Goal: Task Accomplishment & Management: Manage account settings

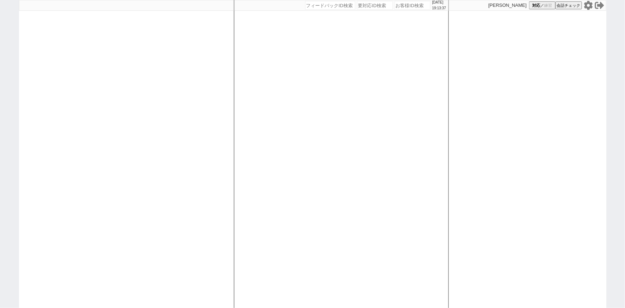
click at [400, 8] on input "number" at bounding box center [413, 5] width 36 height 9
paste input "613453"
type input "613453"
select select
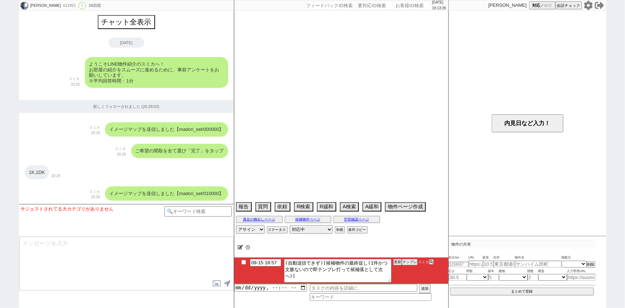
scroll to position [1484, 0]
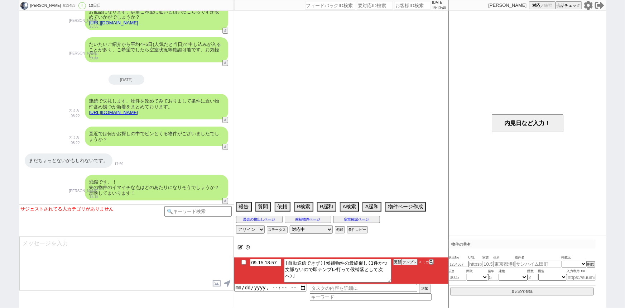
select select "15"
select select "0"
select select "75"
select select "14"
select select "60"
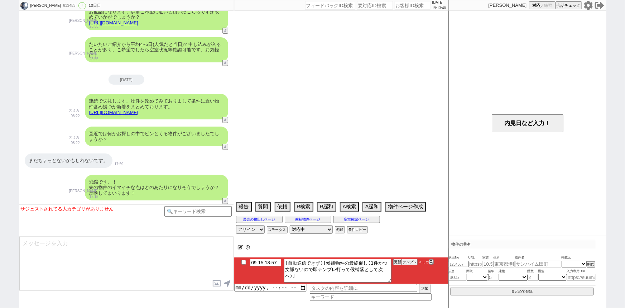
select select "23"
select select "65"
select select "822"
select select "62"
select select "70"
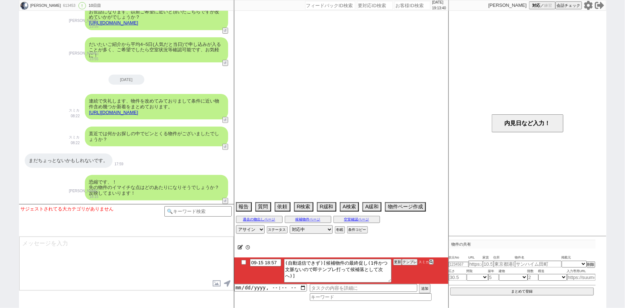
select select "[DATE]"
select select "59"
select select "64"
select select "[DATE]"
select select "25"
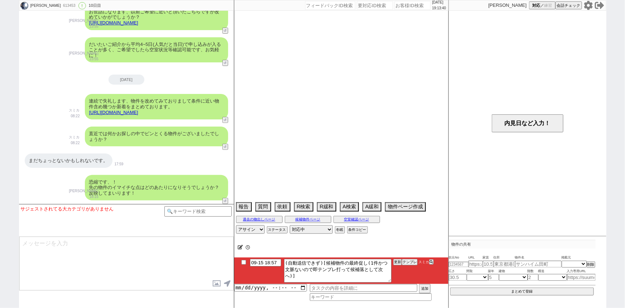
select select "3116"
select select "67"
select select "68"
select select "63"
select select "19"
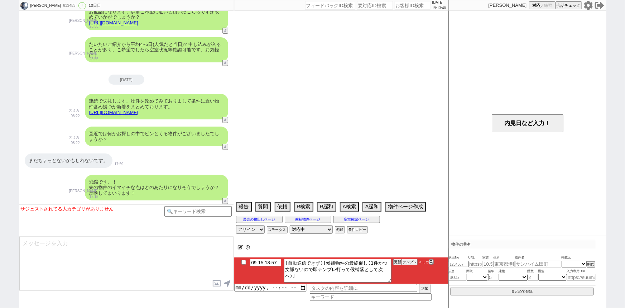
select select "71"
select select "66"
select select "72"
select select "[DATE]"
select select "38"
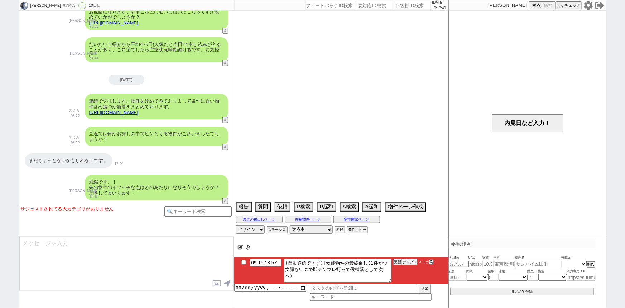
select select "35"
select select "9"
select select "331"
select select "44"
select select "36"
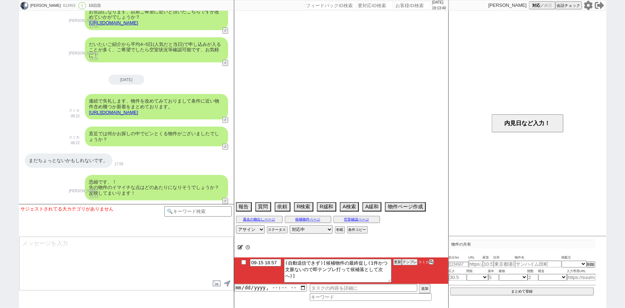
select select "50"
select select "48"
select select "69"
select select "[DATE]"
select select "47"
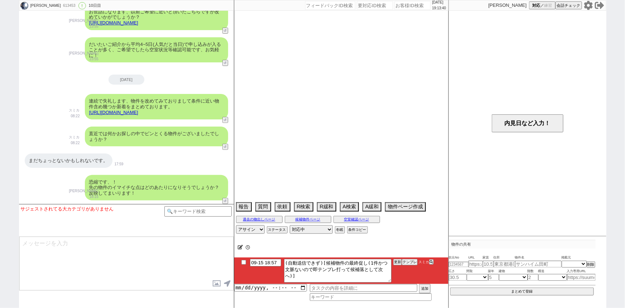
select select "56"
select select "53"
select select "61"
select select "11"
select select "29"
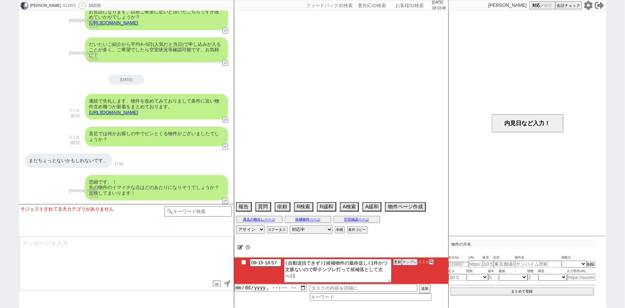
select select "77"
select select "[DATE]"
select select "37"
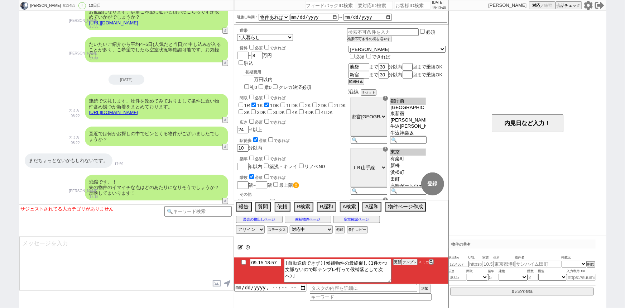
scroll to position [5, 0]
click at [408, 262] on button "テンプレ" at bounding box center [410, 261] width 16 height 5
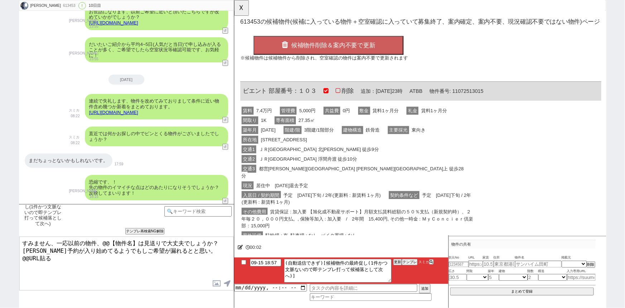
scroll to position [0, 0]
drag, startPoint x: 268, startPoint y: 98, endPoint x: 239, endPoint y: 97, distance: 28.7
click at [239, 97] on div "OK 613453 の候補物件(候補に入っている物件＋空室確認に入っていて募集終了、案内確定、案内不要、現況確認不要ではない物件)ページ 候補物件削除＆案内不…" at bounding box center [434, 180] width 401 height 360
copy span "ビエント"
drag, startPoint x: 136, startPoint y: 240, endPoint x: 102, endPoint y: 236, distance: 34.6
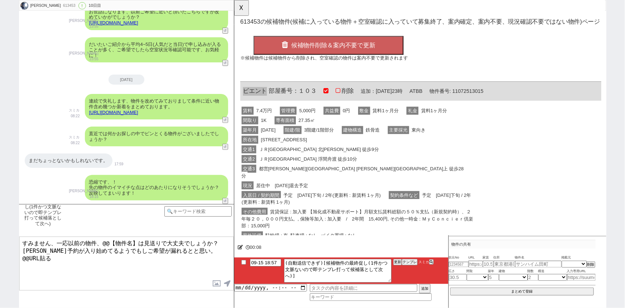
click at [102, 236] on textarea "すみません、一応以前の物件、@@【物件名】は見送りで大丈夫でしょうか？ [PERSON_NAME]予約が入り始めてるようでもしご希望が漏れるとと思い。 @@U…" at bounding box center [126, 263] width 214 height 54
paste textarea "ビエント"
click at [330, 166] on div "交通2 ＪＲ埼京線 浮間舟渡 徒歩10分" at bounding box center [366, 171] width 253 height 10
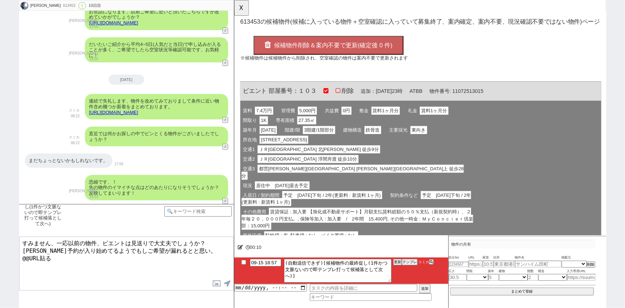
click at [334, 41] on button "候補物件削除＆案内不要で更新(確定後 0 件)" at bounding box center [335, 49] width 161 height 20
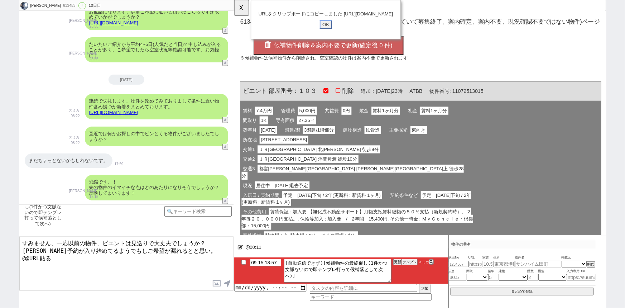
click at [329, 31] on input "OK" at bounding box center [332, 26] width 13 height 9
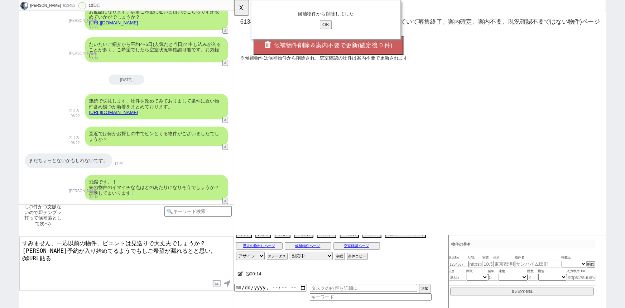
drag, startPoint x: 57, startPoint y: 260, endPoint x: 0, endPoint y: 263, distance: 57.4
click at [0, 263] on div "翔 613453 ! 0 10日目 冬眠中 自社客 スミカ スミカ_BPO チャット全表示 [DATE] ようこそLINE物件紹介のスミカへ！ お部屋の紹介を…" at bounding box center [312, 154] width 625 height 308
type textarea "すみません、一応以前の物件、ビエントは見送りで大丈夫でしょうか？ [PERSON_NAME]予約が入り始めてるようでもしご希望が漏れるとと思い。 [URL][…"
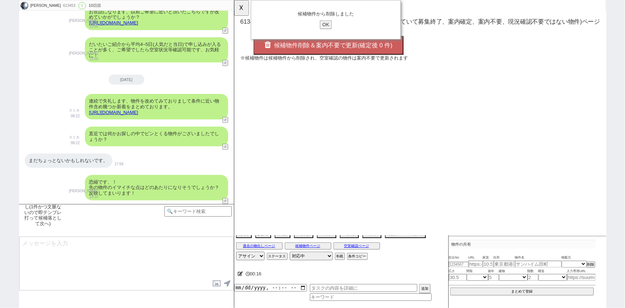
scroll to position [1547, 0]
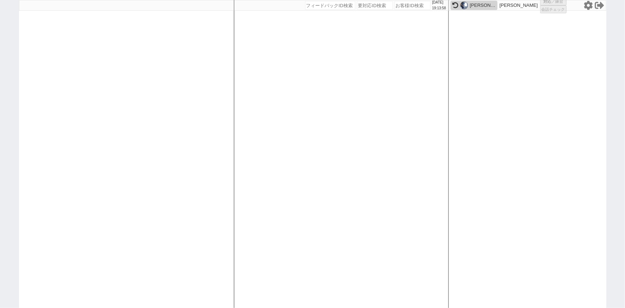
select select "1"
select select
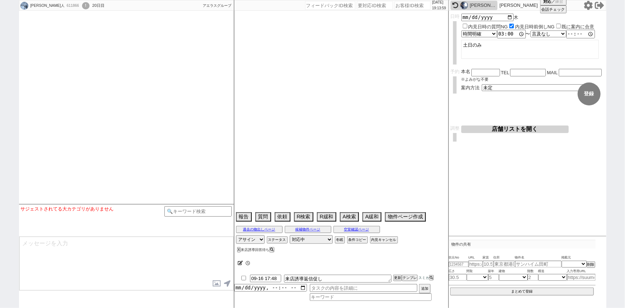
type textarea "＠物件近隣駐車場探さなくて大丈夫です、大量に無限に確認させられちゃいます。"
select select
select select "16"
select select "0"
select select "16"
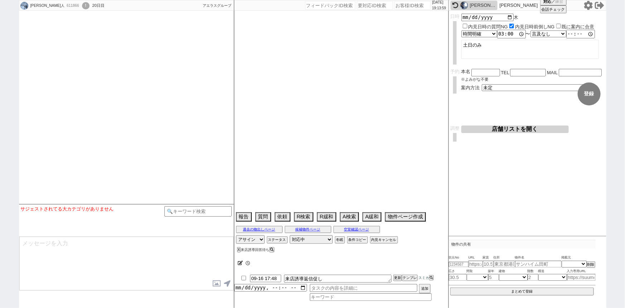
select select "533"
select select "35"
select select "[DATE]"
select select "37"
select select "36"
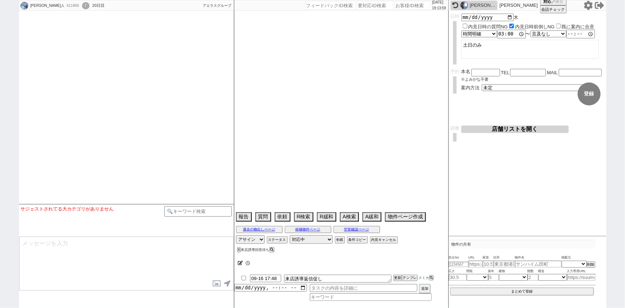
select select "[DATE]"
select select "38"
select select "[DATE]"
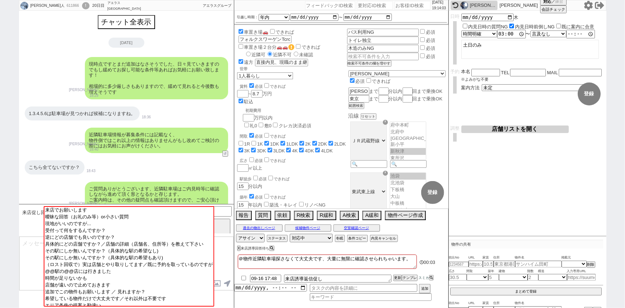
scroll to position [49, 0]
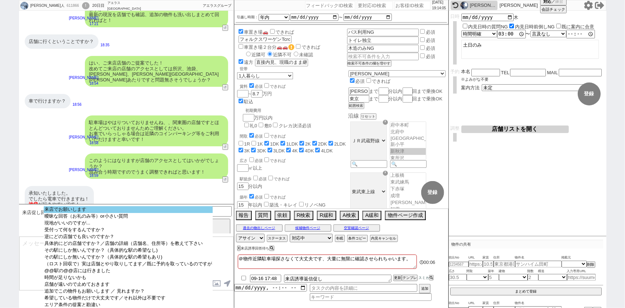
click at [140, 209] on option "来店でお願いします" at bounding box center [128, 209] width 169 height 7
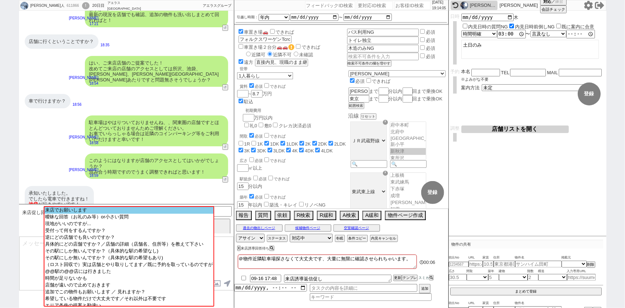
scroll to position [1085, 0]
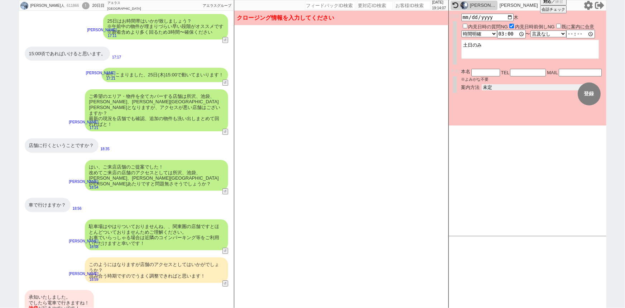
click at [492, 87] on select "未定 現地お待ち合わせ ご来店 先行申し込みのご案内or内見無しでの申し込みのご案内 オンラインでのご接客 オンラインで1件の内見のご案内" at bounding box center [535, 87] width 107 height 6
click at [482, 84] on select "未定 現地お待ち合わせ ご来店 先行申し込みのご案内or内見無しでの申し込みのご案内 オンラインでのご接客 オンラインで1件の内見のご案内" at bounding box center [535, 87] width 107 height 6
click at [488, 88] on select "未定 現地お待ち合わせ ご来店 先行申し込みのご案内or内見無しでの申し込みのご案内 オンラインでのご接客 オンラインで1件の内見のご案内" at bounding box center [535, 87] width 107 height 6
select select "2"
click at [482, 84] on select "未定 現地お待ち合わせ ご来店 先行申し込みのご案内or内見無しでの申し込みのご案内 オンラインでのご接客 オンラインで1件の内見のご案内" at bounding box center [535, 87] width 107 height 6
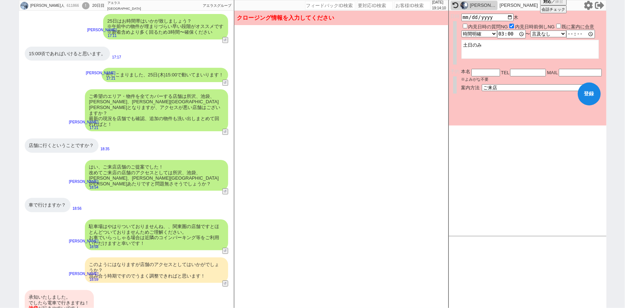
click at [489, 111] on form "変更 なし 登録 日時 [DATE][PERSON_NAME]見日時の質問NG 内見日時前倒しNG 既に案内に合意 言及なし 時間明確 午前 午後 お昼 夕方…" at bounding box center [528, 68] width 158 height 115
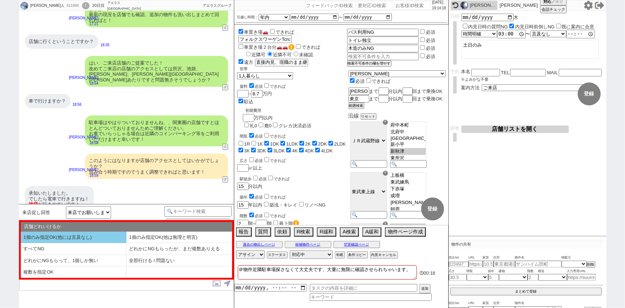
click at [88, 231] on li "1個のみ指定OK(他には言及なし)" at bounding box center [74, 237] width 106 height 12
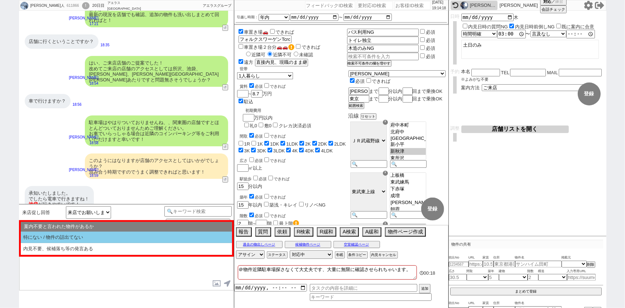
click at [88, 231] on li "特にない / 物件の話出てない" at bounding box center [126, 237] width 211 height 12
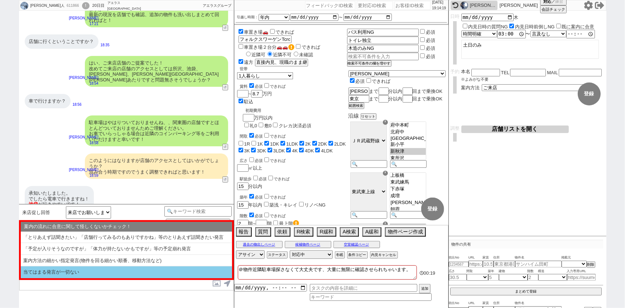
click at [72, 273] on li "当てはまる発言が一切ない" at bounding box center [126, 272] width 211 height 12
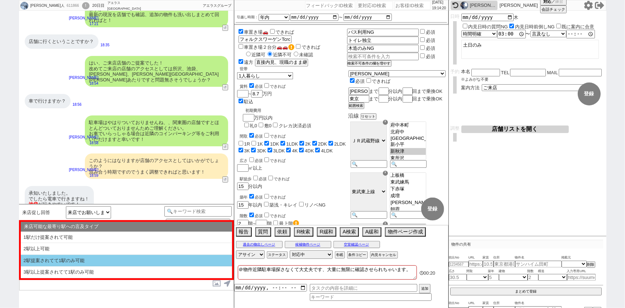
click at [90, 262] on li "2駅提案されてて1駅のみ可能" at bounding box center [126, 261] width 211 height 12
select select "1個のみ指定OK(他には言及なし)"
select select "特にない / 物件の話出てない"
select select "当てはまる発言が一切ない"
select select "2駅提案されてて1駅のみ可能"
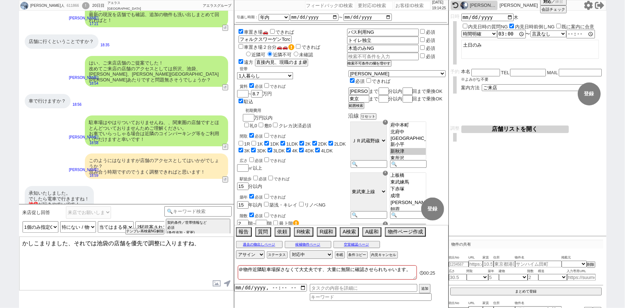
type textarea "かしこまりました、それでは池袋の店舗を優先で調整に入りますね、"
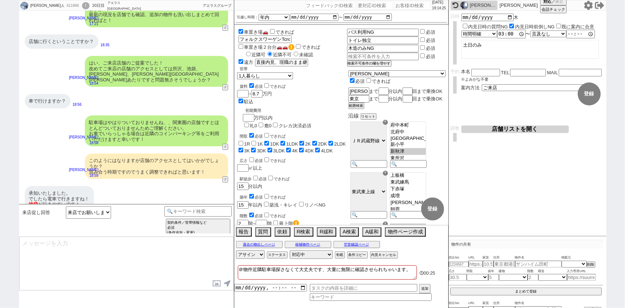
scroll to position [1139, 0]
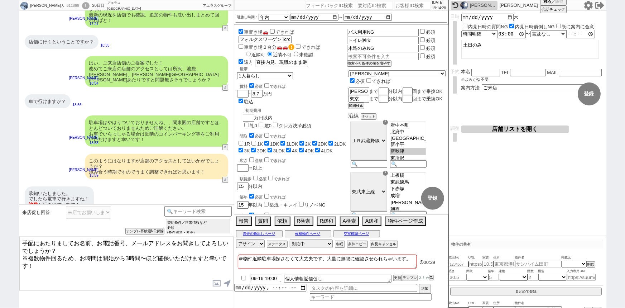
type textarea "手配にあたりましてお名前、お電話番号、メールアドレスをお聞きしてよろしいでしょうか？ ※複数物件回るため、お時間は開始から3時間〜ほど確保いただけますと幸いで…"
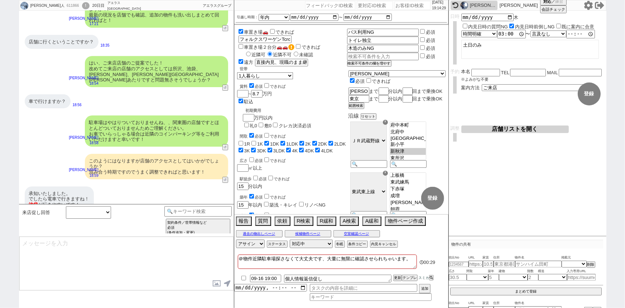
scroll to position [1204, 0]
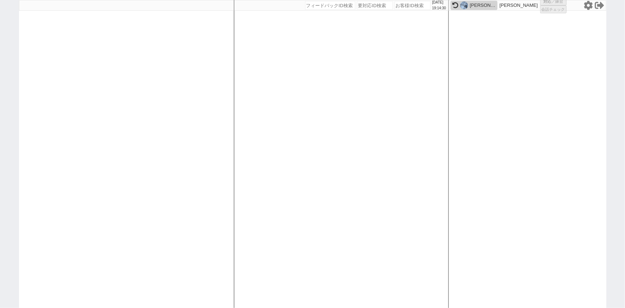
select select
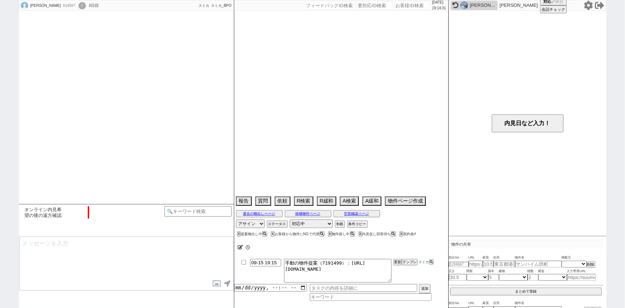
select select "15"
select select "0"
select select "14"
select select "[DATE]"
select select "129"
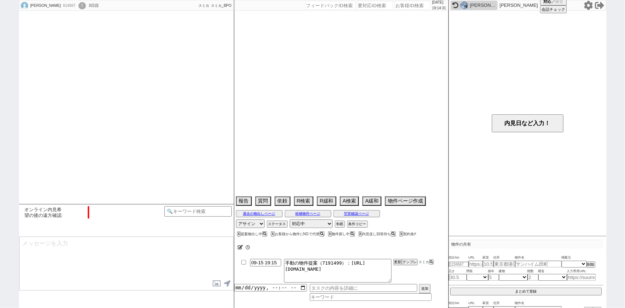
select select "3123"
select select "15"
select select "507"
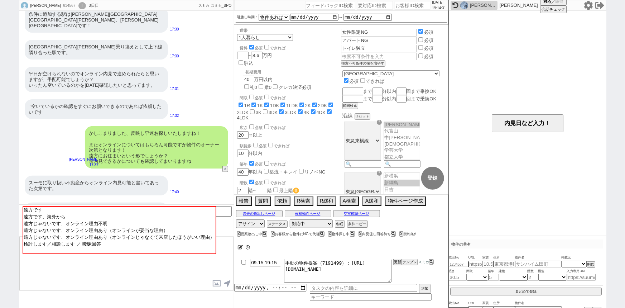
scroll to position [34, 0]
click at [399, 6] on input "number" at bounding box center [413, 5] width 36 height 9
paste input "613313"
type input "613313"
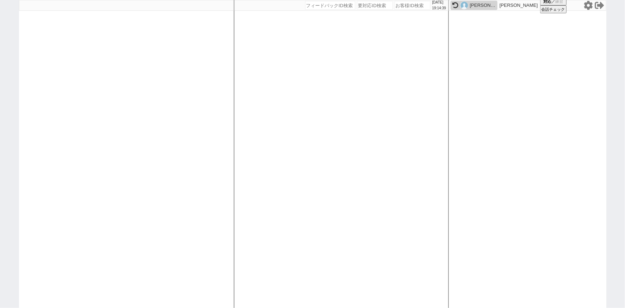
select select
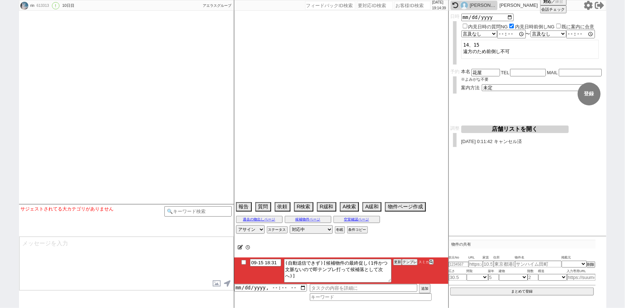
select select "[DATE]"
select select "10"
select select "32"
select select "1"
select select "811"
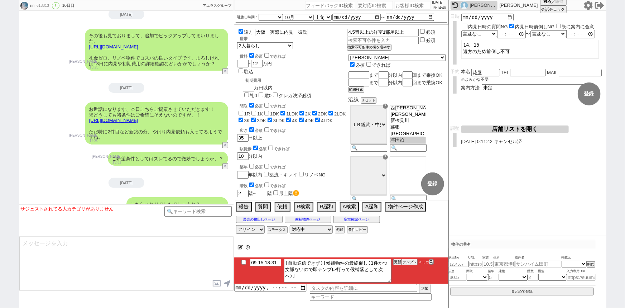
scroll to position [13, 0]
click at [407, 259] on li "09-15 18:31 (自動送信できず)[候補物件の最終促し(1件かつ文脈ないので即テンプレ打って候補落として次へ)] 更新 テンプレ スミカ" at bounding box center [341, 270] width 214 height 27
click at [409, 261] on button "テンプレ" at bounding box center [410, 261] width 16 height 5
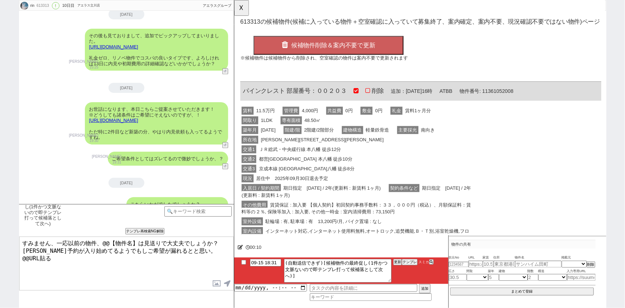
scroll to position [0, 0]
drag, startPoint x: 286, startPoint y: 97, endPoint x: 232, endPoint y: 96, distance: 54.1
click at [234, 96] on html "OK 613313 の候補物件(候補に入っている物件＋空室確認に入っていて募集終了、案内確定、案内不要、現況確認不要ではない物件)ページ 候補物件削除＆案内不…" at bounding box center [433, 172] width 399 height 345
copy span "パインクレスト"
click at [139, 237] on textarea "すみません、一応以前の物件、@@【物件名】は見送りで大丈夫でしょうか？ [PERSON_NAME]予約が入り始めてるようでもしご希望が漏れるとと思い。 @@U…" at bounding box center [126, 263] width 214 height 54
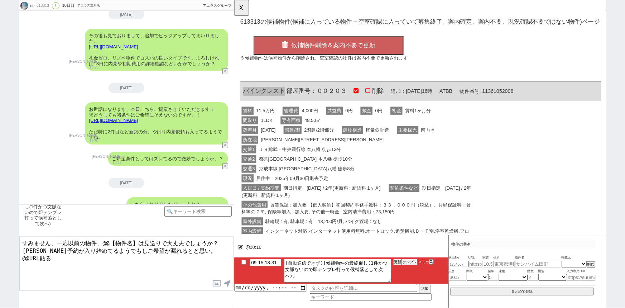
drag, startPoint x: 136, startPoint y: 239, endPoint x: 103, endPoint y: 238, distance: 33.0
click at [103, 238] on textarea "すみません、一応以前の物件、@@【物件名】は見送りで大丈夫でしょうか？ [PERSON_NAME]予約が入り始めてるようでもしご希望が漏れるとと思い。 @@U…" at bounding box center [126, 263] width 214 height 54
paste textarea "パインクレスト"
click at [351, 127] on div "間取り 1LDK 専有面積 48.50㎡" at bounding box center [366, 129] width 253 height 10
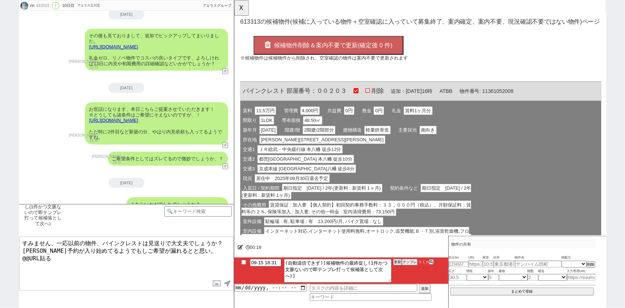
click at [358, 47] on span "候補物件削除＆案内不要で更新(確定後 0 件)" at bounding box center [341, 48] width 128 height 7
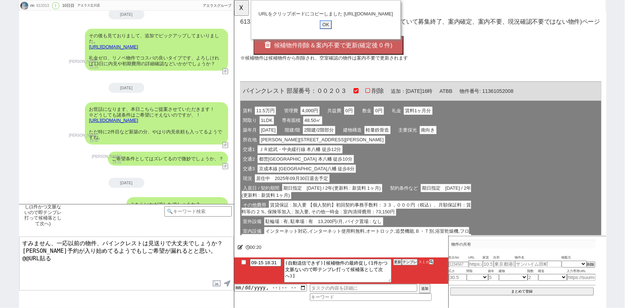
click at [329, 31] on input "OK" at bounding box center [332, 26] width 13 height 9
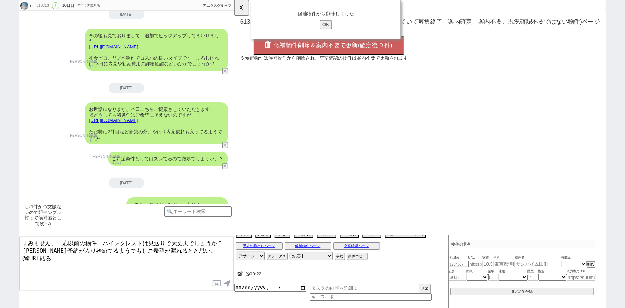
drag, startPoint x: 54, startPoint y: 256, endPoint x: 0, endPoint y: 262, distance: 54.0
click at [0, 262] on div "rin 613313 ! 0 10日目 アエラス立川店 冬眠中 自社客 アエラスグループ スミカ_BPO チャット全表示 [DATE] ようこそLINE物件紹…" at bounding box center [312, 154] width 625 height 308
type textarea "すみません、一応以前の物件、パインクレストは見送りで大丈夫でしょうか？ [PERSON_NAME]予約が入り始めてるようでもしご希望が漏れるとと思い。 [UR…"
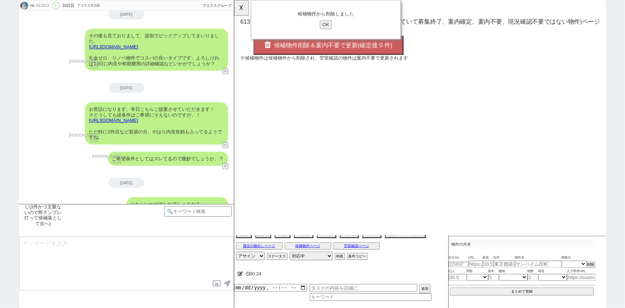
scroll to position [2275, 0]
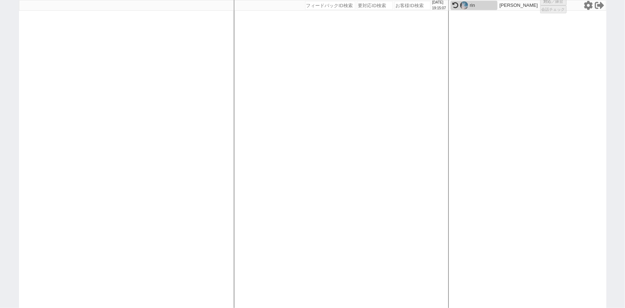
select select
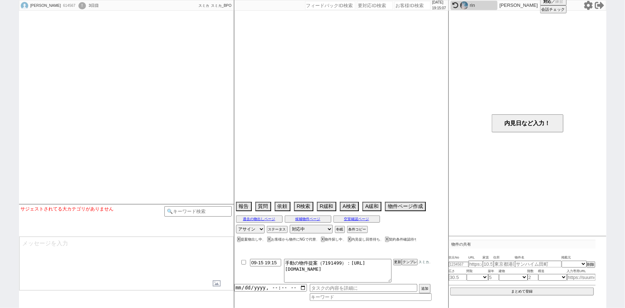
select select
select select "15"
select select "0"
select select "14"
select select "[DATE]"
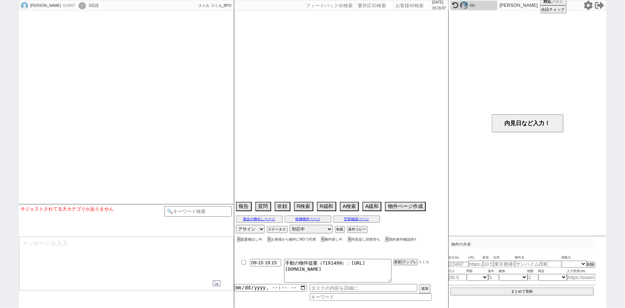
select select "129"
select select "3123"
select select "15"
select select "507"
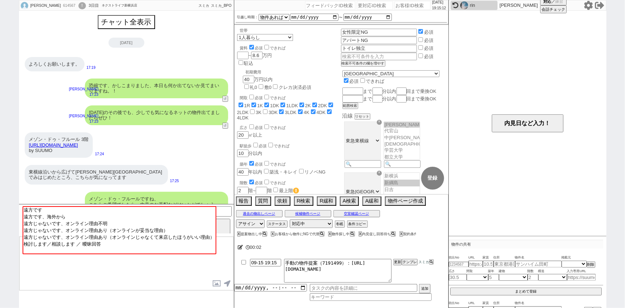
scroll to position [34, 0]
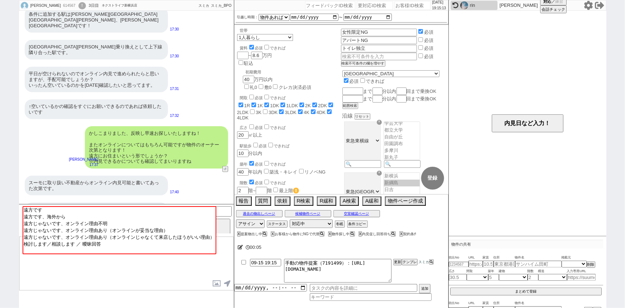
click at [403, 7] on input "number" at bounding box center [413, 5] width 36 height 9
paste input "592351"
type input "592351"
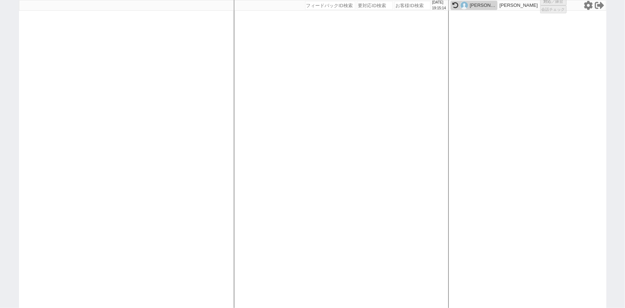
select select
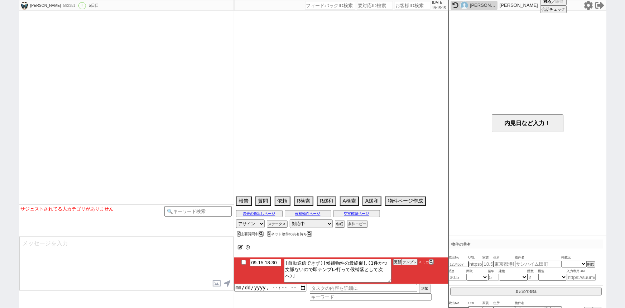
scroll to position [2704, 0]
select select "[DATE]"
select select "10"
select select "11"
select select "1"
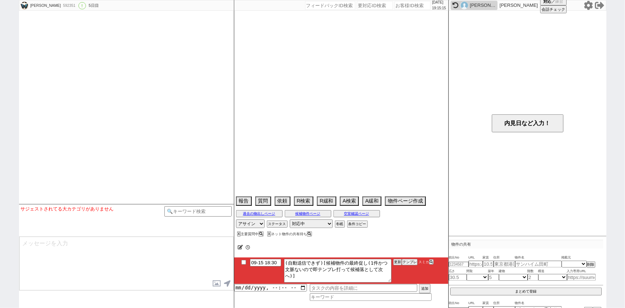
select select "31"
select select "40"
select select "46"
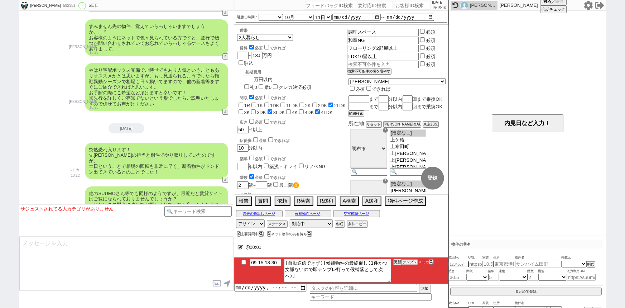
click at [411, 261] on button "テンプレ" at bounding box center [410, 261] width 16 height 5
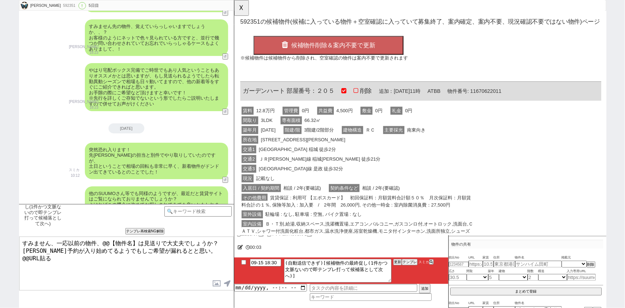
scroll to position [0, 0]
drag, startPoint x: 287, startPoint y: 98, endPoint x: 239, endPoint y: 96, distance: 48.0
click at [239, 96] on div "OK 592351 の候補物件(候補に入っている物件＋空室確認に入っていて募集終了、案内確定、案内不要、現況確認不要ではない物件)ページ 候補物件削除＆案内不…" at bounding box center [434, 279] width 401 height 559
copy span "ガーデンハート"
drag, startPoint x: 136, startPoint y: 242, endPoint x: 102, endPoint y: 239, distance: 33.5
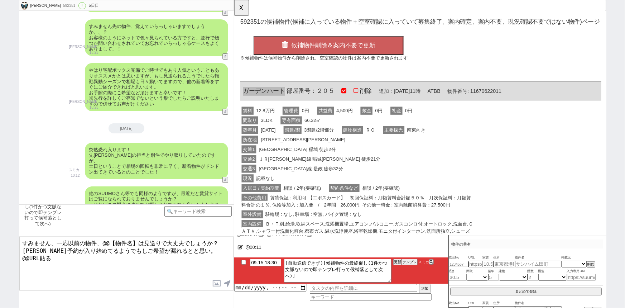
click at [102, 239] on textarea "すみません、一応以前の物件、@@【物件名】は見送りで大丈夫でしょうか？ 順次予約が入り始めてるようでもしご希望が漏れるとと思い。 @@URL貼る" at bounding box center [126, 263] width 214 height 54
paste textarea "ガーデンハート"
click at [400, 116] on div "賃料 12.8万円 管理費 0円 共益費 4,500円 敷金 0円 礼金 0円" at bounding box center [366, 119] width 253 height 10
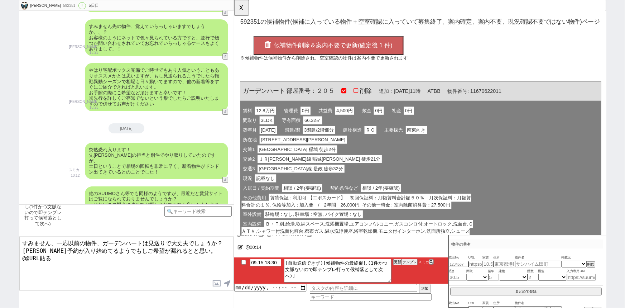
click at [345, 47] on span "候補物件削除＆案内不要で更新(確定後 1 件)" at bounding box center [341, 48] width 128 height 7
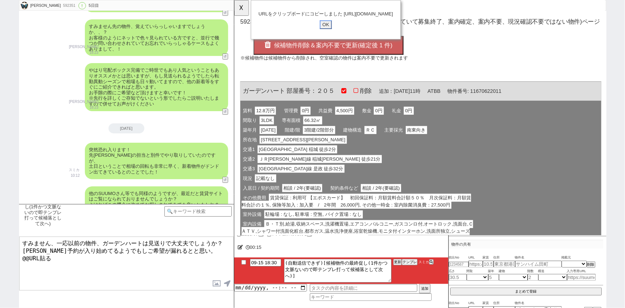
click at [332, 31] on input "OK" at bounding box center [332, 26] width 13 height 9
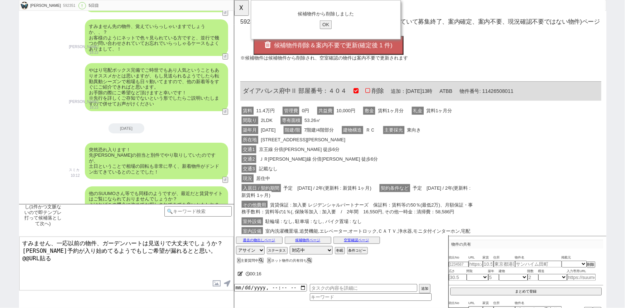
drag, startPoint x: 58, startPoint y: 254, endPoint x: 0, endPoint y: 267, distance: 59.7
click at [0, 267] on div "田中千尋 592351 ! 0 5日目 冬眠中 自社客 スミカ スミカ_BPO チャット全表示 2025-04-16 ようこそLINE物件紹介のスミカへ！ お…" at bounding box center [312, 154] width 625 height 308
type textarea "すみません、一応以前の物件、ガーデンハートは見送りで大丈夫でしょうか？ 順次予約が入り始めてるようでもしご希望が漏れるとと思い。 https://tools.…"
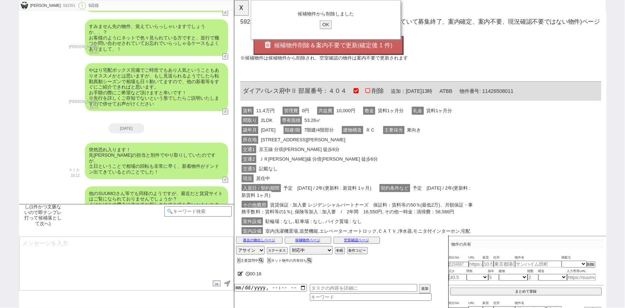
scroll to position [2766, 0]
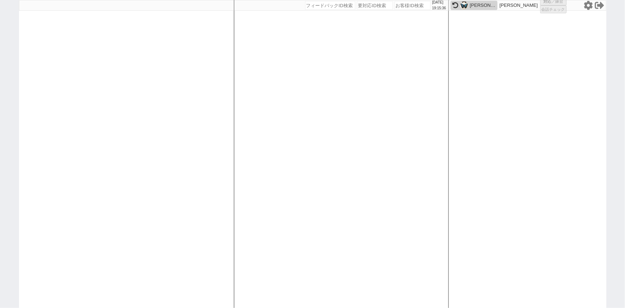
select select
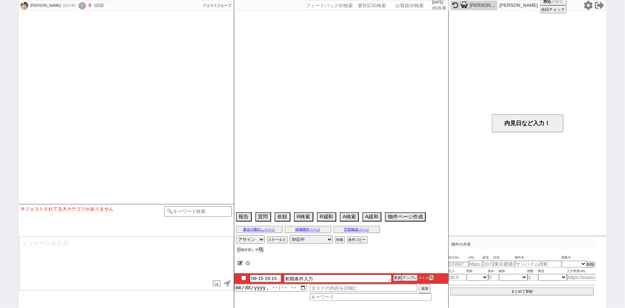
select select
select select "0"
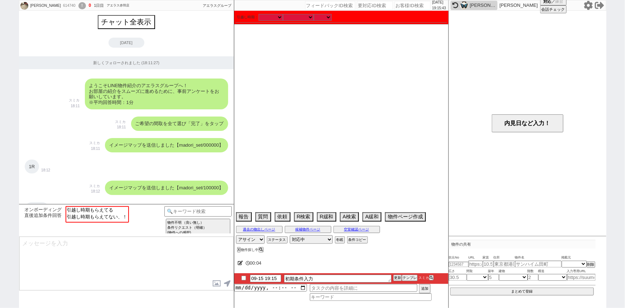
scroll to position [713, 0]
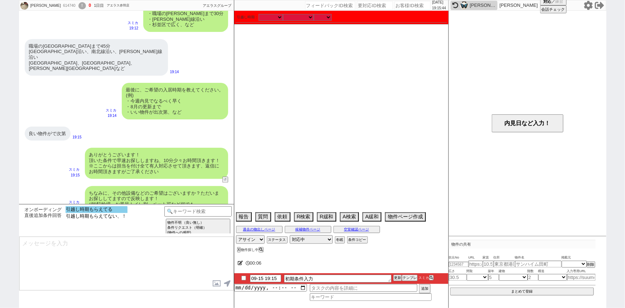
click at [115, 211] on option "引越し時期もらえてる" at bounding box center [97, 209] width 62 height 7
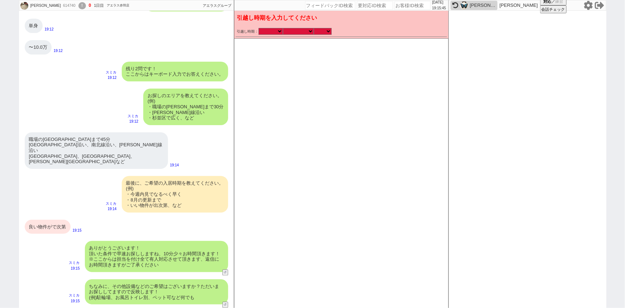
scroll to position [609, 0]
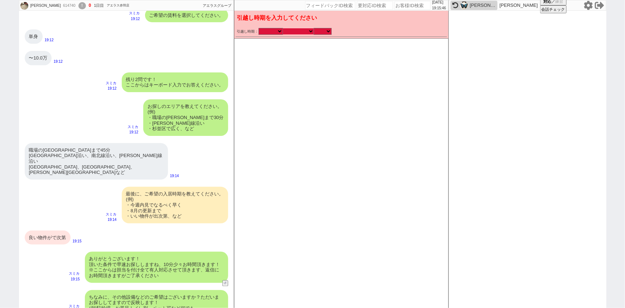
click at [302, 31] on select "なる早 未定 いつでも 物件あれば 年内 来年 1月 2月 3月 4月 5月 6月 7月 8月 9月 10月 11月 12月 春 夏 秋 冬" at bounding box center [298, 31] width 31 height 6
select select "15"
click at [283, 28] on select "なる早 未定 いつでも 物件あれば 年内 来年 1月 2月 3月 4月 5月 6月 7月 8月 9月 10月 11月 12月 春 夏 秋 冬" at bounding box center [298, 31] width 31 height 6
checkbox input "true"
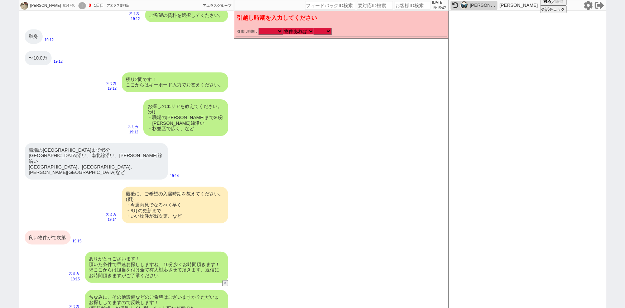
checkbox input "true"
checkbox input "false"
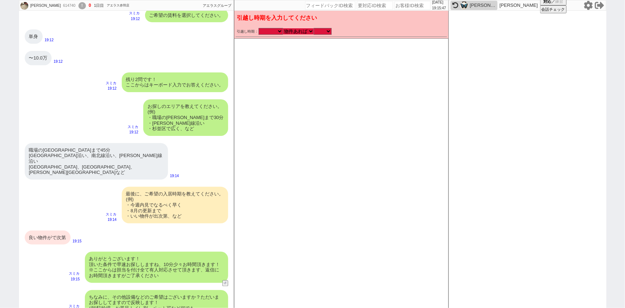
checkbox input "false"
checkbox input "true"
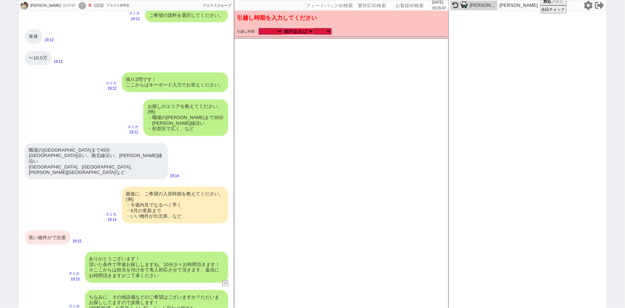
checkbox input "true"
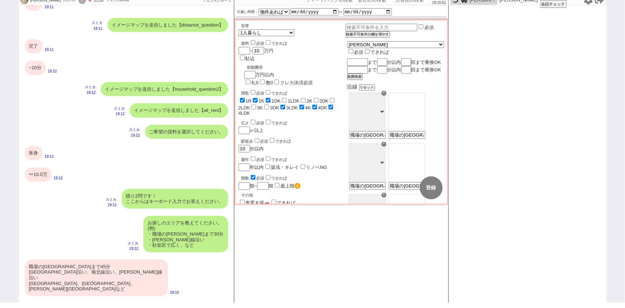
scroll to position [617, 0]
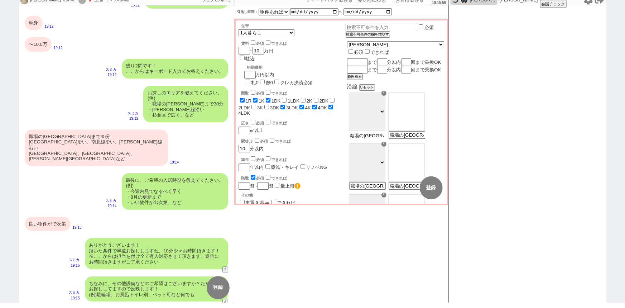
click at [384, 139] on input "職場の神保町まで45分 京浜東北線沿い、南北線沿い、三田線沿い 北区、台東区、板橋区など" at bounding box center [366, 136] width 35 height 6
type input "けいひん"
click at [366, 59] on input "text" at bounding box center [356, 62] width 19 height 6
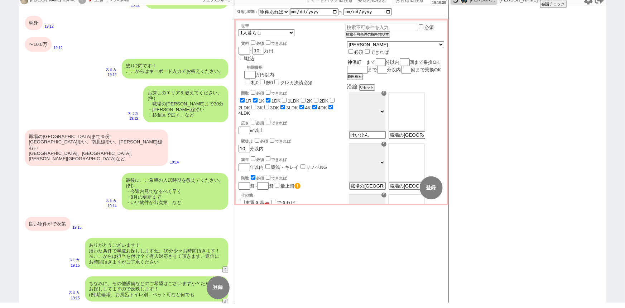
scroll to position [0, 0]
type input "神保町"
click at [386, 59] on input "number" at bounding box center [381, 62] width 9 height 6
checkbox input "true"
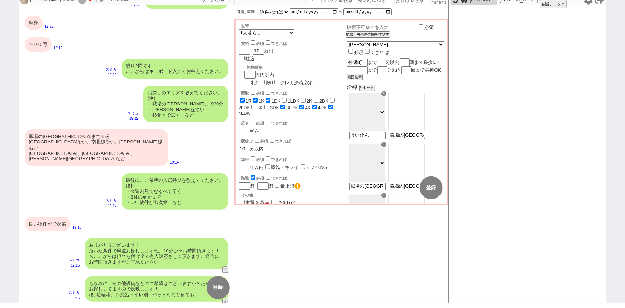
checkbox input "true"
checkbox input "false"
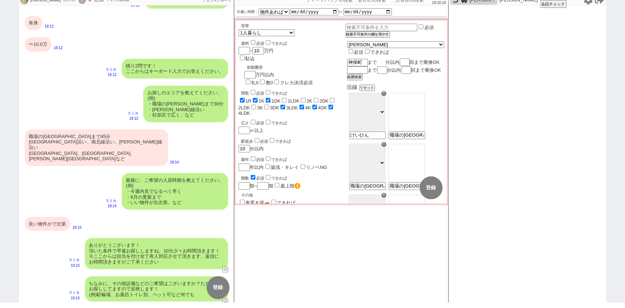
checkbox input "false"
checkbox input "true"
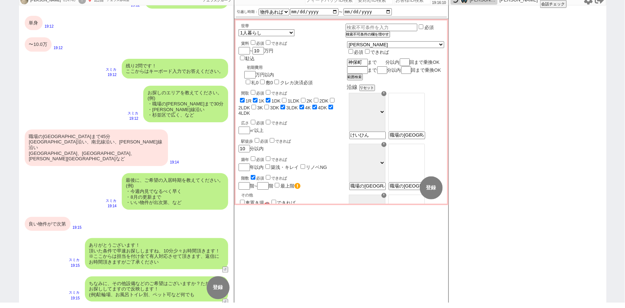
checkbox input "true"
type input "4"
type input "職場の神保町まで45分 京浜東北線沿い、南北線沿い、三田線沿い 北区、台東区、板橋区など"
checkbox input "true"
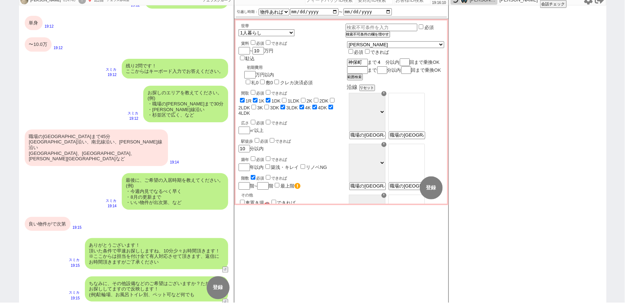
checkbox input "true"
checkbox input "false"
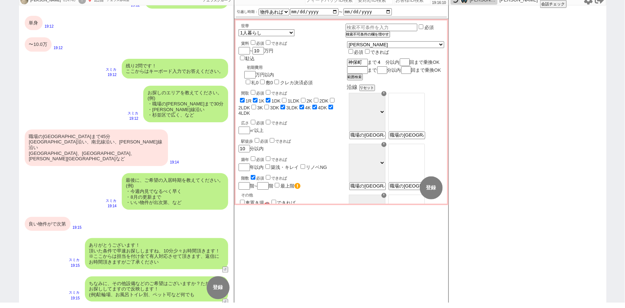
checkbox input "false"
checkbox input "true"
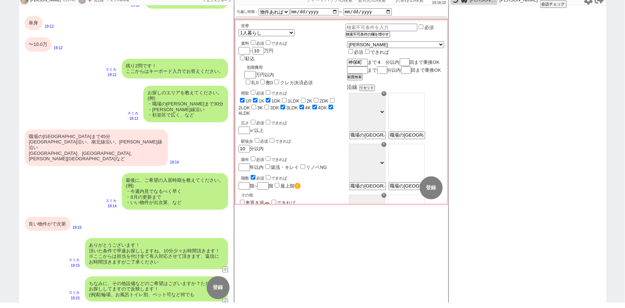
checkbox input "true"
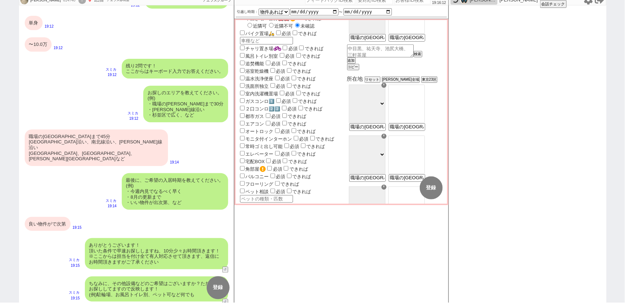
scroll to position [203, 0]
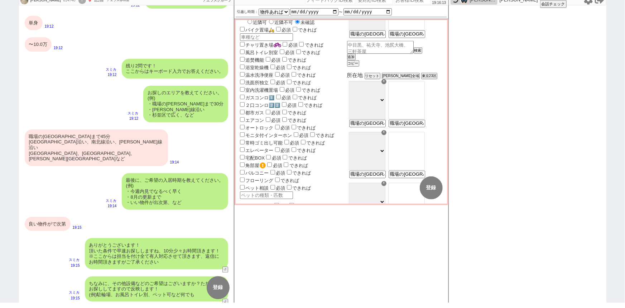
type input "45"
click at [384, 127] on input "職場の神保町まで45分 京浜東北線沿い、南北線沿い、三田線沿い 北区、台東区、板橋区など" at bounding box center [366, 124] width 35 height 6
type input "k"
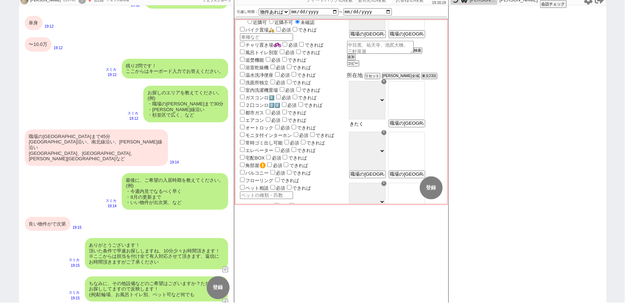
type input "北区"
select select "17"
type input "職場の神保町まで45分 京浜東北線沿い、南北線沿い、三田線沿い 北区、台東区、板橋区など"
select select "2035"
click at [424, 88] on option "[指定なし]" at bounding box center [407, 84] width 36 height 7
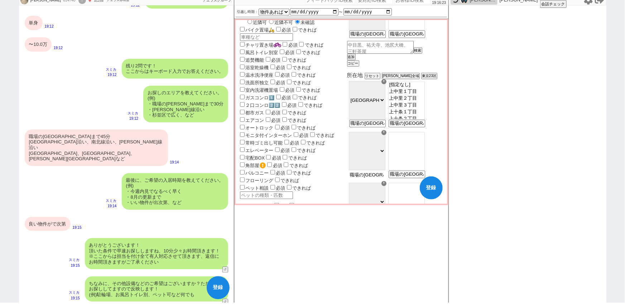
click at [379, 178] on input "職場の神保町まで45分 京浜東北線沿い、南北線沿い、三田線沿い 北区、台東区、板橋区など" at bounding box center [366, 175] width 35 height 6
type input "[GEOGRAPHIC_DATA]"
select select "6"
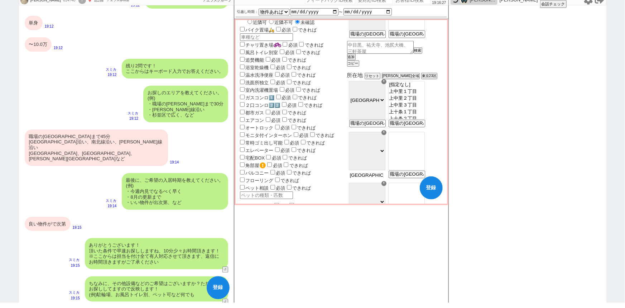
type input "職場の神保町まで45分 京浜東北線沿い、南北線沿い、三田線沿い 北区、台東区、板橋区など"
select select "558"
click at [421, 139] on option "[指定なし]" at bounding box center [407, 135] width 36 height 7
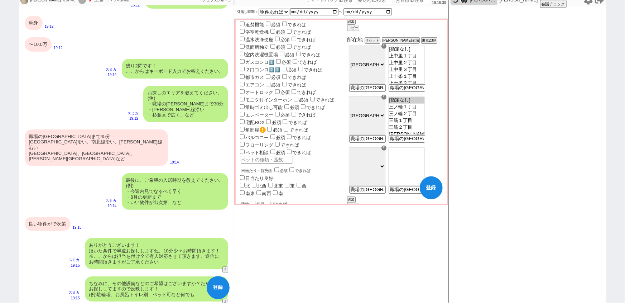
scroll to position [239, 0]
click at [384, 193] on input "職場の神保町まで45分 京浜東北線沿い、南北線沿い、三田線沿い 北区、台東区、板橋区など" at bounding box center [366, 190] width 35 height 6
type input "板橋"
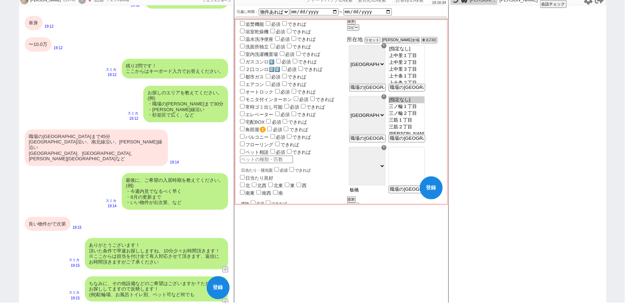
select select "19"
type input "職場の神保町まで45分 京浜東北線沿い、南北線沿い、三田線沿い 北区、台東区、板橋区など"
select select "2202"
click at [424, 154] on option "[指定なし]" at bounding box center [407, 150] width 36 height 7
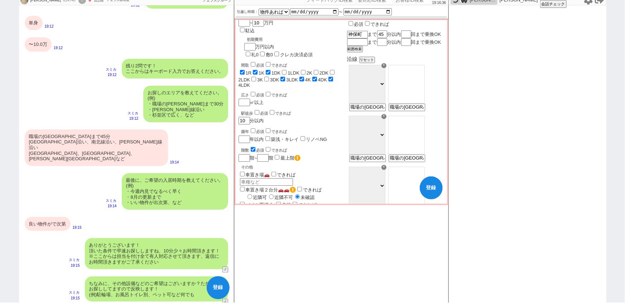
scroll to position [0, 0]
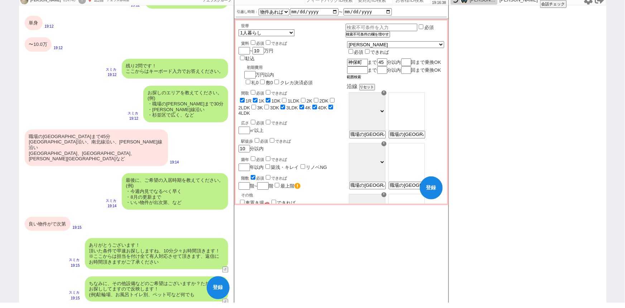
click at [361, 80] on button "範囲検索" at bounding box center [354, 77] width 14 height 5
checkbox input "true"
checkbox input "false"
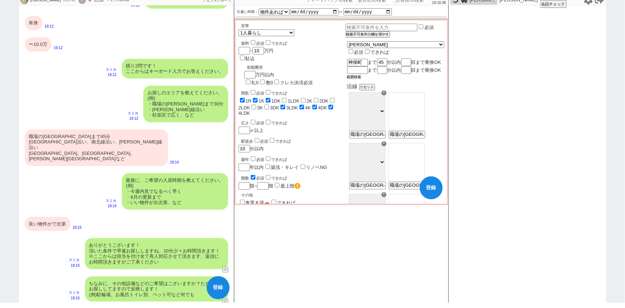
checkbox input "false"
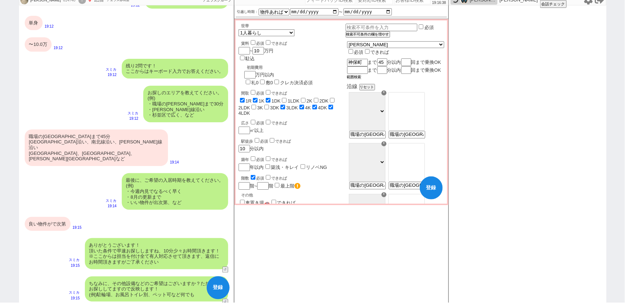
checkbox input "true"
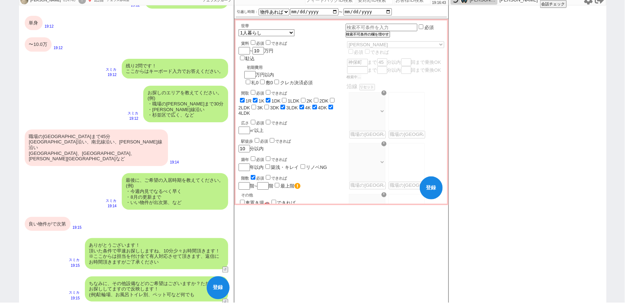
select select "71"
select select "66"
select select "70"
select select "75"
select select "14"
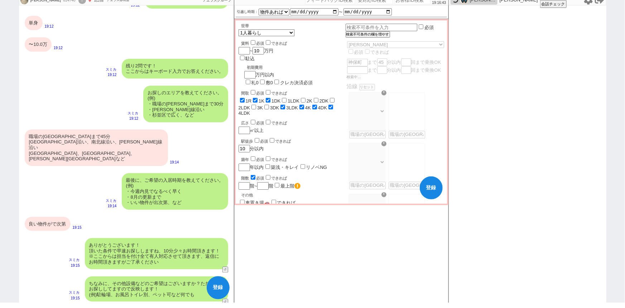
select select "72"
select select "23"
select select "734"
select select "44"
select select "60"
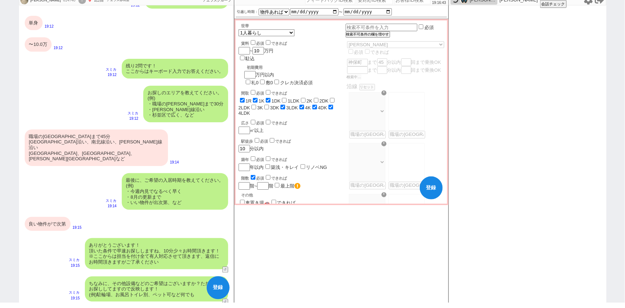
select select "65"
select select "63"
select select "62"
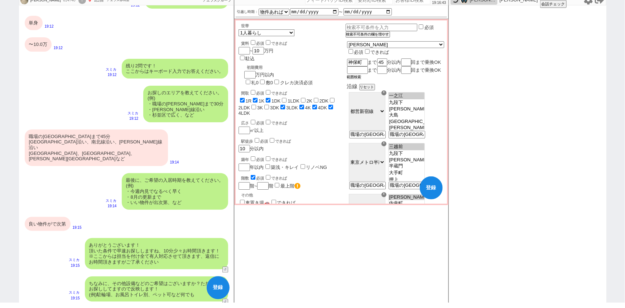
scroll to position [13, 0]
click at [387, 96] on div "☓" at bounding box center [384, 93] width 5 height 5
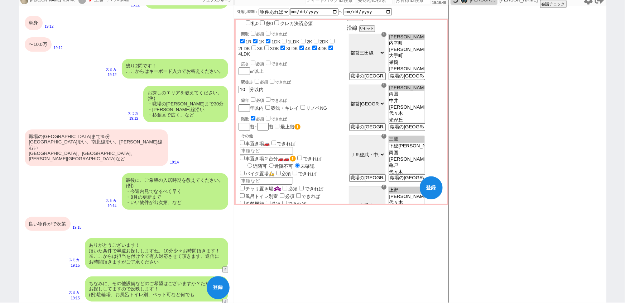
scroll to position [66, 0]
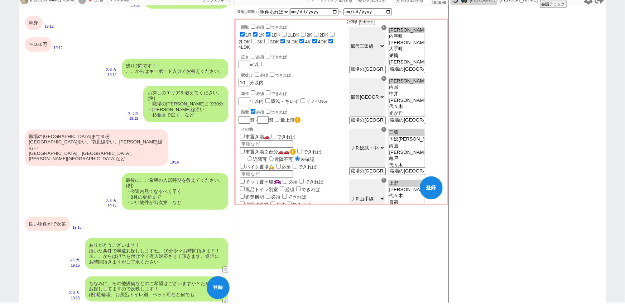
click at [387, 81] on div "☓" at bounding box center [384, 78] width 5 height 5
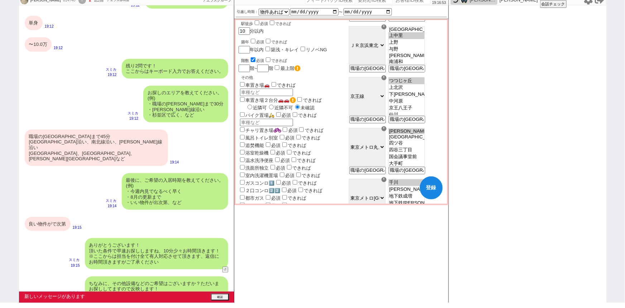
scroll to position [691, 0]
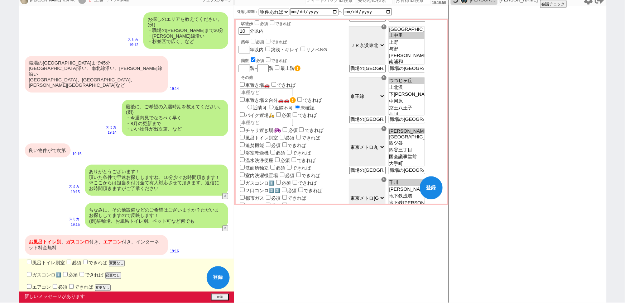
click at [387, 80] on div "☓" at bounding box center [384, 77] width 5 height 5
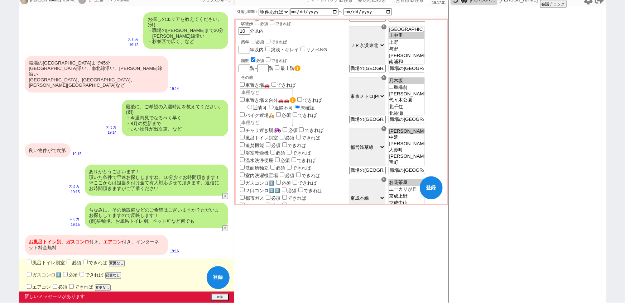
click at [387, 80] on div "☓" at bounding box center [384, 77] width 5 height 5
click at [387, 131] on div "☓" at bounding box center [384, 128] width 5 height 5
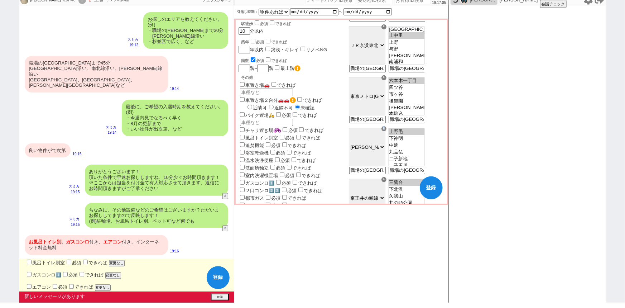
click at [387, 131] on div "☓" at bounding box center [384, 128] width 5 height 5
click at [387, 177] on div "☓" at bounding box center [384, 179] width 5 height 5
click at [387, 228] on div "☓" at bounding box center [384, 230] width 5 height 5
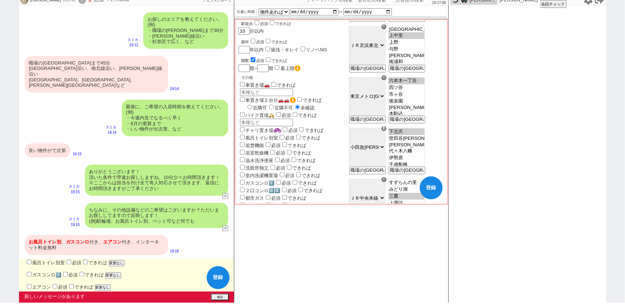
click at [387, 279] on div "☓" at bounding box center [384, 281] width 5 height 5
click at [387, 131] on div "☓" at bounding box center [384, 128] width 5 height 5
click at [387, 177] on div "☓" at bounding box center [384, 179] width 5 height 5
click at [387, 131] on div "☓" at bounding box center [384, 128] width 5 height 5
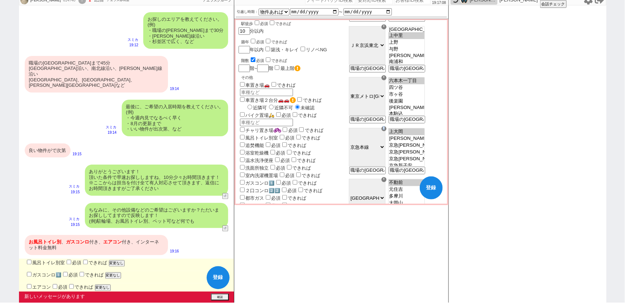
click at [387, 131] on div "☓" at bounding box center [384, 128] width 5 height 5
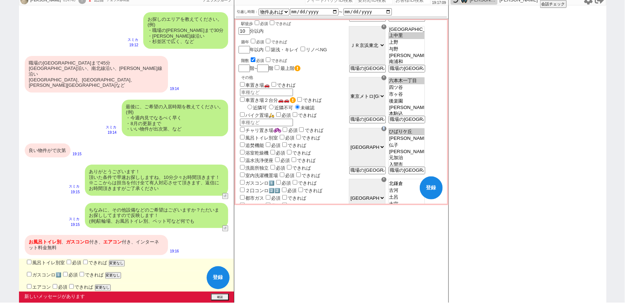
click at [387, 131] on div "☓" at bounding box center [384, 128] width 5 height 5
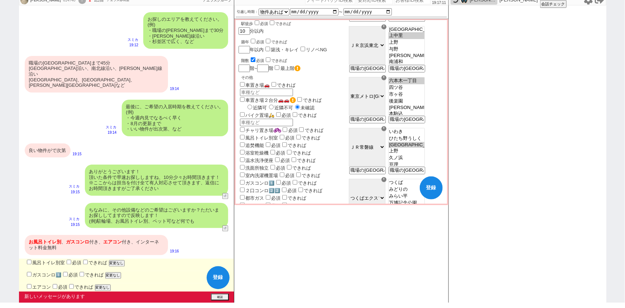
click at [387, 131] on div "☓" at bounding box center [384, 128] width 5 height 5
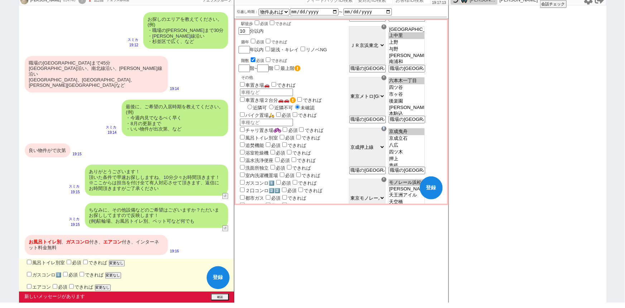
click at [387, 131] on div "☓" at bounding box center [384, 128] width 5 height 5
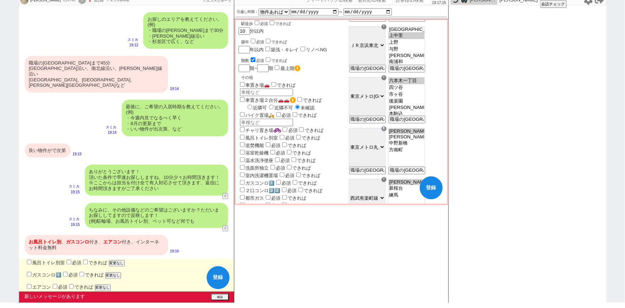
click at [387, 131] on div "☓" at bounding box center [384, 128] width 5 height 5
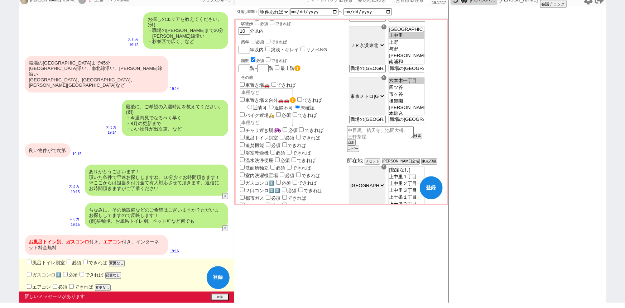
scroll to position [104, 0]
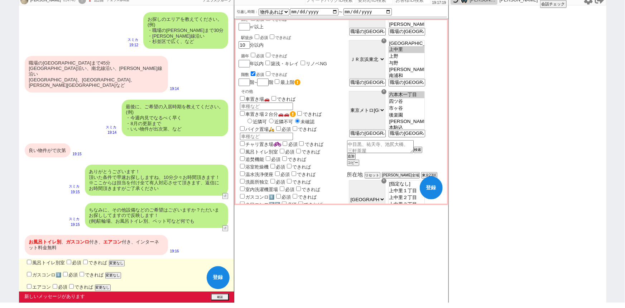
click at [29, 260] on input "風呂トイレ別室" at bounding box center [29, 262] width 5 height 5
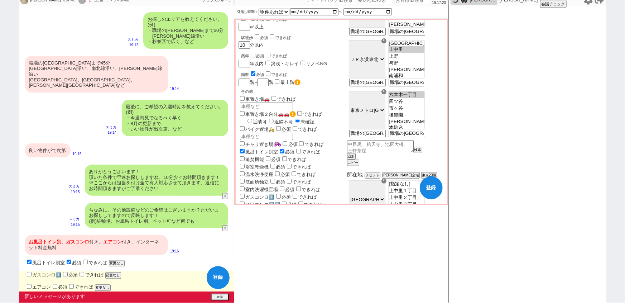
click at [27, 272] on input "ガスコンロ1️⃣" at bounding box center [29, 274] width 5 height 5
click at [27, 284] on input "エアコン" at bounding box center [29, 286] width 5 height 5
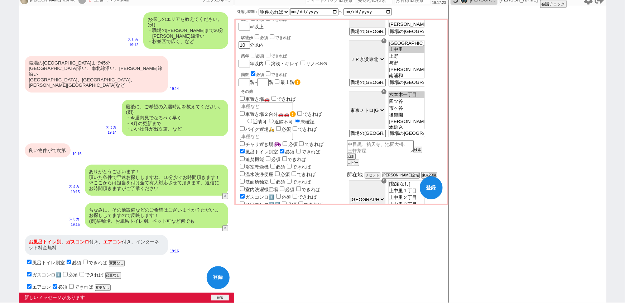
scroll to position [679, 0]
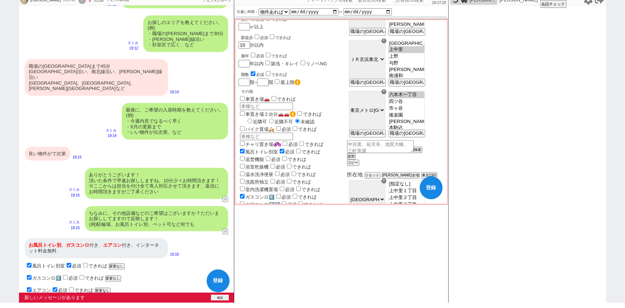
click at [219, 297] on button "確認" at bounding box center [220, 297] width 18 height 6
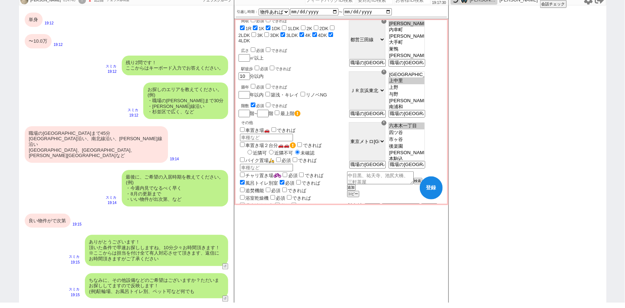
scroll to position [0, 0]
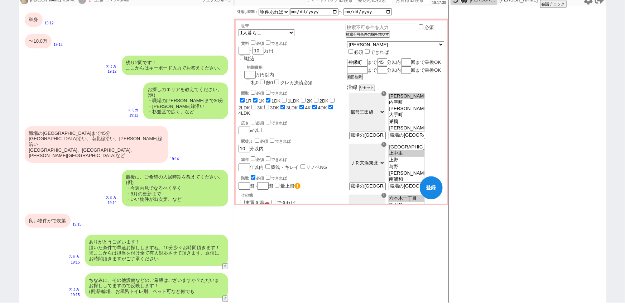
click at [286, 105] on label "3LDK" at bounding box center [292, 107] width 12 height 5
click at [280, 105] on input "3LDK" at bounding box center [282, 107] width 5 height 5
click at [305, 105] on label "4K" at bounding box center [308, 107] width 6 height 5
click at [299, 105] on input "4K" at bounding box center [301, 107] width 5 height 5
click at [311, 105] on span "4DK" at bounding box center [319, 107] width 16 height 5
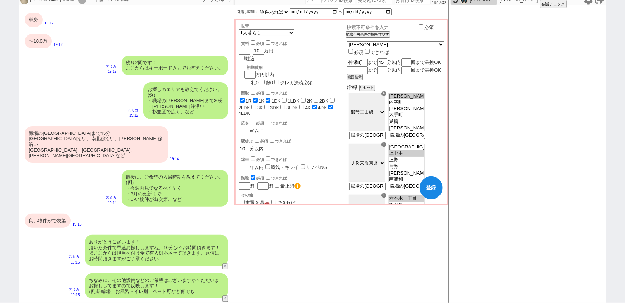
click at [250, 110] on label "4LDK" at bounding box center [245, 112] width 12 height 5
click at [328, 105] on input "4LDK" at bounding box center [330, 107] width 5 height 5
click at [318, 105] on label "4DK" at bounding box center [322, 107] width 9 height 5
click at [312, 105] on input "4DK" at bounding box center [314, 107] width 5 height 5
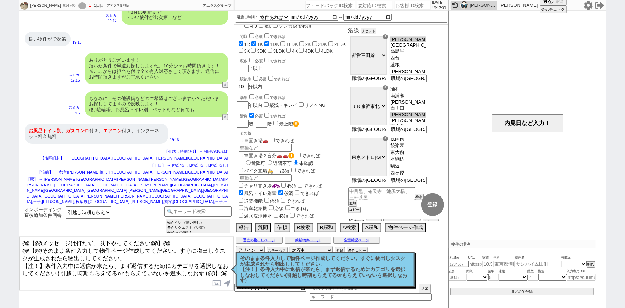
scroll to position [830, 0]
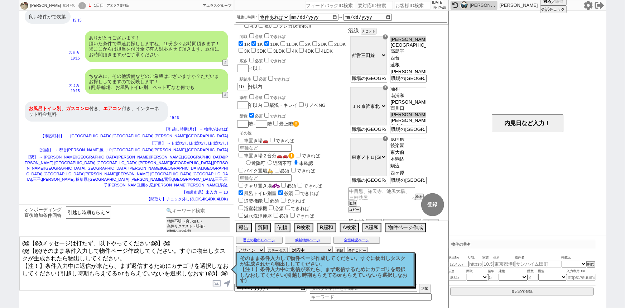
click at [197, 208] on input at bounding box center [198, 210] width 68 height 9
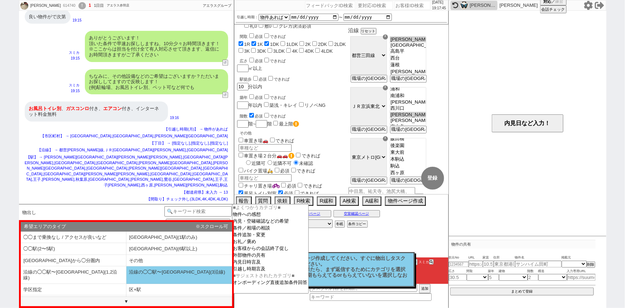
click at [139, 268] on li "沿線の◯◯駅〜◯◯駅(3沿線)" at bounding box center [179, 274] width 106 height 17
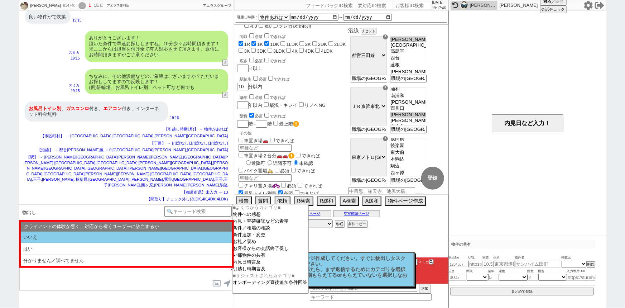
click at [71, 240] on li "いいえ" at bounding box center [126, 237] width 211 height 12
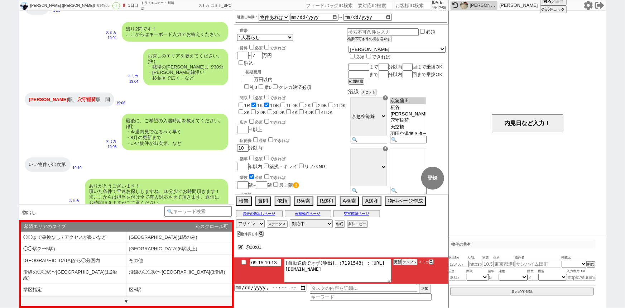
scroll to position [356, 0]
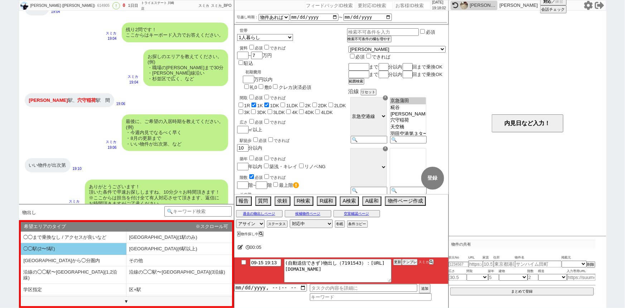
click at [108, 246] on li "◯◯駅(2〜5駅)" at bounding box center [74, 249] width 106 height 12
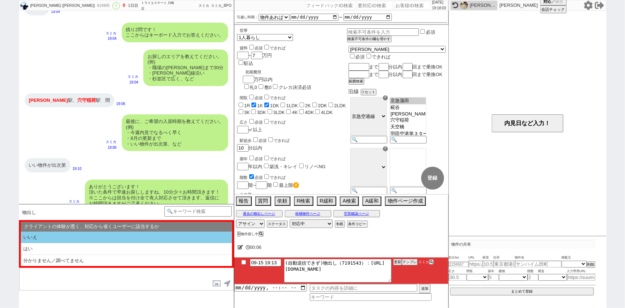
click at [115, 239] on li "いいえ" at bounding box center [126, 237] width 211 height 12
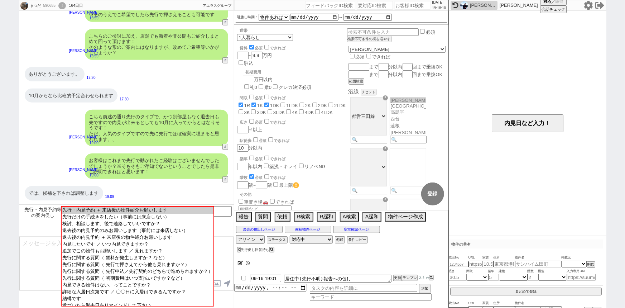
scroll to position [128, 0]
click at [398, 9] on input "number" at bounding box center [413, 5] width 36 height 9
paste input "614301"
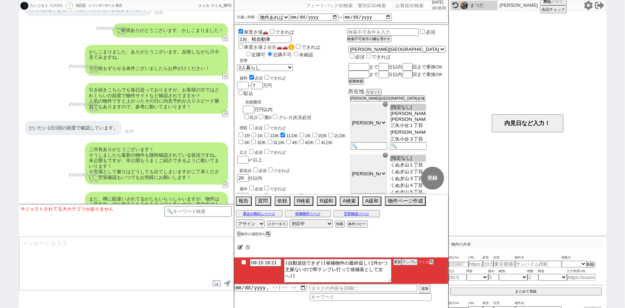
scroll to position [2144, 0]
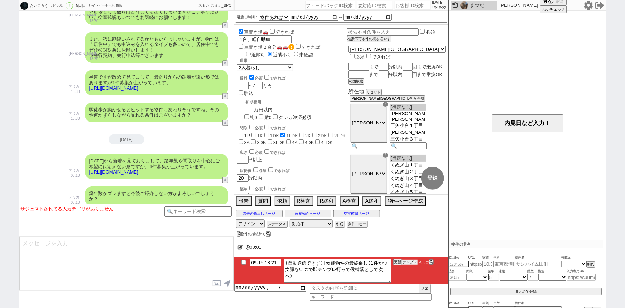
click at [407, 262] on button "テンプレ" at bounding box center [410, 261] width 16 height 5
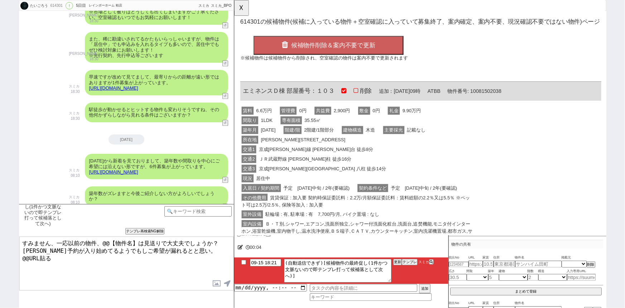
scroll to position [0, 0]
drag, startPoint x: 287, startPoint y: 96, endPoint x: 237, endPoint y: 97, distance: 49.4
click at [237, 97] on div "OK 614301 の候補物件(候補に入っている物件＋空室確認に入っていて募集終了、案内確定、案内不要、現況確認不要ではない物件)ページ 候補物件削除＆案内不…" at bounding box center [434, 172] width 401 height 345
copy span "エミネンスＤ棟"
drag, startPoint x: 137, startPoint y: 240, endPoint x: 104, endPoint y: 233, distance: 34.4
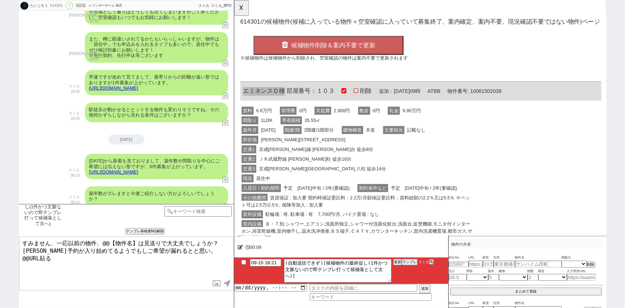
click at [104, 233] on div "候補物件の最終促し(1件かつ文脈ないので即テンプレ打って候補落として次へ) 内見日までの日数 -1 !=0 !=0&&!=1 !=4&&<9 !=null !…" at bounding box center [126, 256] width 215 height 104
paste textarea "エミネンスＤ棟"
click at [324, 170] on span "ＪＲ武蔵野線 新八柱 徒歩16分" at bounding box center [310, 171] width 103 height 9
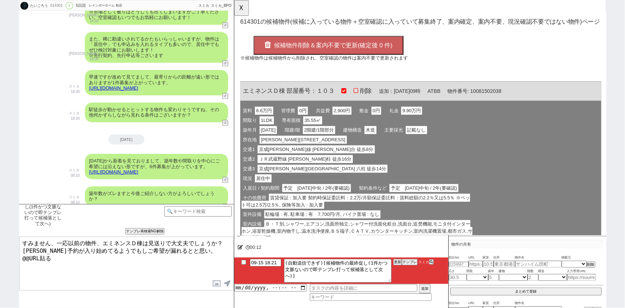
click at [326, 46] on span "候補物件削除＆案内不要で更新(確定後 0 件)" at bounding box center [341, 48] width 128 height 7
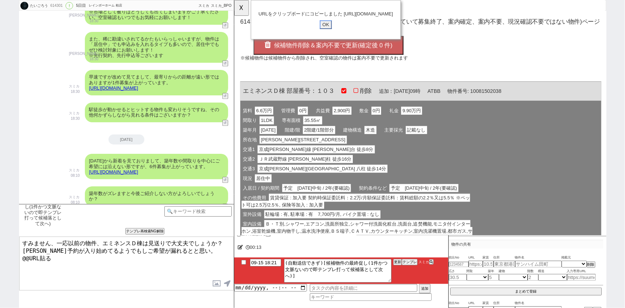
click at [329, 31] on input "OK" at bounding box center [332, 26] width 13 height 9
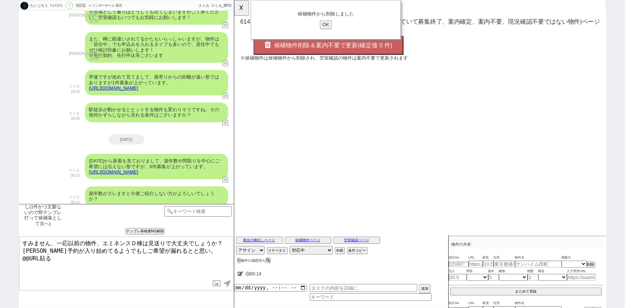
drag, startPoint x: 54, startPoint y: 262, endPoint x: 0, endPoint y: 269, distance: 54.2
click at [0, 269] on div "たいごろう 614301 ! 0 5日目 レインボーホーム 柏店 冬眠中 自社客 スミカ スミカ_BPO チャット全表示 2025-09-11 新しくフォロー…" at bounding box center [312, 154] width 625 height 308
paste textarea "https://tools.sumika.live/pages/bde7gl8"
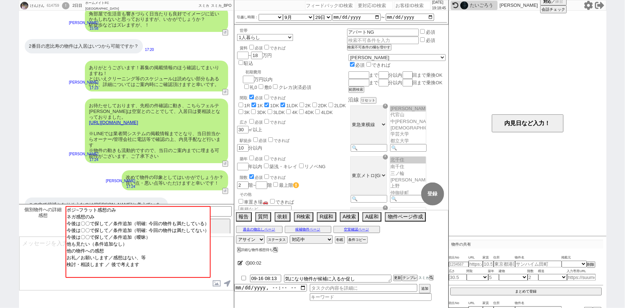
scroll to position [113, 0]
click at [399, 5] on input "number" at bounding box center [413, 5] width 36 height 9
paste input "614291"
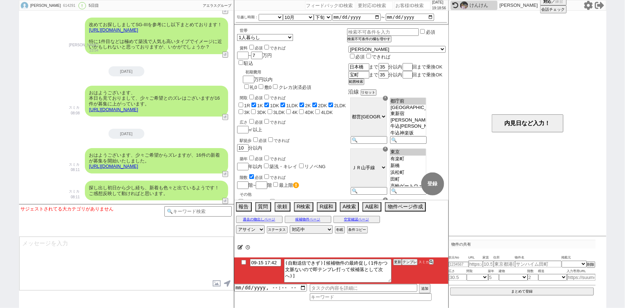
scroll to position [106, 0]
click at [409, 261] on button "テンプレ" at bounding box center [410, 261] width 16 height 5
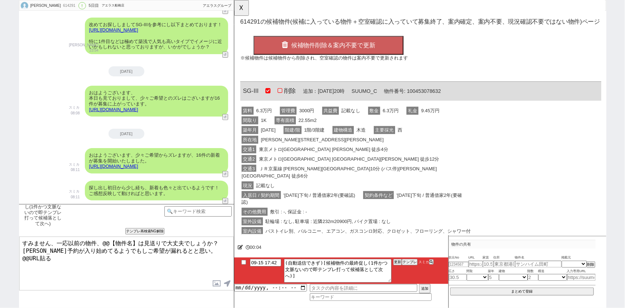
scroll to position [0, 0]
drag, startPoint x: 239, startPoint y: 97, endPoint x: 234, endPoint y: 97, distance: 5.0
click at [234, 97] on div "OK 614291 の候補物件(候補に入っている物件＋空室確認に入っていて募集終了、案内確定、案内不要、現況確認不要ではない物件)ページ 候補物件削除＆案内不…" at bounding box center [434, 187] width 401 height 375
copy div "SG-III"
drag, startPoint x: 138, startPoint y: 240, endPoint x: 102, endPoint y: 234, distance: 37.0
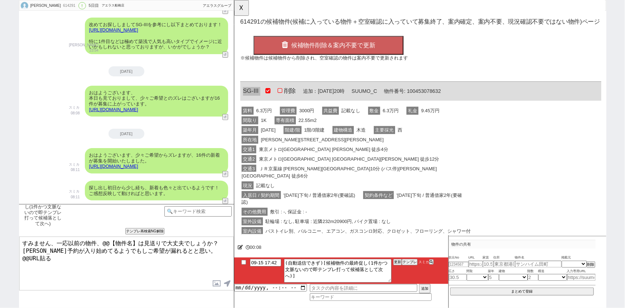
click at [102, 234] on div "候補物件の最終促し(1件かつ文脈ないので即テンプレ打って候補落として次へ) 内見日までの日数 -1 !=0 !=0&&!=1 !=4&&<9 !=null !…" at bounding box center [126, 256] width 215 height 104
paste textarea "SG-III"
click at [361, 194] on div "現況 記載なし" at bounding box center [366, 199] width 253 height 10
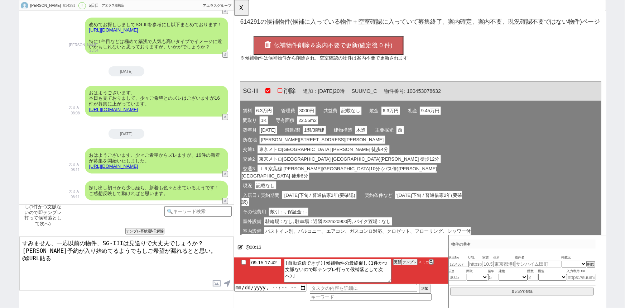
click at [336, 49] on span "候補物件削除＆案内不要で更新(確定後 0 件)" at bounding box center [341, 48] width 128 height 7
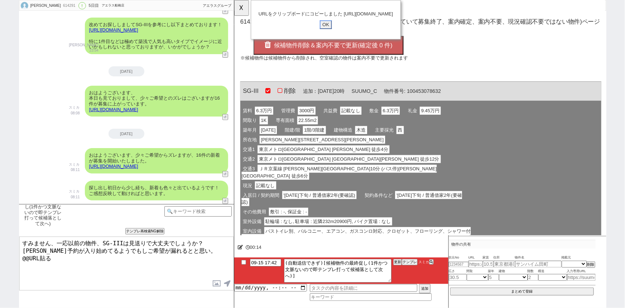
click at [330, 31] on input "OK" at bounding box center [332, 26] width 13 height 9
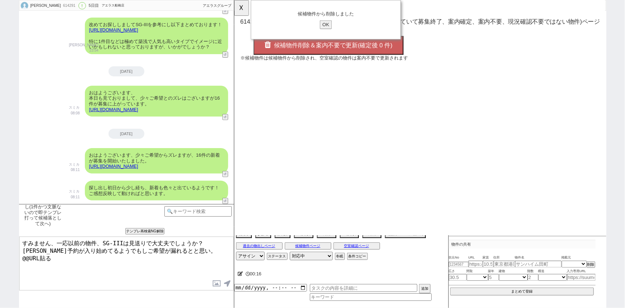
drag, startPoint x: 56, startPoint y: 259, endPoint x: 0, endPoint y: 263, distance: 55.7
click at [0, 263] on div "芳 614291 ! 0 5日目 アエラス船橋店 冬眠中 自社客 アエラスグループ スミカ_BPO チャット全表示 2025-09-11 新しくフォローされま…" at bounding box center [312, 154] width 625 height 308
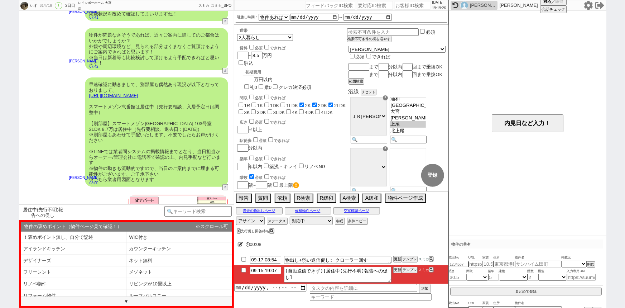
scroll to position [356, 0]
click at [138, 93] on link "https://tools.sumika.live/pages/9ktxuq3" at bounding box center [113, 95] width 49 height 5
click at [139, 272] on li "メゾネット" at bounding box center [179, 272] width 106 height 12
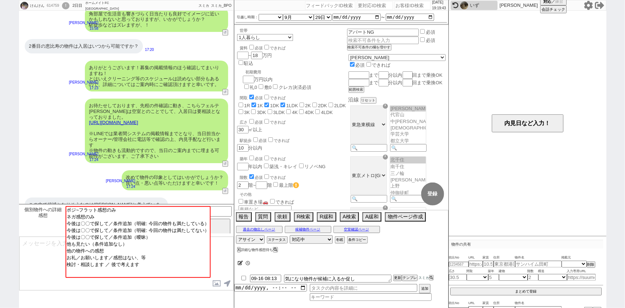
scroll to position [113, 0]
click at [397, 6] on input "number" at bounding box center [413, 5] width 36 height 9
paste input "614092"
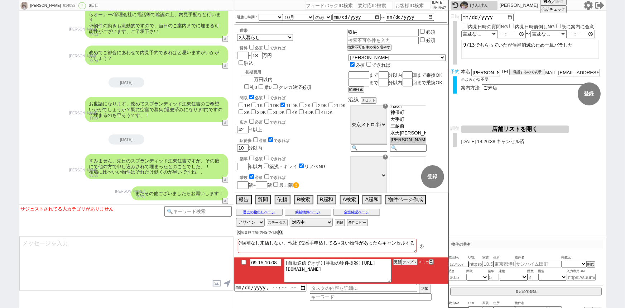
scroll to position [42, 0]
click at [412, 262] on button "テンプレ" at bounding box center [410, 261] width 16 height 5
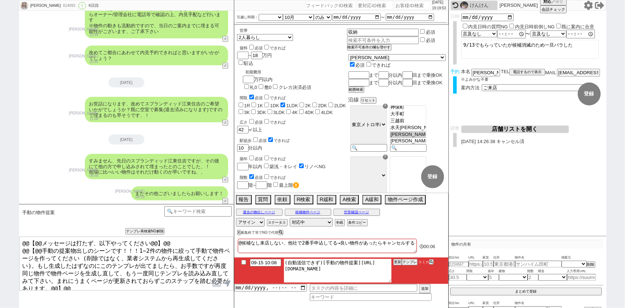
click at [358, 262] on textarea "(自動送信できず)[手動の物件提案]https://jent-crm.com/2ng-84y191pn3984hy/introduction_pages/48…" at bounding box center [337, 271] width 107 height 24
drag, startPoint x: 359, startPoint y: 262, endPoint x: 396, endPoint y: 304, distance: 55.6
click at [396, 304] on div "@候補なし来店しない、他社で2番手申込してる→良い物件があったらキャンセルする 00:07 09-15 10:08 (自動送信できず)[手動の物件提案]htt…" at bounding box center [341, 272] width 214 height 71
click at [409, 263] on button "テンプレ" at bounding box center [410, 261] width 16 height 5
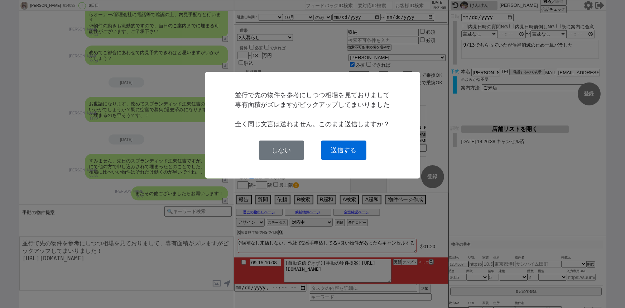
click at [357, 152] on button "送信する" at bounding box center [343, 149] width 45 height 19
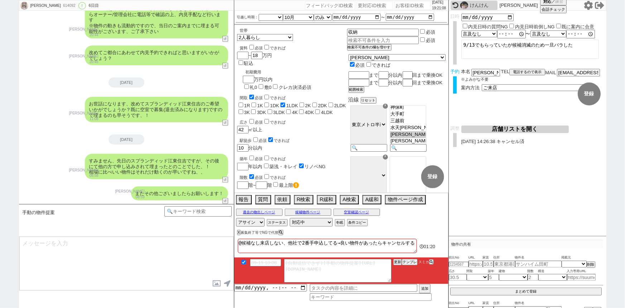
scroll to position [3169, 0]
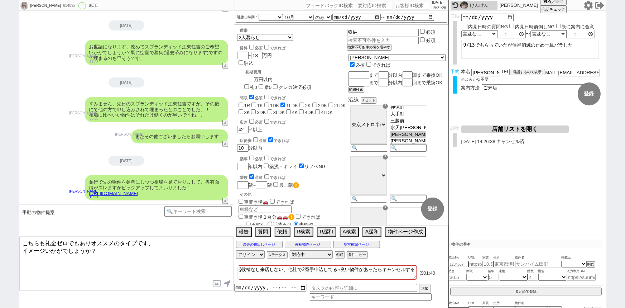
drag, startPoint x: 21, startPoint y: 240, endPoint x: 93, endPoint y: 241, distance: 71.3
click at [93, 241] on textarea "こちらも礼金ゼロでもありオススメのタイプです、 イメージいかがでしょうか？" at bounding box center [126, 263] width 214 height 54
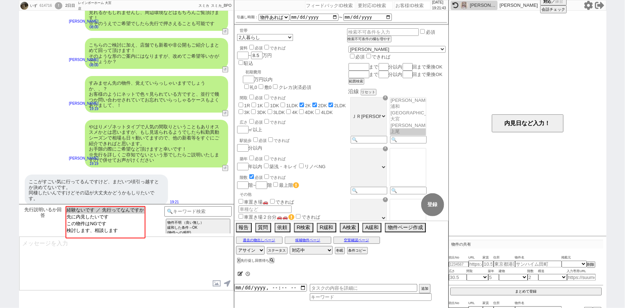
scroll to position [27, 0]
click at [203, 210] on input at bounding box center [198, 210] width 68 height 9
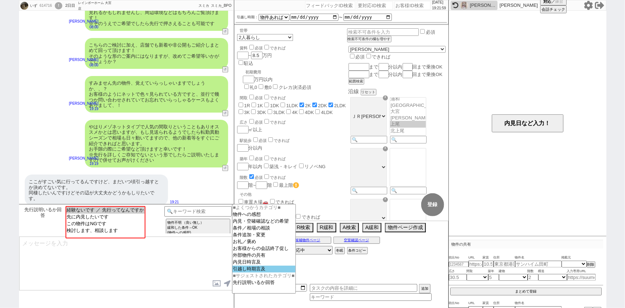
click at [253, 272] on option "引越し時期言及" at bounding box center [263, 268] width 63 height 7
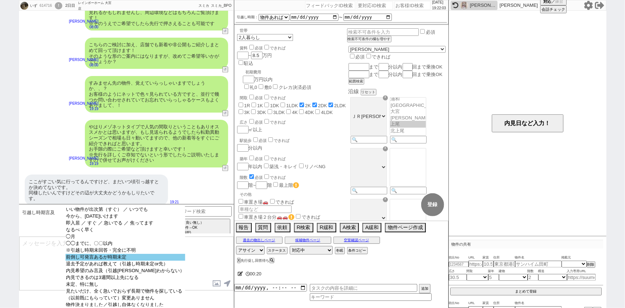
click at [143, 260] on option "前倒し可発言あるが時期未定" at bounding box center [126, 257] width 120 height 7
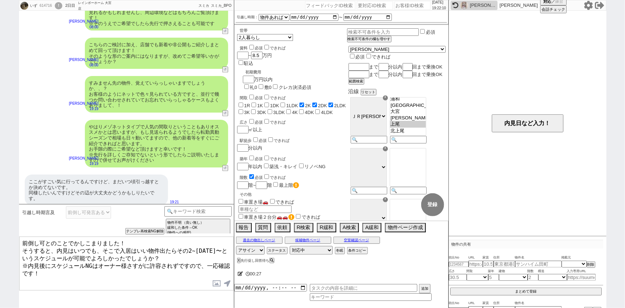
drag, startPoint x: 73, startPoint y: 240, endPoint x: 10, endPoint y: 224, distance: 65.5
click at [10, 224] on div "いず 614716 ! 0 2日目 レインボーホーム 大宮店 冬眠中 自社客 スミカ スミカ_BPO チャット全表示 2025-09-14 連続で失礼します、…" at bounding box center [312, 154] width 625 height 308
drag, startPoint x: 136, startPoint y: 248, endPoint x: 4, endPoint y: 249, distance: 132.2
click at [4, 249] on div "いず 614716 ! 0 2日目 レインボーホーム 大宮店 冬眠中 自社客 スミカ スミカ_BPO チャット全表示 2025-09-14 連続で失礼します、…" at bounding box center [312, 154] width 625 height 308
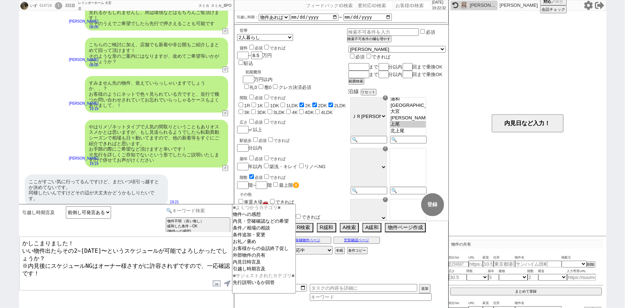
click at [211, 209] on input at bounding box center [198, 210] width 68 height 9
click at [248, 272] on option "引越し時期言及" at bounding box center [263, 268] width 63 height 7
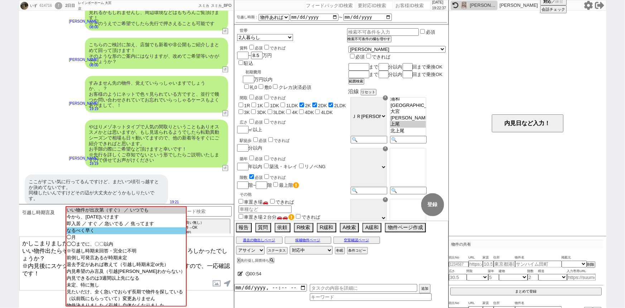
scroll to position [16, 0]
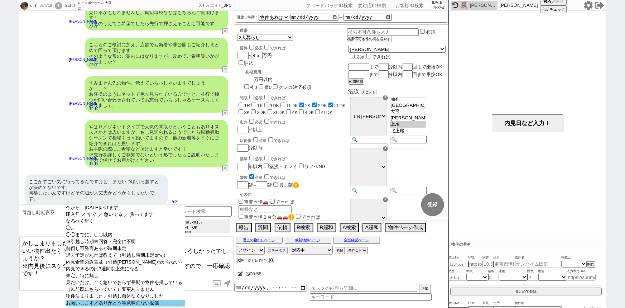
click at [132, 300] on option "お願いします／ありがとう等意味のない返信" at bounding box center [126, 302] width 120 height 7
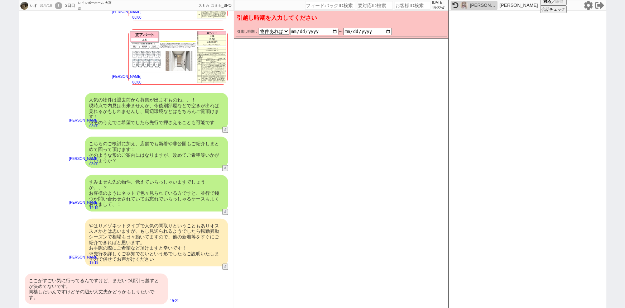
scroll to position [647, 0]
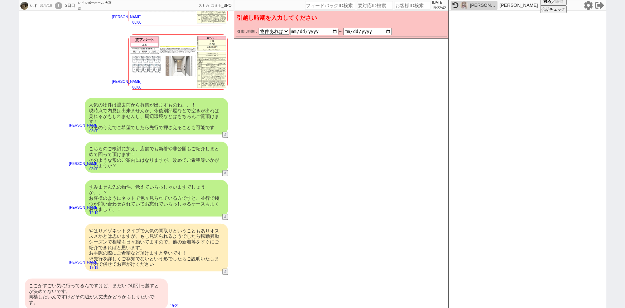
click at [173, 224] on div "やはりメゾネットタイプで人気の間取りということもありオススメかとは思いますが、もし見送られるようでしたら転勤異動シーズンで相場も日々動いてますので、他の新着等…" at bounding box center [156, 248] width 143 height 48
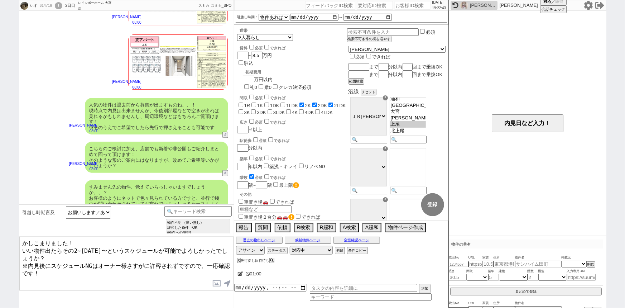
scroll to position [751, 0]
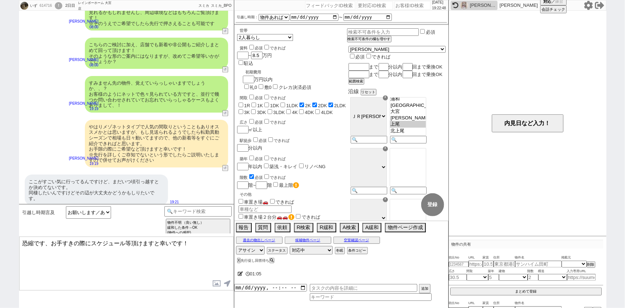
drag, startPoint x: 45, startPoint y: 241, endPoint x: 0, endPoint y: 235, distance: 45.2
click at [0, 235] on div "いず 614716 ! 0 2日目 レインボーホーム 大宮店 冬眠中 自社客 スミカ スミカ_BPO チャット全表示 2025-09-14 連続で失礼します、…" at bounding box center [312, 154] width 625 height 308
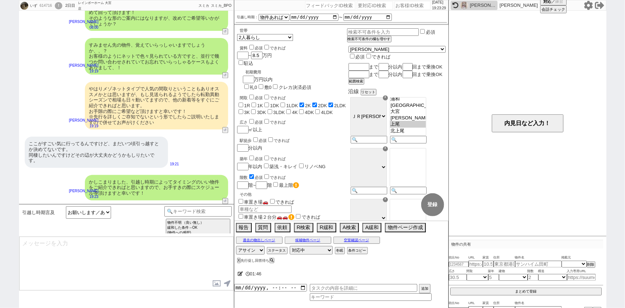
scroll to position [719, 0]
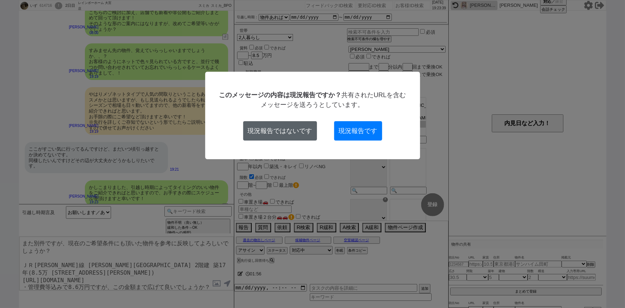
click at [278, 136] on button "現況報告ではないです" at bounding box center [280, 130] width 74 height 19
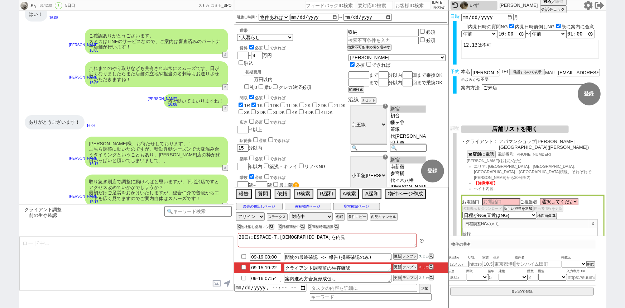
scroll to position [13, 0]
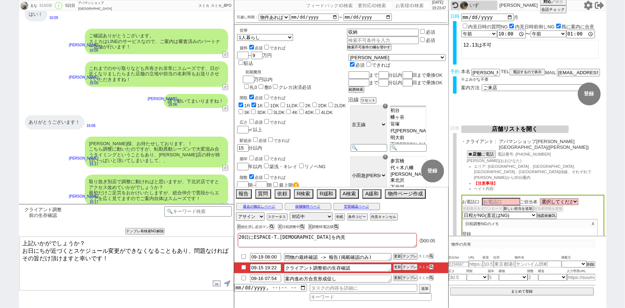
click at [244, 267] on input "checkbox" at bounding box center [244, 267] width 10 height 5
click at [408, 278] on button "テンプレ" at bounding box center [410, 277] width 16 height 5
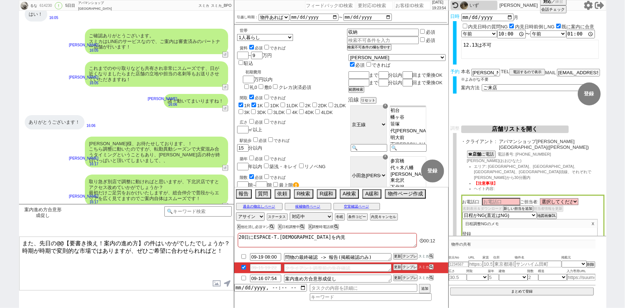
drag, startPoint x: 25, startPoint y: 240, endPoint x: 153, endPoint y: 242, distance: 128.3
click at [153, 242] on textarea "また、先日の@@【要書き換え！案内の進め方】の件はいかがでしたでしょうか？ 時期が時期で変則的な市場ではありますが、ぜひご希望に合わせられればと！" at bounding box center [126, 263] width 214 height 54
click at [86, 241] on textarea "下北沢店はいかがでしたでしょうか？ 時期が時期で変則的な市場ではありますが、ぜひご希望に合わせられればと！" at bounding box center [126, 263] width 214 height 54
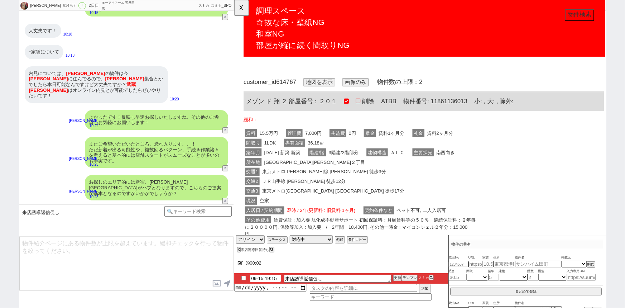
scroll to position [0, 0]
click at [240, 11] on button "☓" at bounding box center [240, 7] width 13 height 14
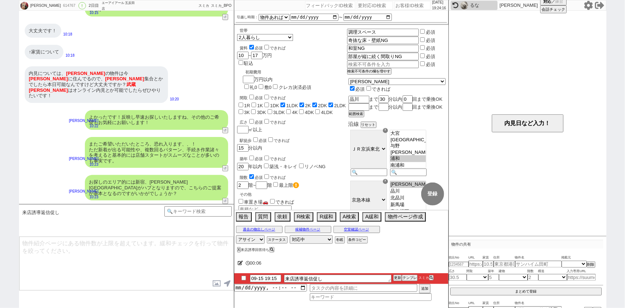
click at [400, 6] on input "number" at bounding box center [413, 5] width 36 height 9
paste input "614487"
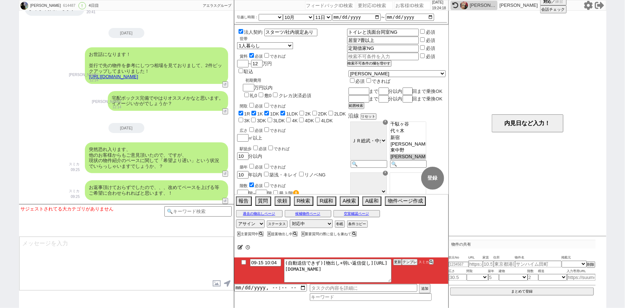
scroll to position [200, 0]
drag, startPoint x: 293, startPoint y: 267, endPoint x: 423, endPoint y: 296, distance: 133.2
click at [423, 296] on div "09-15 10:04 (自動送信できず)[物出し+弱い返信促し]https://jent-crm.com/2ng-84y191pn3984hy/introd…" at bounding box center [341, 278] width 214 height 43
click at [412, 262] on button "テンプレ" at bounding box center [410, 261] width 16 height 5
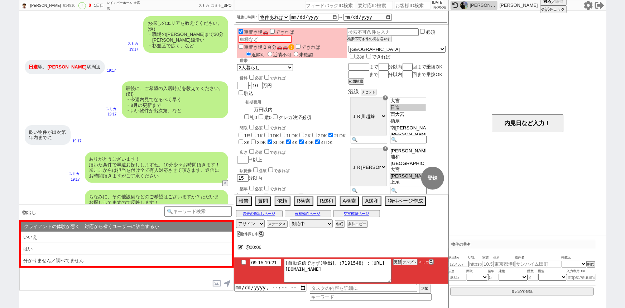
scroll to position [501, 0]
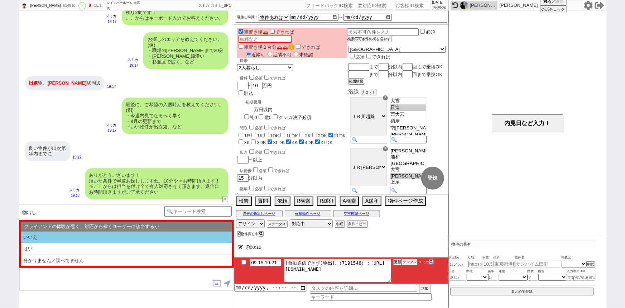
click at [96, 239] on li "いいえ" at bounding box center [126, 237] width 211 height 12
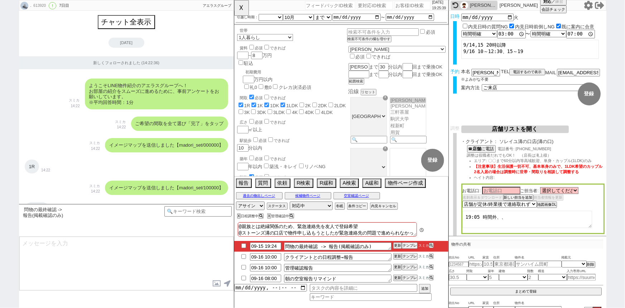
scroll to position [5115, 0]
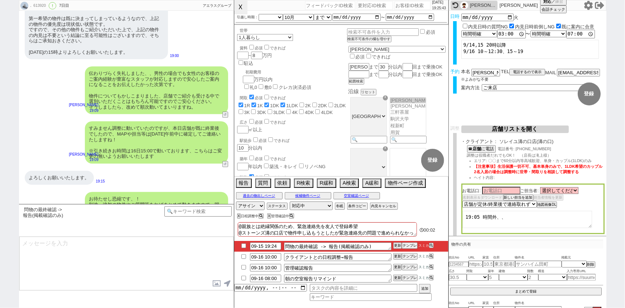
click at [243, 11] on button "☓" at bounding box center [240, 7] width 13 height 14
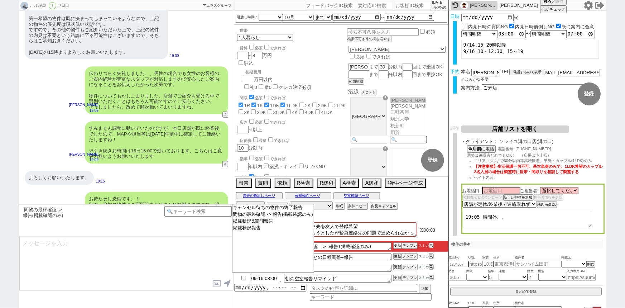
scroll to position [20, 0]
click at [172, 262] on textarea at bounding box center [126, 263] width 214 height 54
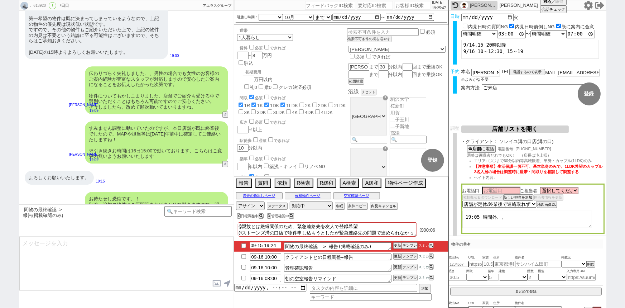
click at [263, 246] on input "09-15 19:24" at bounding box center [265, 245] width 31 height 6
click at [396, 245] on button "更新" at bounding box center [396, 245] width 7 height 5
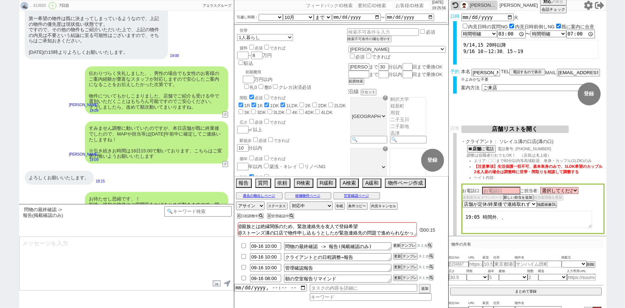
click at [396, 245] on button "更新" at bounding box center [396, 245] width 7 height 5
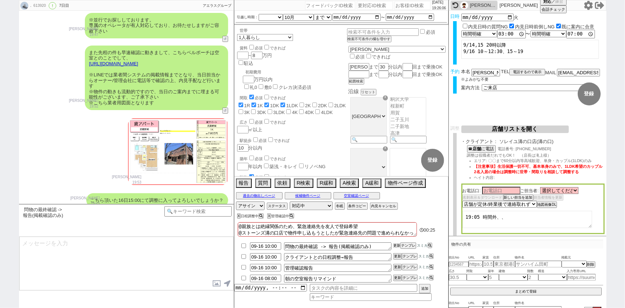
scroll to position [4095, 0]
click at [408, 6] on input "number" at bounding box center [413, 5] width 36 height 9
paste input "614487"
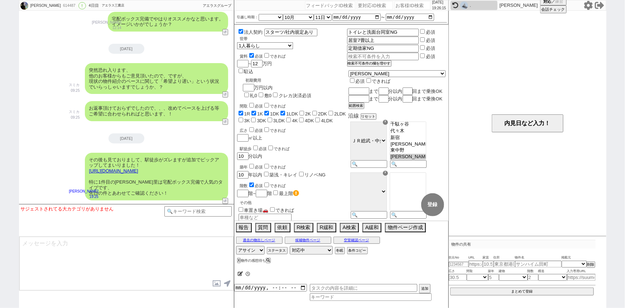
scroll to position [200, 0]
click at [405, 5] on input "number" at bounding box center [413, 5] width 36 height 9
paste input "614488"
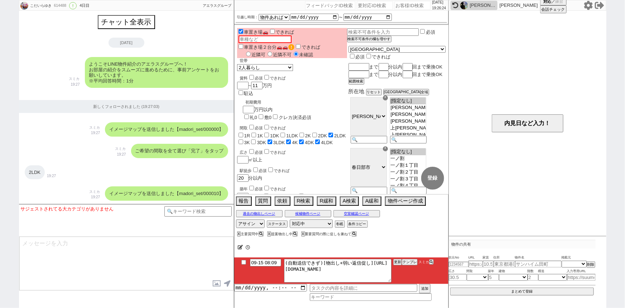
scroll to position [1270, 0]
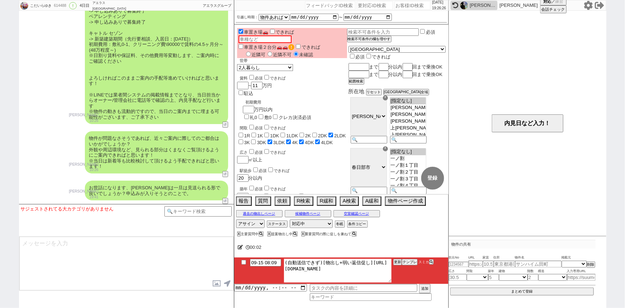
drag, startPoint x: 292, startPoint y: 268, endPoint x: 452, endPoint y: 297, distance: 162.4
click at [452, 297] on div "こだいらゆき 614488 ! 0 4日目 アエラス新越谷店 冬眠中 自社客 アエラスグループ スミカ_BPO チャット全表示 2025-09-12 ようこそ…" at bounding box center [312, 154] width 587 height 308
click at [413, 263] on button "テンプレ" at bounding box center [410, 261] width 16 height 5
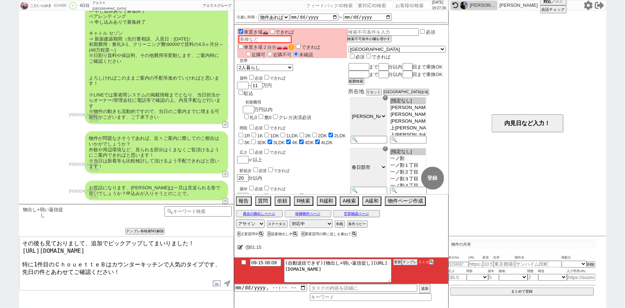
drag, startPoint x: 112, startPoint y: 259, endPoint x: 10, endPoint y: 256, distance: 101.8
click at [10, 256] on div "こだいらゆき 614488 ! 0 4日目 アエラス新越谷店 冬眠中 自社客 アエラスグループ スミカ_BPO チャット全表示 2025-09-12 ようこそ…" at bounding box center [312, 154] width 625 height 308
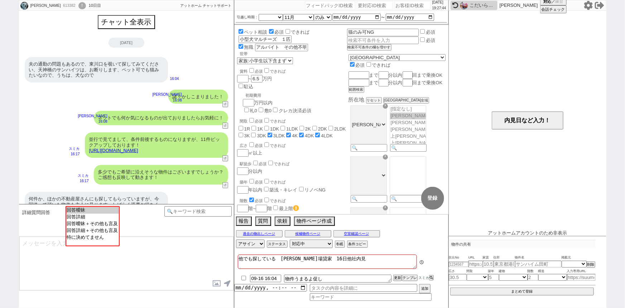
scroll to position [158, 0]
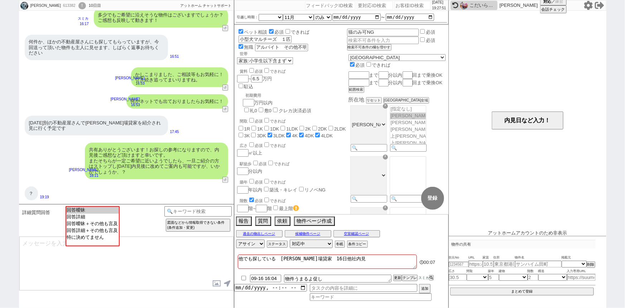
click at [398, 7] on input "number" at bounding box center [413, 5] width 36 height 9
paste input "614474"
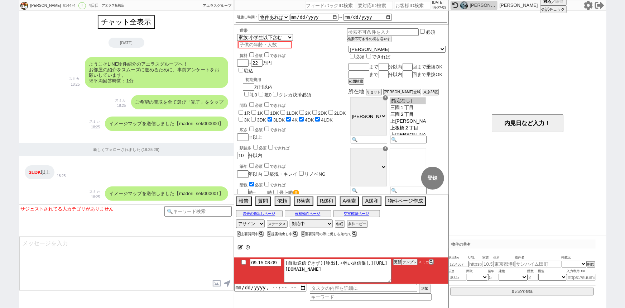
scroll to position [735, 0]
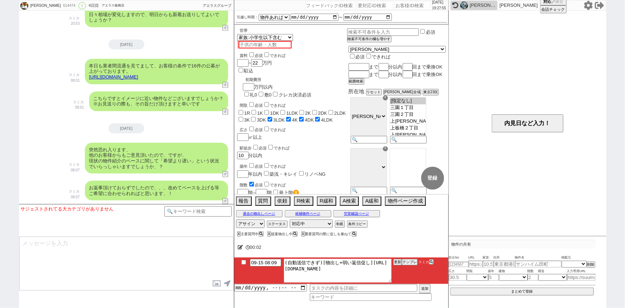
drag, startPoint x: 292, startPoint y: 267, endPoint x: 409, endPoint y: 303, distance: 122.5
click at [409, 303] on div "00:02 09-15 08:09 (自動送信できず)[物出し+弱い返信促し]https://jent-crm.com/2ng-84y191pn3984hy/…" at bounding box center [341, 272] width 214 height 69
click at [409, 263] on button "テンプレ" at bounding box center [410, 261] width 16 height 5
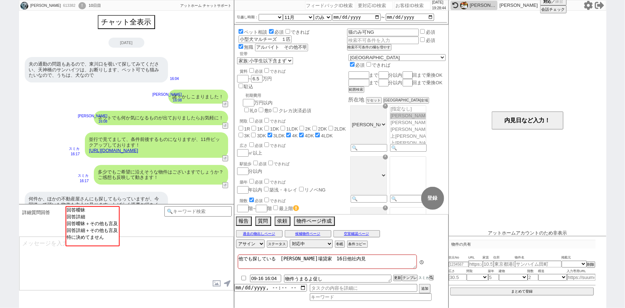
scroll to position [158, 0]
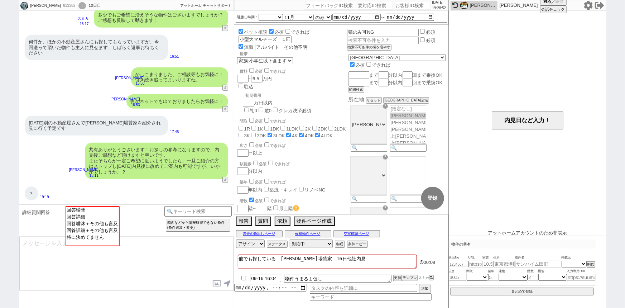
click at [399, 11] on div "引越し時期： 2025年 2026年 なる早 未定 いつでも 物件あれば 年内 来年 1月 2月 3月 4月 5月 6月 7月 8月 9月 10月 11月 1…" at bounding box center [341, 18] width 214 height 14
click at [398, 10] on div "2025/09/15 19:28:53" at bounding box center [341, 5] width 214 height 11
click at [398, 7] on input "number" at bounding box center [413, 5] width 36 height 9
paste input "614092"
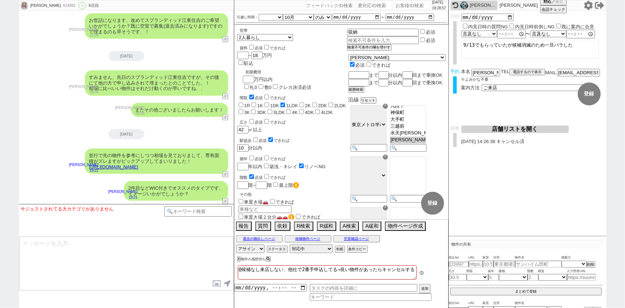
scroll to position [42, 0]
click at [395, 2] on input "number" at bounding box center [413, 5] width 36 height 9
paste input "613183"
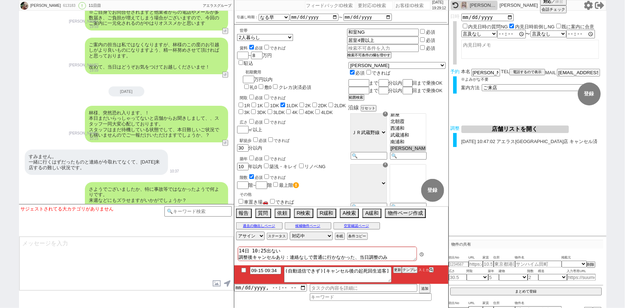
scroll to position [49, 0]
click at [412, 271] on button "テンプレ" at bounding box center [410, 269] width 16 height 5
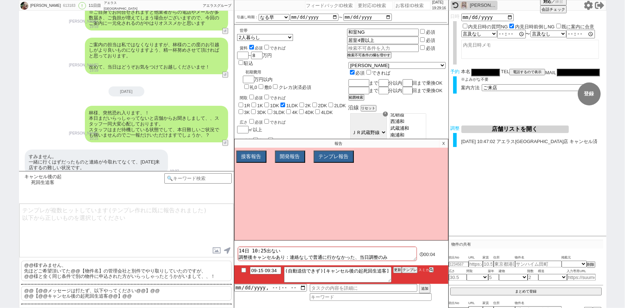
click at [79, 267] on p "@@様すみません、 先ほどご希望頂いてた@@【物件名】の管理会社と別件でやり取りしていたのですが、 @@様と全く同じ条件で別の物件に申込された方がいらっしゃっ…" at bounding box center [126, 270] width 211 height 20
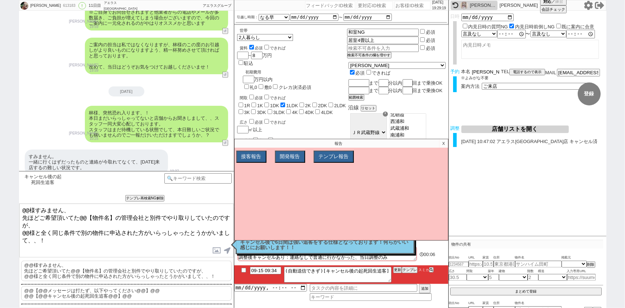
drag, startPoint x: 479, startPoint y: 75, endPoint x: 459, endPoint y: 73, distance: 20.6
click at [459, 73] on div "予約 本名 林朱梨 ※よみがな不要 TEL 電話するので表示 電話の理由 356 初日調整での禊 357 問物漏れ回収 359 内見日が怪しいので前倒し&他社…" at bounding box center [528, 83] width 158 height 28
drag, startPoint x: 28, startPoint y: 210, endPoint x: 15, endPoint y: 206, distance: 12.6
click at [15, 206] on div "朱梨 613183 ! 0 11日目 アエラス新越谷店 冬眠中 自社客 アエラスグループ スミカ_BPO チャット全表示 2025-09-05 新しくフォロー…" at bounding box center [312, 154] width 625 height 308
paste textarea "林"
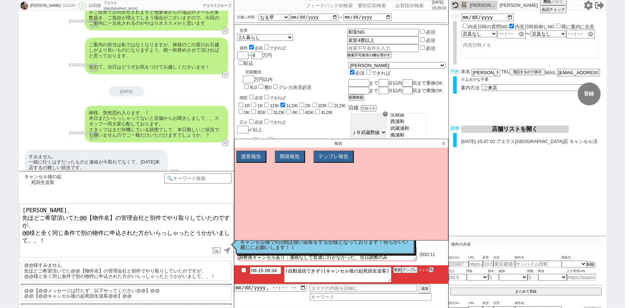
drag, startPoint x: 29, startPoint y: 226, endPoint x: 0, endPoint y: 229, distance: 29.6
click at [0, 229] on div "朱梨 613183 ! 0 11日目 アエラス新越谷店 冬眠中 自社客 アエラスグループ スミカ_BPO チャット全表示 2025-09-05 新しくフォロー…" at bounding box center [312, 154] width 625 height 308
drag, startPoint x: 29, startPoint y: 226, endPoint x: 16, endPoint y: 226, distance: 12.5
click at [16, 226] on div "朱梨 613183 ! 0 11日目 アエラス新越谷店 冬眠中 自社客 アエラスグループ スミカ_BPO チャット全表示 2025-09-05 新しくフォロー…" at bounding box center [312, 154] width 625 height 308
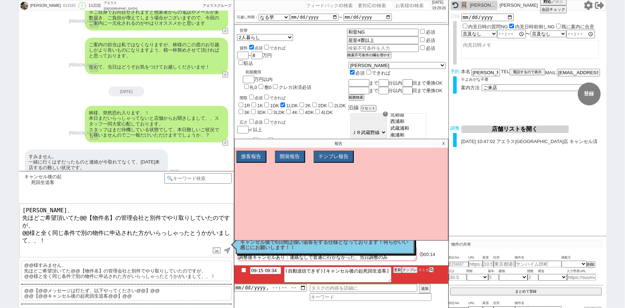
paste textarea "林"
click at [447, 141] on p "X" at bounding box center [444, 143] width 8 height 9
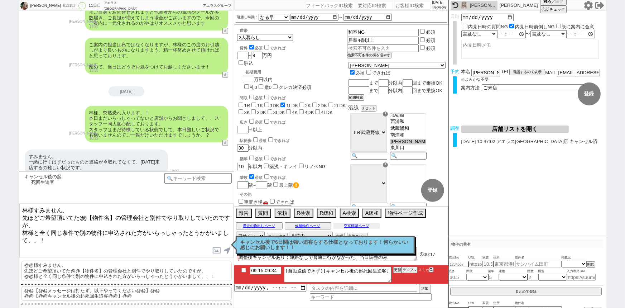
click at [369, 224] on button "空室確認ページ" at bounding box center [357, 226] width 47 height 6
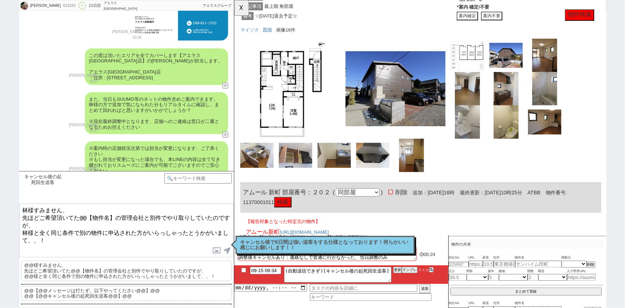
scroll to position [332, 0]
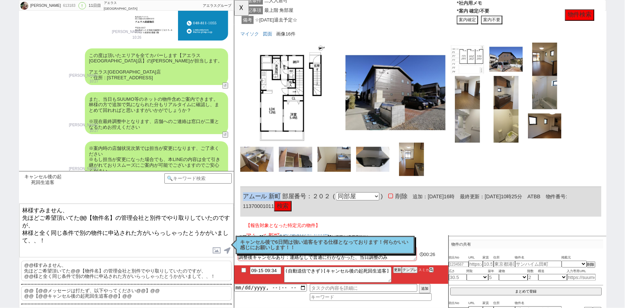
drag, startPoint x: 282, startPoint y: 210, endPoint x: 235, endPoint y: 211, distance: 47.0
copy span "アムール 新町"
drag, startPoint x: 115, startPoint y: 217, endPoint x: 78, endPoint y: 214, distance: 37.0
click at [78, 214] on textarea "林様すみません、 先ほどご希望頂いてた@@【物件名】の管理会社と別件でやり取りしていたのですが、 林様と全く同じ条件で別の物件に申込された方がいらっしゃったと…" at bounding box center [126, 230] width 214 height 54
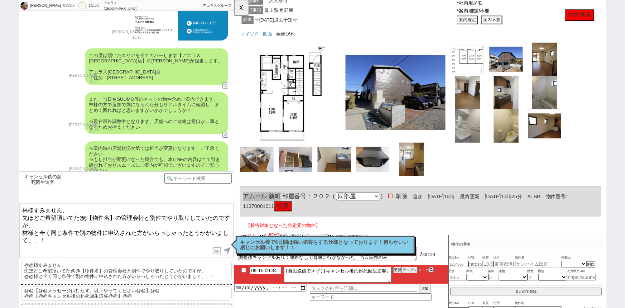
paste textarea "アムール 新町"
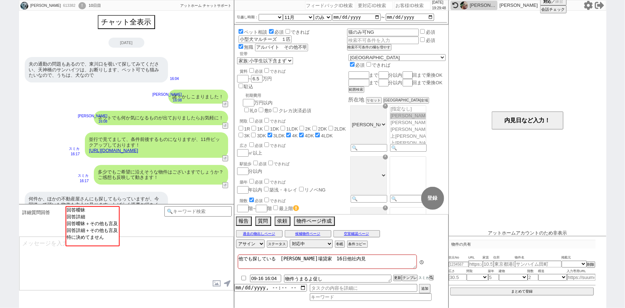
scroll to position [158, 0]
select select
select select "[DATE]"
select select "11"
select select "36"
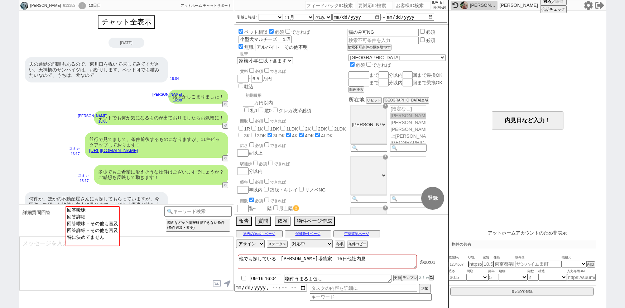
select select "7"
select select "11"
select select "192"
select select "18132"
select select
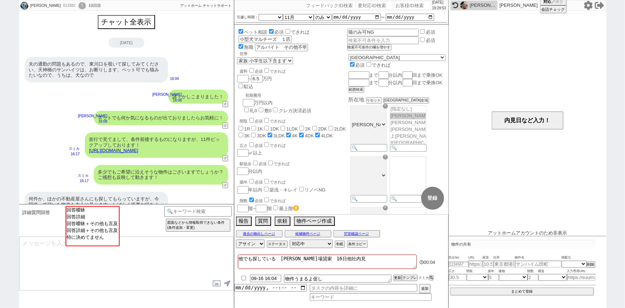
scroll to position [158, 0]
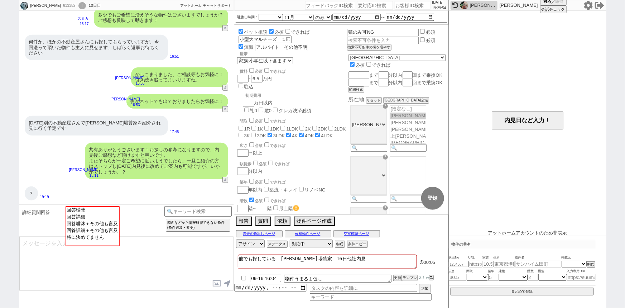
click at [395, 3] on input "number" at bounding box center [413, 5] width 36 height 9
paste input "614202"
type input "614202"
click at [395, 3] on input "614202" at bounding box center [413, 5] width 36 height 9
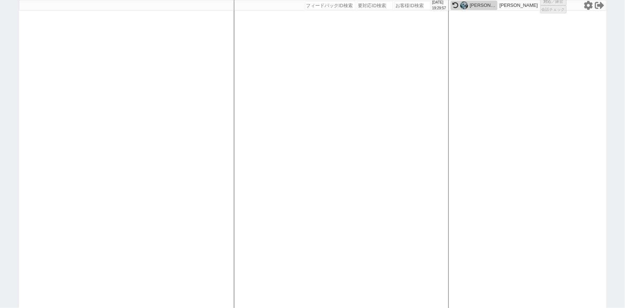
select select "6"
select select "2"
select select
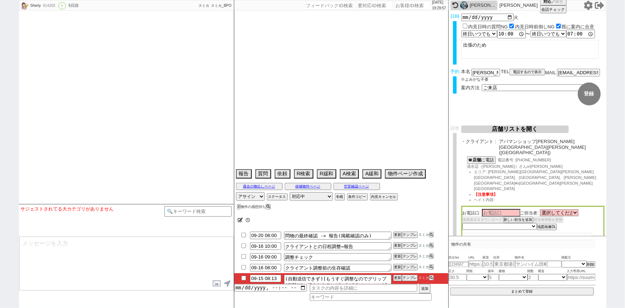
select select "[DATE]"
select select "11"
select select "37"
select select "1"
select select "14"
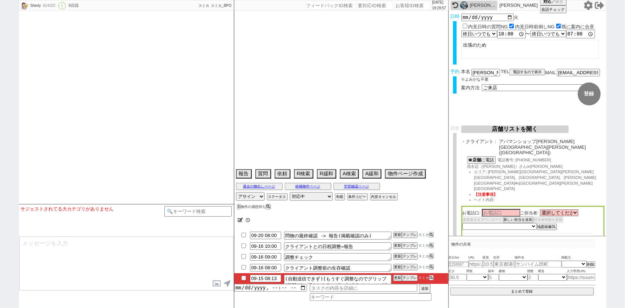
select select "1296"
select select "23"
select select "752"
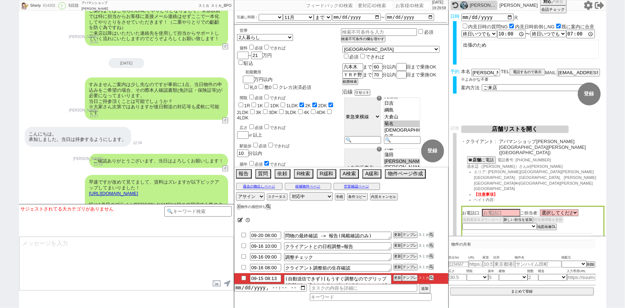
scroll to position [77, 0]
click at [409, 277] on button "テンプレ" at bounding box center [410, 277] width 16 height 5
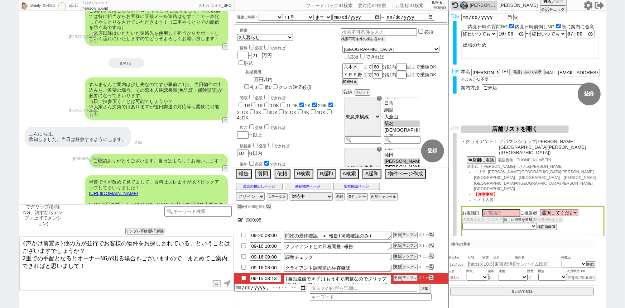
drag, startPoint x: 64, startPoint y: 239, endPoint x: 0, endPoint y: 222, distance: 65.8
click at [0, 222] on div "Sherly 614202 ! 0 5日目 アパマンショップ川崎北口店 冬眠中 自社客 スミカ スミカ_BPO チャット全表示 2025-09-11 ようこそ…" at bounding box center [312, 154] width 625 height 308
type textarea "お世話になっております。他の方が並行でお客様の物件をお探しされている、ということはございますでしょうか？ 2重での手配となるとオーナーNGが出る場合もございま…"
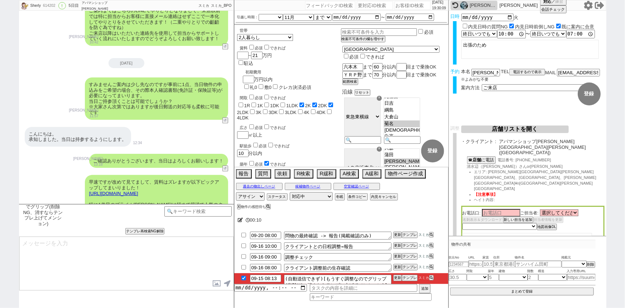
checkbox input "true"
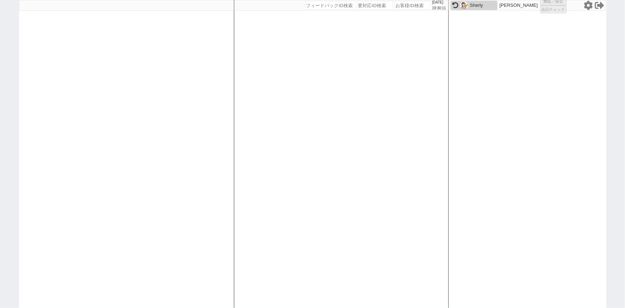
select select
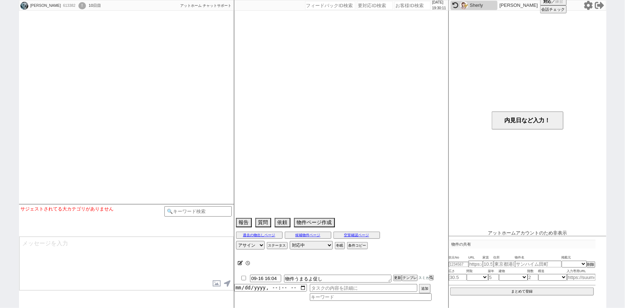
select select "[DATE]"
select select "11"
select select "36"
select select "7"
select select "11"
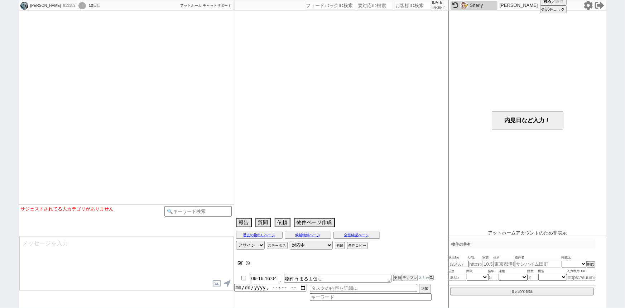
select select "192"
select select "18132"
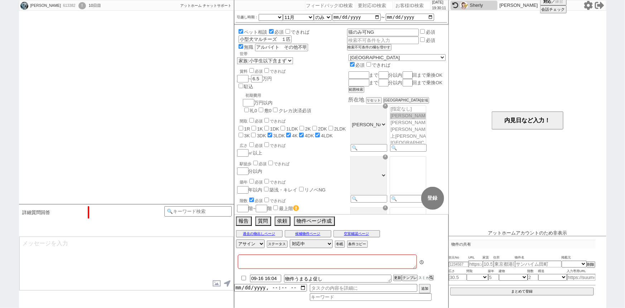
type textarea "他でも探している　[PERSON_NAME]場貸家　16日他社内見"
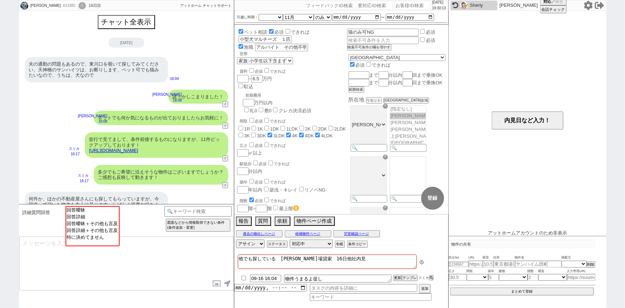
scroll to position [158, 0]
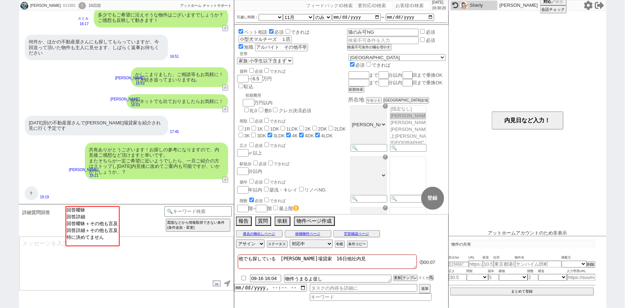
click at [405, 6] on input "number" at bounding box center [413, 5] width 36 height 9
paste input "614386"
type input "614386"
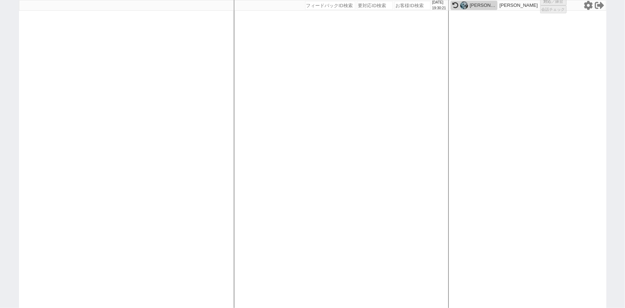
select select "1"
select select "3"
select select "2"
select select "5"
select select
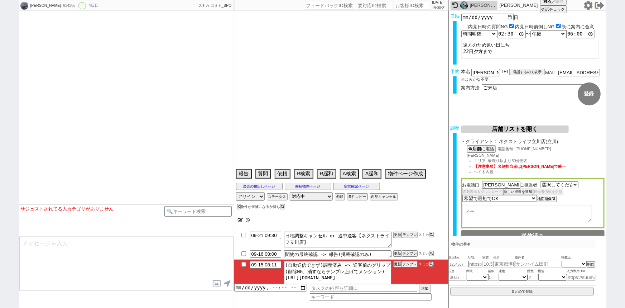
select select "2376"
type textarea "21日は午前中内見以外の予定 @当日までの他社予定無し"
select select "[DATE]"
select select "11"
select select "1"
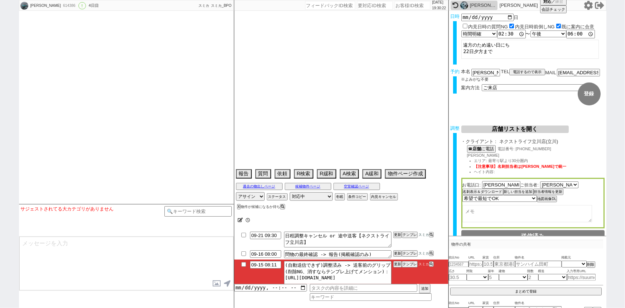
select select "1"
select select "20"
select select "19"
select select "602"
select select "78"
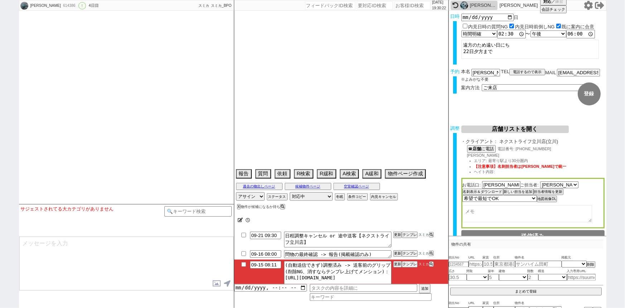
select select "1851"
select select "15"
select select "519"
select select "21"
select select "16"
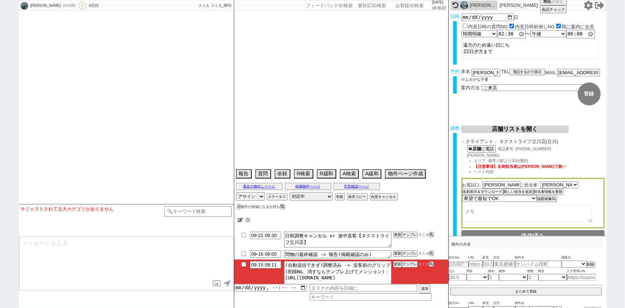
select select "42"
select select "1136"
select select "39"
select select "1115"
select select "40"
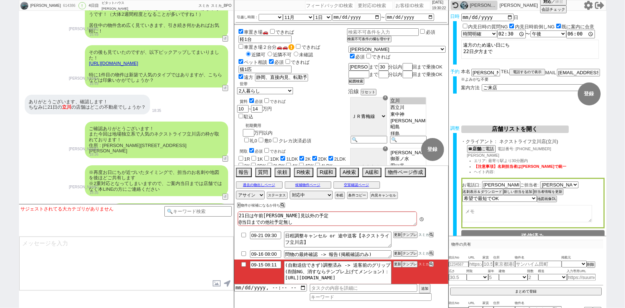
scroll to position [121, 0]
click at [411, 264] on button "テンプレ" at bounding box center [410, 264] width 16 height 5
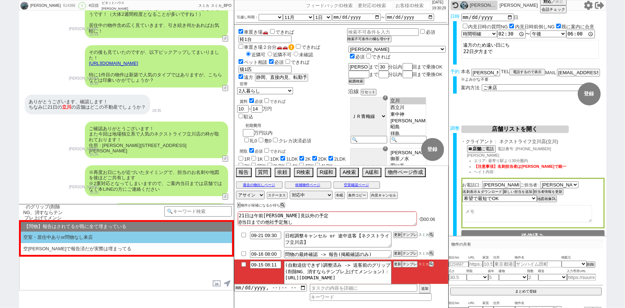
click at [118, 239] on li "空室・居住中ありor問物なし来店" at bounding box center [126, 237] width 211 height 12
select select "空室・居住中ありor問物なし来店"
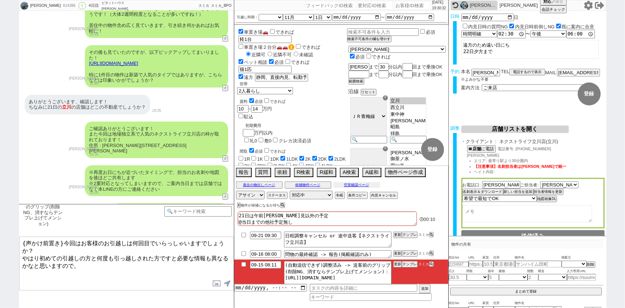
click at [354, 182] on button "空室確認ページ" at bounding box center [357, 185] width 47 height 6
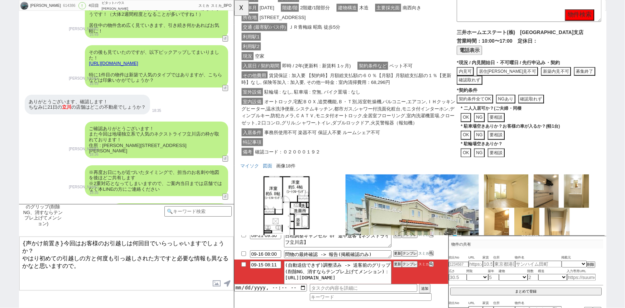
scroll to position [1132, 0]
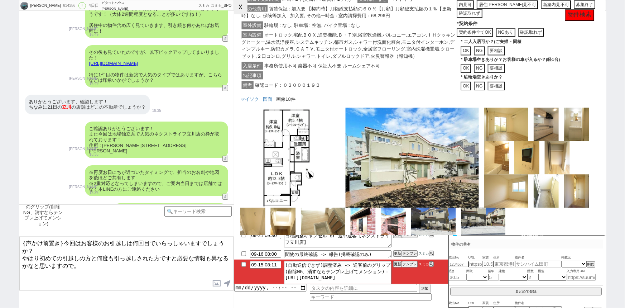
click at [241, 13] on button "☓" at bounding box center [240, 7] width 13 height 14
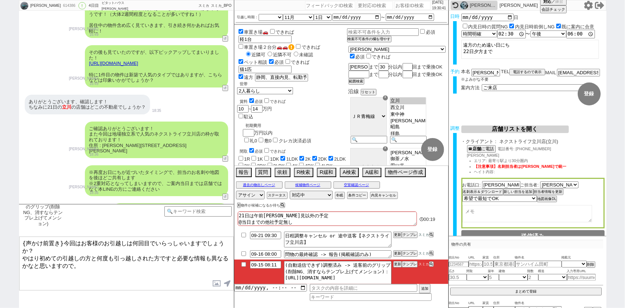
drag, startPoint x: 62, startPoint y: 242, endPoint x: 0, endPoint y: 229, distance: 63.6
click at [0, 229] on div "松下航大 614386 ! 0 4日目 ピタットハウス渋谷東口店 冬眠中 自社客 スミカ スミカ_BPO チャット全表示 2025-09-12 新しくフォロー…" at bounding box center [312, 154] width 625 height 308
type textarea "お世話になっております。今回はお客様のお引越しは何回目でいらっしゃいますでしょうか？ やはり初めての引越しの方と何度も引っ越しされた方ですと必要な情報も異なる…"
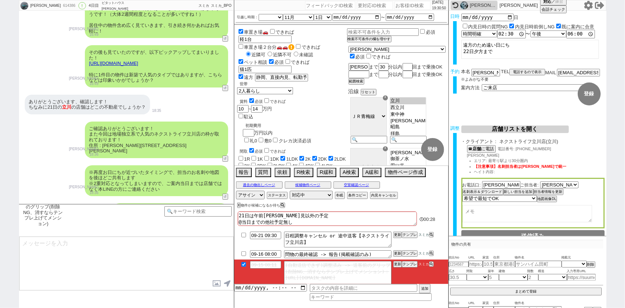
checkbox input "true"
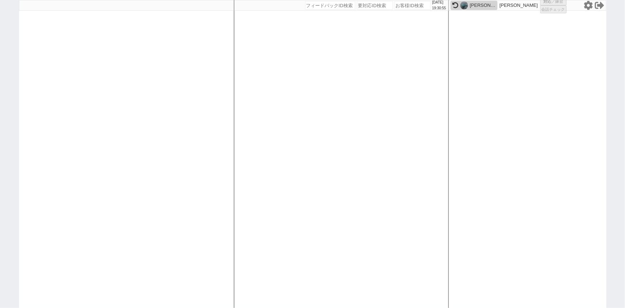
select select
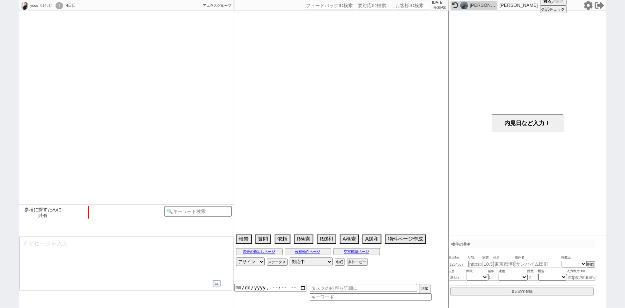
select select "16"
select select "7"
select select "50"
select select "68"
select select "1645"
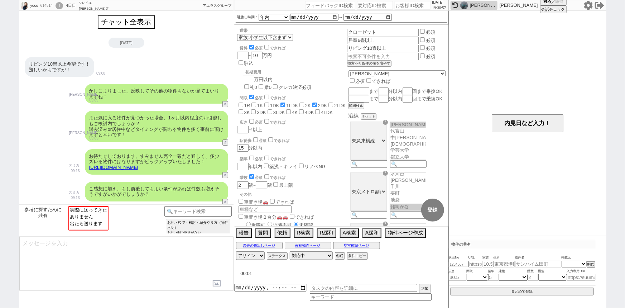
scroll to position [34, 0]
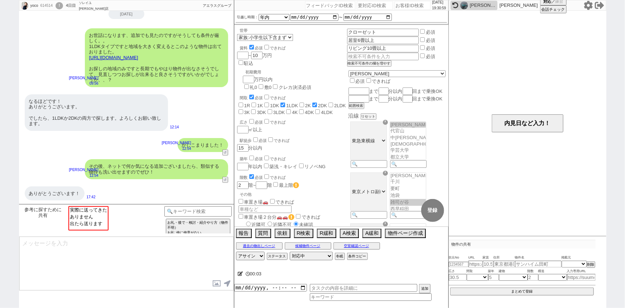
click at [395, 4] on input "number" at bounding box center [413, 5] width 36 height 9
paste input "611015"
type input "611015"
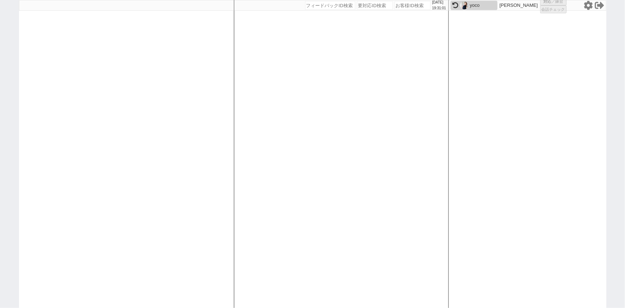
select select "1"
select select "2"
select select "5"
select select
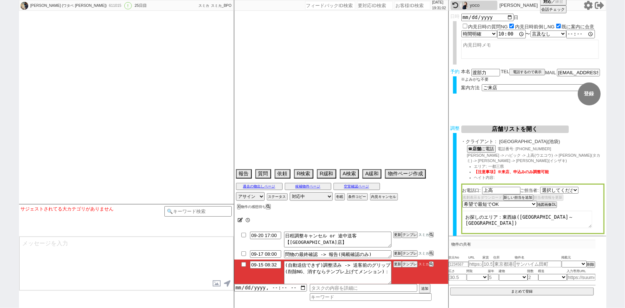
select select "2735"
type textarea "9/14にピタットハウス西葛西店でリブラスライド等内見予定→返信途絶えており内見中止しスミカで内見予定、他社なし"
select select "[DATE]"
select select "10"
select select "36"
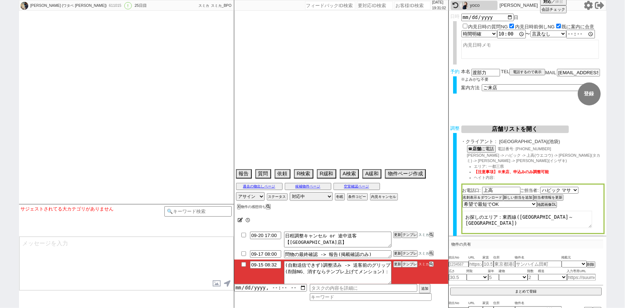
select select "1"
select select "63"
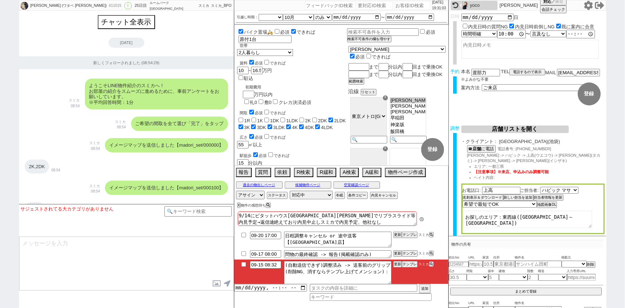
scroll to position [9753, 0]
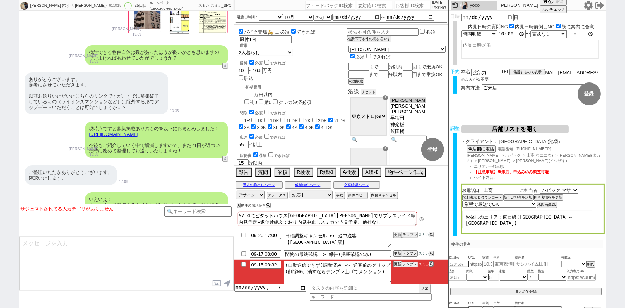
click at [407, 267] on button "テンプレ" at bounding box center [410, 264] width 16 height 5
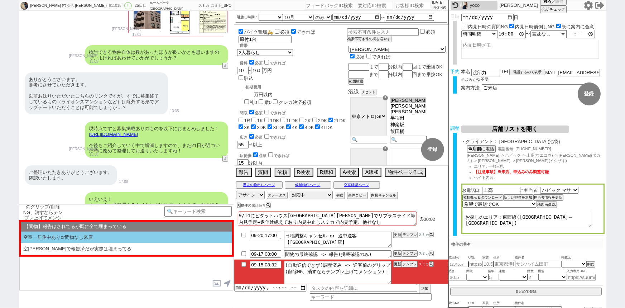
click at [95, 239] on li "空室・居住中ありor問物なし来店" at bounding box center [126, 237] width 211 height 12
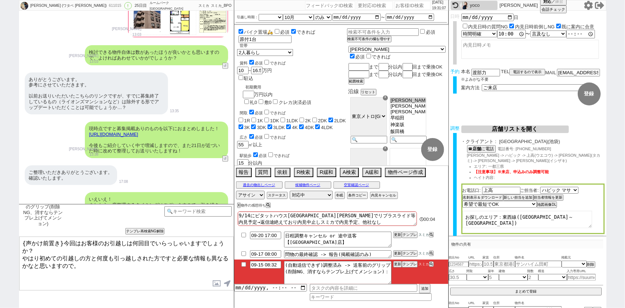
drag, startPoint x: 62, startPoint y: 240, endPoint x: 15, endPoint y: 232, distance: 47.6
click at [15, 232] on div "渡部 力 (ワタベ リキ) 611015 ! 0 25日目 ルームパーク 池袋店 冬眠中 自社客 スミカ スミカ_BPO チャット全表示 2025-08-22…" at bounding box center [312, 154] width 625 height 308
type textarea "お世話になっております。今回はお客様のお引越しは何回目でいらっしゃいますでしょうか？ やはり初めての引越しの方と何度も引っ越しされた方ですと必要な情報も異なる…"
checkbox input "true"
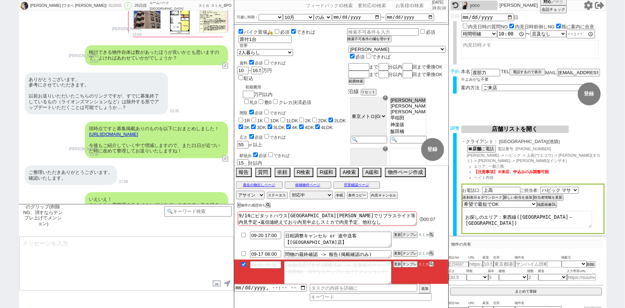
scroll to position [9815, 0]
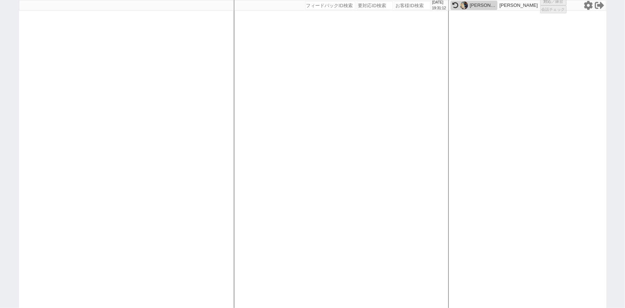
select select "1"
select select "2"
select select
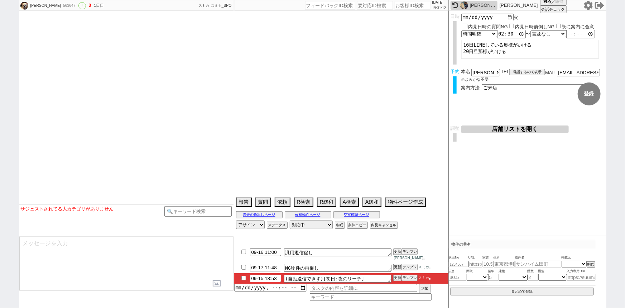
type textarea "建て替えの期間の住まい、2年程度"
select select "[DATE]"
select select "12"
select select "37"
select select "7"
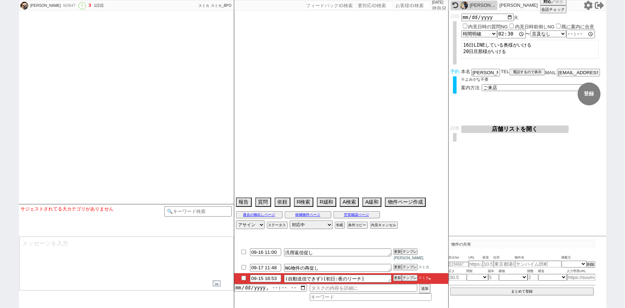
select select "71"
select select "1712"
select select "33"
select select "954"
select select "30"
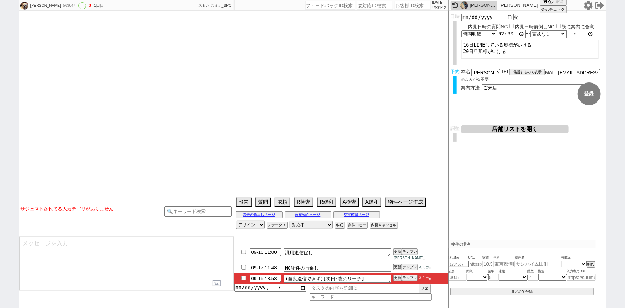
select select "924"
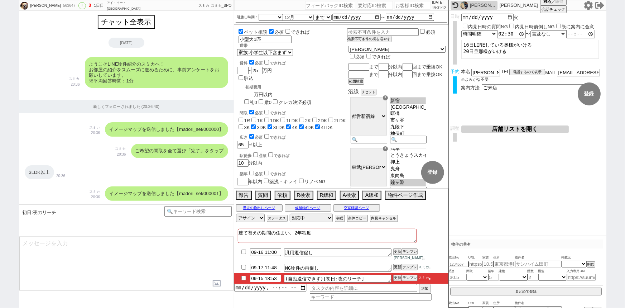
type textarea "@@【@@メッセージは打たず、以下やってください@@】@@ @@【@@初回物出し後に何らかラリーが発生しているのであれば夜のリーチ不要です、タスク消してcmd…"
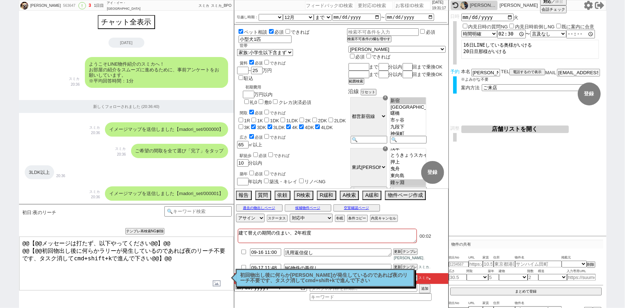
scroll to position [5, 0]
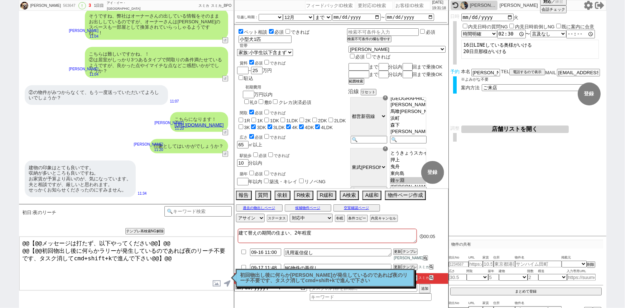
click at [294, 278] on p "初回物出し後に何らかラリーが発生しているのであれば夜のリーチ不要です、タスク消してcmd+shift+kで進んで下さい" at bounding box center [325, 277] width 170 height 11
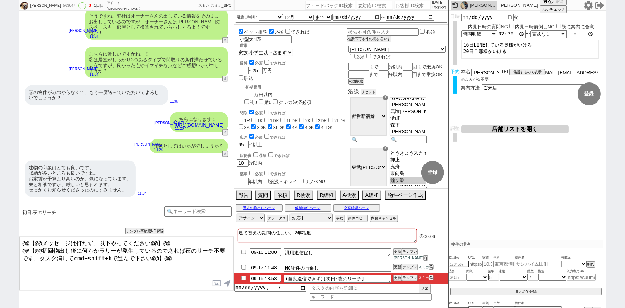
click at [244, 278] on input "checkbox" at bounding box center [244, 277] width 10 height 5
checkbox input "true"
click at [400, 7] on input "number" at bounding box center [413, 5] width 36 height 9
paste input "614729"
type input "614729"
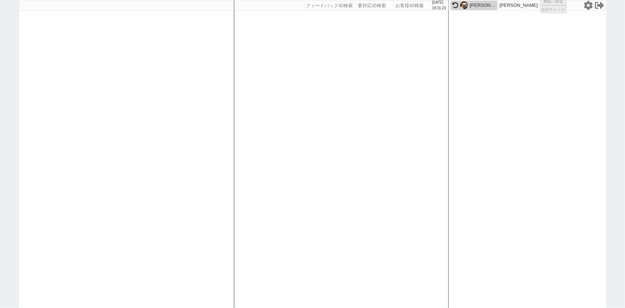
select select "2"
select select "1"
select select "2"
select select "5"
select select
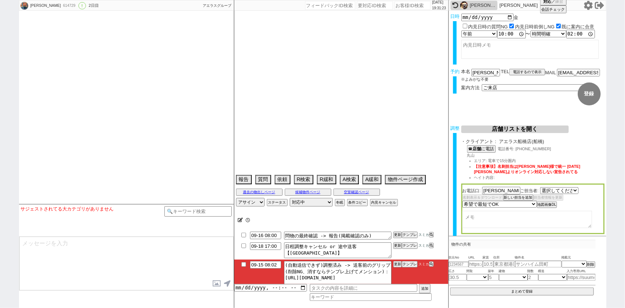
select select "1415"
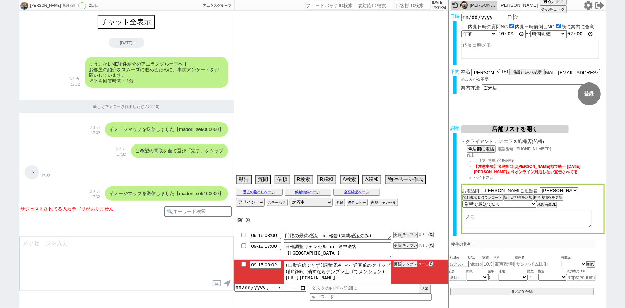
type textarea "他社なし"
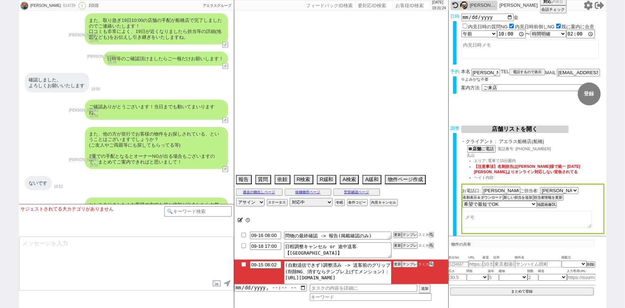
select select "2025"
select select "10"
select select "33"
select select "0"
select select "12"
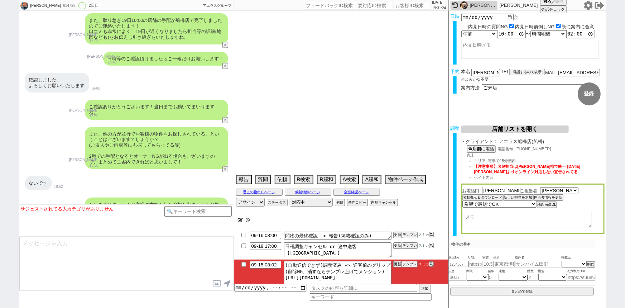
select select "810"
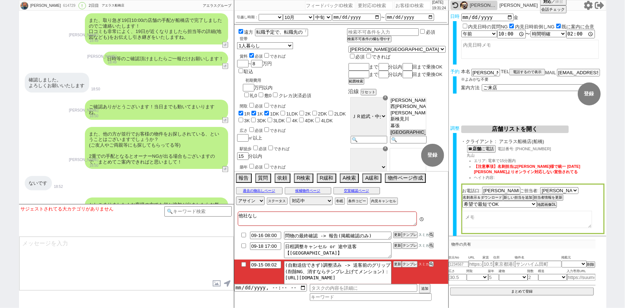
scroll to position [5, 0]
click at [410, 266] on button "テンプレ" at bounding box center [410, 264] width 16 height 5
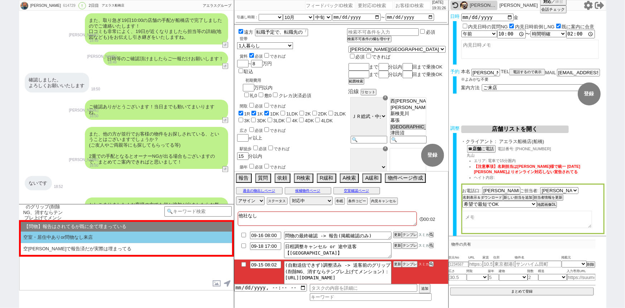
click at [124, 232] on li "空室・居住中ありor問物なし来店" at bounding box center [126, 237] width 211 height 12
select select "空室・居住中ありor問物なし来店"
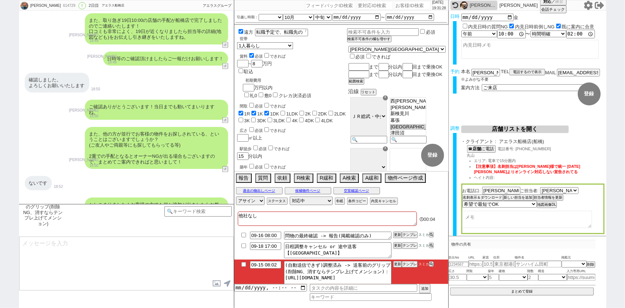
type textarea "度々すみません、ちなみにですが、 今回はお客様のお引越しは何回目でいらっしゃいますでしょうか？ やはり初めての引越しの方と何度も引っ越しされた方ですと必要な情…"
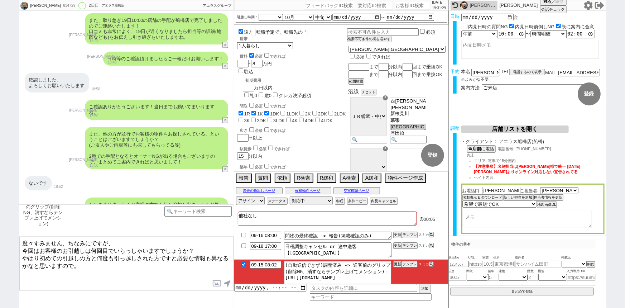
checkbox input "true"
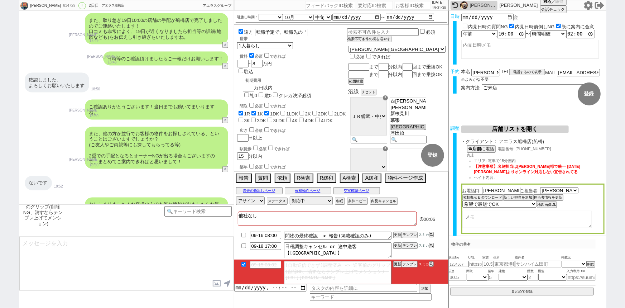
scroll to position [2021, 0]
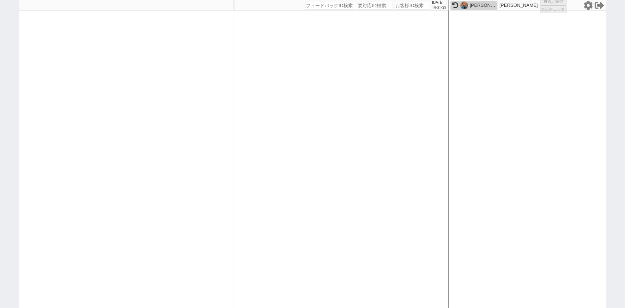
select select "3"
select select "4"
select select
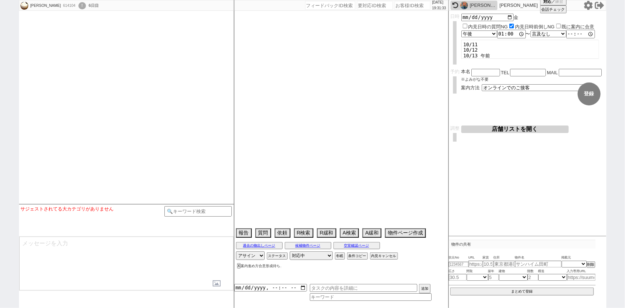
select select
select select "2025"
select select "11"
select select "12"
select select "6"
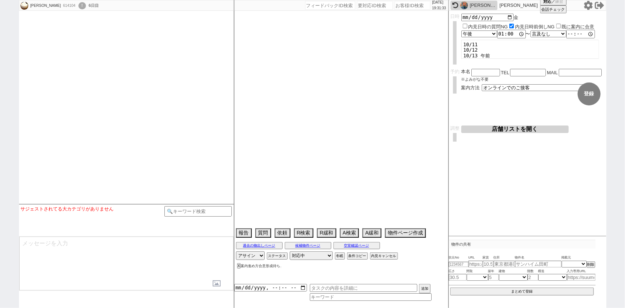
select select "25"
select select "29"
select select "44"
select select "1167"
select select "15"
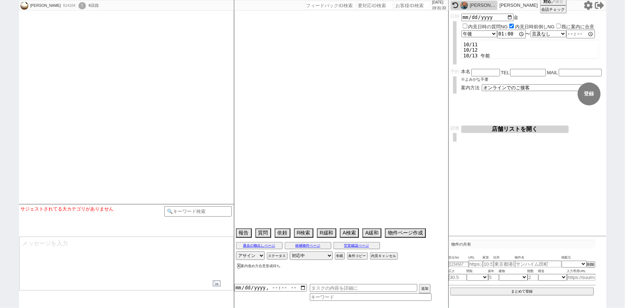
select select "520"
select select "16"
select select "41"
select select "1129"
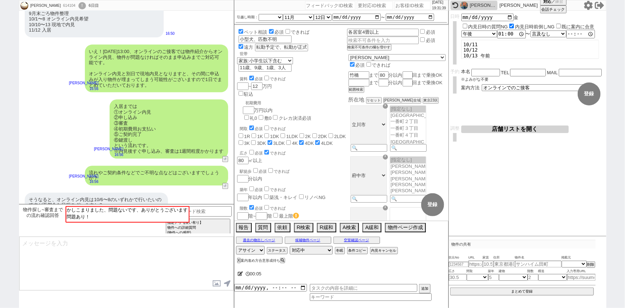
scroll to position [128, 0]
click at [406, 6] on input "number" at bounding box center [413, 5] width 36 height 9
paste input "613703"
type input "613703"
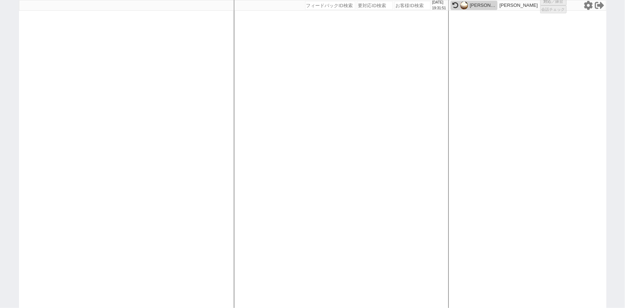
select select "6"
select select "2"
select select "5"
select select
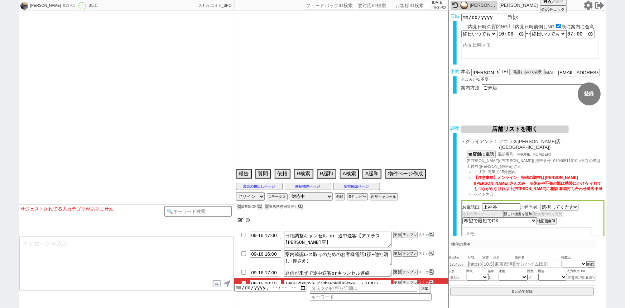
select select "482"
type textarea "アエラス松戸は年中無休"
select select "15"
select select "0"
select select "12"
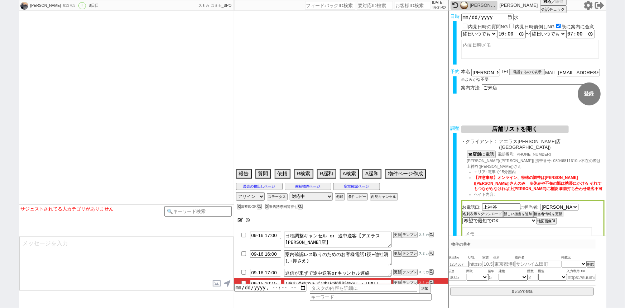
select select "115"
select select "2887"
select select "118"
select select "2914"
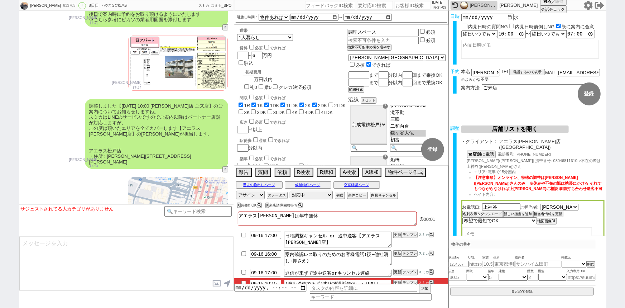
scroll to position [21, 0]
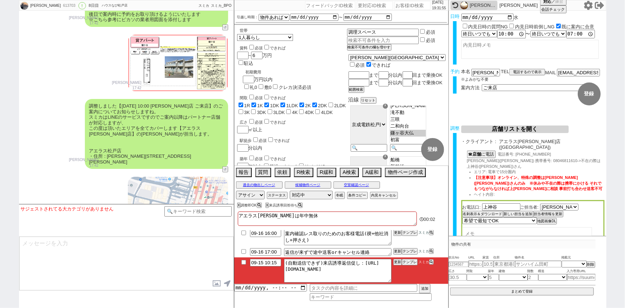
click at [244, 260] on input "checkbox" at bounding box center [244, 262] width 10 height 5
checkbox input "true"
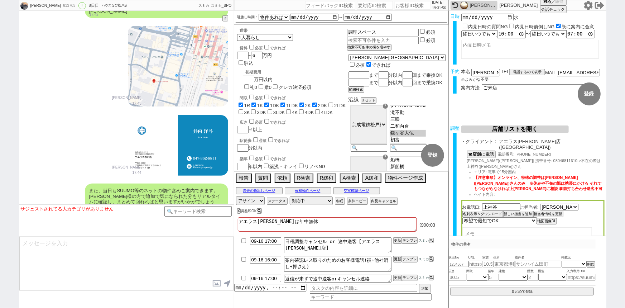
scroll to position [3218, 0]
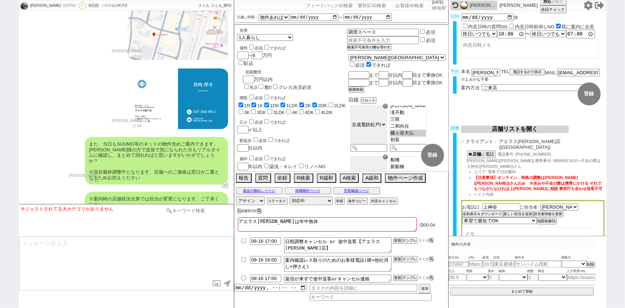
click at [182, 207] on input at bounding box center [198, 210] width 68 height 9
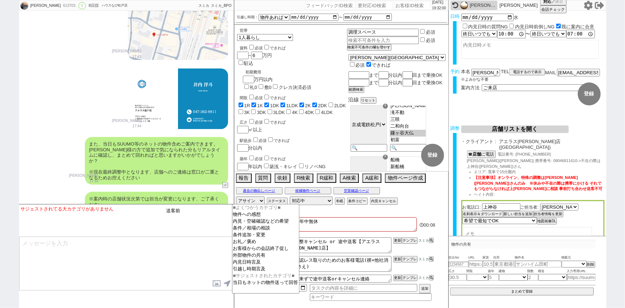
type input "送客前"
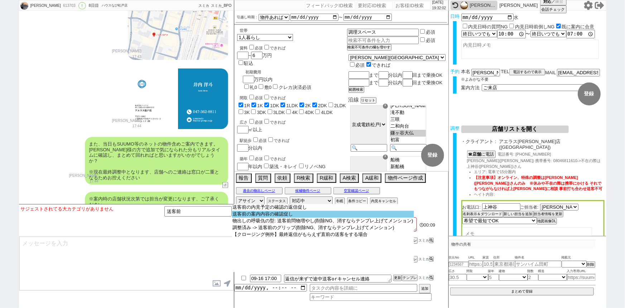
click at [251, 216] on option "送客前の案内内容の確認促し" at bounding box center [323, 214] width 182 height 7
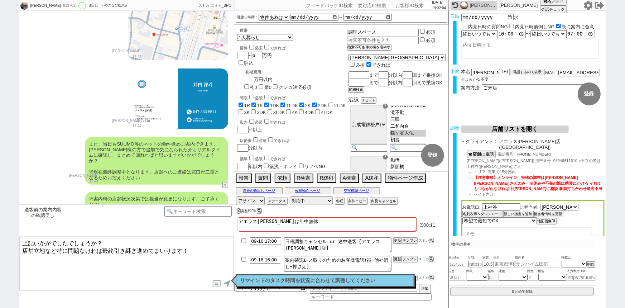
type textarea "上記いかがでしたでしょうか？ 店舗立地など特に問題なければ最終引き継ぎ進めてまいります！"
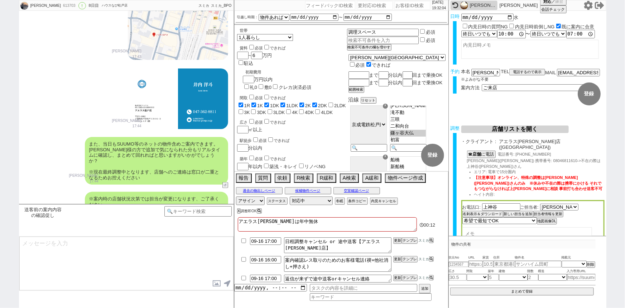
scroll to position [3275, 0]
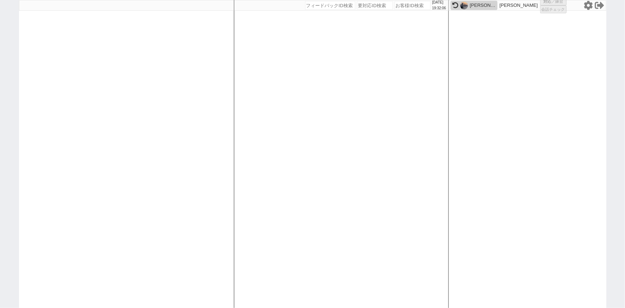
select select "3"
select select "4"
select select
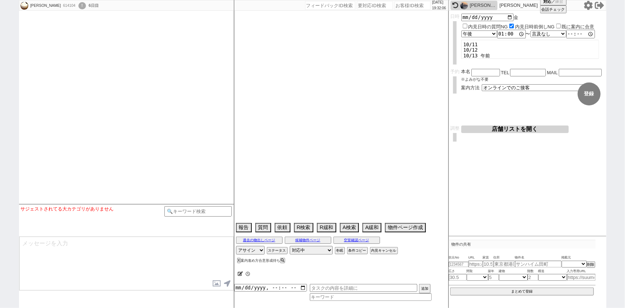
select select
select select "2025"
select select "11"
select select "12"
select select "6"
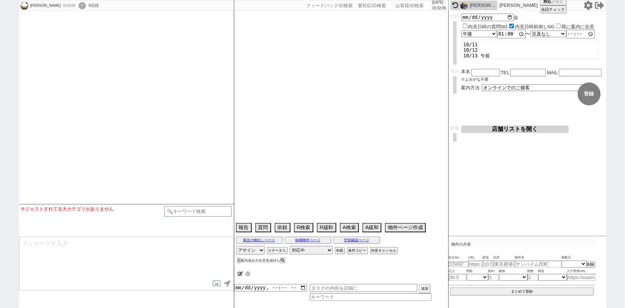
select select "25"
select select "29"
select select "44"
select select "1167"
select select "15"
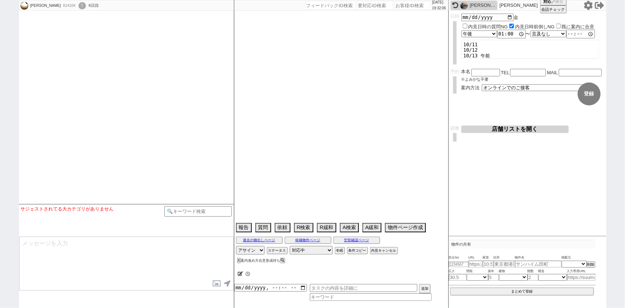
select select "520"
select select "16"
select select "41"
select select "1129"
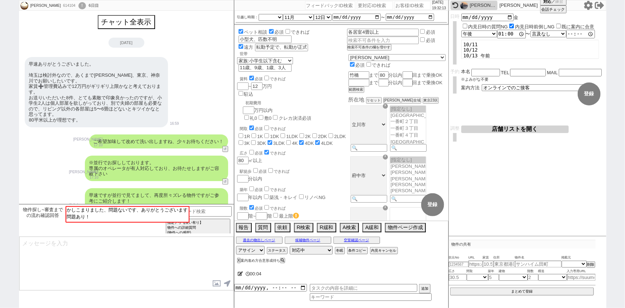
scroll to position [128, 0]
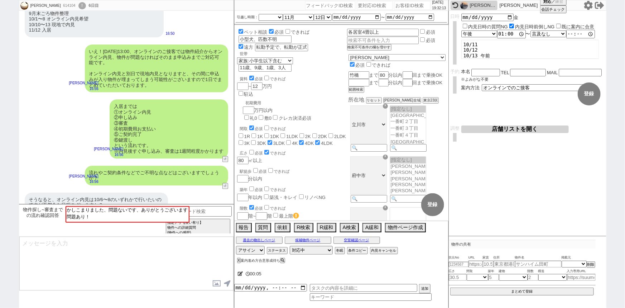
click at [399, 6] on input "number" at bounding box center [413, 5] width 36 height 9
paste input "613703"
type input "613703"
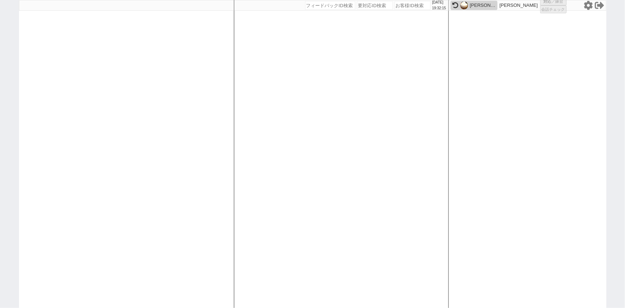
select select "6"
select select "2"
select select "5"
select select
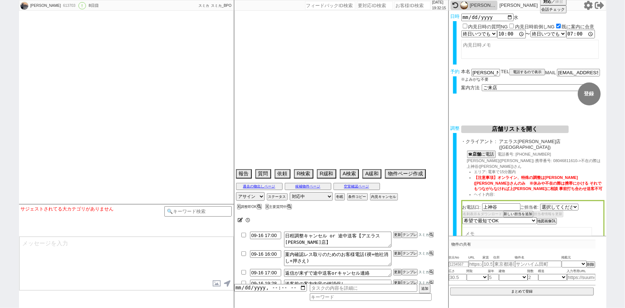
type textarea "アエラス松戸は年中無休"
select select "482"
select select "15"
select select "0"
select select "12"
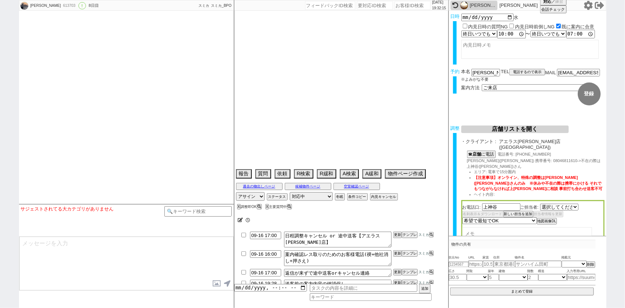
select select "115"
select select "2887"
select select "118"
select select "2914"
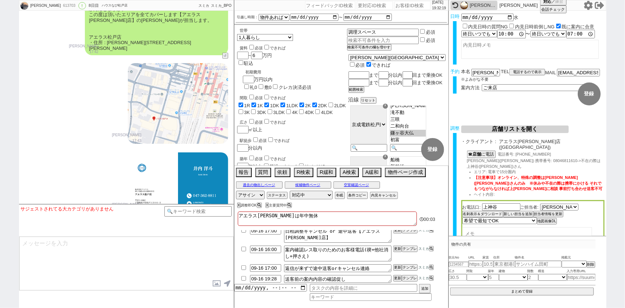
scroll to position [3275, 0]
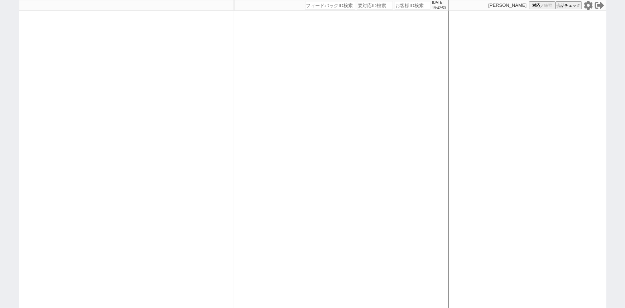
click at [80, 116] on div at bounding box center [126, 154] width 215 height 308
select select "3"
select select "4"
select select
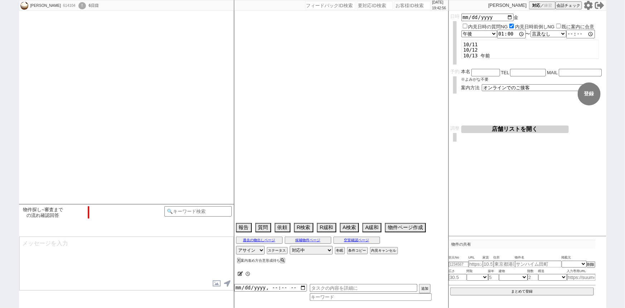
scroll to position [2227, 0]
select select "[DATE]"
select select "11"
select select "12"
select select "6"
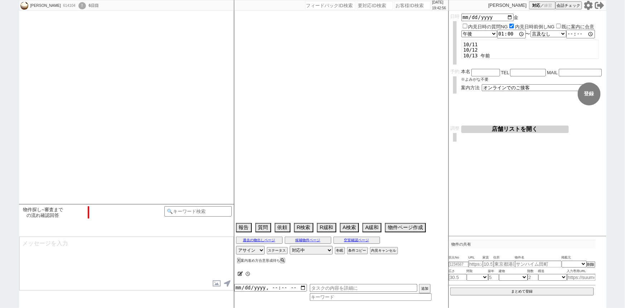
select select "25"
select select "29"
select select "44"
select select "1167"
select select "15"
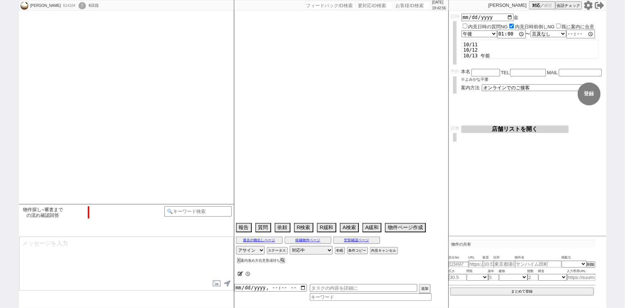
select select "520"
select select "16"
select select "41"
select select "1129"
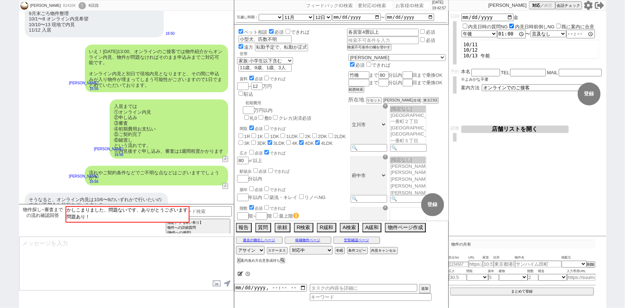
scroll to position [128, 0]
click at [510, 15] on input "2025-10-10" at bounding box center [487, 17] width 53 height 6
type input "2025-10-06"
click at [484, 34] on select "言及なし 時間明確 午前 午後 お昼 夕方・夜 終日いつでも その他" at bounding box center [478, 34] width 35 height 6
select select "0"
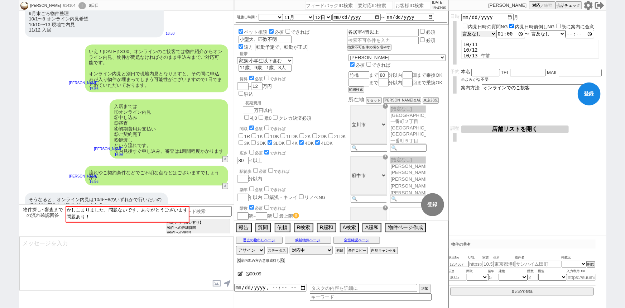
click at [461, 31] on select "言及なし 時間明確 午前 午後 お昼 夕方・夜 終日いつでも その他" at bounding box center [478, 34] width 35 height 6
click at [541, 31] on select "言及なし 時間明確 午前 午後 お昼 夕方・夜 終日いつでも その他" at bounding box center [548, 34] width 35 height 6
drag, startPoint x: 95, startPoint y: 165, endPoint x: 114, endPoint y: 166, distance: 18.6
click at [114, 192] on div "そうなると、オンライン内見は10/6〜8のいずれかで行いたいのですが不都合な日程ございますか？" at bounding box center [96, 202] width 143 height 20
copy div "10/6〜8"
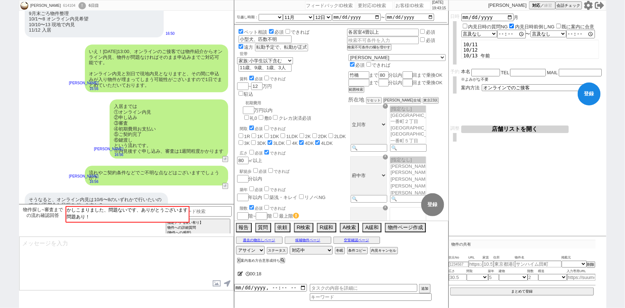
drag, startPoint x: 498, startPoint y: 52, endPoint x: 441, endPoint y: 37, distance: 58.9
click at [441, 37] on div "Takashi Hirahata 614104 ! 0 6日目 冬眠中 自社客 スミカ スミカ_BPO チャット全表示 2025-09-10 早速ありがとうご…" at bounding box center [312, 154] width 587 height 308
paste textarea "10/6〜8"
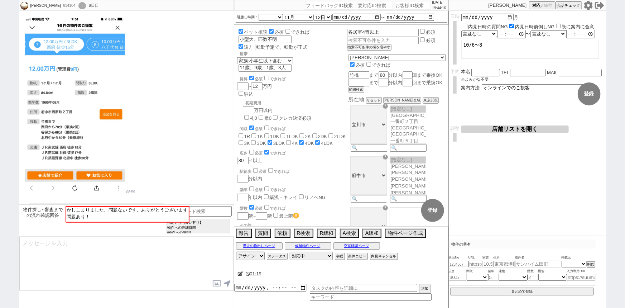
scroll to position [698, 0]
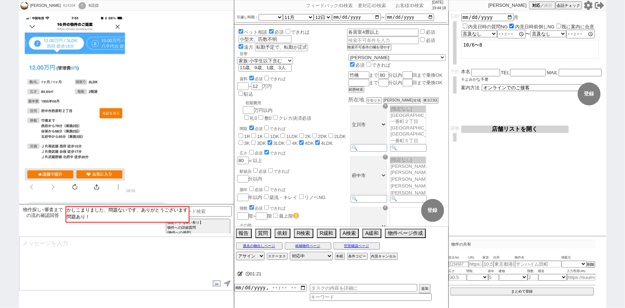
type textarea "10/6〜8"
click at [370, 245] on button "空室確認ページ" at bounding box center [357, 246] width 47 height 6
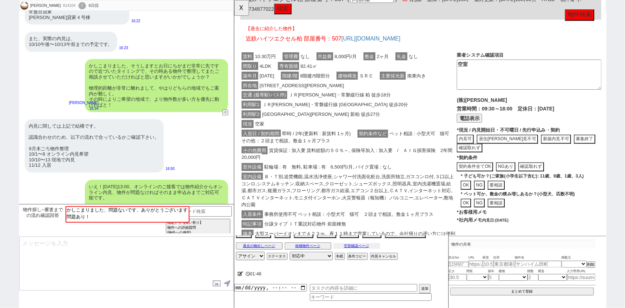
scroll to position [2227, 0]
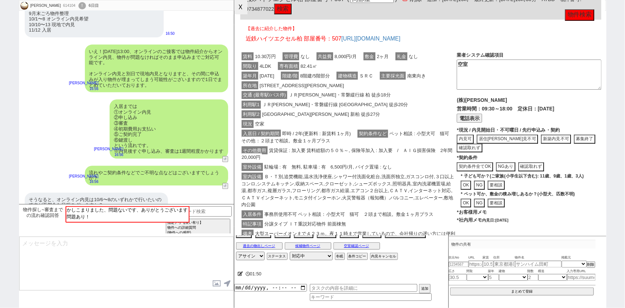
click at [243, 14] on button "☓" at bounding box center [240, 7] width 13 height 14
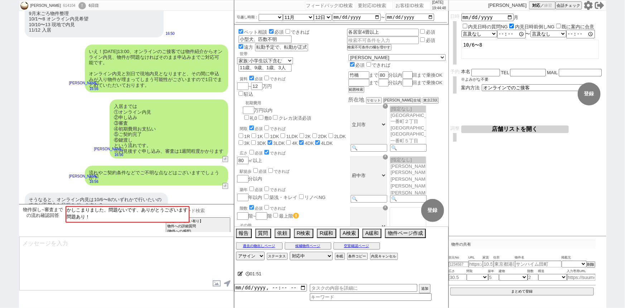
click at [210, 210] on input at bounding box center [198, 210] width 68 height 9
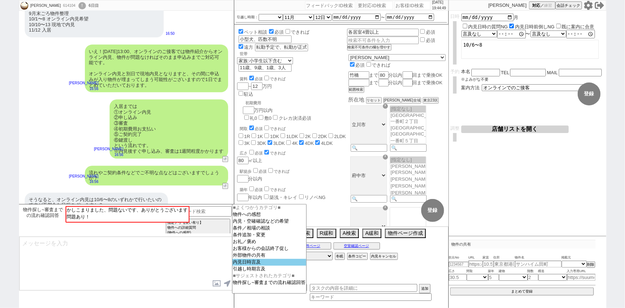
click at [249, 263] on option "内見日時言及" at bounding box center [269, 262] width 74 height 7
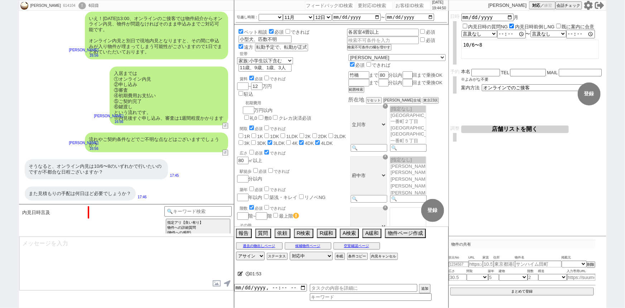
scroll to position [710, 0]
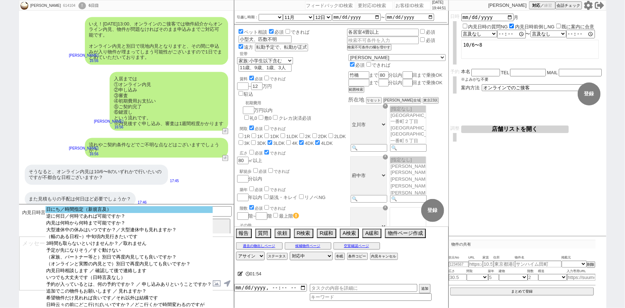
select select "日にち／時間指定（新規言及）"
click at [137, 211] on option "日にち／時間指定（新規言及）" at bounding box center [128, 209] width 167 height 7
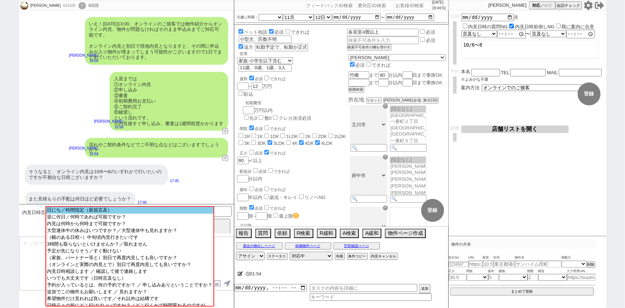
scroll to position [606, 0]
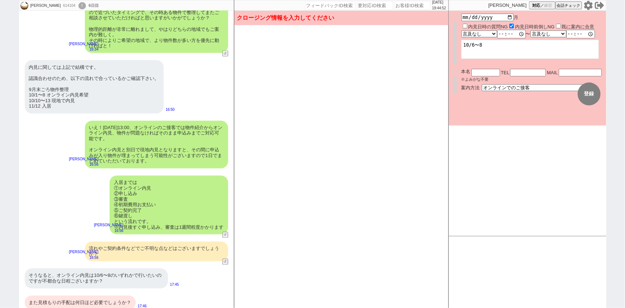
click at [184, 181] on div "入居までは ①オンライン内見 ②申し込み ③審査 ④初期費用お支払い ⑤ご契約完了 ⑥鍵渡し という流れです。 ※内見後すぐ申し込み、審査は1週間程度かかります" at bounding box center [169, 205] width 118 height 59
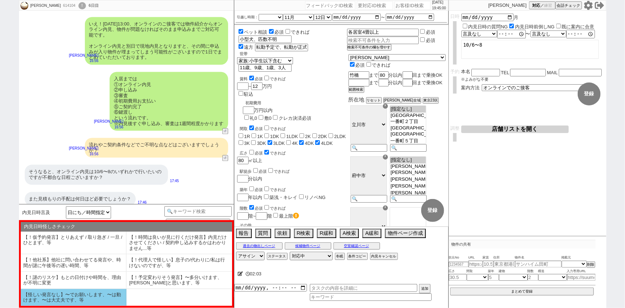
click at [93, 302] on li "【怪しい発言なし】〜でお願いします、〜は動けます、〜は大丈夫です、等" at bounding box center [74, 297] width 106 height 17
select select "【怪しい発言なし】〜でお願いします、〜は動けます、〜は大丈夫です、等"
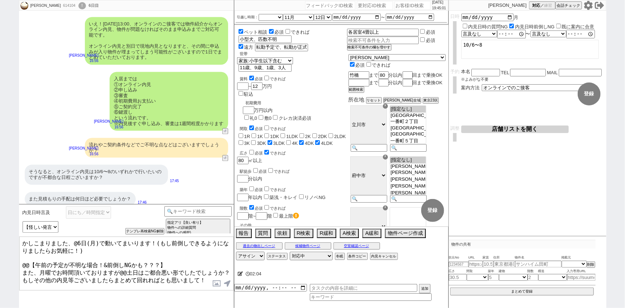
click at [77, 240] on textarea "かしこまりました、@6日(月)で動いてまいります！(もし前倒しできるようになりましたらお気軽に！) @@【午前の予定が不明な場合！&前倒しNGかも？？？】 ま…" at bounding box center [126, 263] width 214 height 54
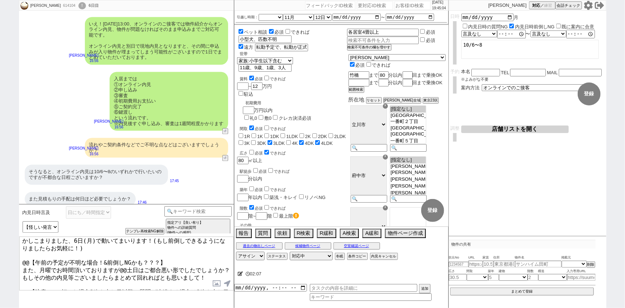
drag, startPoint x: 21, startPoint y: 257, endPoint x: 271, endPoint y: 323, distance: 258.8
click at [271, 307] on html "Takashi Hirahata 614104 ! 0 6日目 冬眠中 自社客 スミカ スミカ_BPO チャット全表示 2025-09-15 よろしくお願いし…" at bounding box center [312, 154] width 625 height 308
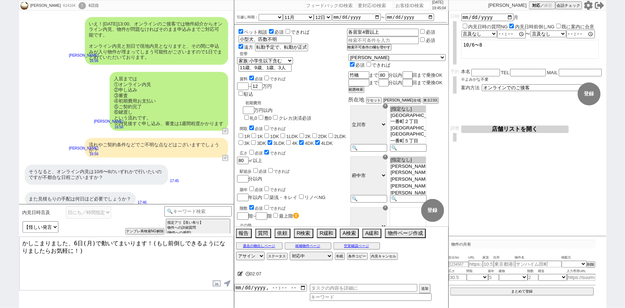
scroll to position [0, 0]
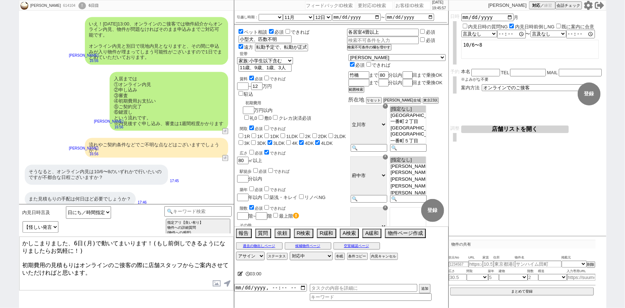
click at [22, 259] on textarea "かしこまりました、6日(月)で動いてまいります！(もし前倒しできるようになりましたらお気軽に！) 初期費用の見積もりはオンラインのご接客の際に店舗スタッフから…" at bounding box center [126, 263] width 214 height 54
type textarea "かしこまりました、6日(月)で動いてまいります！(もし前倒しできるようになりましたらお気軽に！) 初期費用の見積もりはオンラインのご接客の際に店舗スタッフから…"
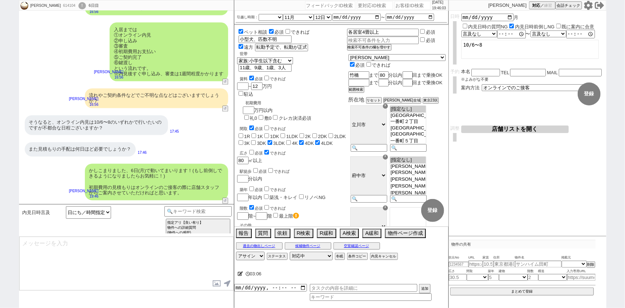
scroll to position [641, 0]
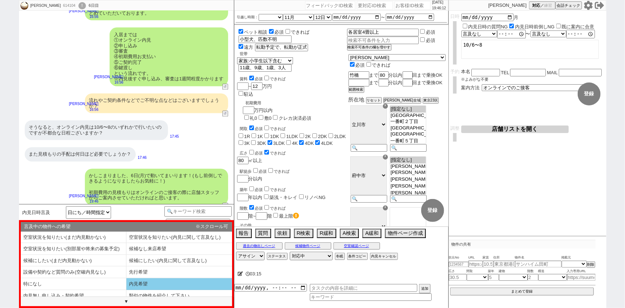
click at [140, 282] on li "内見希望" at bounding box center [179, 284] width 106 height 12
select select "内見希望"
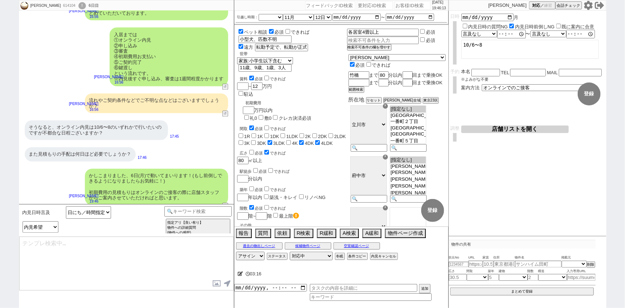
type textarea "6日の手配にあたり、ご予約情報としてお名前、お電話番号、メールアドレスを頂けますでしょうか？"
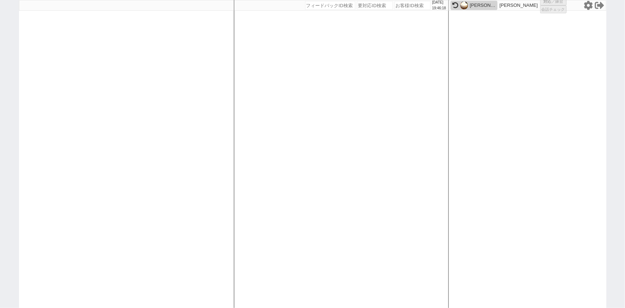
select select
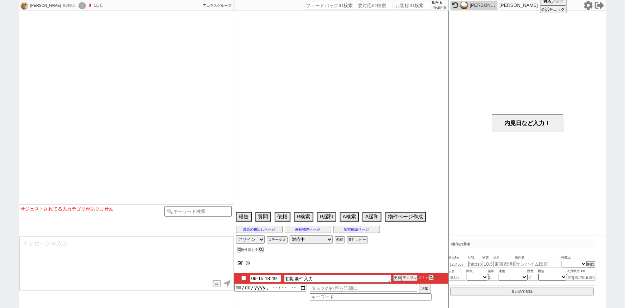
select select
select select "15"
select select "6"
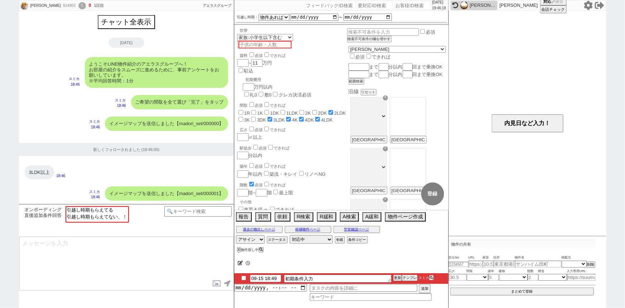
scroll to position [505, 0]
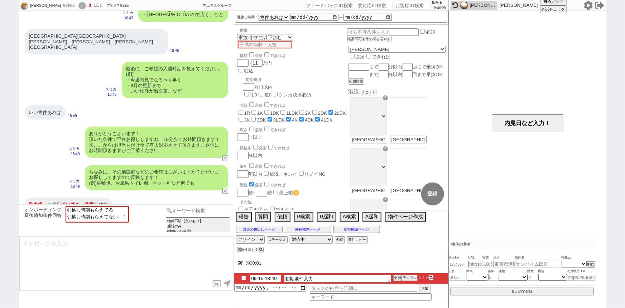
click at [195, 211] on input at bounding box center [198, 210] width 68 height 9
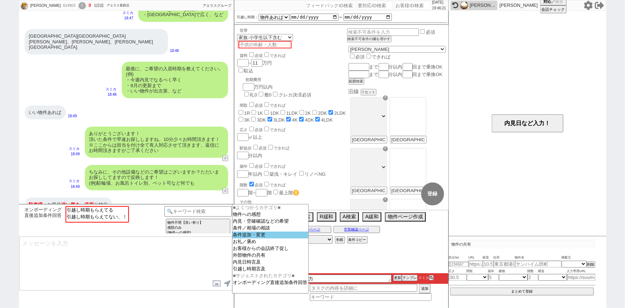
click at [258, 236] on option "条件追加・変更" at bounding box center [270, 234] width 76 height 7
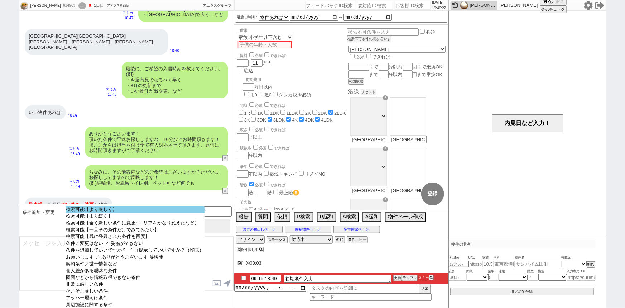
click at [148, 208] on option "検索可能【より厳しく】" at bounding box center [135, 209] width 139 height 7
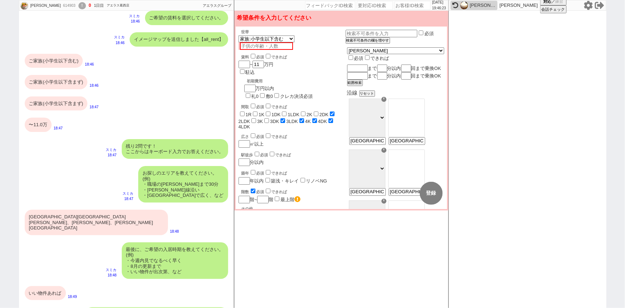
scroll to position [451, 0]
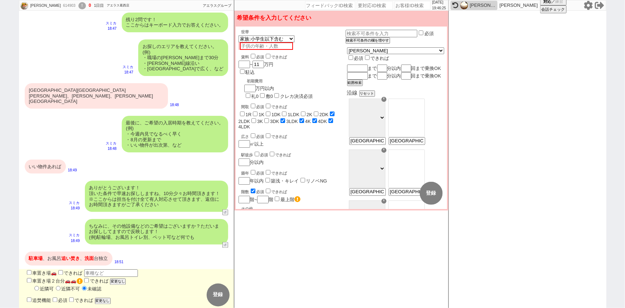
click at [242, 213] on input "車置き場🚗" at bounding box center [242, 215] width 5 height 5
checkbox input "true"
checkbox input "false"
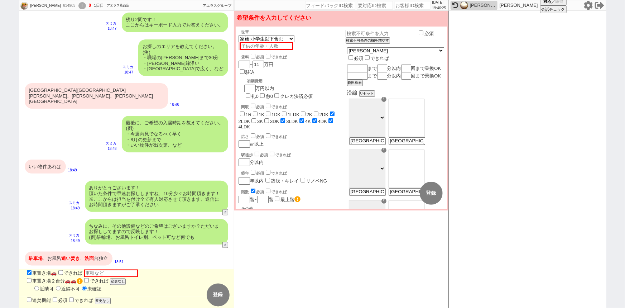
checkbox input "false"
checkbox input "true"
checkbox input "false"
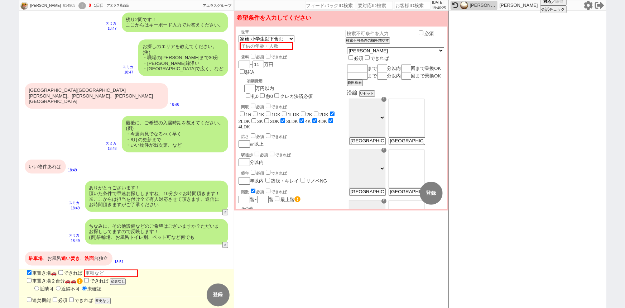
checkbox input "false"
checkbox input "true"
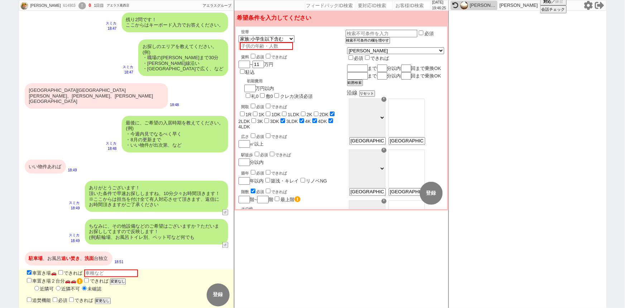
checkbox input "true"
click at [26, 298] on label "追焚機能" at bounding box center [38, 300] width 26 height 5
click at [27, 297] on input "追焚機能" at bounding box center [29, 299] width 5 height 5
checkbox input "true"
checkbox input "false"
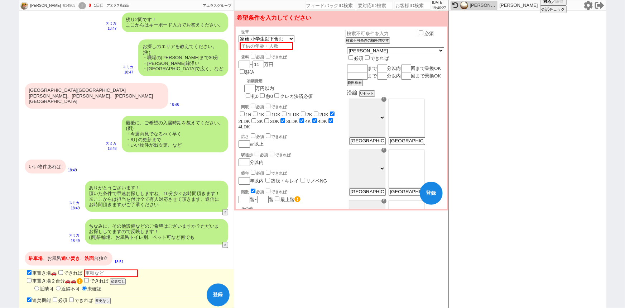
checkbox input "false"
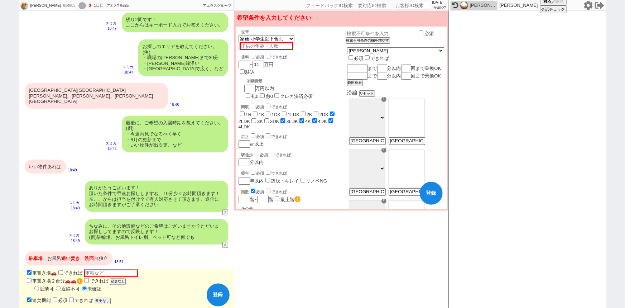
checkbox input "true"
checkbox input "false"
checkbox input "true"
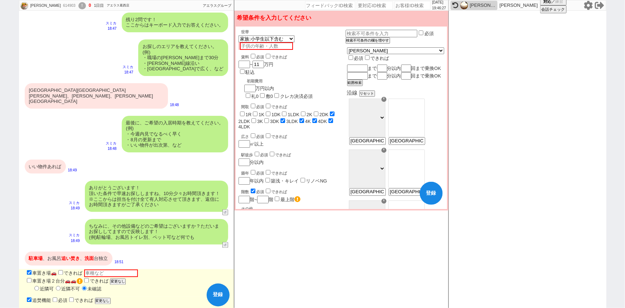
checkbox input "true"
click at [27, 307] on input "洗面所独立" at bounding box center [29, 312] width 5 height 5
checkbox input "true"
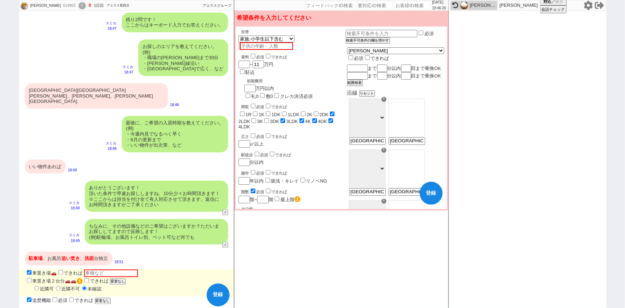
checkbox input "false"
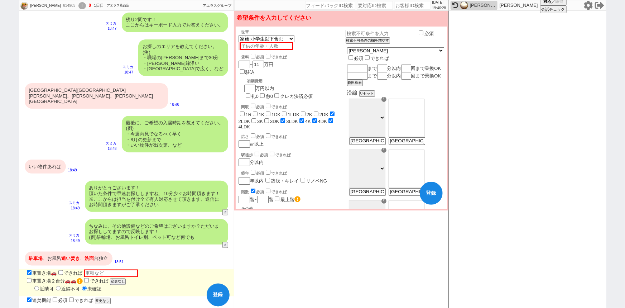
checkbox input "false"
checkbox input "true"
checkbox input "false"
checkbox input "true"
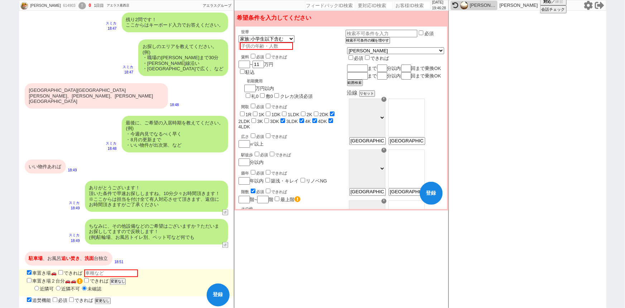
checkbox input "true"
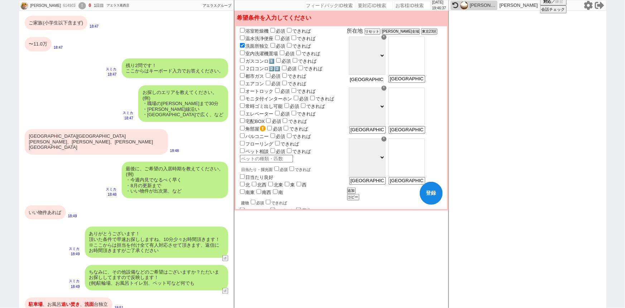
scroll to position [0, 7]
drag, startPoint x: 400, startPoint y: 87, endPoint x: 378, endPoint y: 90, distance: 21.8
click at [378, 86] on div "☓ 千代田区 中央区 港区 新宿区 文京区 台東区 墨田区 江東区 品川区 目黒区 大田区 世田谷区 渋谷区 中野区 杉並区 豊島区 北区 荒川区 板橋区 練…" at bounding box center [366, 60] width 39 height 51
drag, startPoint x: 377, startPoint y: 87, endPoint x: 439, endPoint y: 94, distance: 62.7
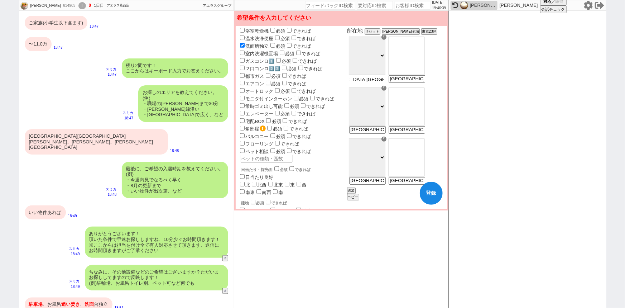
click at [439, 94] on div "所在地 リセット 東京都全域 東京23区 ☓ 千代田区 中央区 港区 新宿区 文京区 台東区 墨田区 江東区 品川区 目黒区 大田区 世田谷区 渋谷区 中野区…" at bounding box center [395, 114] width 97 height 173
type input "練馬区"
select select "20"
type input "練馬区土支田、谷原、高松辺り"
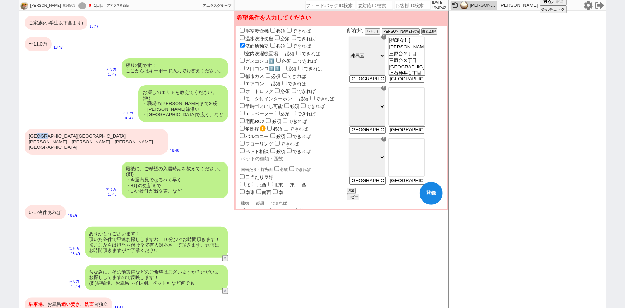
drag, startPoint x: 56, startPoint y: 136, endPoint x: 44, endPoint y: 136, distance: 11.5
click at [44, 136] on div "練馬区土支田、谷原、高松辺り" at bounding box center [96, 141] width 143 height 25
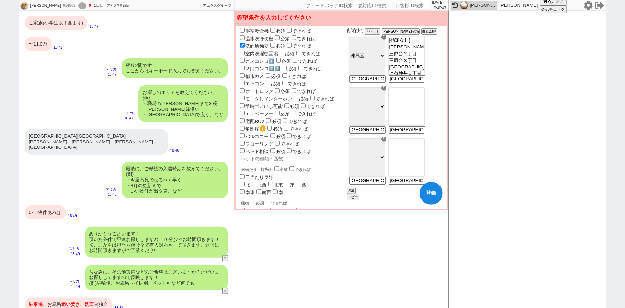
click at [168, 179] on div "最後に、ご希望の入居時期を教えてください。 (例) ・今週内見でなるべく早く ・8月の更新まで ・いい物件が出次第、など" at bounding box center [175, 180] width 106 height 37
click at [58, 297] on div "駐車場 、お風呂 追い焚き 、 洗面 台独立" at bounding box center [69, 304] width 88 height 14
click at [43, 205] on div "いい物件あれば" at bounding box center [45, 212] width 41 height 14
click at [165, 186] on div "最後に、ご希望の入居時期を教えてください。 (例) ・今週内見でなるべく早く ・8月の更新まで ・いい物件が出次第、など" at bounding box center [175, 180] width 106 height 37
click at [162, 226] on div "ありがとうございます！ 頂いた条件で早速お探ししますね、10分少々お時間頂きます！ ※ここからは担当を付け全て有人対応させて頂きます、返信にお時間頂きますがご…" at bounding box center [156, 241] width 143 height 31
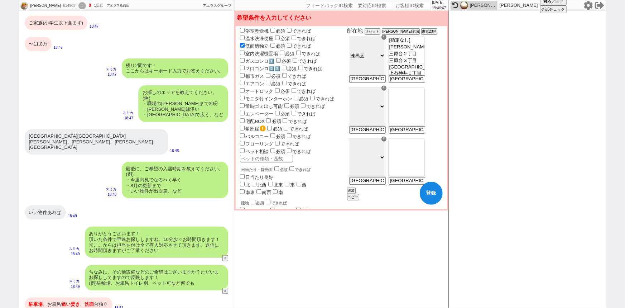
click at [159, 265] on div "ちなみに、その他設備などのご希望はございますか？ただいまお探ししてますので反映します！ (例)駐輪場、お風呂トイレ別、ペット可など何でも" at bounding box center [156, 277] width 143 height 25
click at [184, 69] on div "残り2問です！ ここからはキーボード入力でお答えください。" at bounding box center [175, 68] width 106 height 20
click at [80, 22] on div "ご家族(小学生以下含まず)" at bounding box center [56, 23] width 63 height 14
click at [42, 47] on div "〜11.0万" at bounding box center [38, 44] width 27 height 14
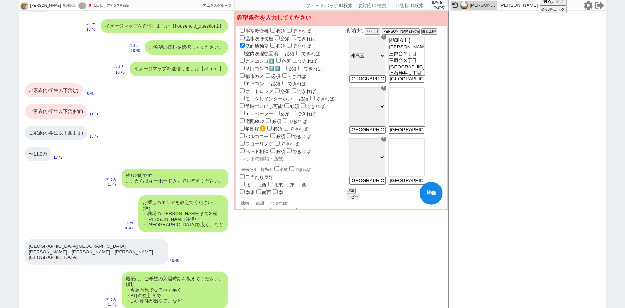
scroll to position [279, 0]
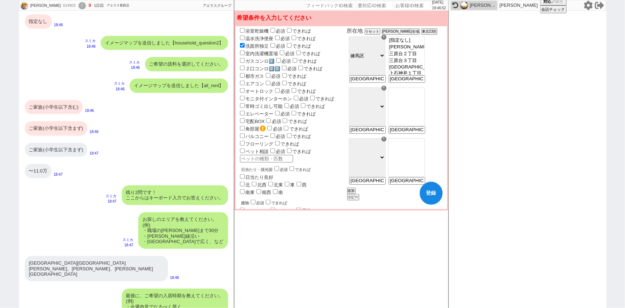
click at [68, 111] on div "ご家族(小学生以下含む)" at bounding box center [54, 107] width 58 height 14
click at [72, 131] on div "ご家族(小学生以下含まず)" at bounding box center [56, 128] width 63 height 14
click at [169, 87] on div "イメージマップを送信しました【all_rent】" at bounding box center [179, 85] width 99 height 14
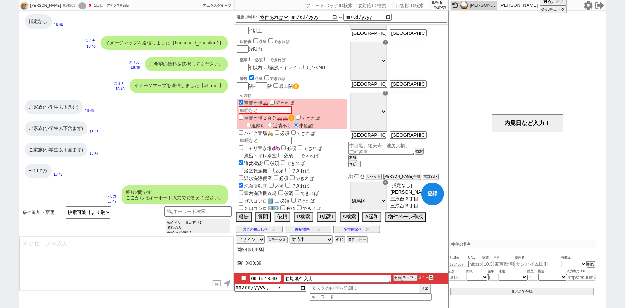
scroll to position [73, 0]
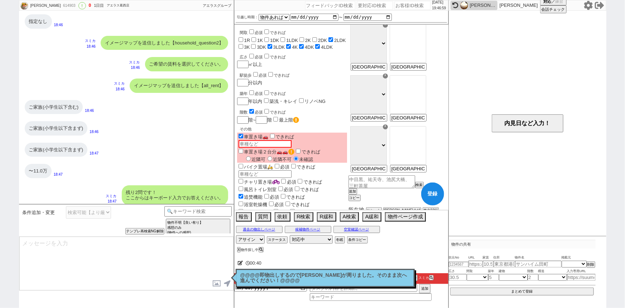
type textarea "@@【@@メッセージは打たず、以下やってください@@】@@ @@【@@@@@@即物出しするのでクローラーが周りました。そのまま次へ進んでください！@@@@@@…"
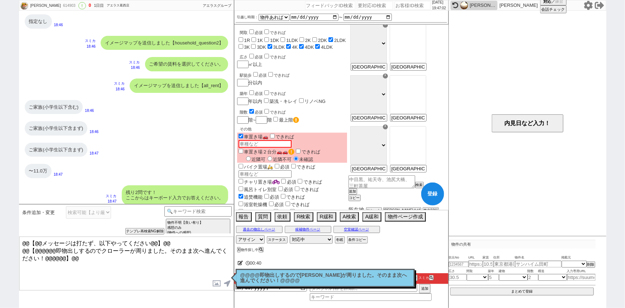
scroll to position [0, 0]
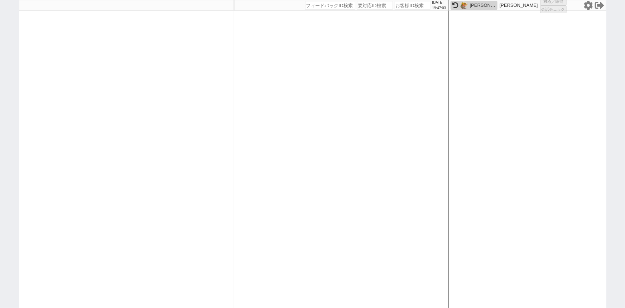
select select "3"
select select
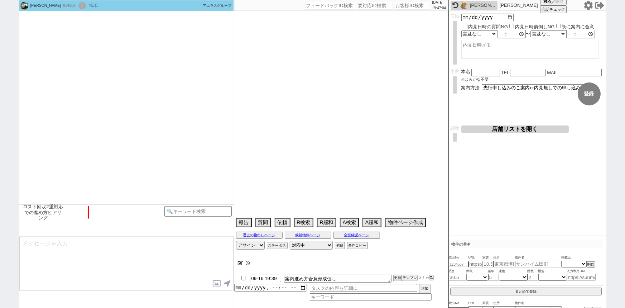
select select "[DATE]"
select select "10"
select select "34"
select select "1"
select select "63"
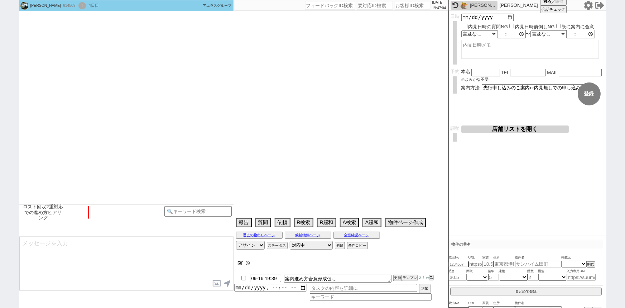
select select "1543"
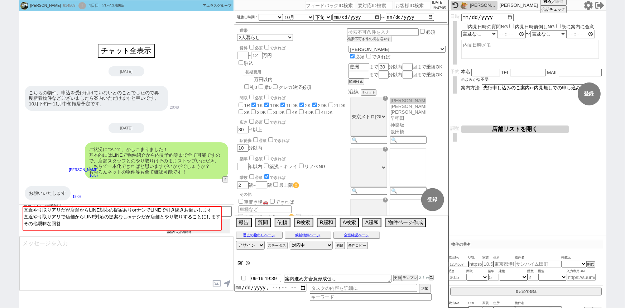
scroll to position [56, 0]
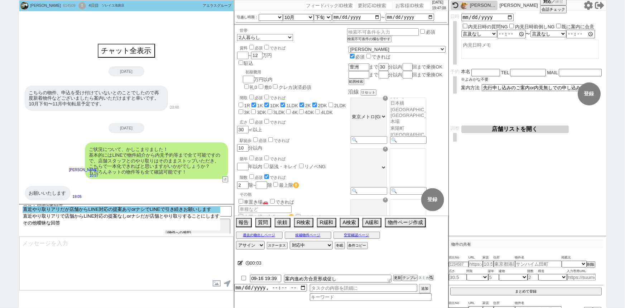
select select "直近やり取りアリだが店舗からLINE対応の提案ありorナシでLINEで引き続きお願いします"
click at [171, 211] on option "直近やり取りアリだが店舗からLINE対応の提案ありorナシでLINEで引き続きお願いします" at bounding box center [122, 209] width 198 height 7
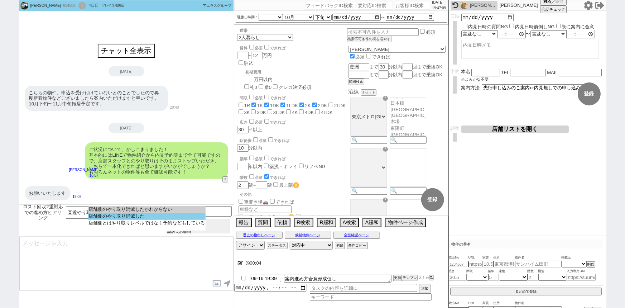
select select "店舗側のやり取り消滅した"
click at [128, 216] on option "店舗側のやり取り消滅した" at bounding box center [147, 216] width 118 height 7
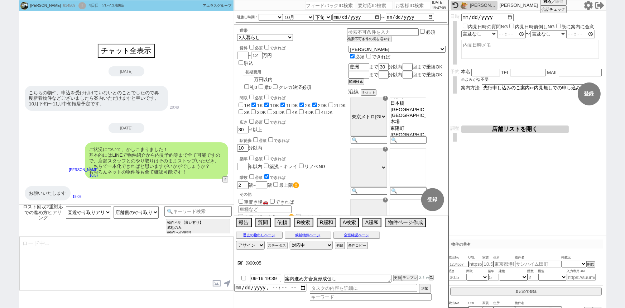
type textarea "ご確認ありがとうございます！ それでは改めて動いてまいりますね。"
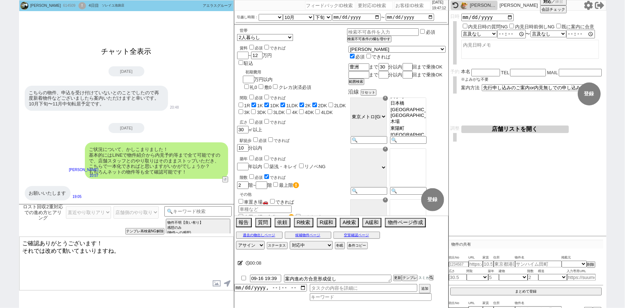
click at [131, 52] on button "チャット全表示" at bounding box center [127, 51] width 56 height 13
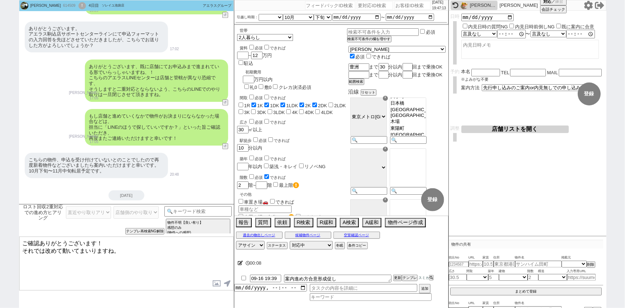
scroll to position [2355, 0]
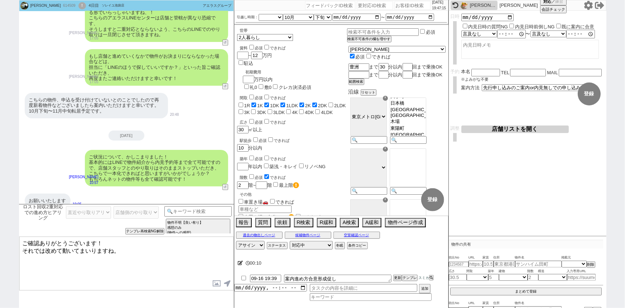
click at [71, 252] on textarea "ご確認ありがとうございます！ それでは改めて動いてまいりますね。" at bounding box center [126, 263] width 214 height 54
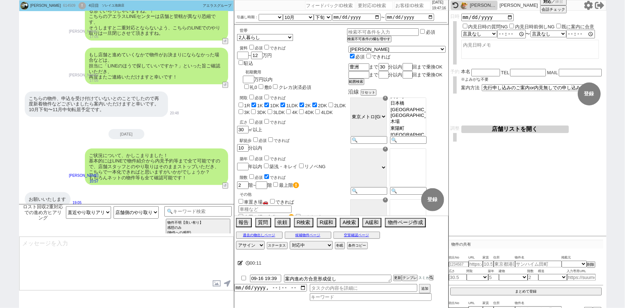
scroll to position [2383, 0]
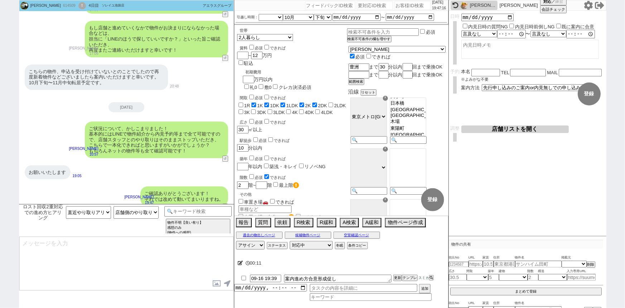
type textarea "そうしましたら、過去店舗とやり取りされているなかで何か気になる物件などは出ておりましたでしょうか？ こちらのLINEで業者間の掲載状況の確認や内見手配などもで…"
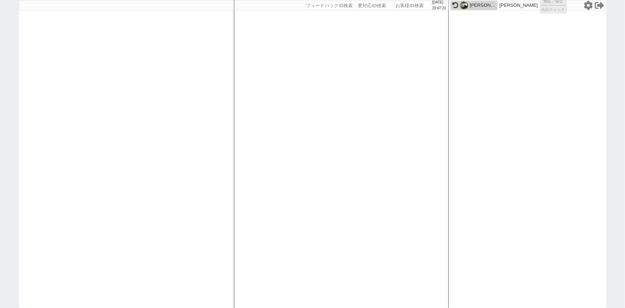
select select "2"
select select
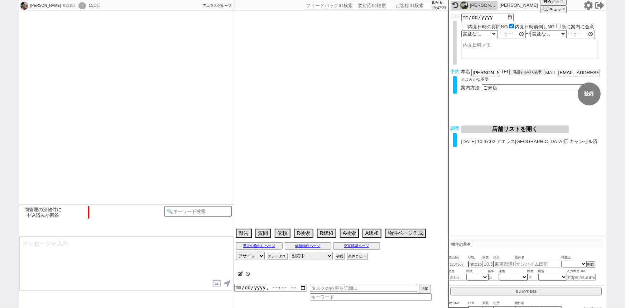
type textarea "14日 10:25出ない 調整後キャンセルあり：連絡なしで普通に行かなかった、当日調整のみ"
select select "13"
select select "1"
select select "16"
select select "540"
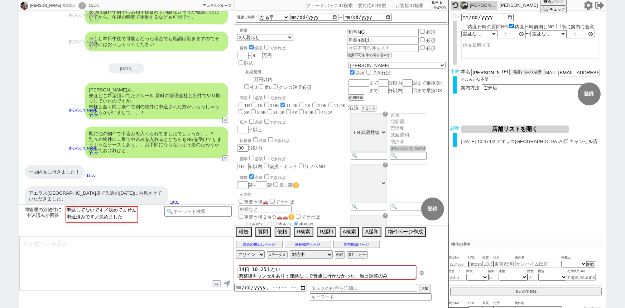
scroll to position [49, 0]
click at [186, 208] on input at bounding box center [198, 210] width 68 height 9
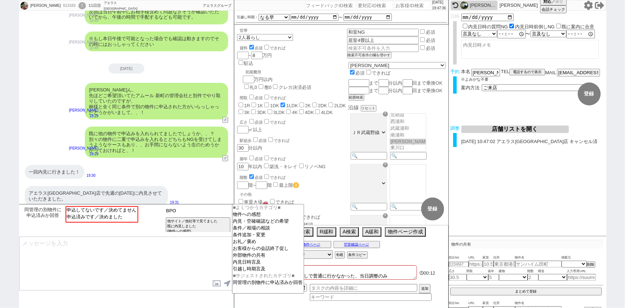
type input "BPO"
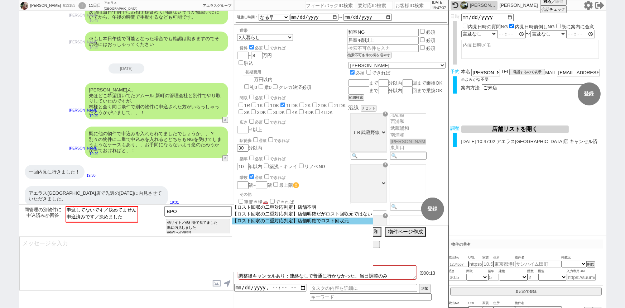
click at [284, 221] on option "【ロスト回収の二重対応判定】店舗明確でロスト回収元" at bounding box center [302, 220] width 141 height 7
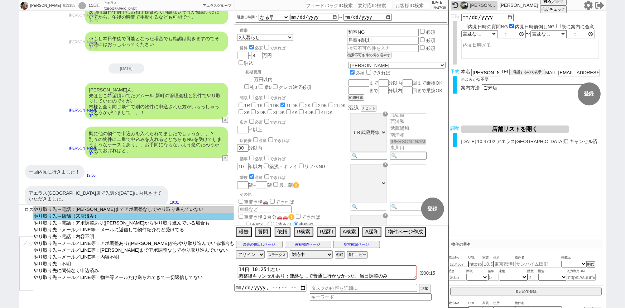
select select "やり取り先→店舗（来店済み）"
click at [109, 219] on option "やり取り先→店舗（来店済み）" at bounding box center [134, 216] width 202 height 7
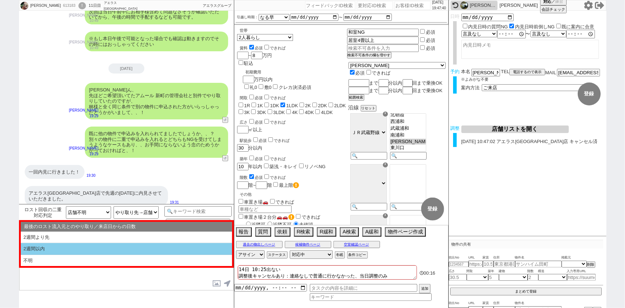
click at [90, 251] on li "2週間以内" at bounding box center [126, 249] width 211 height 12
select select "2週間以内"
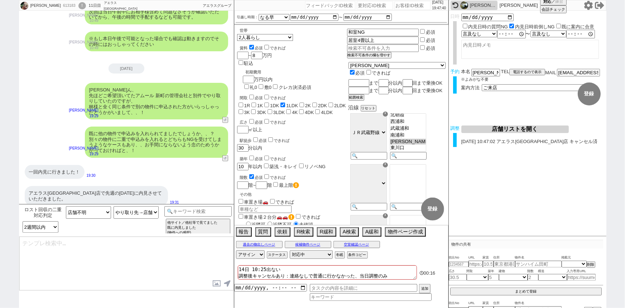
type textarea "かしこまりました、そうしますと二重対応とならないよう、こちらのLINEでのやり取りは一旦閉じさせて頂きますね。"
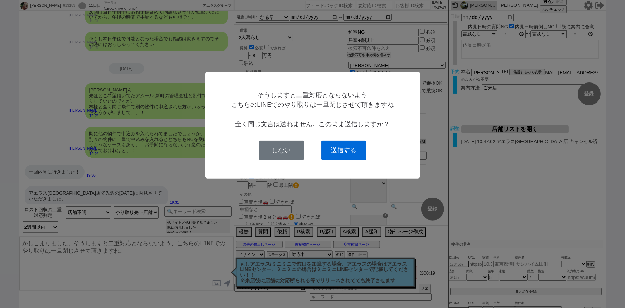
click at [349, 159] on button "送信する" at bounding box center [343, 149] width 45 height 19
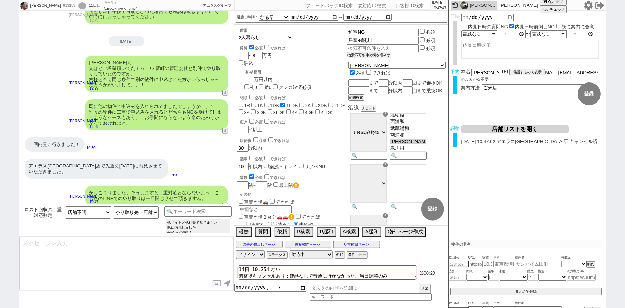
type textarea "もし店舗と進めていくなかで物件がお決まりにならなかった場合などは、 担当に「LINEのほうで探していいですか？」といった旨ご確認いただき、 再度またご連絡いた…"
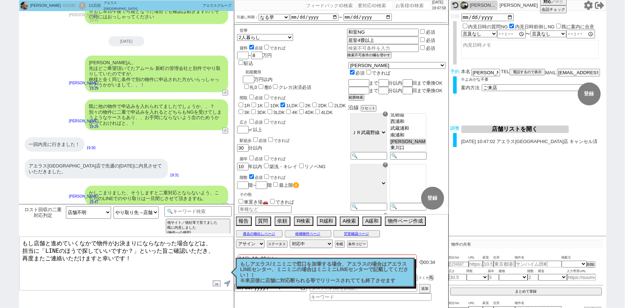
click at [100, 251] on textarea "もし店舗と進めていくなかで物件がお決まりにならなかった場合などは、 担当に「LINEのほうで探していいですか？」といった旨ご確認いただき、 再度またご連絡いた…" at bounding box center [126, 263] width 214 height 54
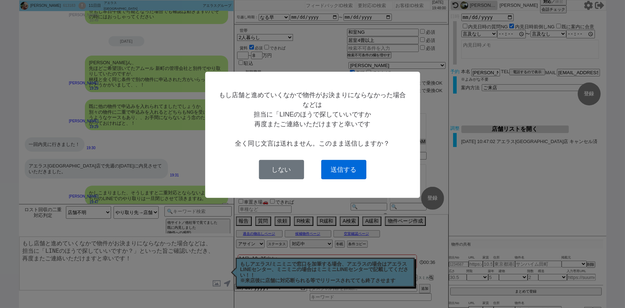
click at [349, 174] on button "送信する" at bounding box center [343, 169] width 45 height 19
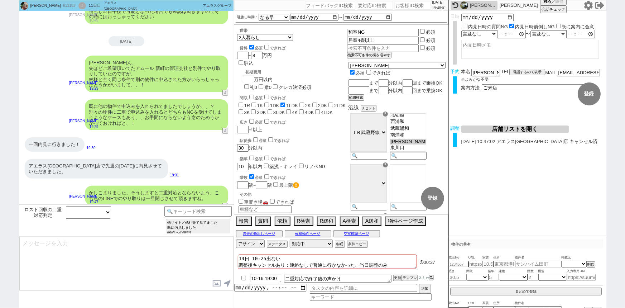
select select
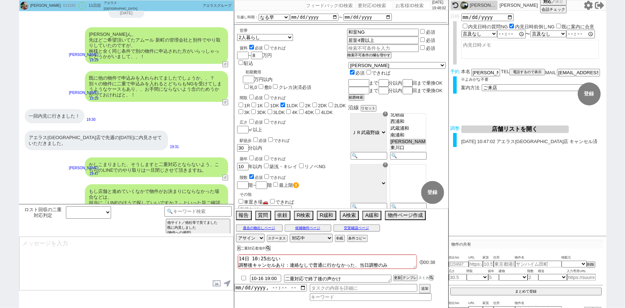
scroll to position [1668, 0]
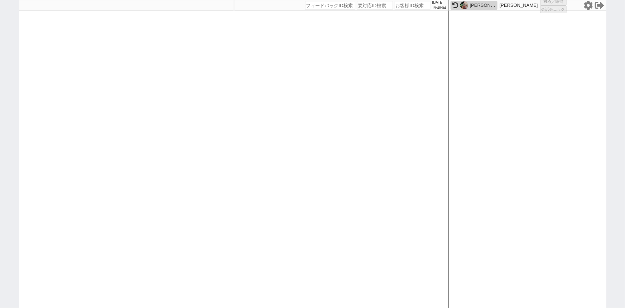
select select
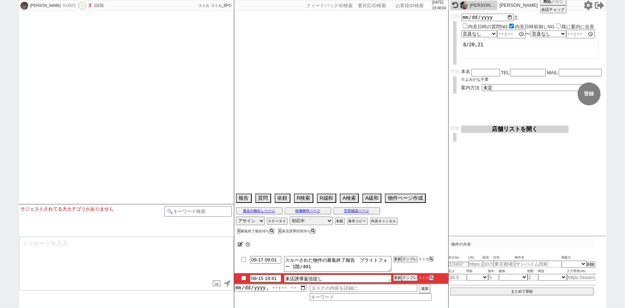
select select "[DATE]"
select select "11"
select select "36"
select select "0"
select select "56"
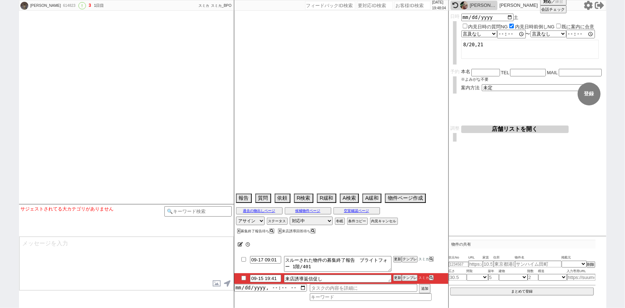
select select "1387"
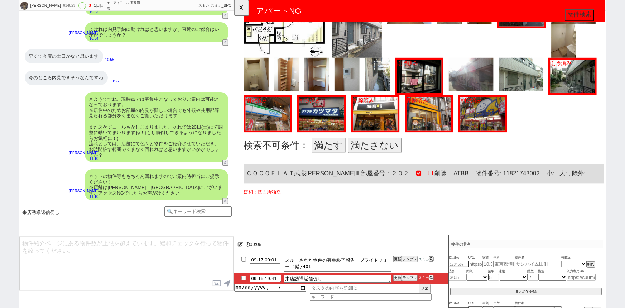
scroll to position [319, 0]
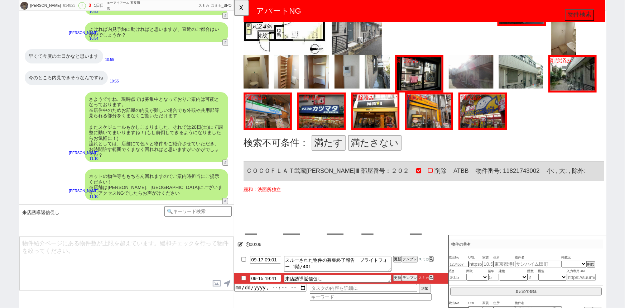
click at [347, 154] on button "満たす" at bounding box center [335, 153] width 37 height 16
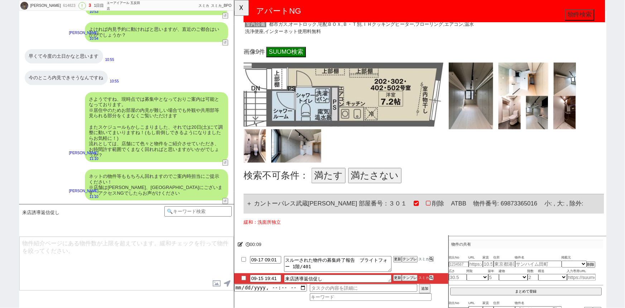
scroll to position [670, 0]
click at [334, 188] on button "満たす" at bounding box center [335, 188] width 37 height 16
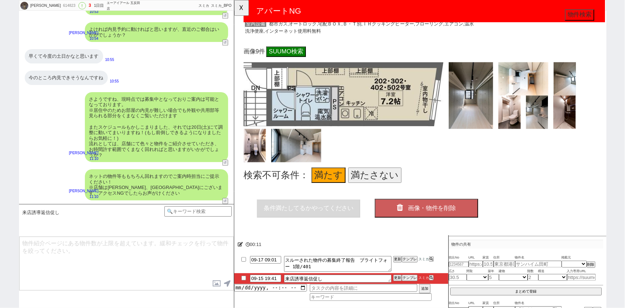
click at [430, 220] on span "画像・物件を削除" at bounding box center [447, 223] width 52 height 7
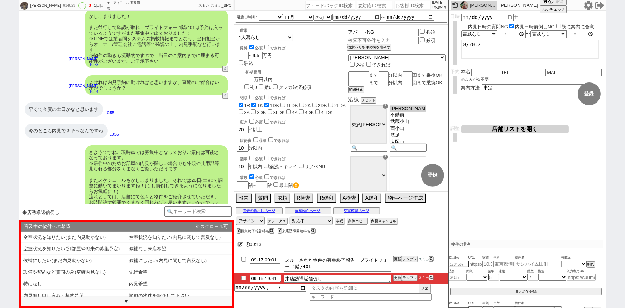
scroll to position [806, 0]
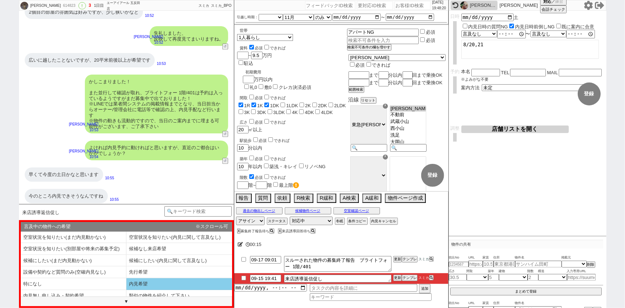
click at [138, 283] on li "内見希望" at bounding box center [179, 284] width 106 height 12
select select "内見希望"
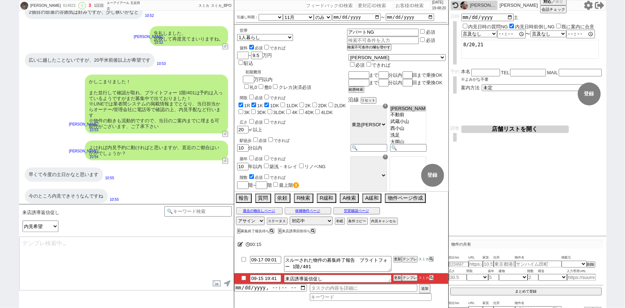
type textarea "お世話になっております。 本日も見てまして、こちらなどもご提案させていただきます！ https://tools.sumika.live/pages/qqexb…"
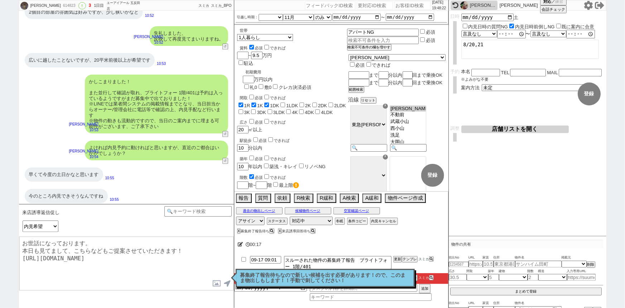
checkbox input "true"
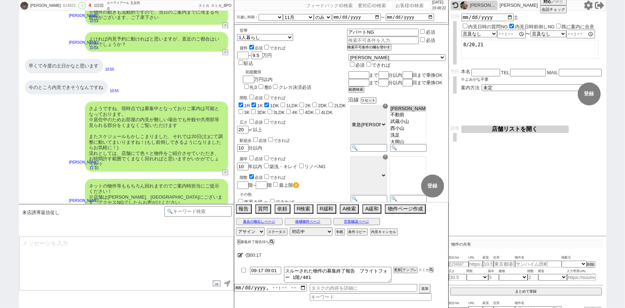
scroll to position [870, 0]
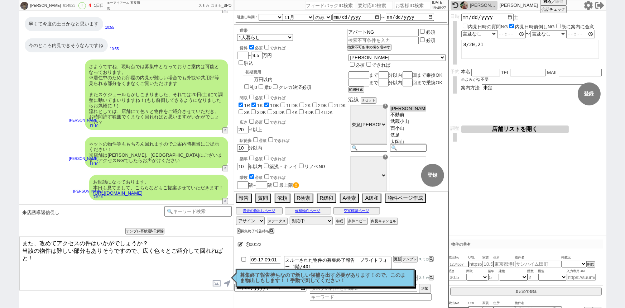
drag, startPoint x: 78, startPoint y: 241, endPoint x: 53, endPoint y: 241, distance: 24.7
click at [53, 241] on textarea "また、改めてアクセスの件はいかがでしょうか？ 当該の物件は難しい部分もありそうですので、広く色々とご紹介して回れればと！" at bounding box center [126, 263] width 214 height 54
drag, startPoint x: 80, startPoint y: 240, endPoint x: 54, endPoint y: 237, distance: 25.6
click at [54, 237] on textarea "また、改めてアクセスの件はいかがでしょうか？ 当該の物件は難しい部分もありそうですので、広く色々とご紹介して回れればと！" at bounding box center [126, 263] width 214 height 54
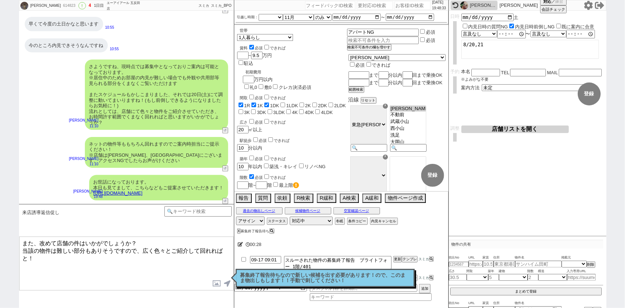
type textarea "また、改めて店舗の件はいかがでしょうか？ 当該の物件は難しい部分もありそうですので、広く色々とご紹介して回れればと！"
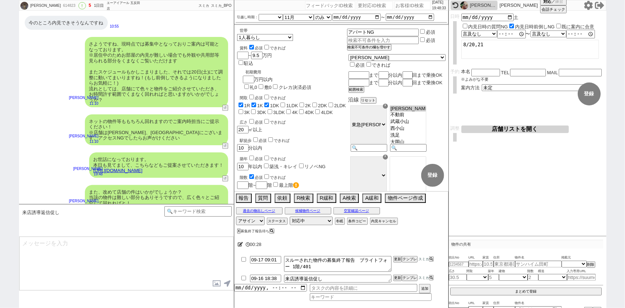
scroll to position [903, 0]
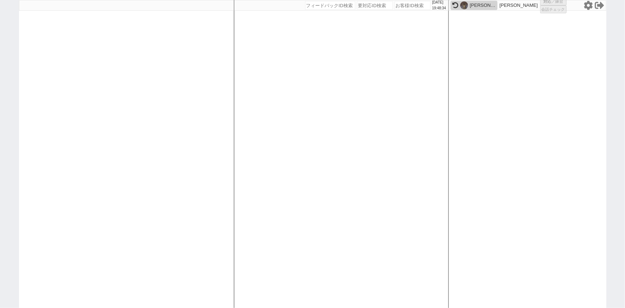
select select
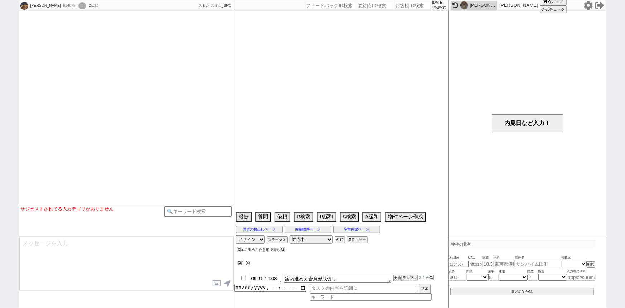
select select
select select "15"
select select "1"
select select "25"
select select "3117"
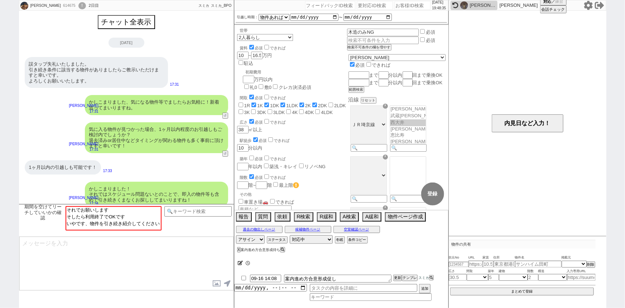
scroll to position [246, 0]
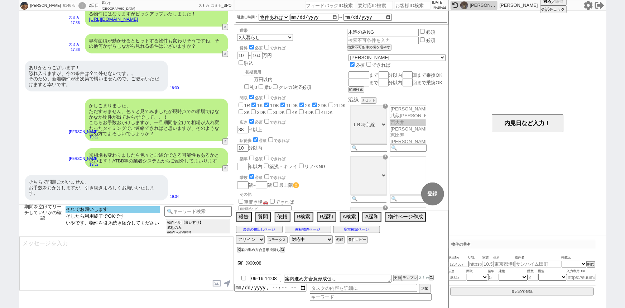
select select "それでお願いします"
click at [128, 208] on option "それでお願いします" at bounding box center [113, 209] width 95 height 7
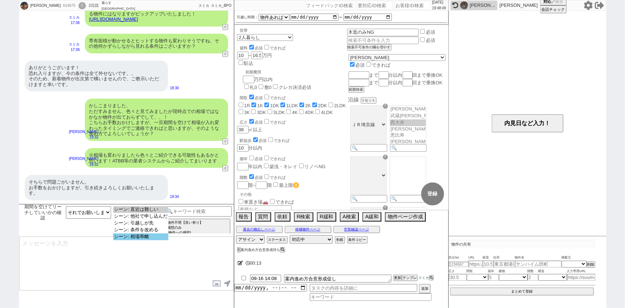
select select "シーン: 相場乖離"
click at [155, 237] on option "シーン: 相場乖離" at bounding box center [140, 236] width 55 height 7
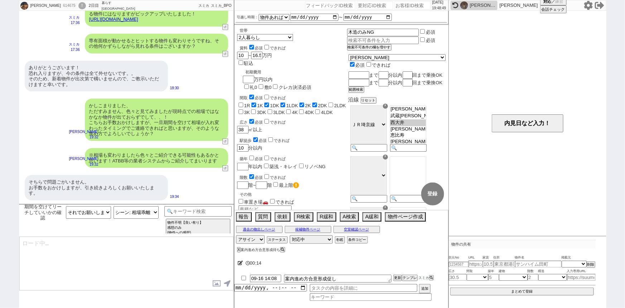
type textarea "かしこまりました、そうしますとまた一定期間空けてご連絡させてください！"
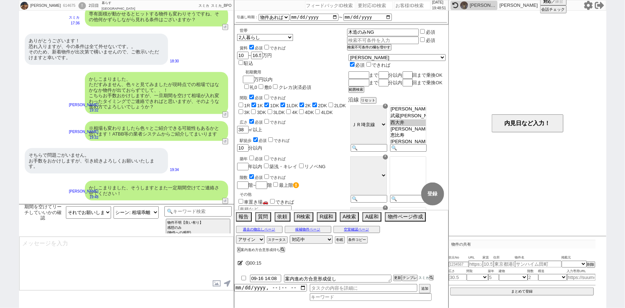
scroll to position [169, 0]
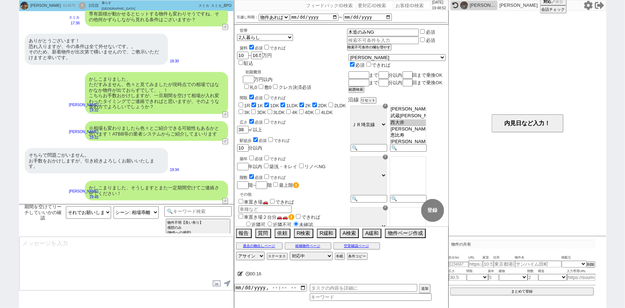
type textarea "関東全ての物件が載る業者サイトから直接ご紹介いたしますので、お力になれるかと思います。どうぞ宜しくお願い致します。"
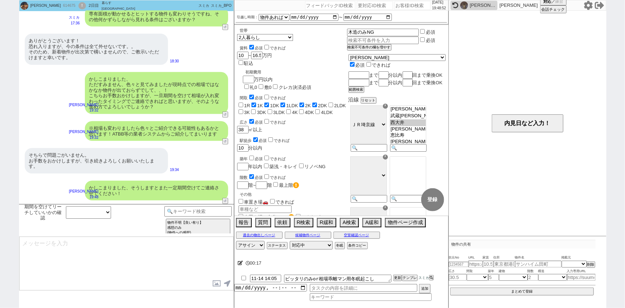
scroll to position [202, 0]
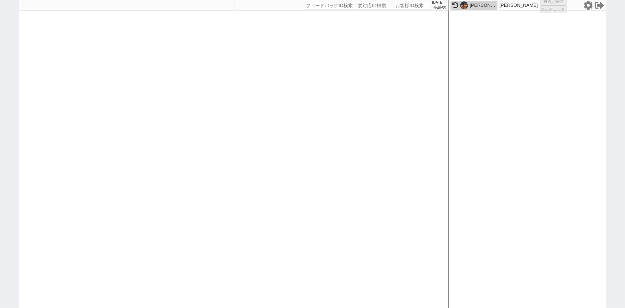
select select
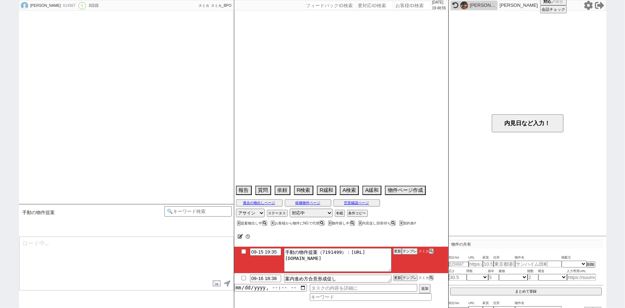
select select "15"
select select "0"
select select "14"
select select "[DATE]"
select select "129"
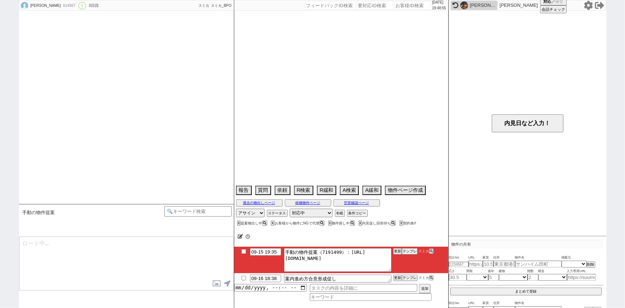
select select "3123"
select select "15"
select select "507"
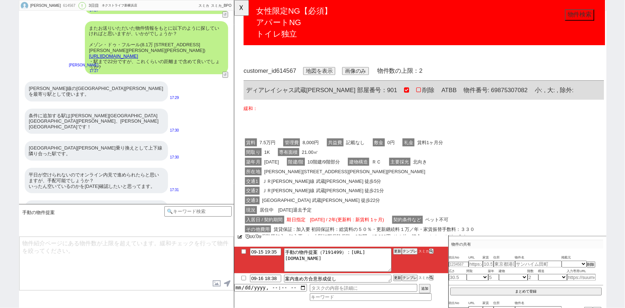
scroll to position [4324, 0]
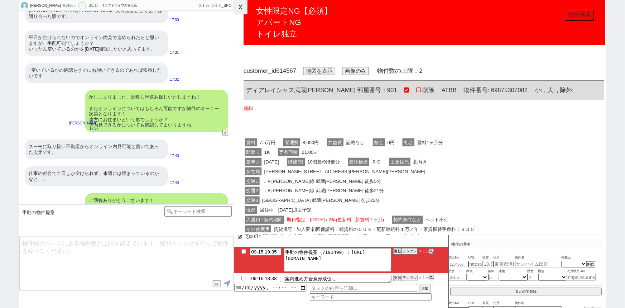
click at [240, 4] on button "☓" at bounding box center [240, 7] width 13 height 14
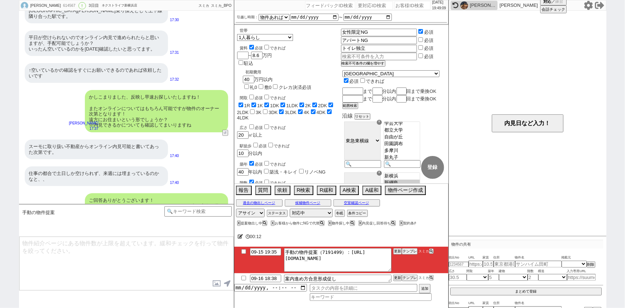
click at [171, 265] on textarea at bounding box center [126, 263] width 214 height 54
click at [270, 251] on input "09-15 19:35" at bounding box center [265, 251] width 31 height 6
type input "09-16 10:35"
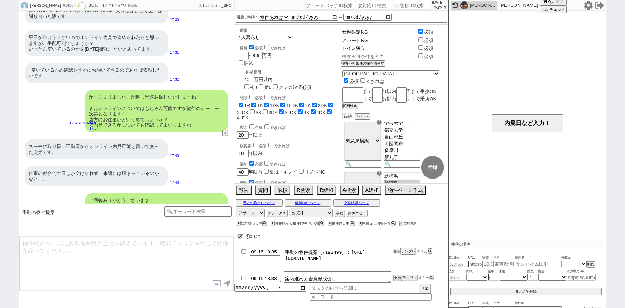
click at [398, 251] on button "更新" at bounding box center [396, 251] width 7 height 5
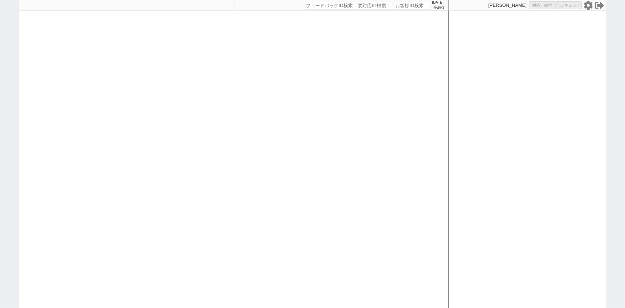
select select "1"
select select "2"
select select "10"
select select
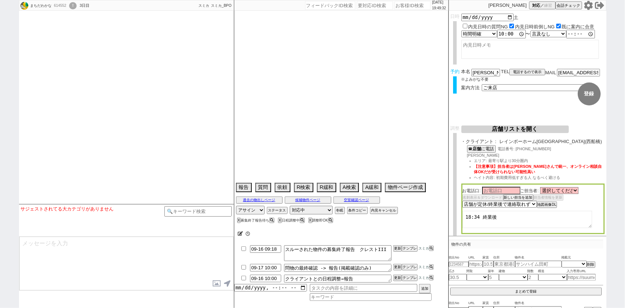
type textarea "他社なし"
select select
select select "[DATE]"
select select "10"
select select "36"
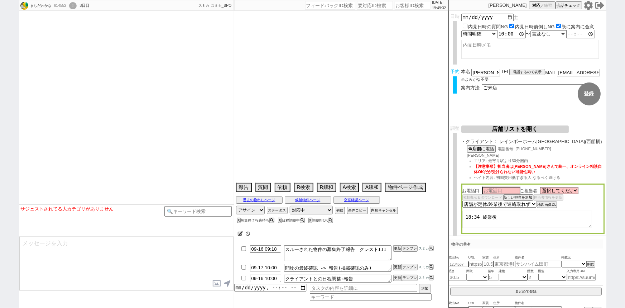
select select "0"
select select "12"
select select "122"
select select "123"
select select "124"
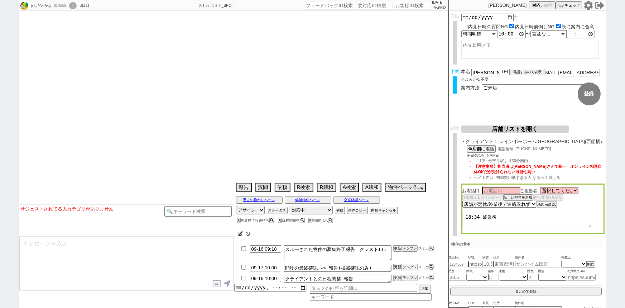
select select "125"
select select "126"
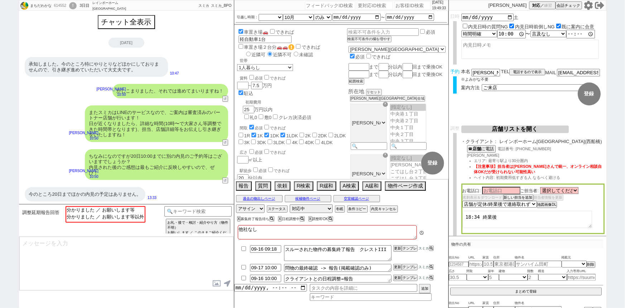
scroll to position [317, 0]
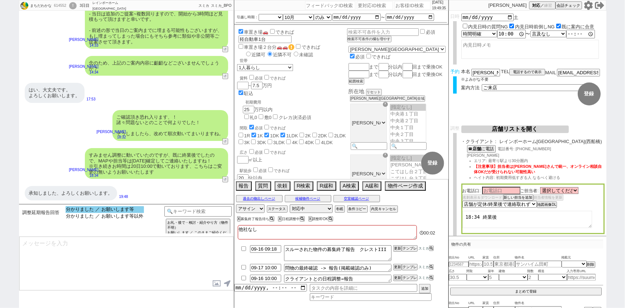
select select "分かりました ／ お願いします等"
click at [118, 210] on option "分かりました ／ お願いします等" at bounding box center [105, 209] width 78 height 7
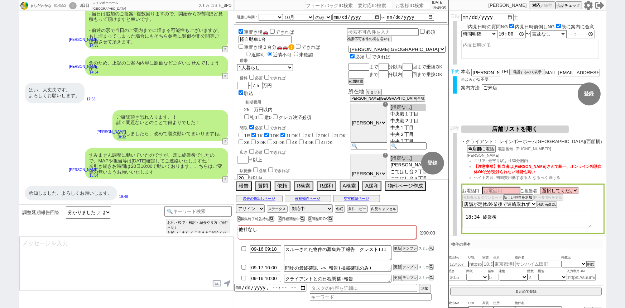
type textarea "お待たせし恐縮です、！ 別途、追加の物件やご質問等あればまとめて動きますので、明朝までに頂けますと幸いです！"
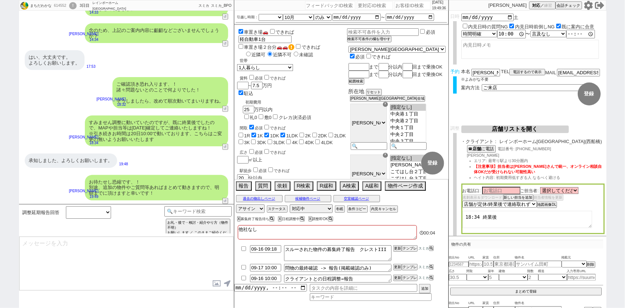
scroll to position [220, 0]
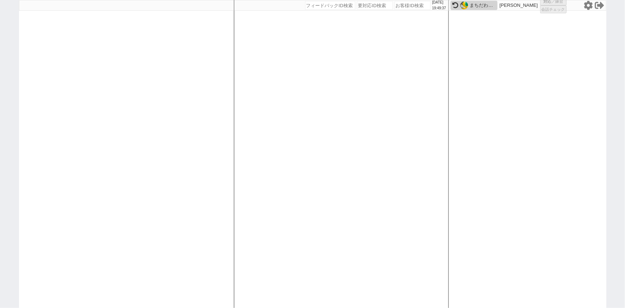
select select
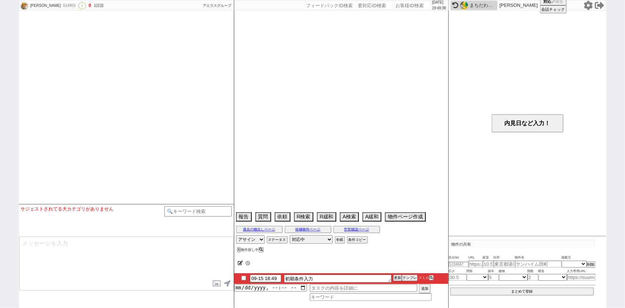
select select "15"
select select "6"
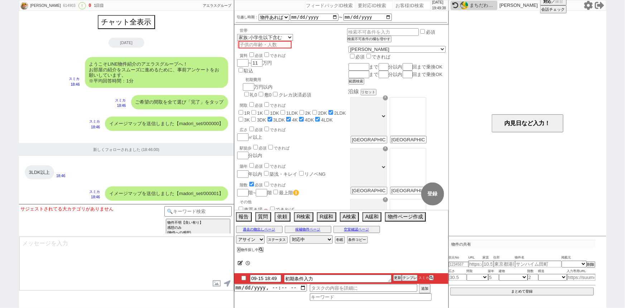
scroll to position [505, 0]
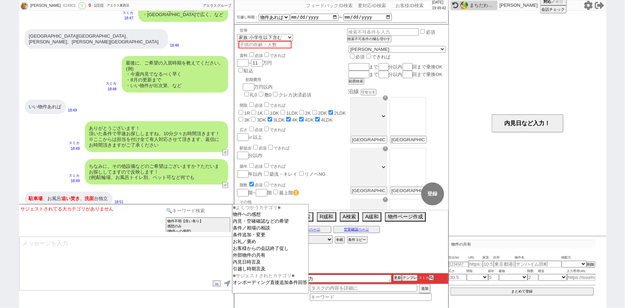
click at [203, 212] on input at bounding box center [198, 210] width 68 height 9
type input "省く"
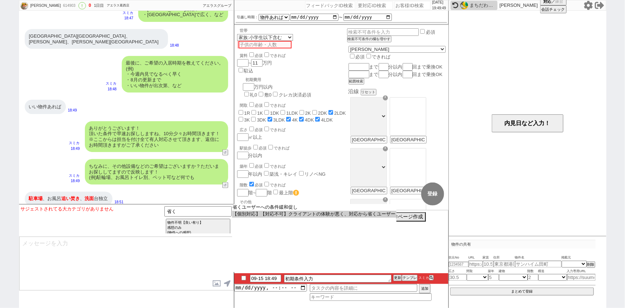
click at [347, 215] on option "【個別対応】【対応不可】クライアントの体験が悪く、対応から省くユーザー" at bounding box center [314, 214] width 164 height 7
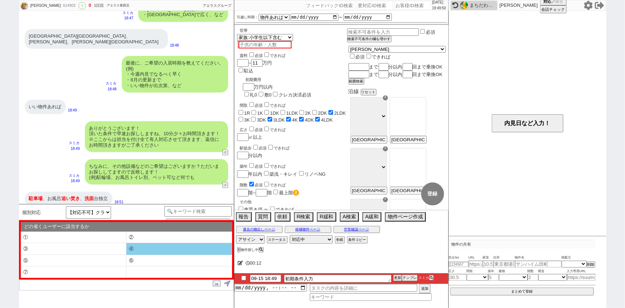
click at [155, 250] on li "④" at bounding box center [179, 249] width 106 height 12
select select "④"
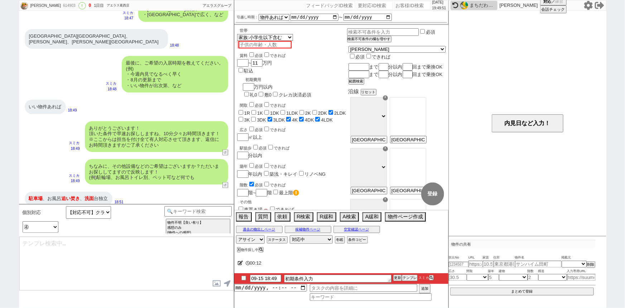
type textarea "すみません、他の不動産も参照する業者間システム上でお探ししたのですが、頂いた条件に合致する物件は現時点で全く出ておらずでした、、"
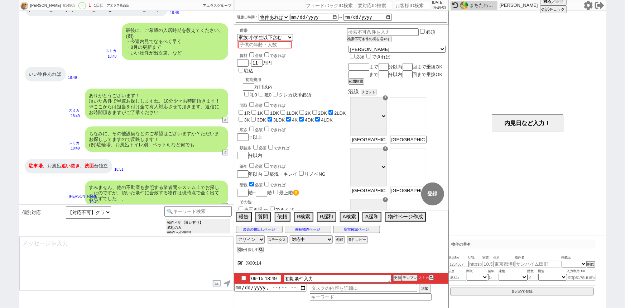
type textarea "お力添えできず申し訳ございません、、また機会がございましたら宜しくお願い致します。"
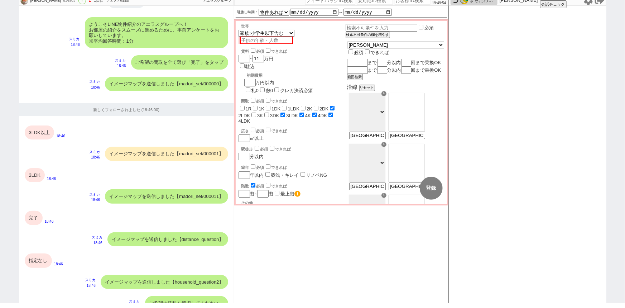
scroll to position [511, 0]
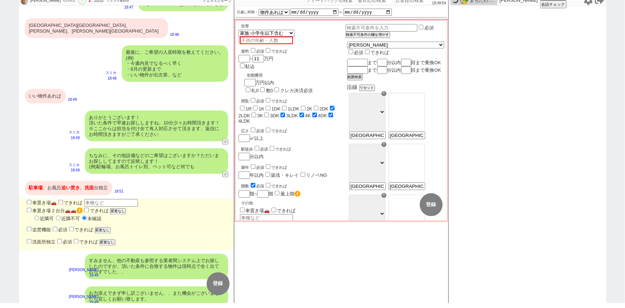
select select "400"
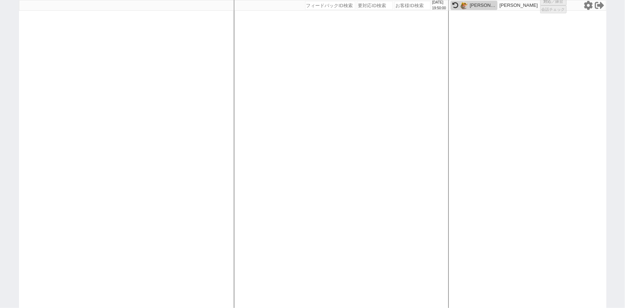
scroll to position [0, 0]
select select "100"
select select "1"
select select "2"
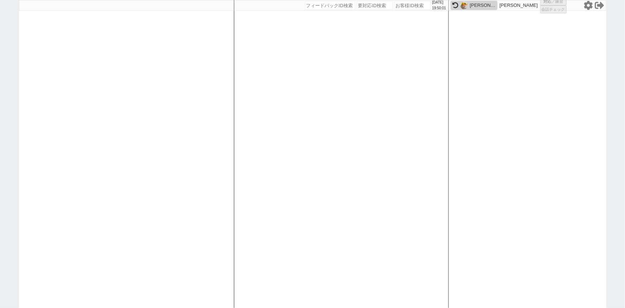
select select "5"
select select
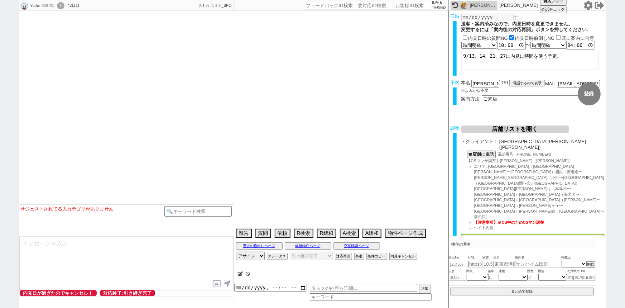
select select "2757"
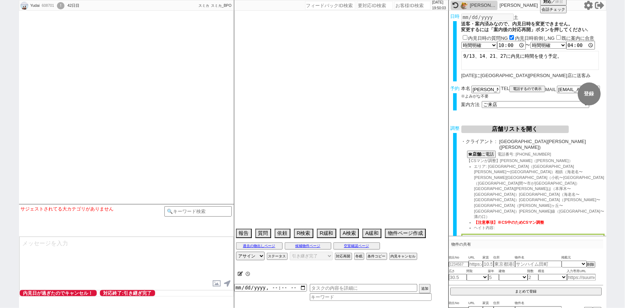
select select "[DATE]"
select select "10"
select select "1"
select select "14"
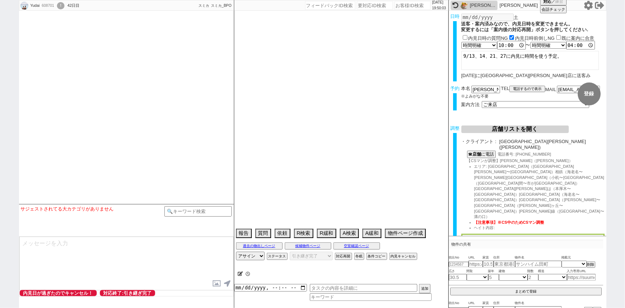
select select "53"
select select "1343"
select select "17"
select select "558"
select select "91"
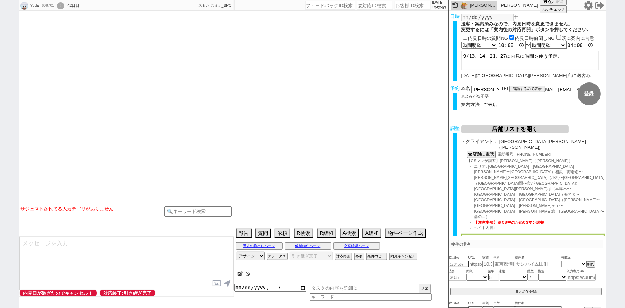
select select "94"
select select "1296"
select select "84"
select select "2290"
select select "85"
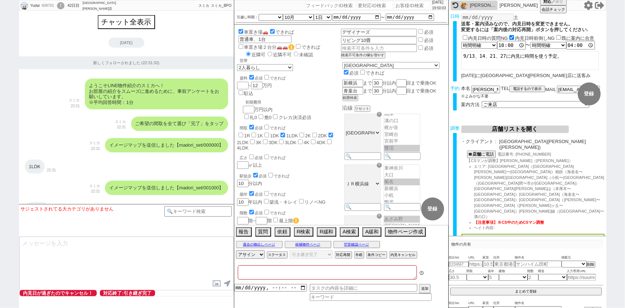
type textarea "実際の紹介は催促が来たら1~2件手動で出す @調整報告の際に住所も送ってください、7日他社内見 @当日までの内見予定なし"
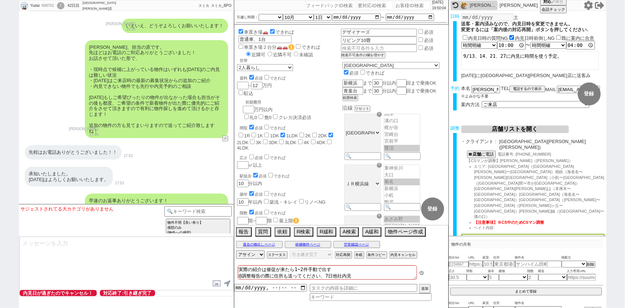
scroll to position [77, 0]
click at [186, 211] on input at bounding box center [198, 210] width 68 height 9
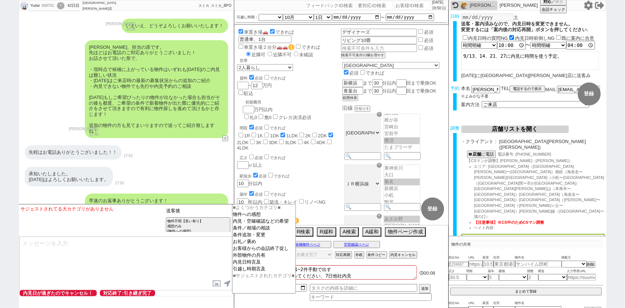
type input "送客後"
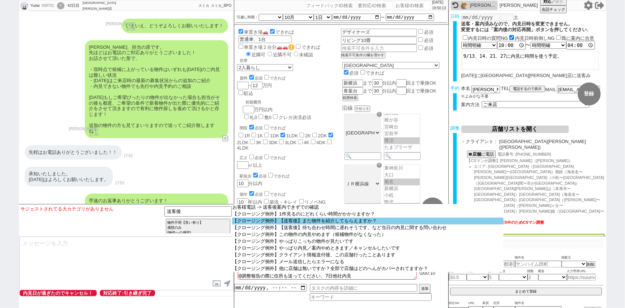
click at [265, 220] on option "【クロージング例外】【送客後】また物件を紹介してもらえますか？" at bounding box center [368, 220] width 272 height 7
select select "【送客後】また物件を紹介してもらえますか？"
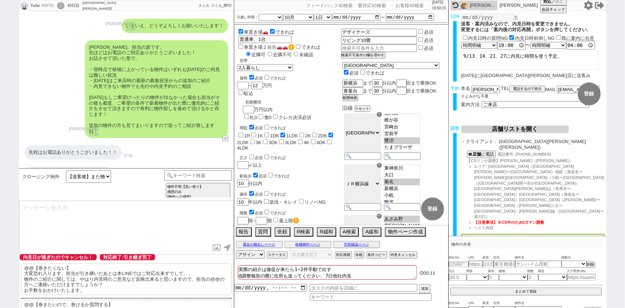
click at [69, 277] on p "@@【巻きたくない】 大変恐れ入ります、担当が引き継いだあとは本LINEではご対応出来ずでして、、 物件のご紹介に関しては、やはり内見時のご意見など反映出来る…" at bounding box center [126, 279] width 211 height 32
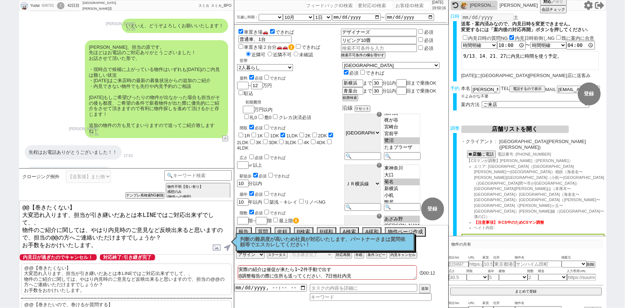
drag, startPoint x: 21, startPoint y: 212, endPoint x: 14, endPoint y: 196, distance: 18.3
click at [14, 196] on div "Yudai 608701 ! 0 42日目 ルームホーム 町田店 冬眠中 自社客 スミカ スミカ_BPO チャット全表示 2025-08-05 新しくフォロー…" at bounding box center [312, 154] width 625 height 308
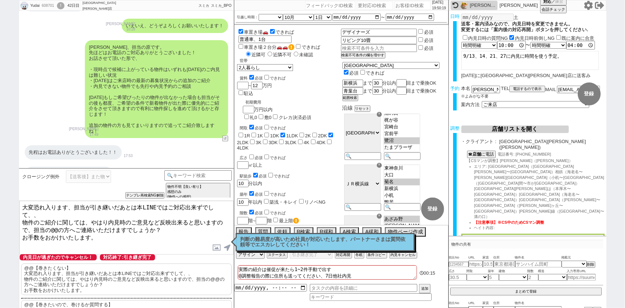
scroll to position [15600, 0]
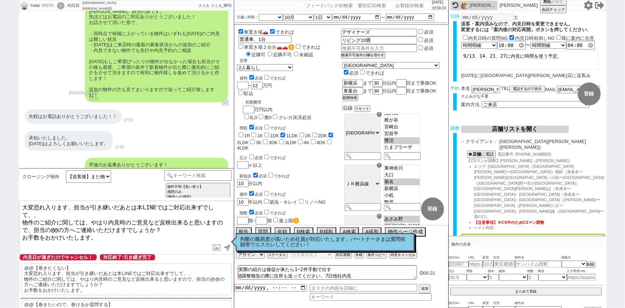
click at [121, 212] on textarea "大変恐れ入ります、担当が引き継いだあとは本LINEではご対応出来ずでして、、 物件のご紹介に関しては、やはり内見時のご意見など反映出来ると思いますので、担当の…" at bounding box center [126, 228] width 214 height 54
click at [57, 217] on textarea "大変恐れ入ります、担当が引き継いだあとは本LINEではご対応出来ずでして、、 物件のご紹介に関しては、やはり来店時のご意見など反映出来ると思いますので、担当の…" at bounding box center [126, 228] width 214 height 54
type textarea "大変恐れ入ります、担当が引き継いだあとは本LINEではご対応出来ずでして、、 物件のご紹介に関しては、やはり来店時のご意見など反映出来ると思いますので、担当の…"
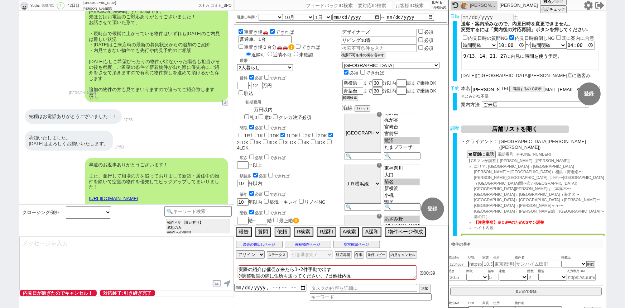
select select "535"
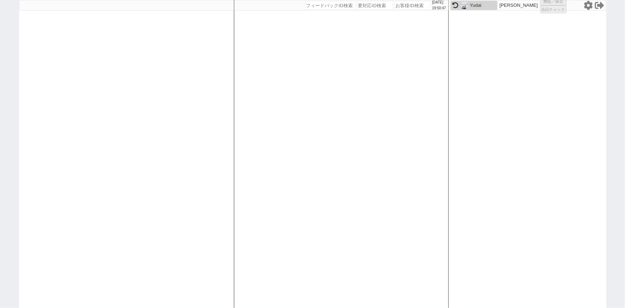
select select "500"
select select
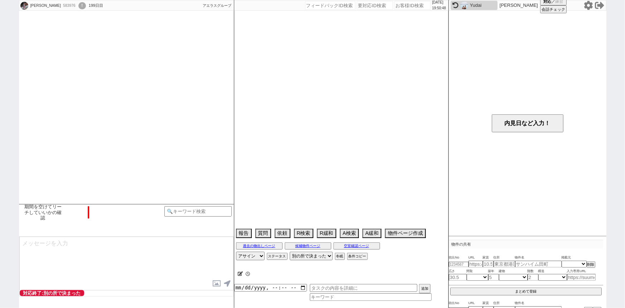
select select "17"
select select "0"
select select "47"
select select "1214"
select select "842"
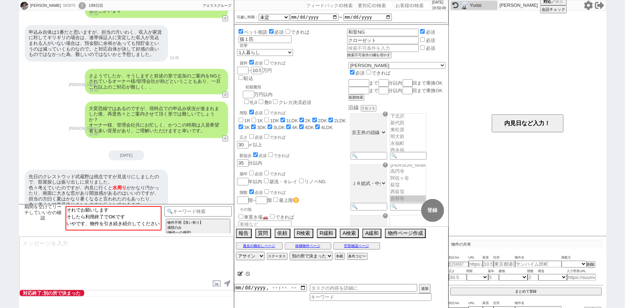
scroll to position [236, 0]
click at [109, 166] on div "先日のクレストウッド武蔵野は残念ですが見送りにしましたので、部屋探しは振り出しに戻りました。 色々考えていたのですが、内見に行くと 水周り がかなり汚かったり…" at bounding box center [126, 190] width 215 height 49
click at [298, 255] on select "対応中 引き継ぎ完了 ブロック 長期間返信なし 紹介不可 別の所で決まった 客の都合で引越しが無くなった 接客開始後に冬眠" at bounding box center [311, 255] width 43 height 9
select select "0"
click at [290, 252] on select "対応中 引き継ぎ完了 ブロック 長期間返信なし 紹介不可 別の所で決まった 客の都合で引越しが無くなった 接客開始後に冬眠" at bounding box center [311, 255] width 43 height 9
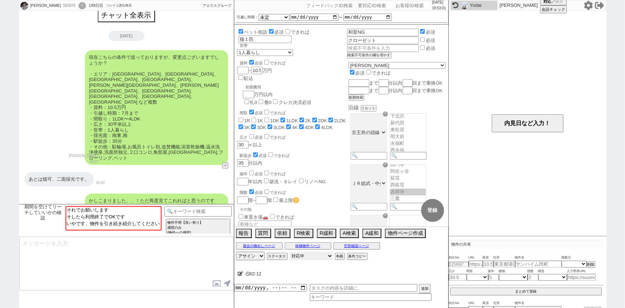
scroll to position [6, 0]
click at [202, 209] on input at bounding box center [198, 210] width 68 height 9
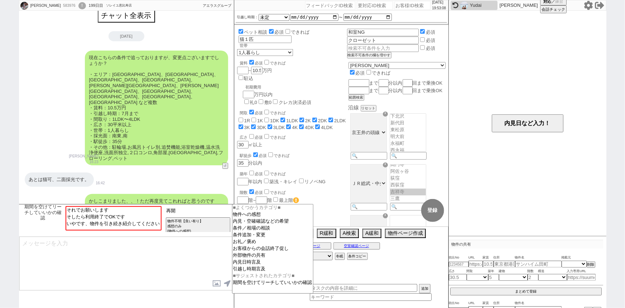
type input "再開"
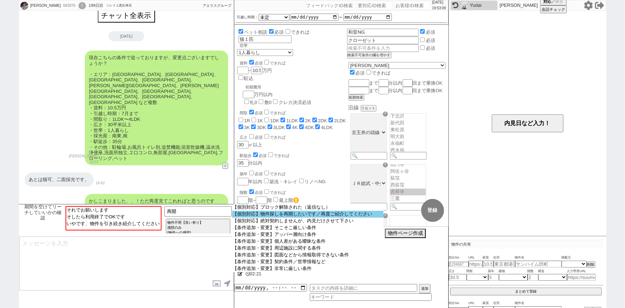
click at [304, 214] on option "【個別対応】物件探しを再開したいです／再度ご紹介してください" at bounding box center [308, 214] width 152 height 7
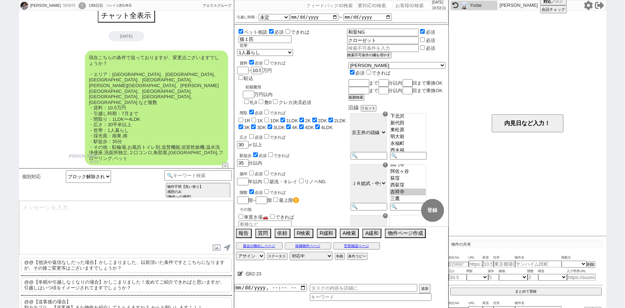
click at [145, 279] on p "@@【冬眠や引越しなくなりの場合】かしこまりました！改めてご紹介できればと思いますが、引越しはいつ頃をイメージされてますでしょうか？" at bounding box center [126, 284] width 211 height 15
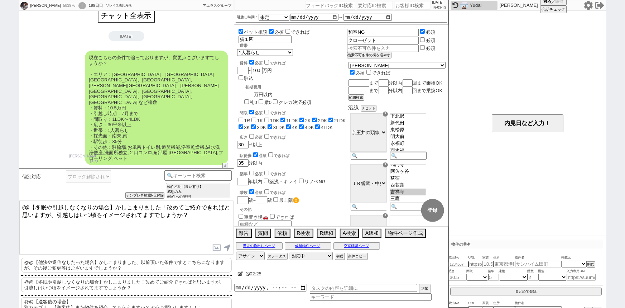
drag, startPoint x: 112, startPoint y: 203, endPoint x: 19, endPoint y: 177, distance: 96.9
click at [19, 177] on div "個別対応 ブロック解除された（返信なし） 物件探しを再開したいです／再度ご紹介してください 絶対契約しませんが、内見だけさせて下さい チャンネルサービス名 !…" at bounding box center [126, 238] width 215 height 140
type textarea "かしこまりました！改めてご紹介できればと思いますが、引越しはいつ頃をイメージされてますでしょうか？"
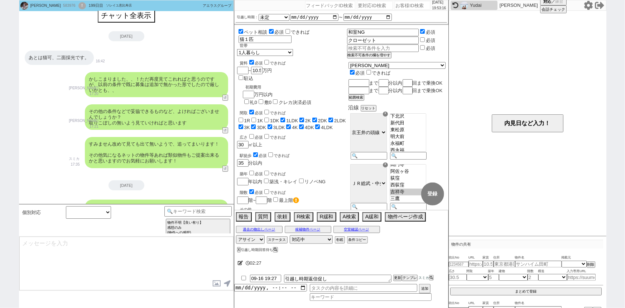
select select
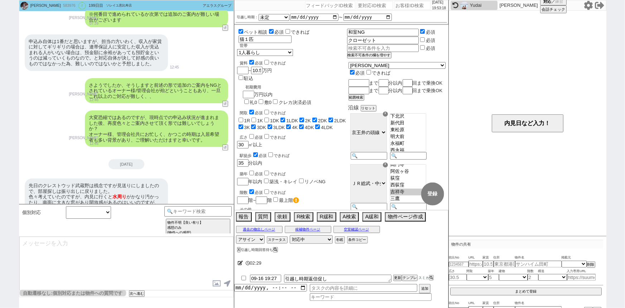
scroll to position [1484, 0]
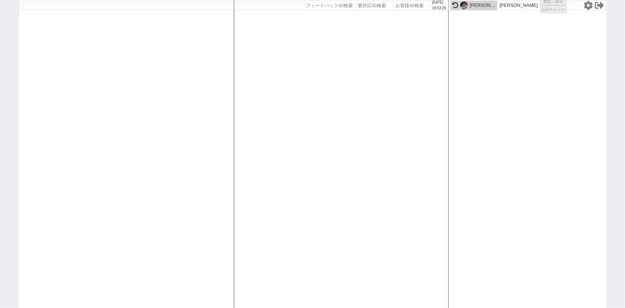
select select
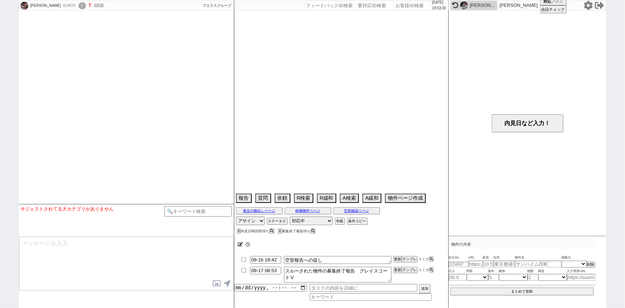
select select
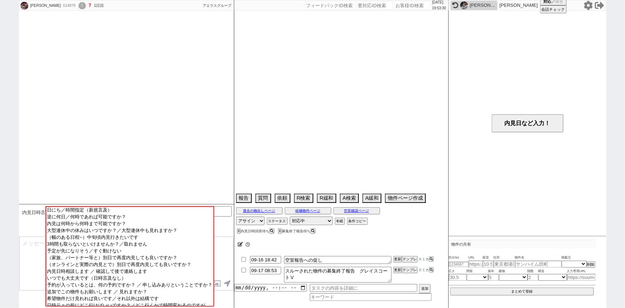
type textarea "旧ID:612188条件から別IDと判断"
select select "[DATE]"
select select "10"
select select "36"
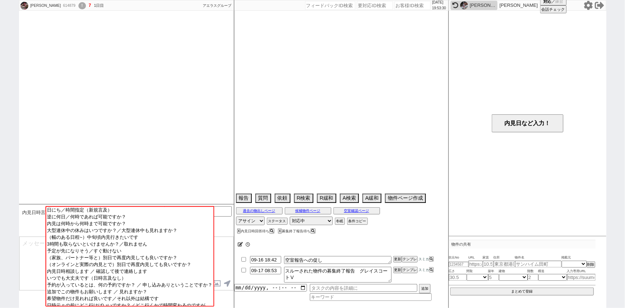
select select "0"
select select "25"
select select "30"
select select "41"
select select "44"
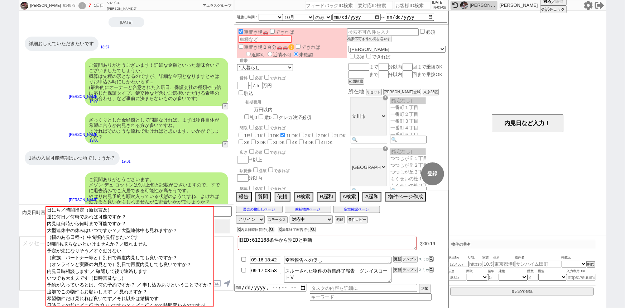
scroll to position [0, 0]
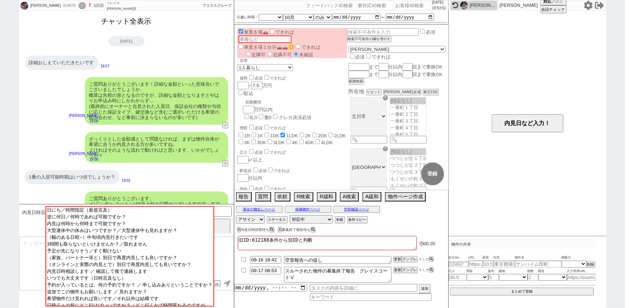
click at [119, 24] on button "チャット全表示" at bounding box center [127, 21] width 56 height 13
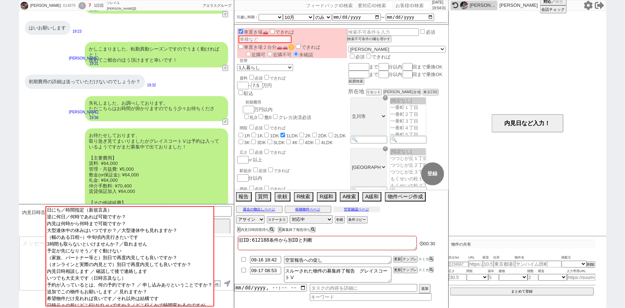
scroll to position [1162, 0]
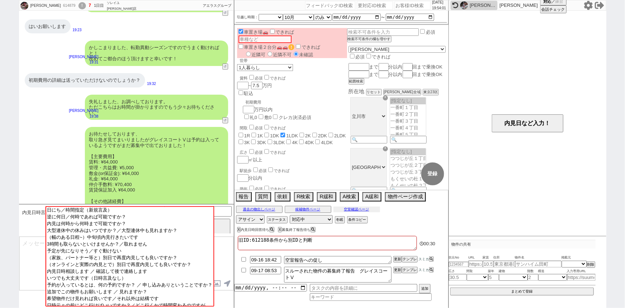
click at [358, 212] on button "空室確認ページ" at bounding box center [357, 209] width 47 height 6
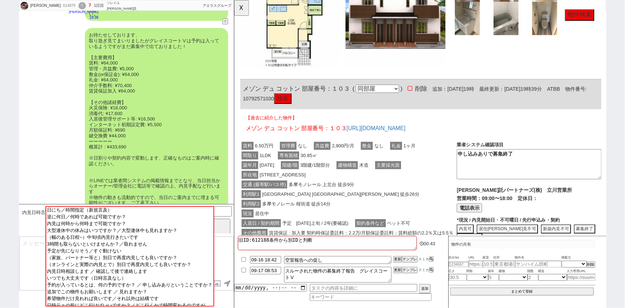
scroll to position [1263, 0]
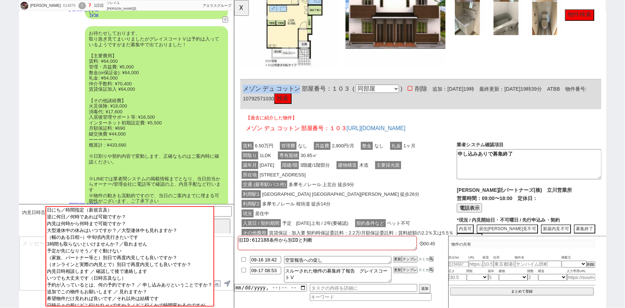
drag, startPoint x: 304, startPoint y: 93, endPoint x: 236, endPoint y: 95, distance: 68.1
click at [236, 95] on div "614879 の空室確認ページ 空室確認ページから削除 業者システム報告作成 管理会社報告作成 電話終了(報告は別の人) 確認取れず物件のタスク登録 追加 キ…" at bounding box center [434, 56] width 401 height 927
copy span "メゾン デュ コットン"
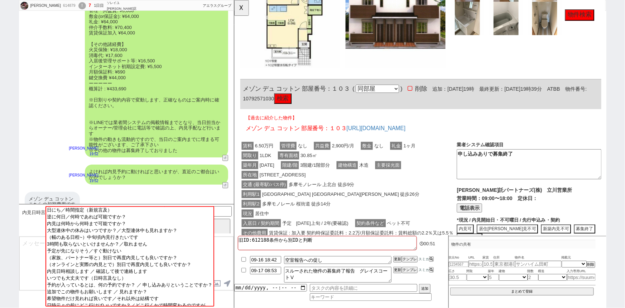
click at [28, 240] on textarea at bounding box center [126, 263] width 214 height 54
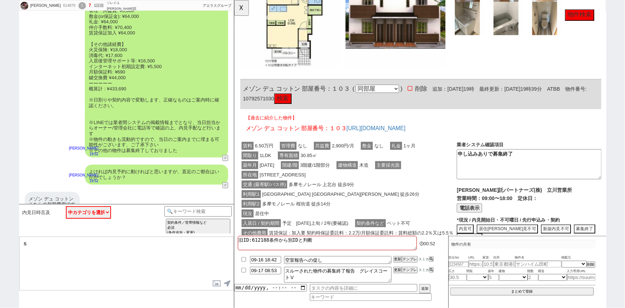
type textarea "し"
click at [91, 215] on select "中カテゴリを選択 日にち／時間指定（新規言及） 逆に何日／何時であれば可能ですか？ 内見は何時から何時まで可能ですか？ 大型連休中の休みはいつですか？／大型連…" at bounding box center [88, 212] width 45 height 13
select select "結構です"
click at [66, 206] on select "中カテゴリを選択 日にち／時間指定（新規言及） 逆に何日／何時であれば可能ですか？ 内見は何時から何時まで可能ですか？ 大型連休中の休みはいつですか？／大型連…" at bounding box center [88, 212] width 45 height 13
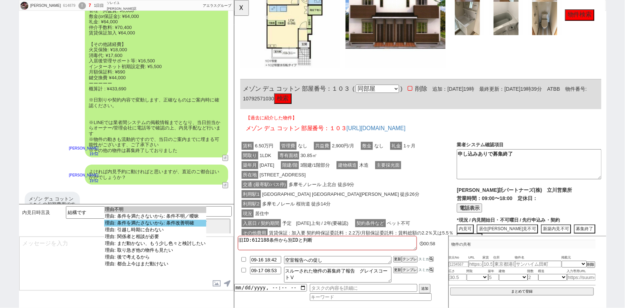
select select "理由: 条件を満たさないから: 条件改善明確"
click at [159, 222] on option "理由: 条件を満たさないから: 条件改善明確" at bounding box center [155, 223] width 102 height 7
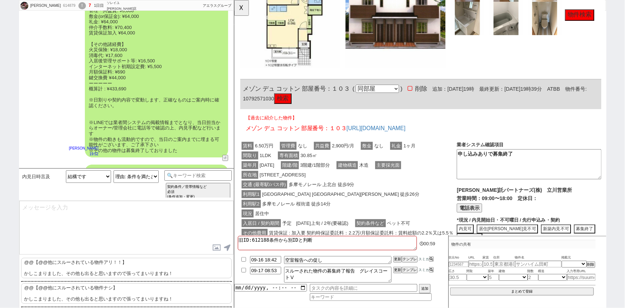
click at [96, 295] on p "@@【@@他にスルーされている物件ナシ】 かしこまりました、その他も出ると思いますので張ってまいりますね！" at bounding box center [126, 293] width 211 height 20
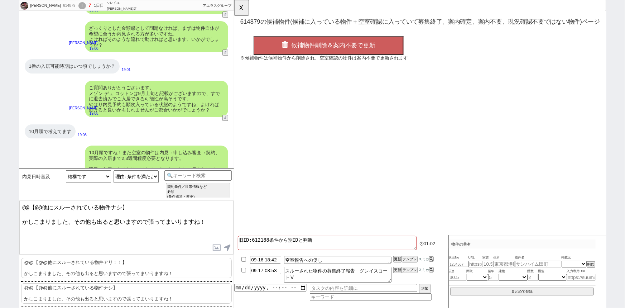
scroll to position [0, 0]
drag, startPoint x: 67, startPoint y: 221, endPoint x: 0, endPoint y: 197, distance: 71.2
click at [0, 197] on div "Hiroto 614879 ! 7 1日目 ソレイユ上野店 冬眠中 自社客 アエラスグループ スミカ_BPO チャット全表示 2025-09-15 ようこそL…" at bounding box center [312, 154] width 625 height 308
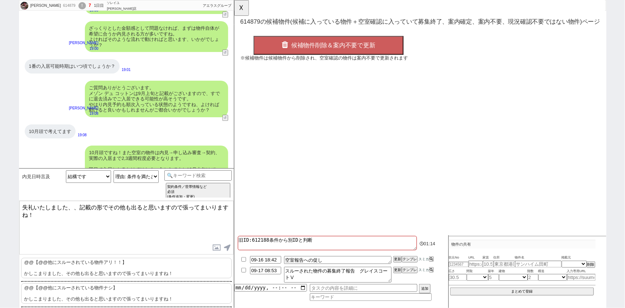
paste textarea "ゾン デュ コットン"
type textarea "失礼いたしました、、記載の形でメゾン デュ コットンは申込みあり募集終了となっておりました。 その他も出ると思いますので張ってまいりますね！"
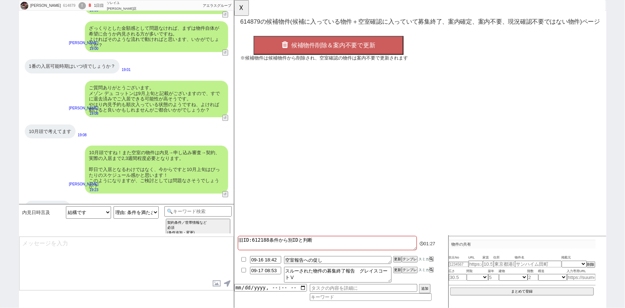
scroll to position [1357, 0]
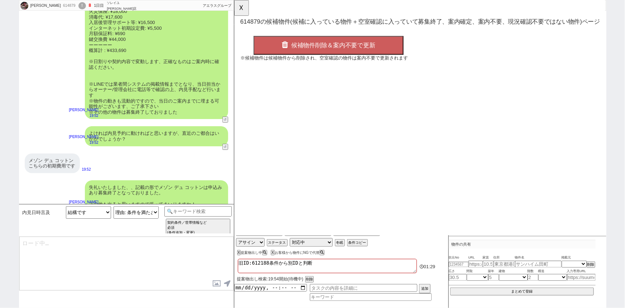
type textarea "ちなみにお一人暮らしですと最近は広さより立地やリノベ状況等を優先される方が多いと聞きます、以前と比べるとモノを所有するよりも別のご希望を優先される方が一定いら…"
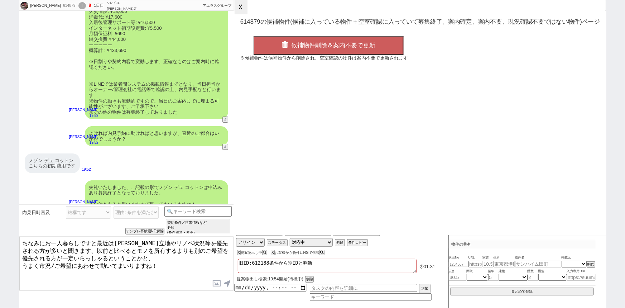
click at [245, 10] on button "☓" at bounding box center [240, 7] width 13 height 14
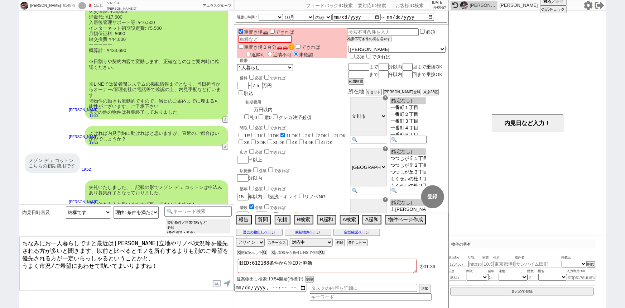
click at [99, 275] on textarea "ちなみにお一人暮らしですと最近は広さより立地やリノベ状況等を優先される方が多いと聞きます、以前と比べるとモノを所有するよりも別のご希望を優先される方が一定いら…" at bounding box center [126, 263] width 214 height 54
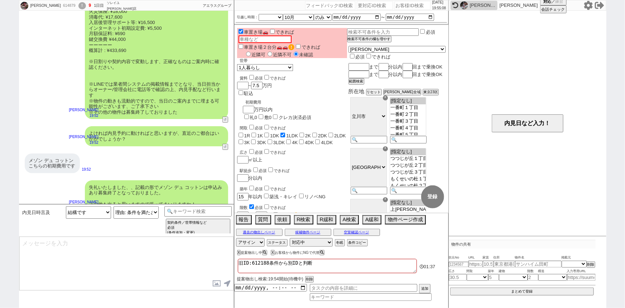
scroll to position [1401, 0]
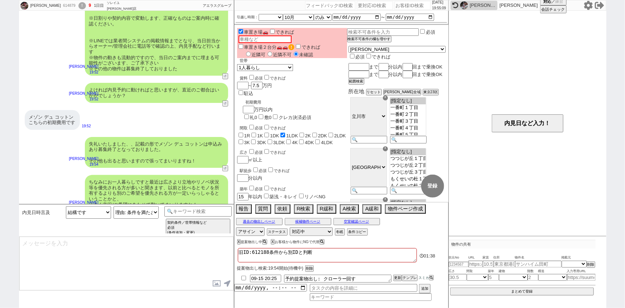
type textarea "@@この文字をクリック"
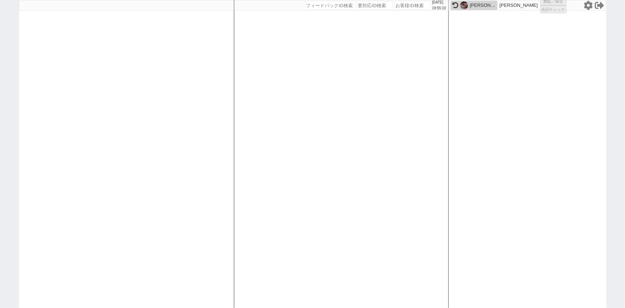
select select "535"
select select "100"
select select "1"
select select "2"
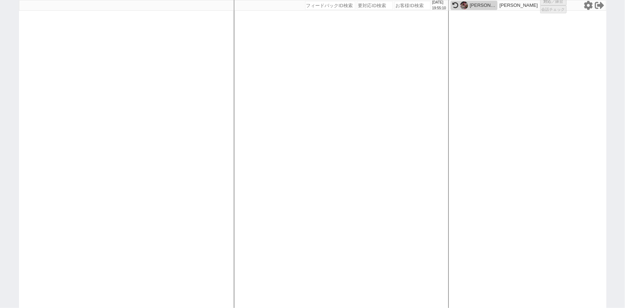
select select "5"
select select
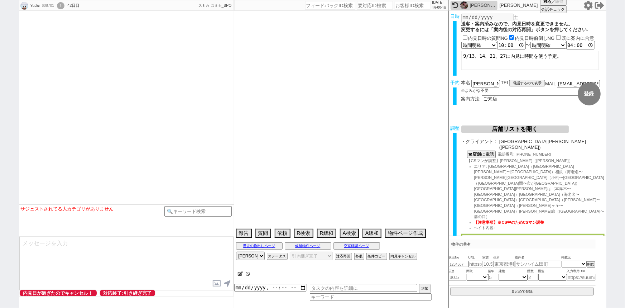
select select "2757"
select select "[DATE]"
select select "10"
select select "1"
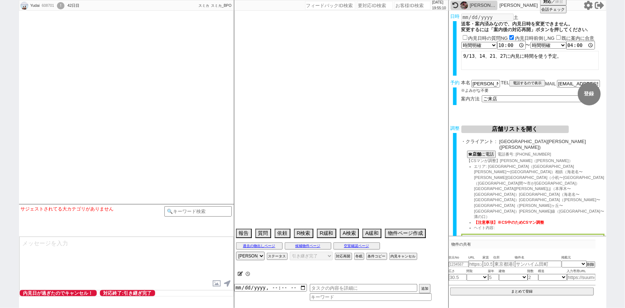
select select "14"
select select "53"
select select "1343"
select select "17"
select select "558"
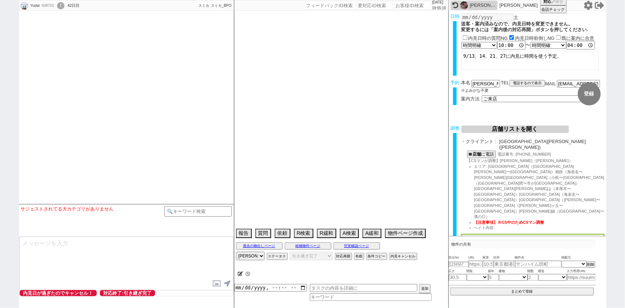
select select "91"
select select "94"
select select "1296"
select select "84"
select select "2290"
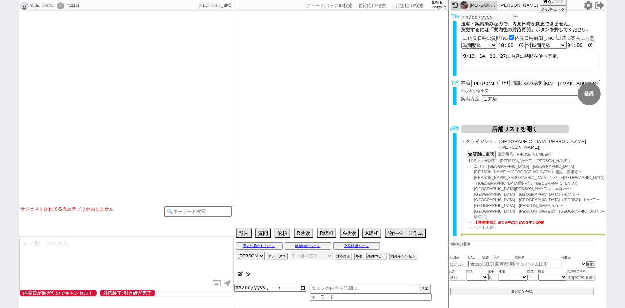
select select "85"
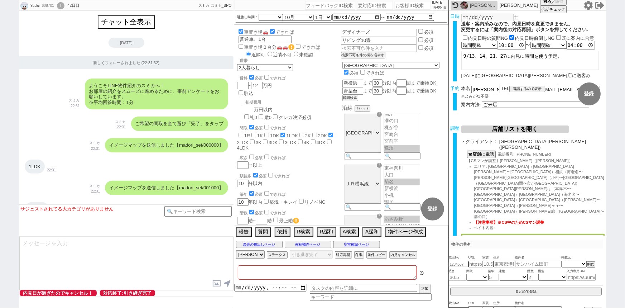
type textarea "実際の紹介は催促が来たら1~2件手動で出す @調整報告の際に住所も送ってください、7日他社内見 @当日までの内見予定なし"
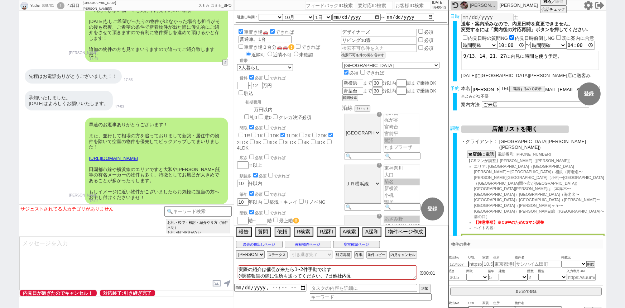
scroll to position [77, 0]
click at [62, 262] on textarea at bounding box center [126, 263] width 214 height 54
type textarea "お手数おかけしますが、よろしくお願いいたします。"
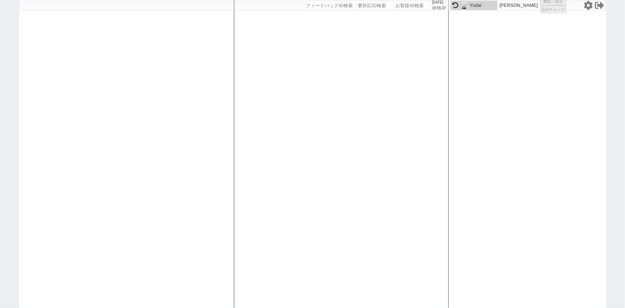
select select "2"
select select
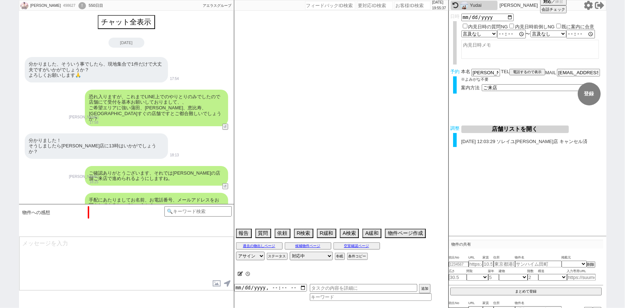
select select "15"
select select "0"
select select "54"
select select "1363"
select select "52"
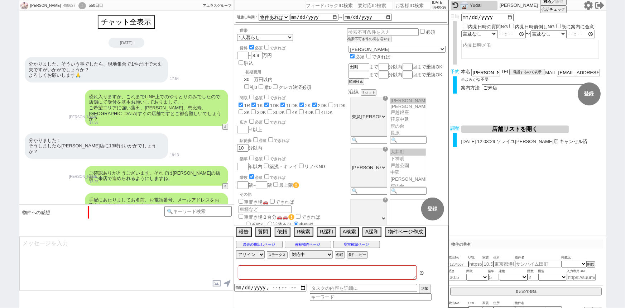
type textarea "旧ID:498469 指名買い->指名買い物件居住中なので注意 @他社予定なし 調整後キャンセルあり(管理確認したが実は見れない物件だった)"
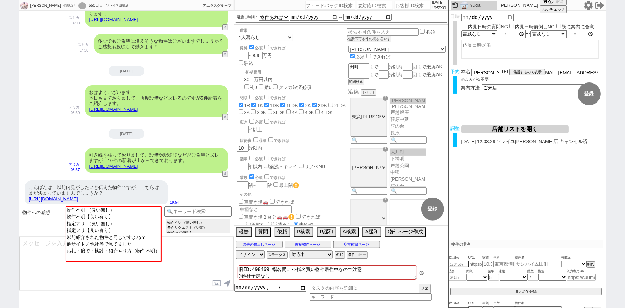
scroll to position [5, 0]
drag, startPoint x: 140, startPoint y: 195, endPoint x: 24, endPoint y: 199, distance: 116.1
click at [24, 199] on div "こんばんは、以前内見がしたいと伝えた物件ですが、こちらはまだ決まっていませんでしょうか？ https://suumo.jp/chintai/bc_100456…" at bounding box center [126, 193] width 215 height 33
copy link "https://suumo.jp/chintai/bc_100456900310/"
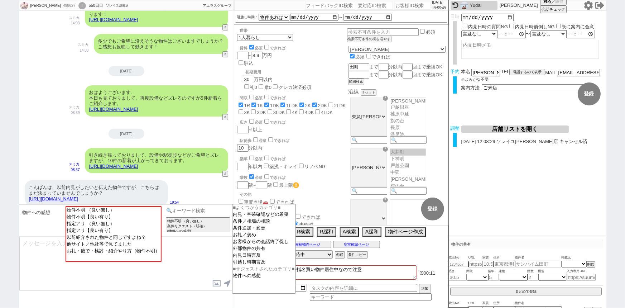
click at [212, 208] on input at bounding box center [198, 210] width 68 height 9
click at [254, 252] on option "外部物件の共有" at bounding box center [263, 248] width 63 height 7
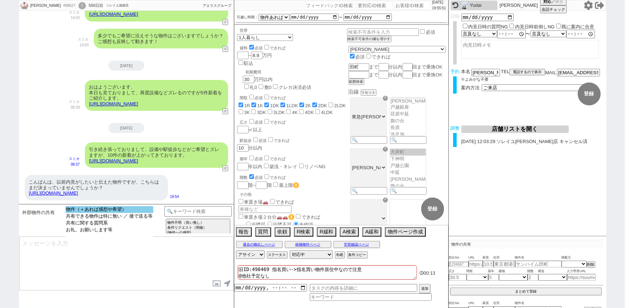
select select "物件（＋あれば感想や希望）"
click at [124, 208] on option "物件（＋あれば感想や希望）" at bounding box center [110, 209] width 88 height 7
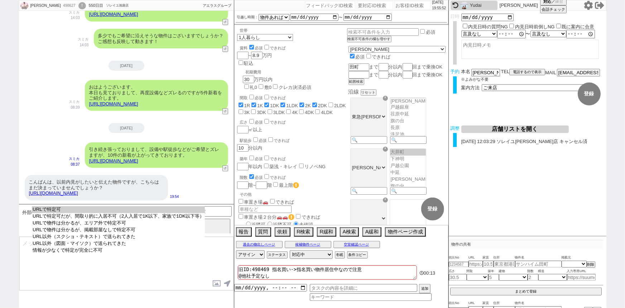
select select "URLで特定可"
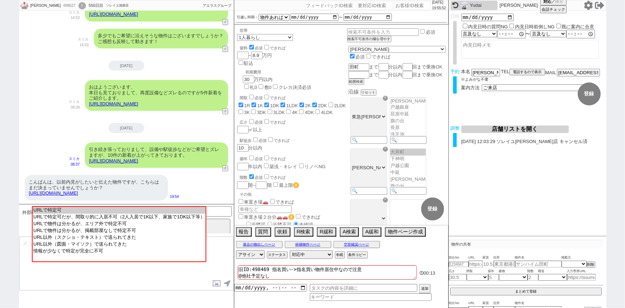
click at [124, 208] on option "URLで特定可" at bounding box center [119, 210] width 173 height 7
type input "37069854"
type input "https://suumo.jp/chintai/bc_100456900310/"
select select "1"
select select
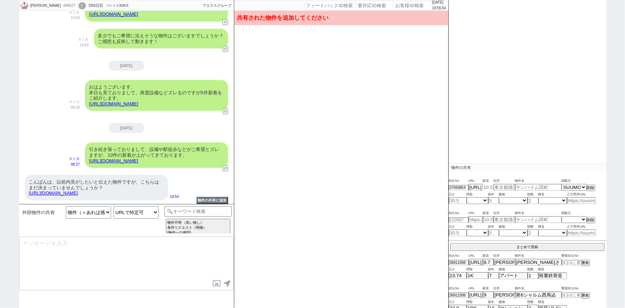
scroll to position [47, 0]
type input "7.2"
type input "東京都大田区東矢口２"
type input "メインステージ多摩川"
type input "20.66"
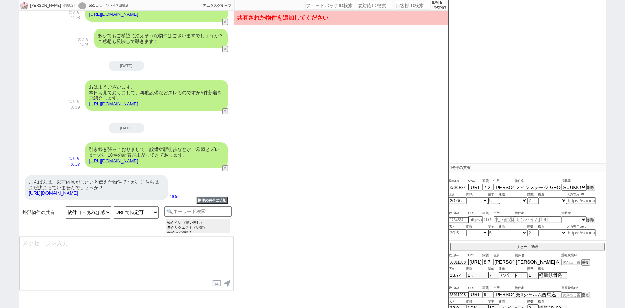
select select "1"
type input "20"
select select "0"
type input "4"
select select "4"
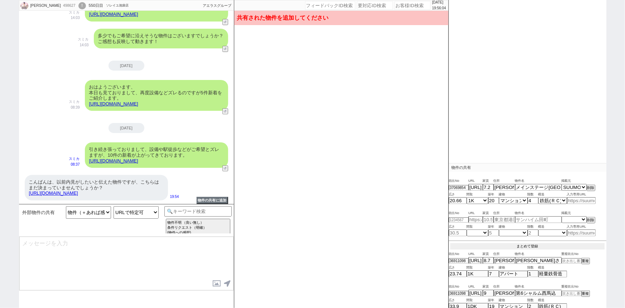
scroll to position [76, 0]
click at [527, 244] on button "まとめて登録" at bounding box center [527, 247] width 154 height 6
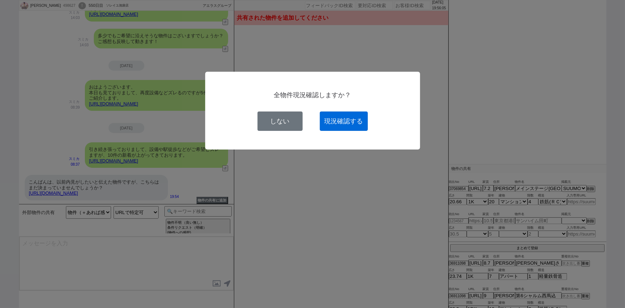
click at [344, 121] on button "現況確認する" at bounding box center [344, 120] width 48 height 19
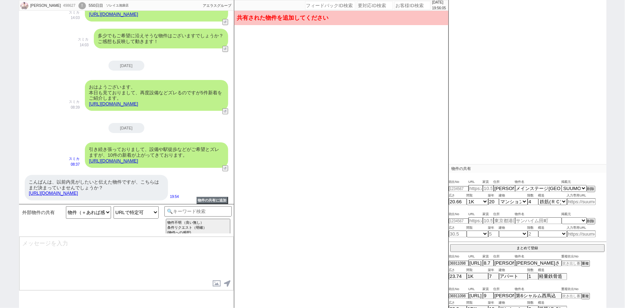
select select
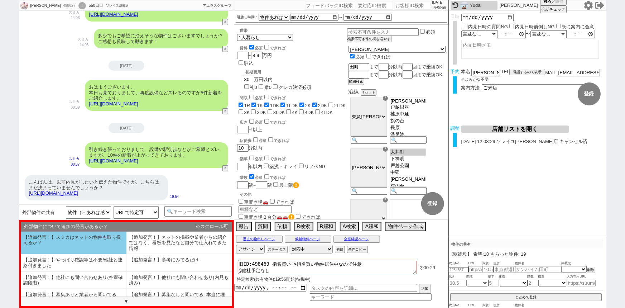
scroll to position [43, 0]
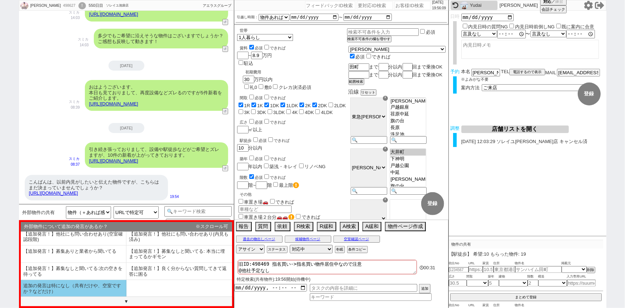
click at [64, 286] on li "追加の発言は特になし（共有だけや、空室ですか？などだけ）" at bounding box center [74, 288] width 106 height 17
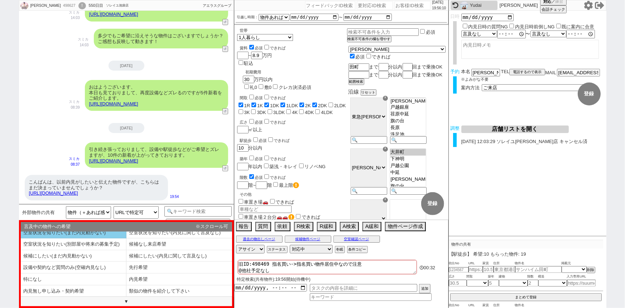
click at [97, 231] on li "空室状況を知りたい(まだ内見動かない)" at bounding box center [74, 233] width 106 height 12
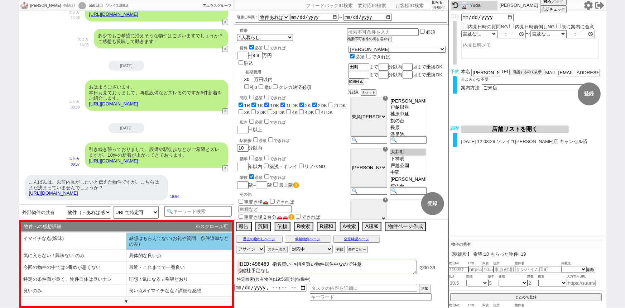
click at [149, 246] on li "感想はもらえてない(お礼や質問、条件追加などのみ)" at bounding box center [179, 240] width 106 height 17
select select "追加の発言は特になし（共有だけや、空室ですか？などだけ）"
select select "空室状況を知りたい(まだ内見動かない)"
select select "感想はもらえてない(お礼や質問、条件追加などのみ)"
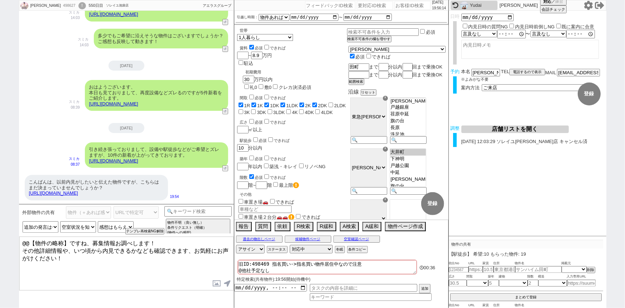
drag, startPoint x: 92, startPoint y: 243, endPoint x: 3, endPoint y: 230, distance: 90.1
click at [3, 230] on div "仲田竜馬 498627 ! 0 550日目 ソレイユ池袋店 冬眠中 自社客 アエラスグループ スミカ_BPO チャット全表示 2025-09-07 分かりまし…" at bounding box center [312, 154] width 625 height 308
drag, startPoint x: 22, startPoint y: 248, endPoint x: 78, endPoint y: 259, distance: 57.0
click at [78, 259] on textarea "募集情報お調べします！ その他詳細情報や、いつ頃から内見できるかなども確認できます、お気軽にお声がけください！" at bounding box center [126, 263] width 214 height 54
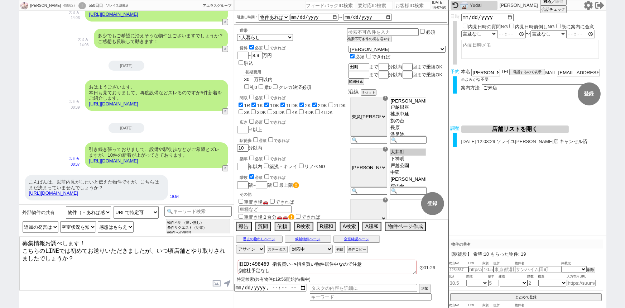
type textarea "募集情報お調べします！ こちらのLINEでは初めてお送りいただきましたが、いつ頃店舗とやり取りされましたでしょうか？"
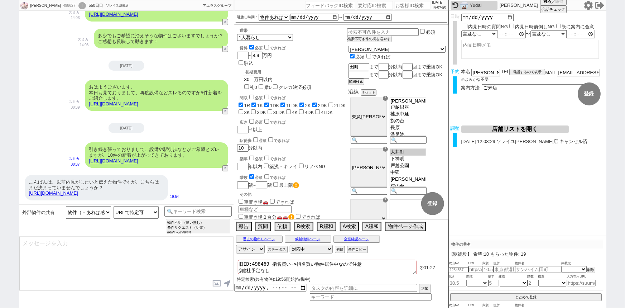
scroll to position [1238, 0]
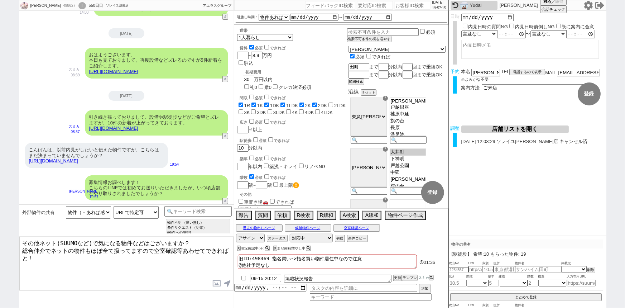
drag, startPoint x: 21, startPoint y: 249, endPoint x: 15, endPoint y: 240, distance: 10.8
click at [15, 240] on div "仲田竜馬 498627 ! 0 550日目 ソレイユ池袋店 冬眠中 自社客 アエラスグループ スミカ_BPO チャット全表示 2025-09-07 はい、大丈…" at bounding box center [312, 154] width 625 height 308
type textarea "総合仲介でネットの物件もほぼ全て扱ってますので空室確認等あわせてできればと！"
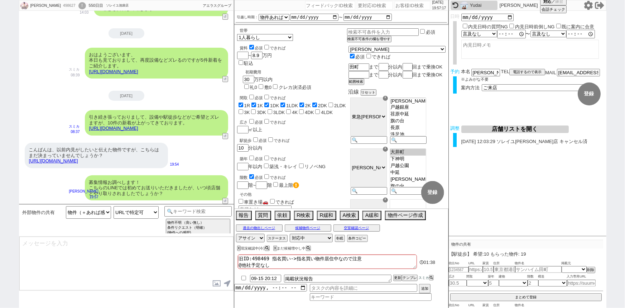
scroll to position [1265, 0]
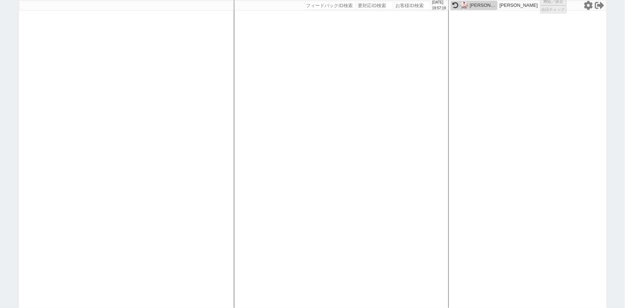
select select
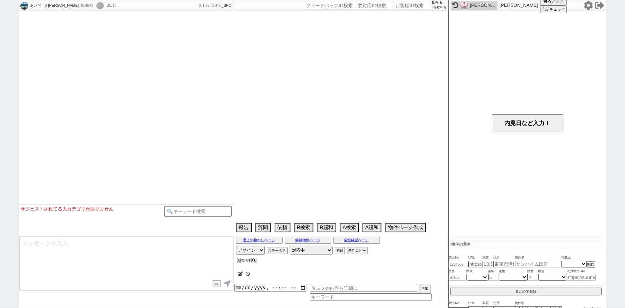
type textarea "引越し必須ではない"
select select "2025"
select select "10"
select select "34"
select select "0"
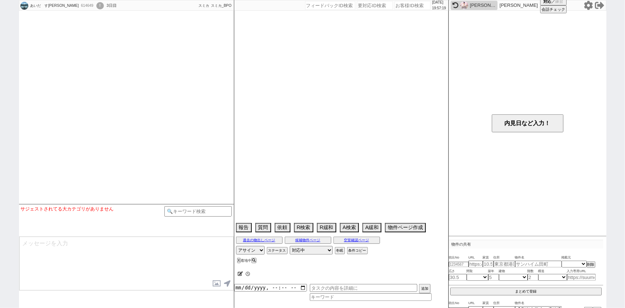
select select "53"
select select "1331"
select select "50"
select select "1283"
select select "47"
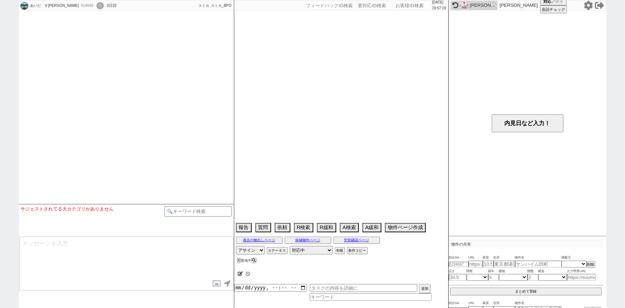
select select "1208"
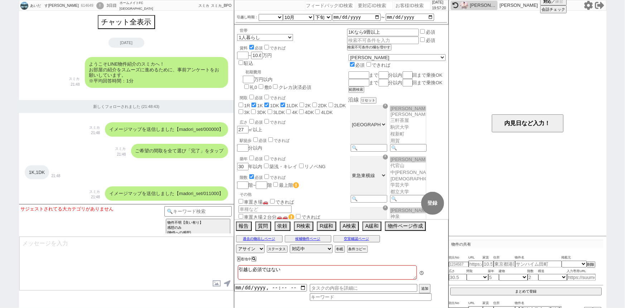
scroll to position [2584, 0]
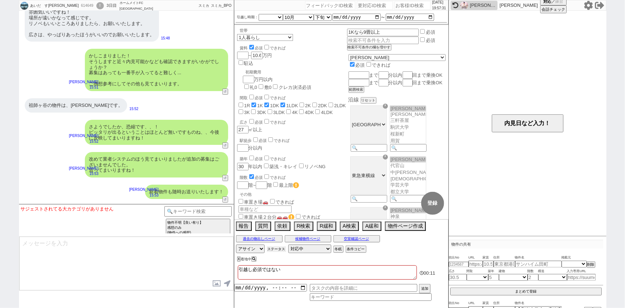
click at [283, 246] on button "ステータス" at bounding box center [276, 249] width 19 height 6
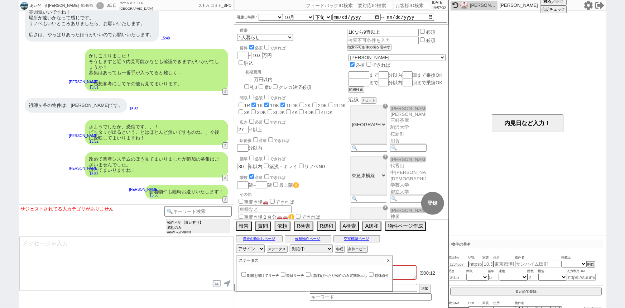
click at [344, 275] on label "(ほぼ)ぴったり物件のみ定期物出し" at bounding box center [335, 275] width 63 height 4
click at [311, 275] on input "(ほぼ)ぴったり物件のみ定期物出し" at bounding box center [308, 274] width 5 height 5
checkbox input "true"
click at [393, 259] on p "X" at bounding box center [388, 260] width 8 height 9
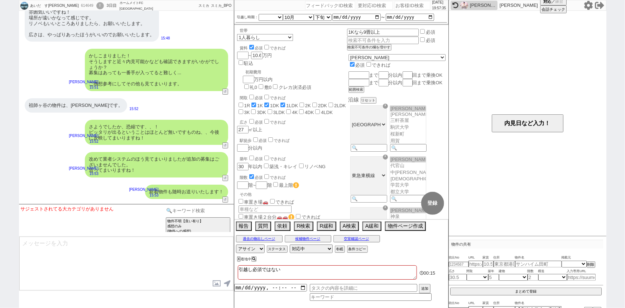
click at [213, 207] on input at bounding box center [198, 210] width 68 height 9
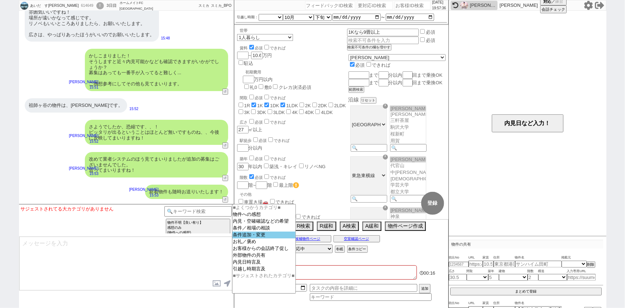
click at [254, 234] on option "条件追加・変更" at bounding box center [263, 234] width 63 height 7
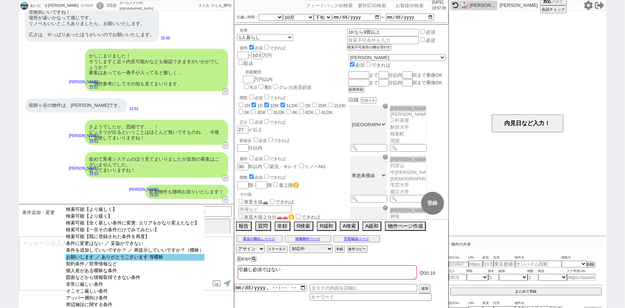
select select "お願いします ／ ありがとうございます 等曖昧"
click at [152, 260] on option "お願いします ／ ありがとうございます 等曖昧" at bounding box center [135, 257] width 139 height 7
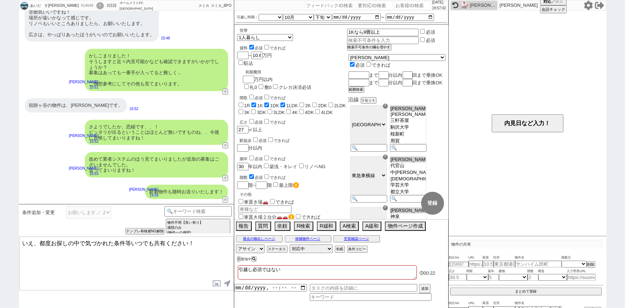
drag, startPoint x: 34, startPoint y: 241, endPoint x: 0, endPoint y: 235, distance: 34.5
click at [0, 235] on div "あいだ　すはる 614649 ! 0 3日目 ホームメイトFC 三軒茶屋南口店 冬眠中 自社客 スミカ スミカ_BPO チャット全表示 2025-09-13 …" at bounding box center [312, 154] width 625 height 308
type textarea "はい、都度お探しの中で気づかれた条件等いつでも共有ください！"
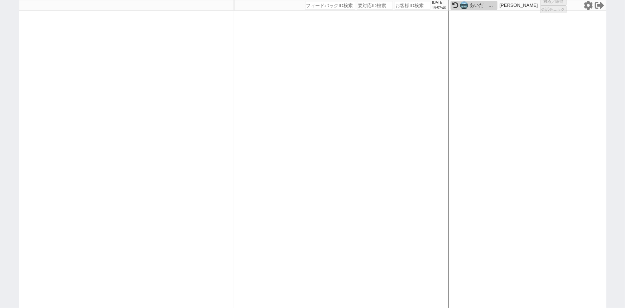
select select "3"
select select "2"
select select "5"
select select
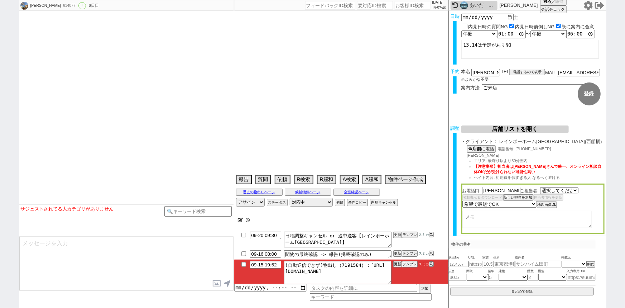
select select "1666"
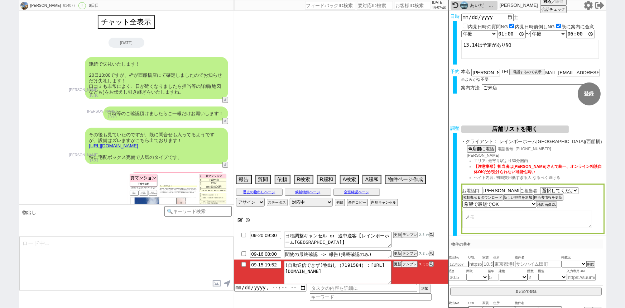
type textarea "他社なし"
select select "2025"
select select "11"
select select "1"
select select "0"
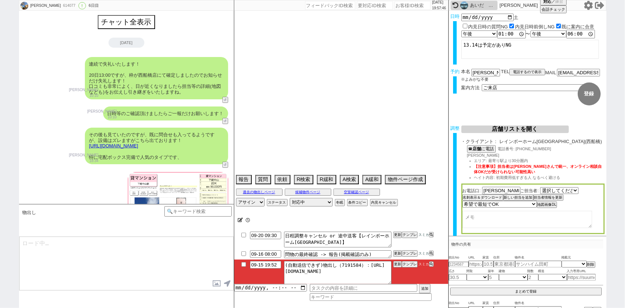
select select "12"
select select "814"
select select "29"
select select "895"
select select "63"
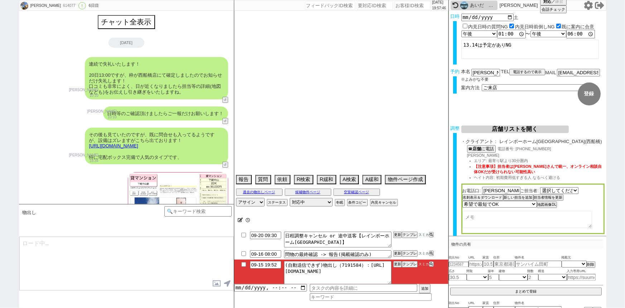
select select "1552"
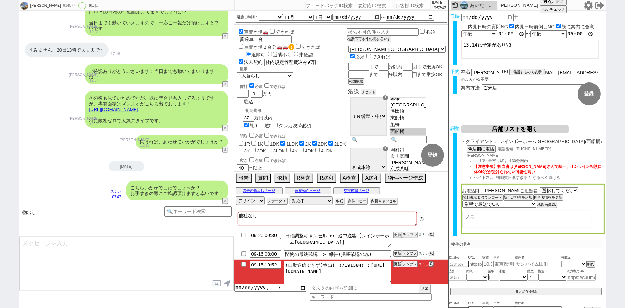
scroll to position [121, 0]
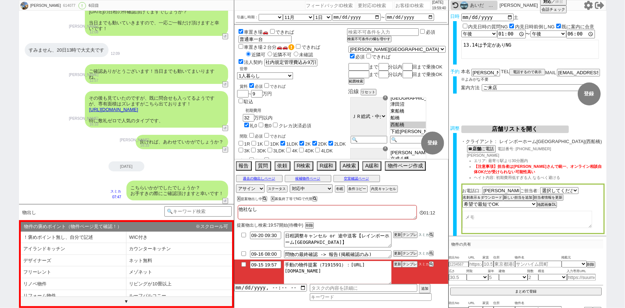
click at [348, 263] on textarea "手動の物件提案（7191591）：https://jent-crm.com/2ng-84y191pn3984hy/introduction_pages/487…" at bounding box center [337, 273] width 107 height 24
click at [411, 263] on button "テンプレ" at bounding box center [410, 264] width 16 height 5
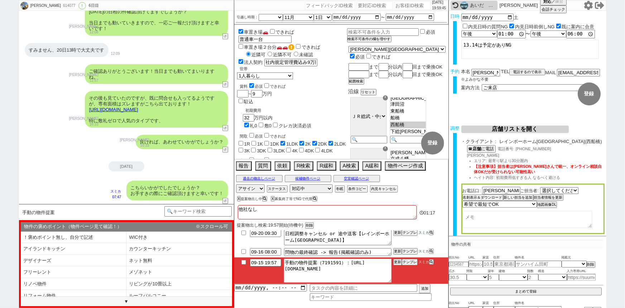
drag, startPoint x: 347, startPoint y: 263, endPoint x: 409, endPoint y: 295, distance: 70.3
click at [409, 295] on div "09-20 09:30 日程調整キャンセル or 途中送客【レインボーホーム西船橋店】 更新 テンプレ スミカ 09-16 08:00 問物の最終確認 -> …" at bounding box center [341, 265] width 214 height 71
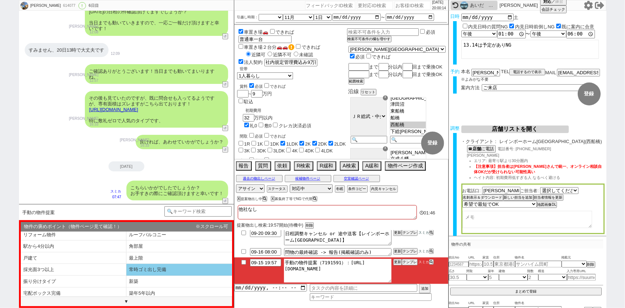
scroll to position [98, 0]
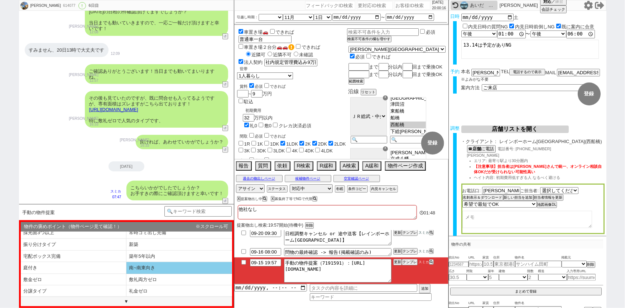
click at [161, 266] on li "南~南東向き" at bounding box center [179, 268] width 106 height 12
select select "南~南東向き"
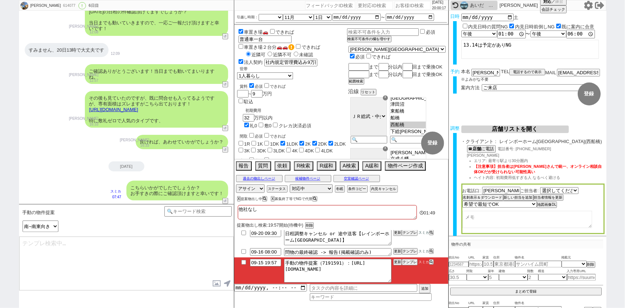
type textarea "並行で先の物件を参考にしつつ相場を見ておりまして、駅徒歩がズレますがピックアップしてまいりました！ https://tools.sumika.live/pag…"
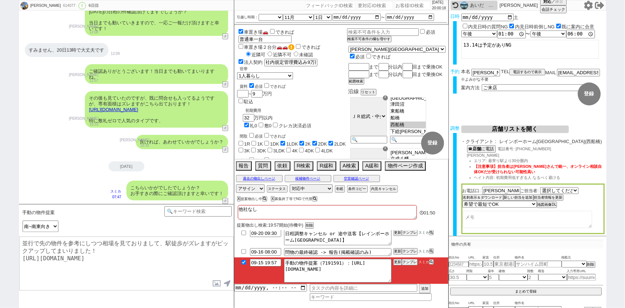
checkbox input "true"
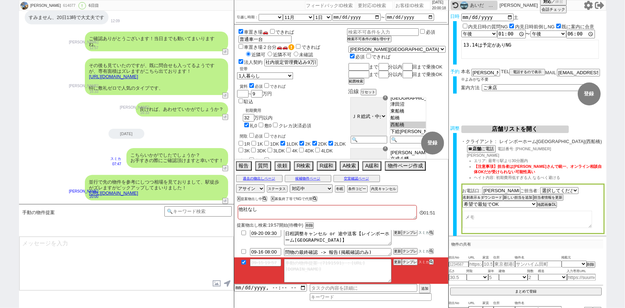
scroll to position [248, 0]
type textarea "こちらも日当たり良好でもありオススメのタイプです、 イメージいかがでしょうか？"
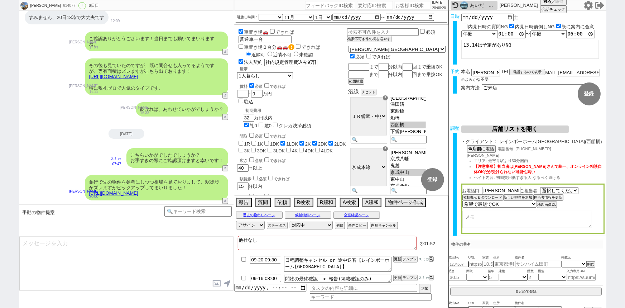
scroll to position [275, 0]
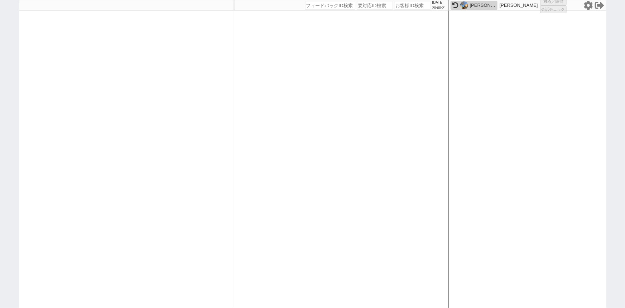
select select "2"
select select
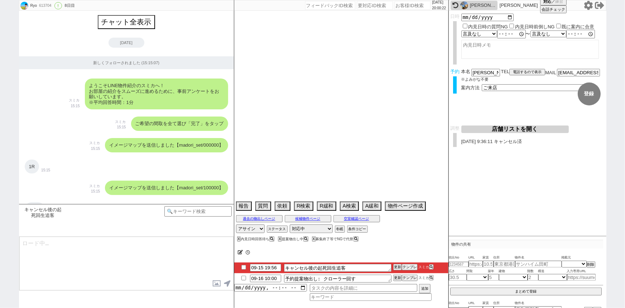
type textarea "調整前キャンセル"
select select "2025"
select select "9"
select select "36"
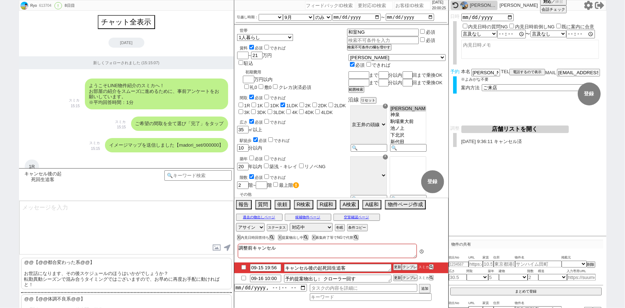
scroll to position [8502, 0]
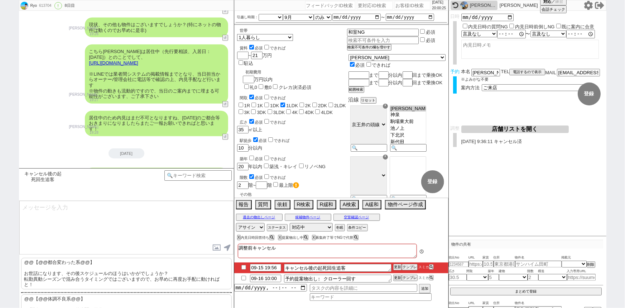
click at [48, 244] on div "東京 に戻るのに、 渋滞やら事故に巻き込まれており、帰宅が遅くなりそうでして" at bounding box center [94, 254] width 139 height 20
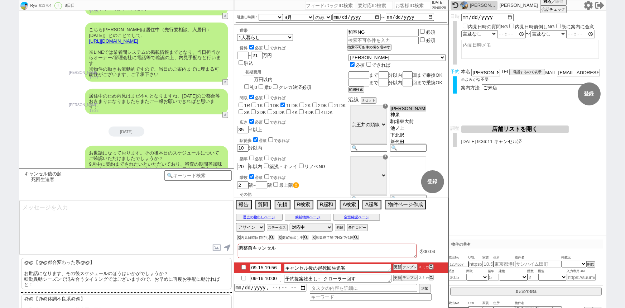
scroll to position [8538, 0]
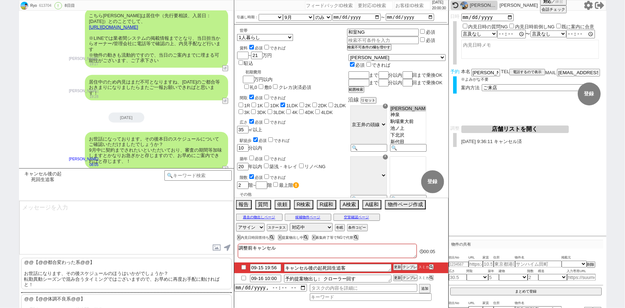
click at [53, 270] on p "@@【@@都合変わった系@@】 お世話になります、その後スケジュールのほうはいかがでしょうか？ 転勤異動シーズンで混み合うタイミングではございますので、お早め…" at bounding box center [126, 274] width 211 height 32
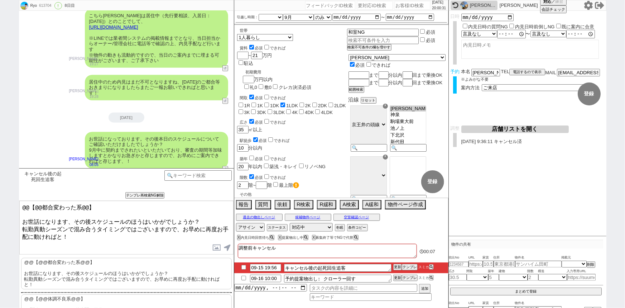
drag, startPoint x: 20, startPoint y: 216, endPoint x: 15, endPoint y: 190, distance: 26.3
click at [15, 190] on div "Ryo 613704 ! 0 8日目 冬眠中 自社客 スミカ スミカ_BPO チャット全表示 2025-09-08 新しくフォローされました (15:15:0…" at bounding box center [312, 154] width 625 height 308
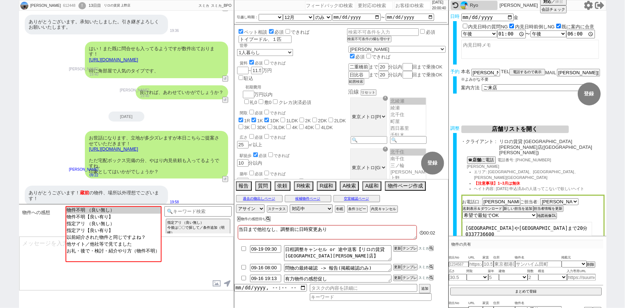
scroll to position [92, 0]
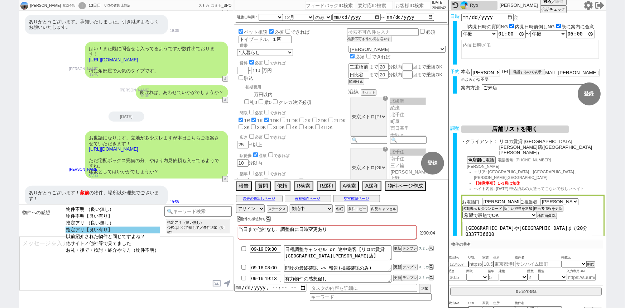
click at [125, 231] on option "指定アリ【良い有り】" at bounding box center [113, 229] width 95 height 7
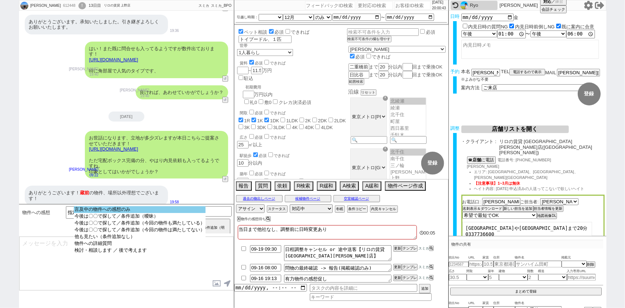
click at [145, 208] on option "言及中の物件への感想のみ" at bounding box center [140, 209] width 132 height 7
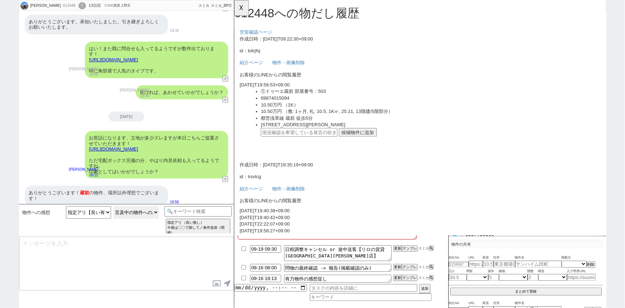
scroll to position [0, 0]
click at [367, 139] on button "候補物件に追加" at bounding box center [366, 142] width 41 height 9
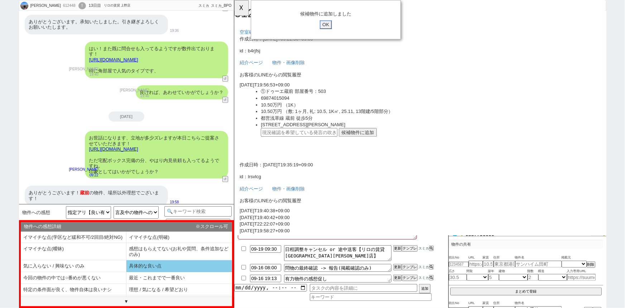
scroll to position [16, 0]
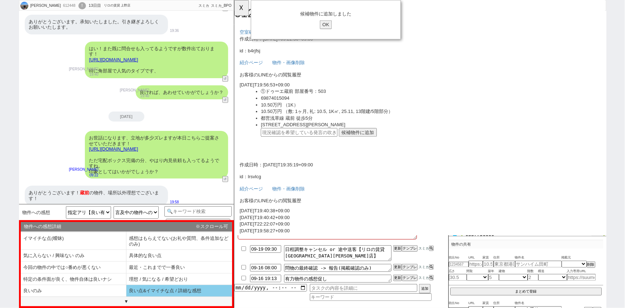
click at [159, 290] on li "良い点&イマイチな点 / 詳細な感想" at bounding box center [179, 291] width 106 height 12
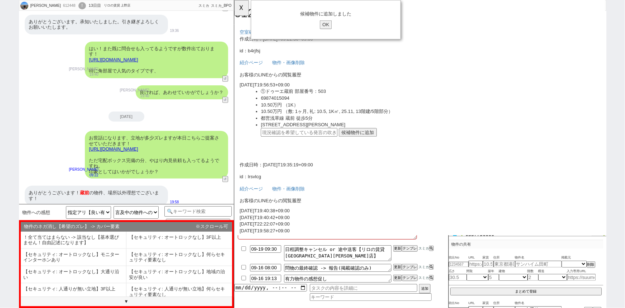
click at [138, 146] on link "https://tools.sumika.live/pages/b4rjfsj" at bounding box center [113, 148] width 49 height 5
click at [240, 14] on button "☓" at bounding box center [240, 7] width 13 height 14
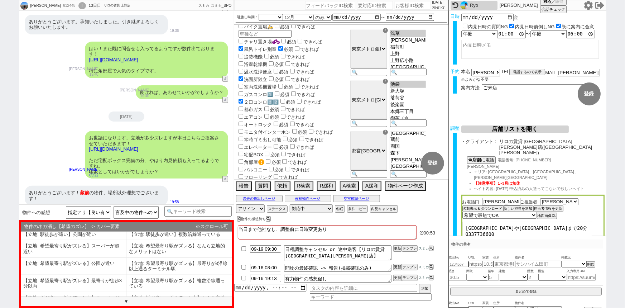
scroll to position [1272, 0]
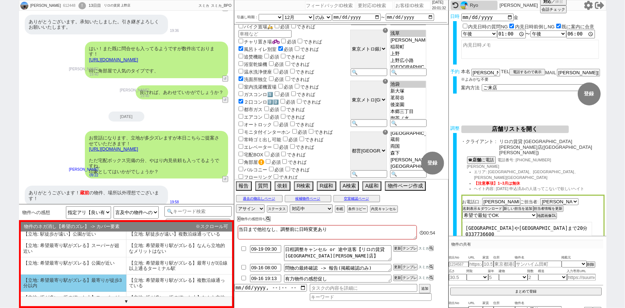
click at [106, 278] on li "【立地: 希望最寄り駅がズレる】最寄りが徒歩3分以内" at bounding box center [74, 282] width 106 height 17
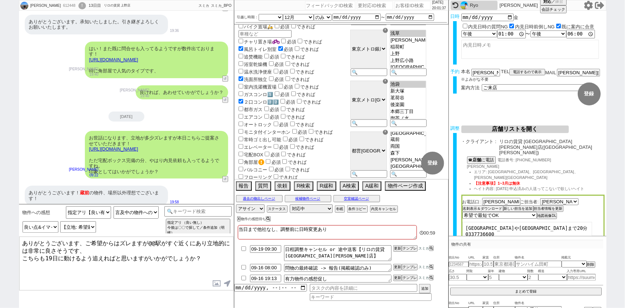
drag, startPoint x: 204, startPoint y: 241, endPoint x: 147, endPoint y: 241, distance: 57.3
click at [147, 241] on textarea "ありがとうございます、ご希望からはズレますが@@駅がすぐ近くにあり立地的には非常に良さそうです、 こちらも19日に動けるよう追えればと思いますがいかがでしょう…" at bounding box center [126, 263] width 214 height 54
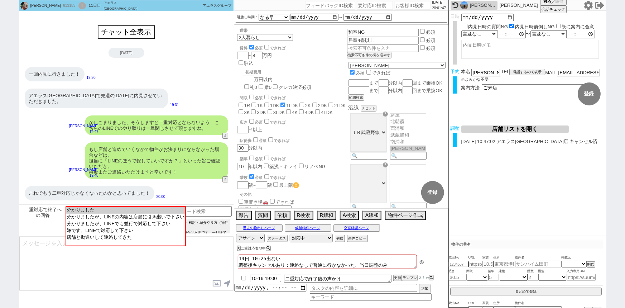
scroll to position [49, 0]
click at [132, 35] on button "チャット全表示" at bounding box center [127, 33] width 56 height 13
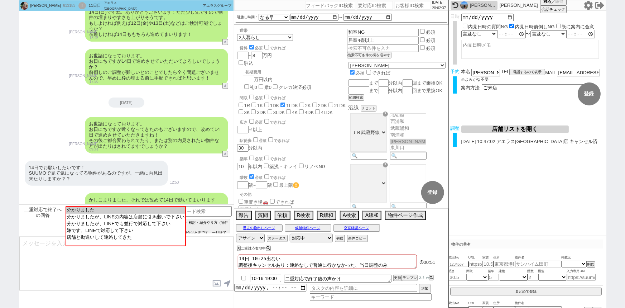
scroll to position [1750, 0]
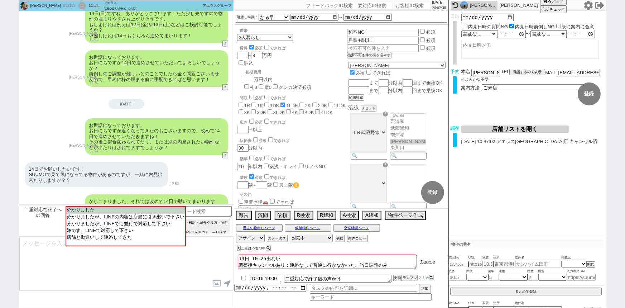
click at [398, 5] on input "number" at bounding box center [413, 5] width 36 height 9
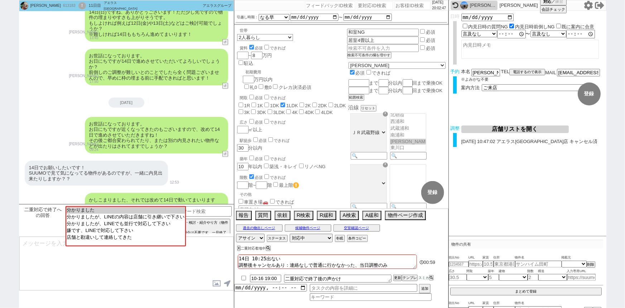
click at [416, 7] on input "number" at bounding box center [413, 5] width 36 height 9
paste input "614911"
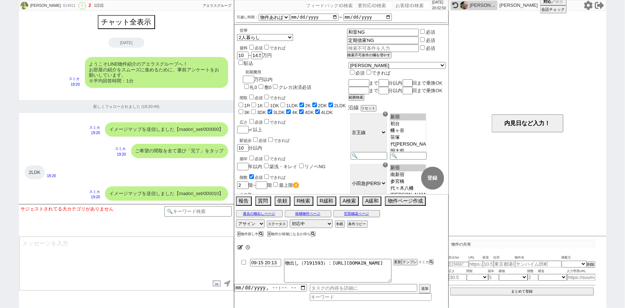
scroll to position [869, 0]
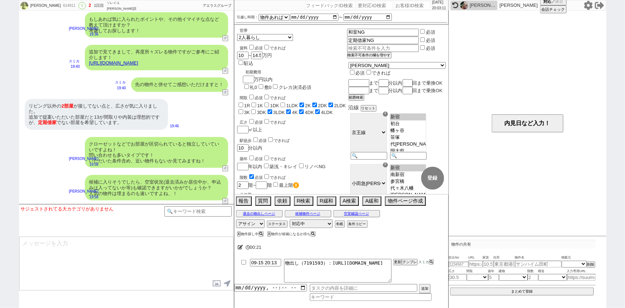
click at [42, 166] on div "クローゼットなどでお部屋が区切られていると独立していていいですよね！ 問い合わせも多いタイプです！ いただいた条件含め、近い物件もないか見てみますね！ 石川汐…" at bounding box center [126, 152] width 215 height 38
click at [66, 144] on div "クローゼットなどでお部屋が区切られていると独立していていいですよね！ 問い合わせも多いタイプです！ いただいた条件含め、近い物件もないか見てみますね！ 石川汐…" at bounding box center [126, 152] width 215 height 38
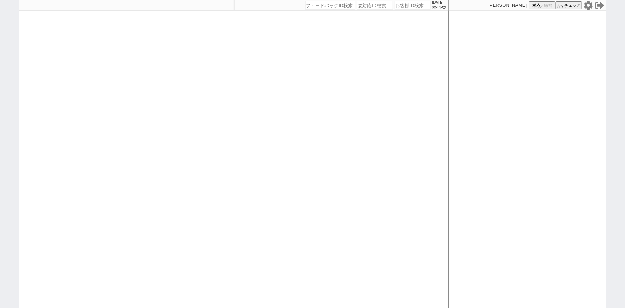
click at [111, 135] on div at bounding box center [126, 154] width 215 height 308
select select "1"
select select "3"
select select "2"
select select "5"
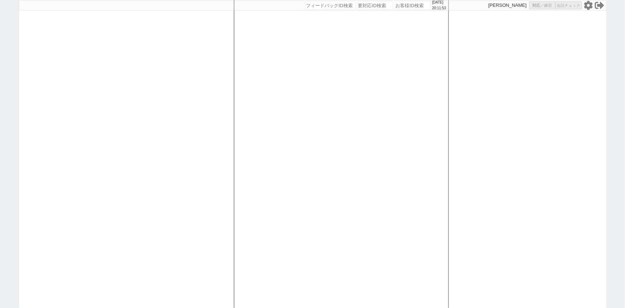
select select
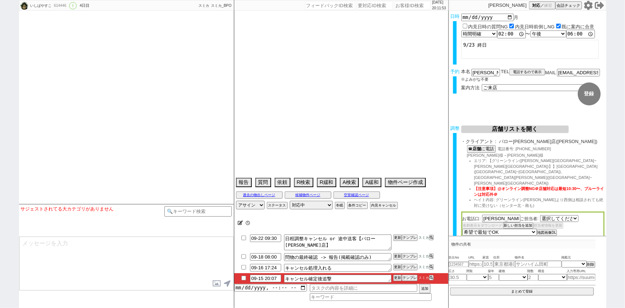
select select "[DATE]"
type textarea "実家帰省中のため最短22日　朝は移動時間"
select select "15"
select select "0"
select select "15"
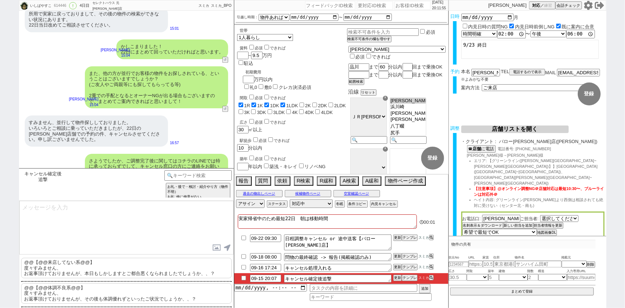
scroll to position [2304, 0]
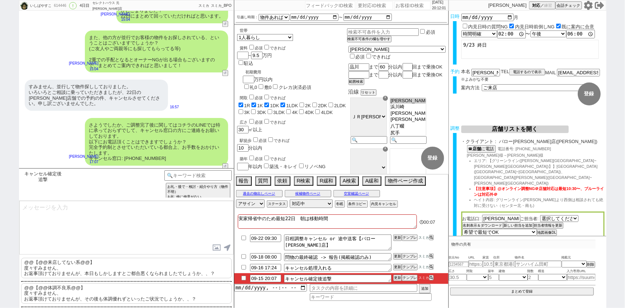
click at [244, 276] on input "checkbox" at bounding box center [244, 277] width 10 height 5
checkbox input "true"
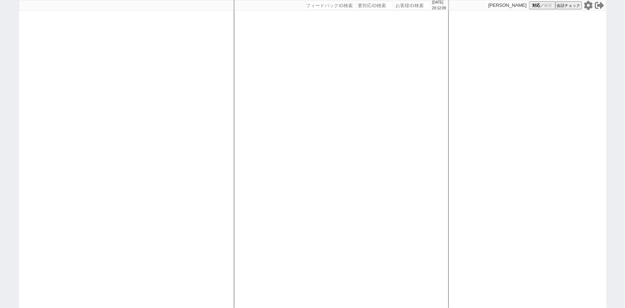
click at [107, 217] on div at bounding box center [126, 154] width 215 height 308
select select "1"
select select "2"
select select
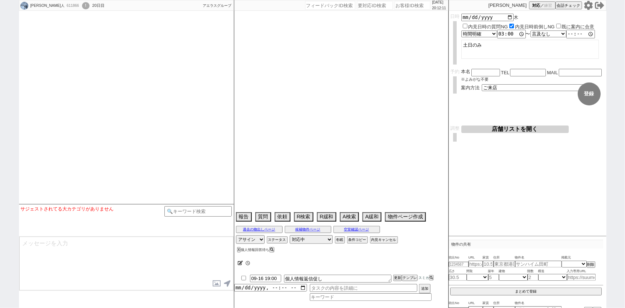
select select
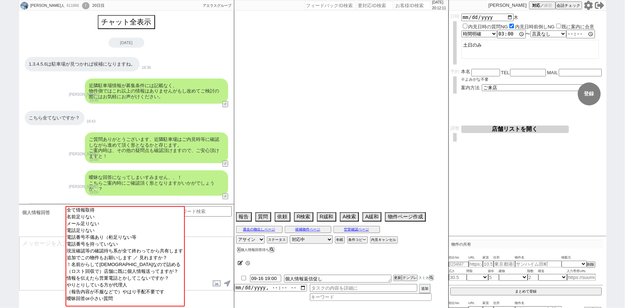
type textarea "＠物件近隣駐車場探さなくて大丈夫です、大量に無限に確認させられちゃいます。"
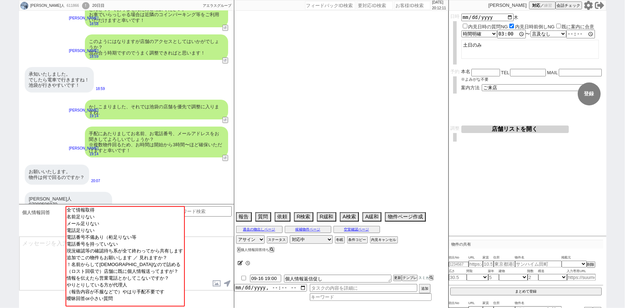
select select "16"
select select "0"
select select "16"
select select "533"
select select "35"
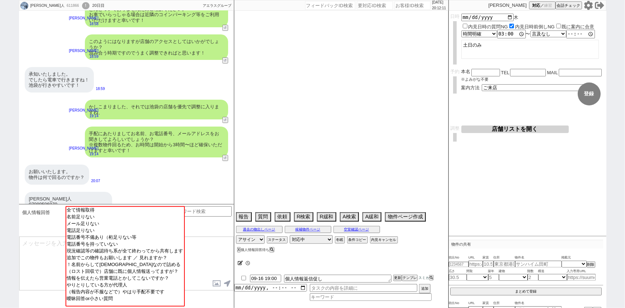
select select "[DATE]"
select select "37"
select select "36"
select select "[DATE]"
select select "38"
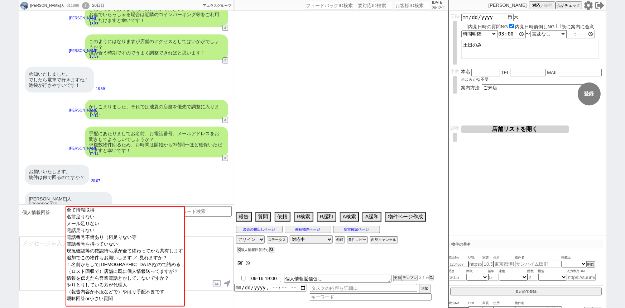
select select "[DATE]"
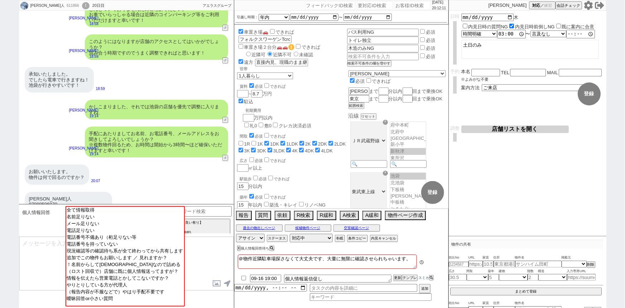
scroll to position [49, 0]
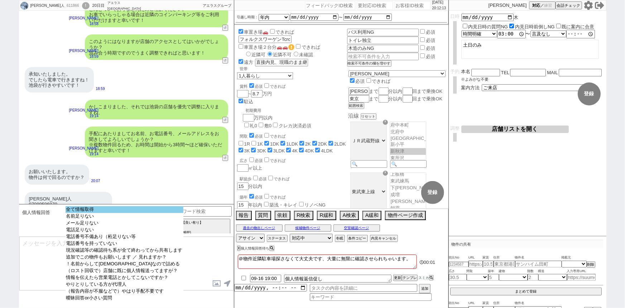
select select "全て情報取得"
click at [118, 212] on option "全て情報取得" at bounding box center [125, 209] width 118 height 7
type input "07089506970"
type input "[EMAIL_ADDRESS][DOMAIN_NAME]"
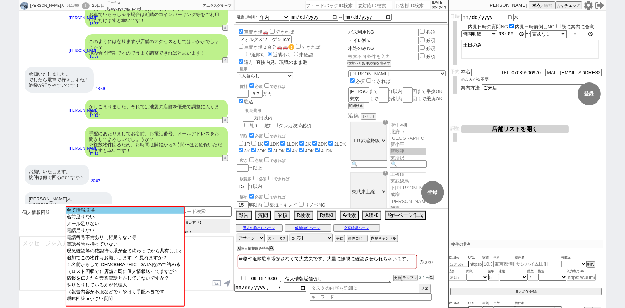
scroll to position [1160, 0]
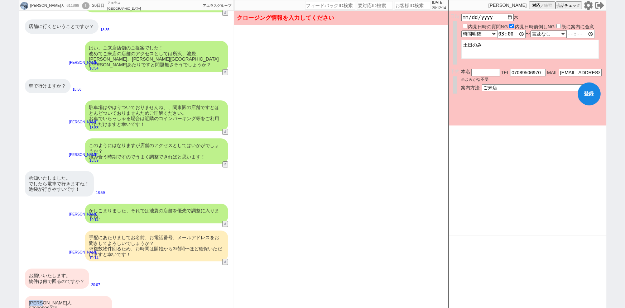
drag, startPoint x: 49, startPoint y: 286, endPoint x: 25, endPoint y: 285, distance: 24.4
click at [25, 296] on div "[PERSON_NAME]人 07089506970 [EMAIL_ADDRESS][DOMAIN_NAME]" at bounding box center [68, 308] width 87 height 25
copy div "[PERSON_NAME]人"
click at [485, 77] on span "※よみがな不要" at bounding box center [475, 79] width 28 height 4
click at [484, 73] on input "text" at bounding box center [485, 72] width 29 height 6
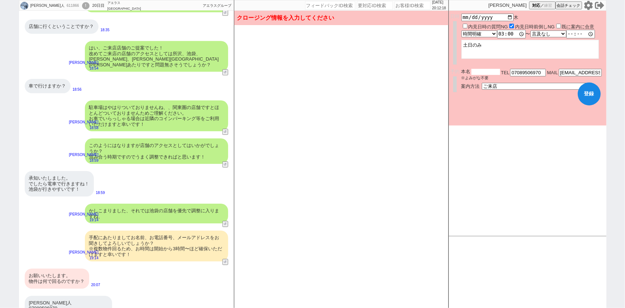
paste input "[PERSON_NAME]人"
type input "[PERSON_NAME]人"
checkbox input "true"
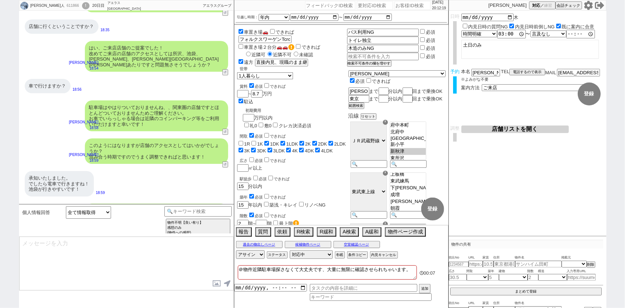
scroll to position [1264, 0]
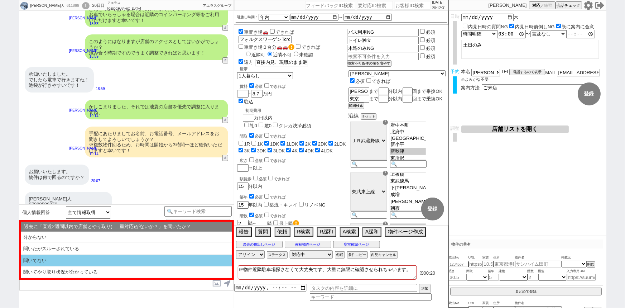
click at [79, 259] on li "聞いてない" at bounding box center [126, 261] width 211 height 12
select select "聞いてない"
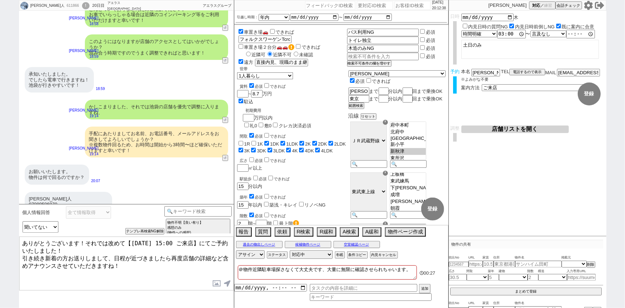
drag, startPoint x: 87, startPoint y: 242, endPoint x: 110, endPoint y: 250, distance: 24.4
click at [110, 250] on textarea "ありがとうございます！それでは改めて【[DATE] 15:00 ご来店】にてご予約いたしました！ 引き続き新着の方お送りしまして、日程が近づきましたら再度店舗…" at bounding box center [126, 263] width 214 height 54
click at [140, 248] on textarea "ありがとうございます！それでは改めて【[DATE] 15:00 ご来店】にてご予約いたしました！ 引き続き新着の方お送りしまして、日程が近づきましたら再度店舗…" at bounding box center [126, 263] width 214 height 54
drag, startPoint x: 86, startPoint y: 241, endPoint x: 95, endPoint y: 247, distance: 11.2
click at [95, 247] on textarea "ありがとうございます！それでは改めて【[DATE] 15:00 ご来店】にてご予約いたしました！ 引き続き新着の方お送りしまして、日程が近づきましたら再度店舗…" at bounding box center [126, 263] width 214 height 54
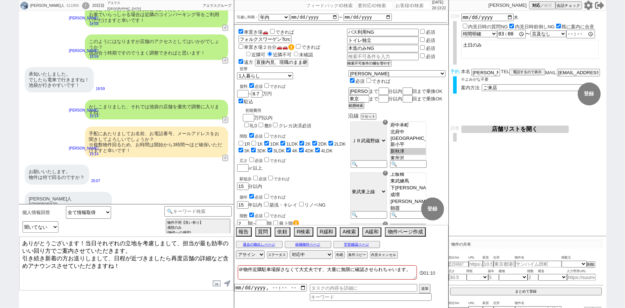
click at [127, 240] on textarea "ありがとうございます！当日それぞれの立地を考慮しまして、担当が最も効率のいい回り方でご案内させていただきます。 引き続き新着の方お送りしまして、日程が近づきま…" at bounding box center [126, 263] width 214 height 54
type textarea "ありがとうございます！当日それぞれの立地を考慮しまして、担当が最も効率のいい回り方でご案内させていただきます。 引き続き新着の方お送りしまして、日程が近づきま…"
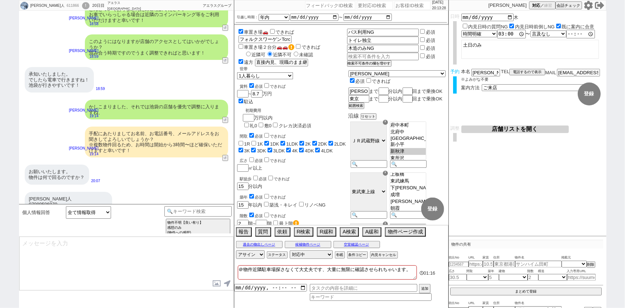
scroll to position [1248, 0]
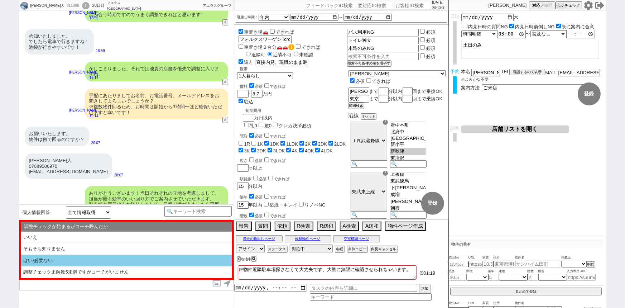
click at [90, 258] on li "はい/必要ない" at bounding box center [126, 261] width 211 height 12
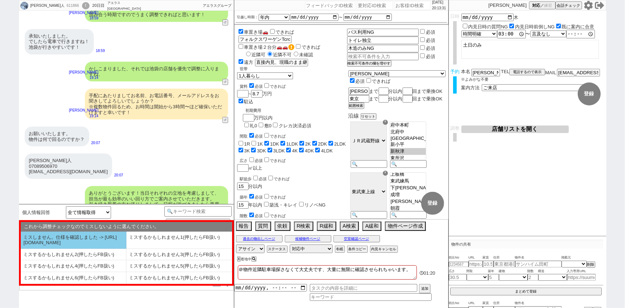
click at [78, 240] on li "ミスしません。仕様を確認しました -> https://jent.notion.site/841a6651aa67425da7d40ddfad41a184" at bounding box center [74, 239] width 106 height 17
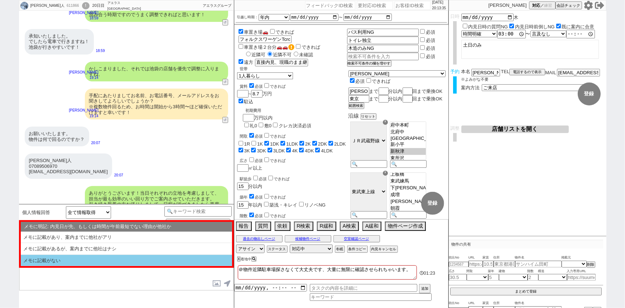
click at [90, 260] on li "メモに記載がない" at bounding box center [126, 260] width 211 height 11
select select "はい/必要ない"
select select "ミスしません。仕様を確認しました -> https://jent.notion.site/841a6651aa67425da7d40ddfad41a184"
select select "メモに記載がない"
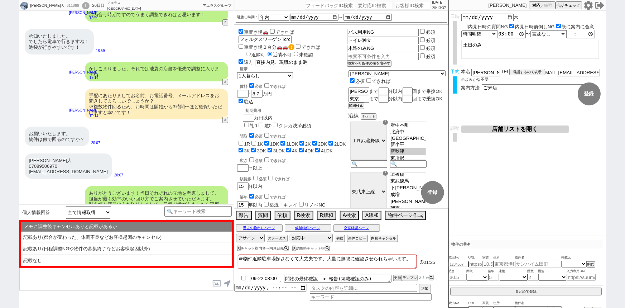
click at [90, 260] on li "記載なし" at bounding box center [126, 260] width 211 height 11
select select "記載なし"
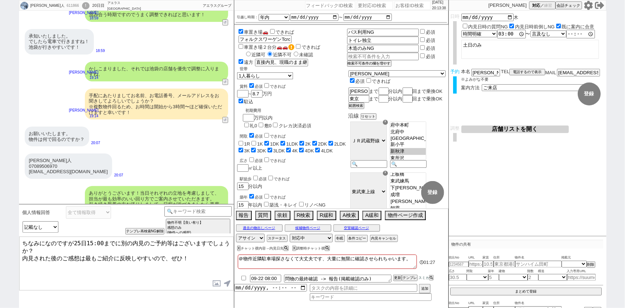
click at [120, 239] on textarea "ちなみになのですが25日15:00までに別の内見のご予約等はございますでしょうか？ 内見された後のご感想は最もご紹介に反映しやすいので、ぜひ！" at bounding box center [126, 263] width 214 height 54
type textarea "ちなみになのですが25日15:00までに他社様で別の内見のご予約等はございますでしょうか？ 内見された後のご感想は最もご紹介に反映しやすいので、ぜひ！"
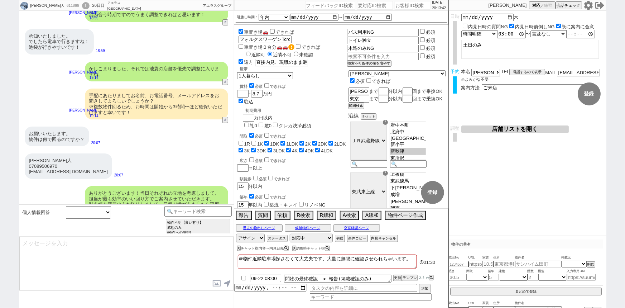
scroll to position [1286, 0]
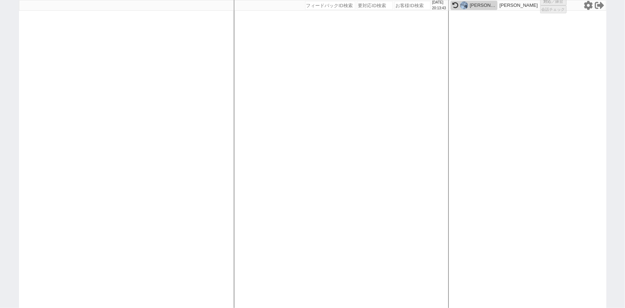
select select
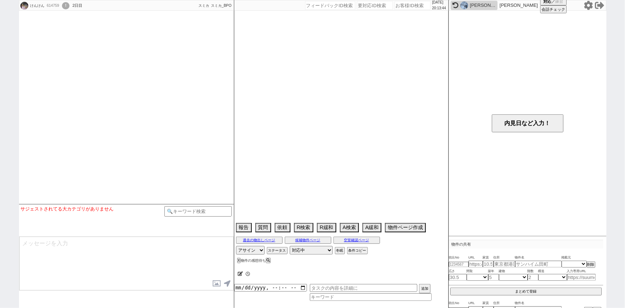
select select
select select "2025"
select select "9"
select select "29"
select select "0"
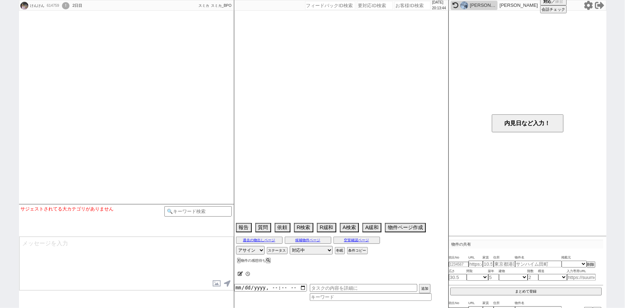
select select "50"
select select "1282"
select select "62"
select select "1528"
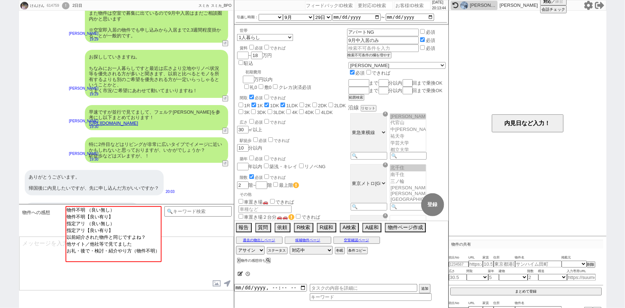
scroll to position [113, 0]
click at [188, 166] on div "ありがとうございます。 帰国後に内見したいですが、先に申し込んだ方がいいですか？ 20:03" at bounding box center [126, 182] width 215 height 33
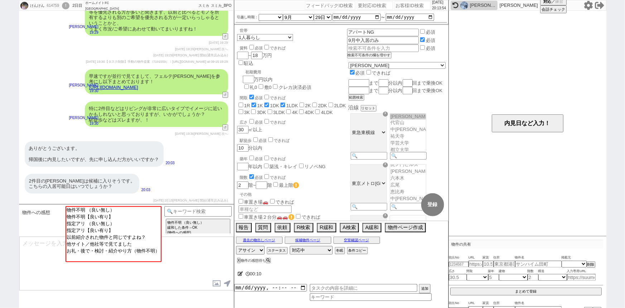
scroll to position [991, 0]
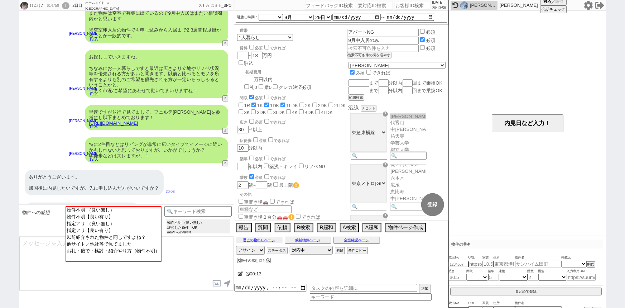
click at [277, 241] on button "過去の物出しページ" at bounding box center [259, 240] width 47 height 6
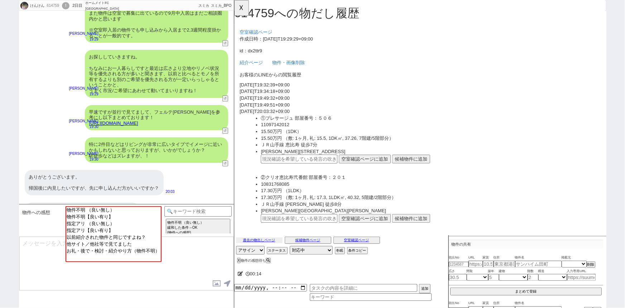
scroll to position [0, 0]
click at [69, 202] on div "2件目のクリオは候補に入りそうです。 こちらの入居可能日はいつでしょうか？" at bounding box center [82, 212] width 115 height 20
click at [302, 234] on input "text" at bounding box center [304, 234] width 82 height 9
paste input "37069944"
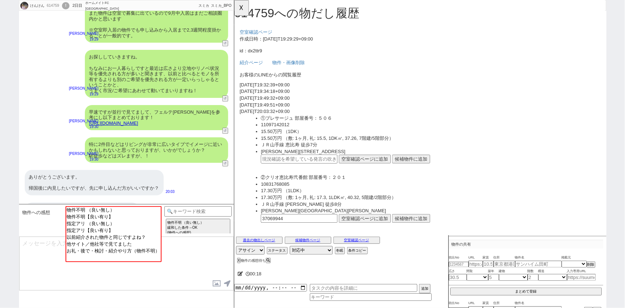
type input "37069944"
click at [358, 235] on button "空室確認ページに追加" at bounding box center [374, 234] width 56 height 9
click at [334, 25] on input "OK" at bounding box center [332, 26] width 13 height 9
click at [244, 12] on button "☓" at bounding box center [240, 7] width 13 height 14
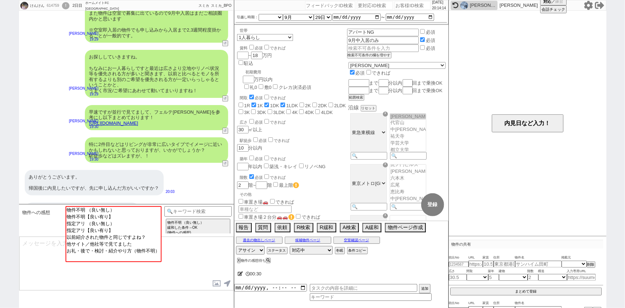
scroll to position [431, 0]
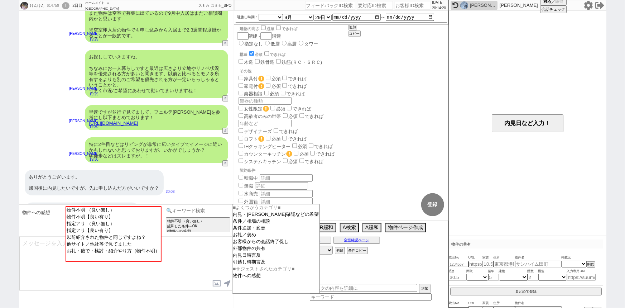
click at [199, 212] on input at bounding box center [198, 210] width 68 height 9
type input "が"
type input "海外"
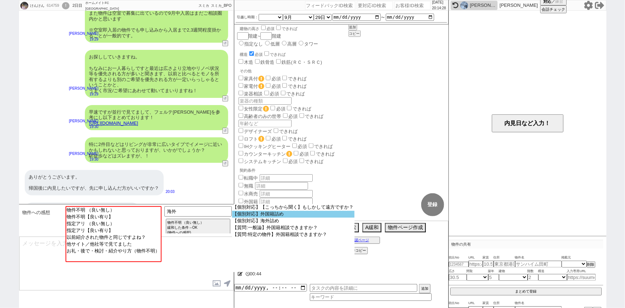
click at [280, 217] on option "【個別対応】外国籍詰め" at bounding box center [293, 214] width 123 height 7
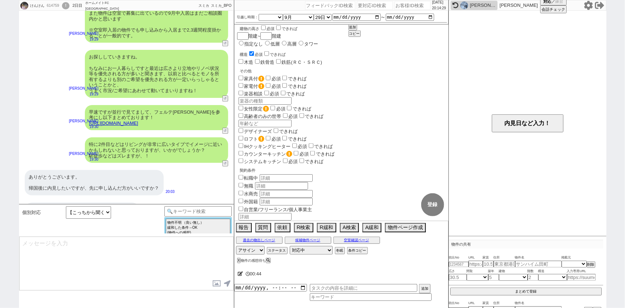
type textarea "ありがとうございます、外国籍でいらっしゃいますね！ そうしますと入居相談・交渉の前段階として、事前に以下について頂いてもよろしいでしょうか？"
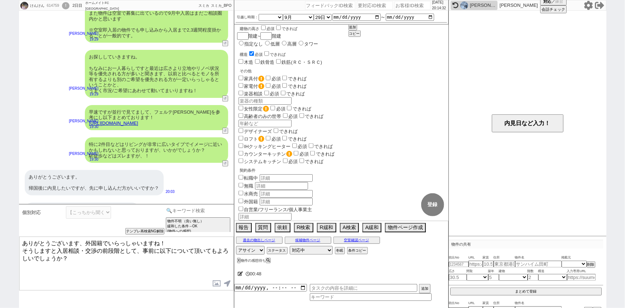
click at [184, 211] on input at bounding box center [198, 210] width 68 height 9
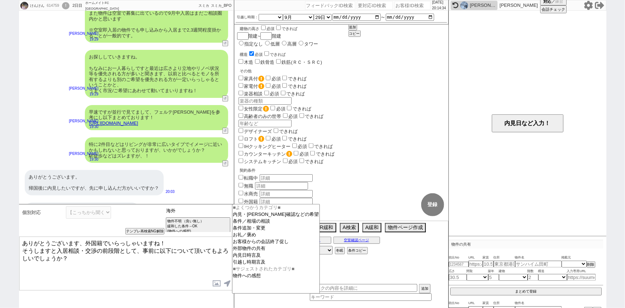
type input "海外"
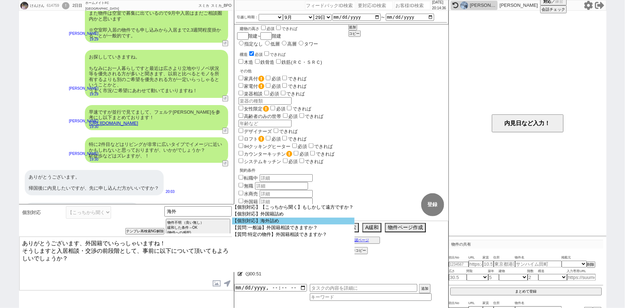
click at [284, 222] on option "【個別対応】海外詰め" at bounding box center [293, 220] width 123 height 7
select select "海外詰め"
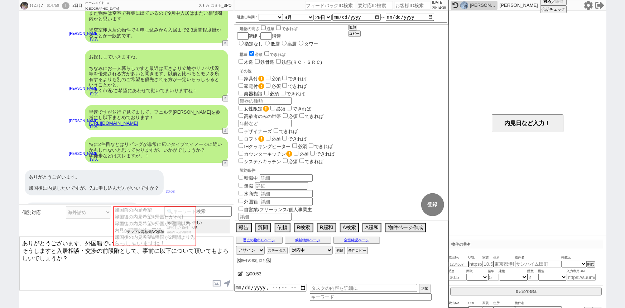
click at [151, 230] on button "テンプレ再検索NG解除" at bounding box center [146, 231] width 38 height 5
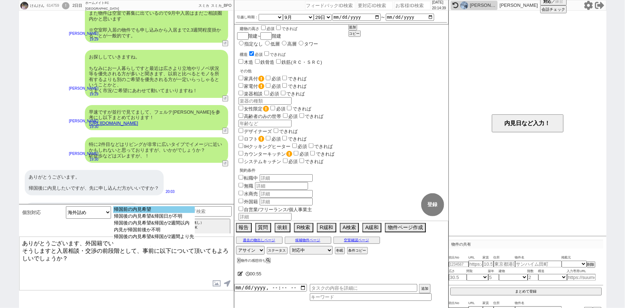
select select "帰国前の内見希望"
click at [158, 208] on option "帰国前の内見希望" at bounding box center [154, 209] width 82 height 7
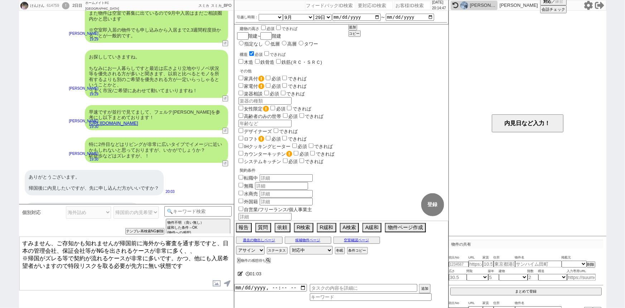
type textarea "すみません、ご存知かも知れませんが帰国前に海外から審査を通す形ですと、日本の管理会社、保証会社等がNGを出されるケースが非常に多く、、 ※帰国がズレる等で契約…"
click at [143, 232] on button "テンプレ再検索NG解除" at bounding box center [146, 231] width 38 height 5
click at [139, 212] on select "帰国前の内見希望 帰国後の内見希望&帰国日が不明 帰国後の内見希望&帰国が2週間以内 内見が帰国前後か不明 帰国後の内見希望&帰国が2週間より先" at bounding box center [136, 212] width 45 height 13
select select "帰国後の内見希望&帰国日が不明"
click at [114, 206] on select "帰国前の内見希望 帰国後の内見希望&帰国日が不明 帰国後の内見希望&帰国が2週間以内 内見が帰国前後か不明 帰国後の内見希望&帰国が2週間より先" at bounding box center [136, 212] width 45 height 13
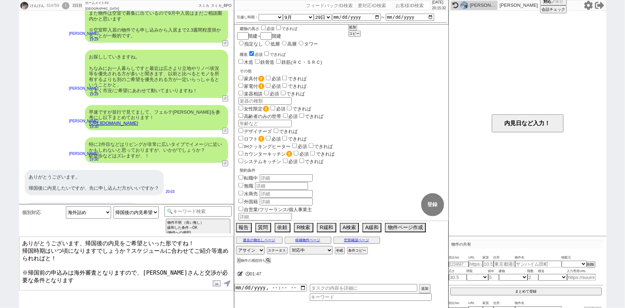
type textarea "ありがとうございます、帰国後の内見をご希望といった形ですね！ 帰国時期はいつ頃になりますでしょうか？スケジュールに合わせてご紹介等進められればと！ ※帰国前の…"
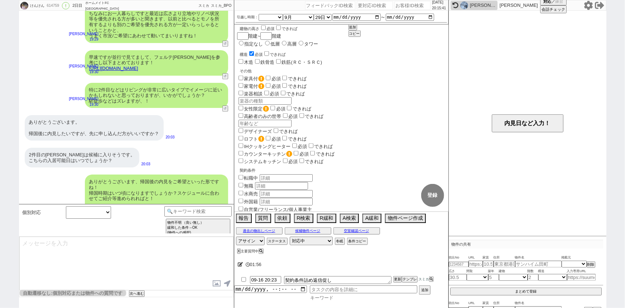
click at [320, 297] on input at bounding box center [371, 297] width 122 height 6
type input "ほ"
click at [362, 231] on button "空室確認ページ" at bounding box center [357, 229] width 47 height 6
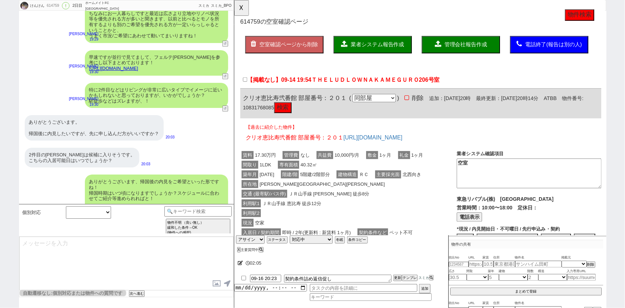
scroll to position [0, 0]
drag, startPoint x: 300, startPoint y: 104, endPoint x: 236, endPoint y: 99, distance: 64.0
copy span "クリオ恵比寿弐番館"
click at [195, 209] on input at bounding box center [198, 210] width 68 height 9
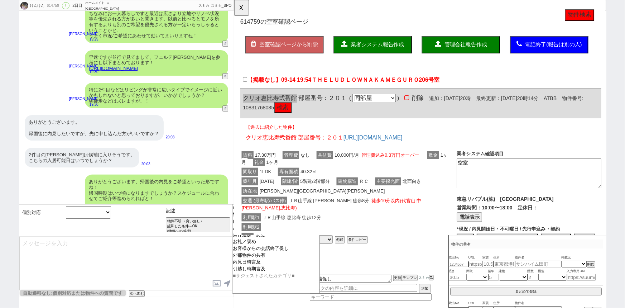
type input "記述"
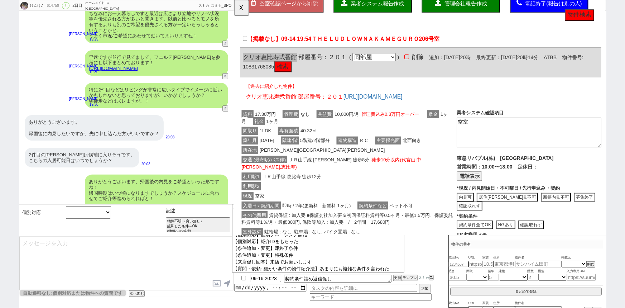
scroll to position [44, 0]
click at [239, 10] on button "☓" at bounding box center [240, 7] width 13 height 14
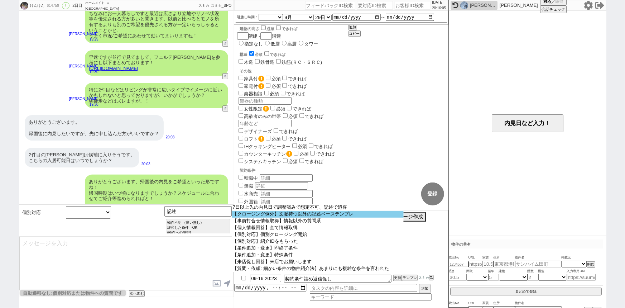
click at [300, 215] on option "【クロージング例外】文脈持つ以外の記述ベーステンプレ" at bounding box center [318, 214] width 172 height 7
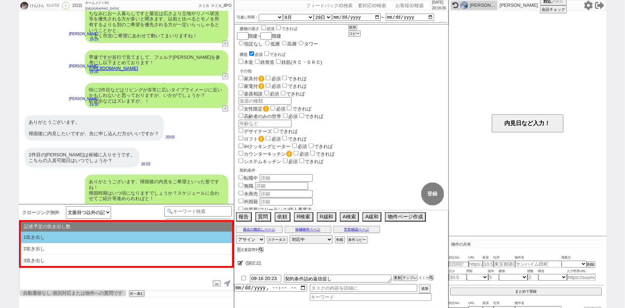
click at [115, 236] on li "1吹き出し" at bounding box center [126, 237] width 211 height 12
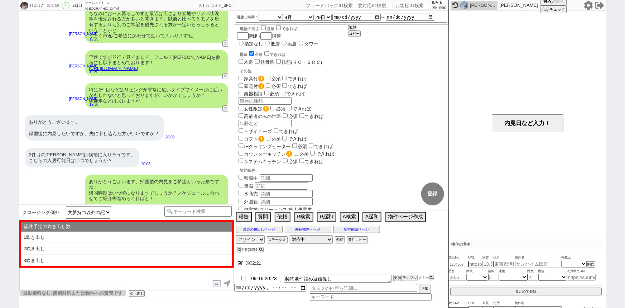
type textarea "@@【@@①記述したい内容を②の下に入力@@】@@ @@【@@②記述したい内容を入力後に①と②を@@ごと消して送信！！@@】@@"
select select "1吹き出し"
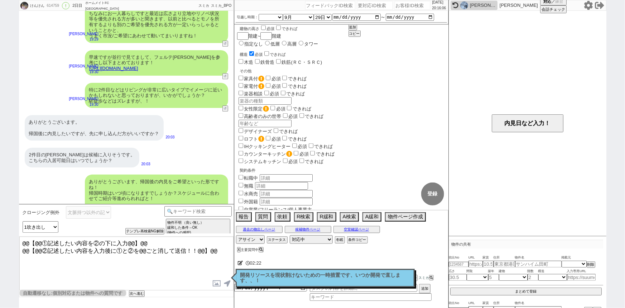
click at [221, 248] on textarea "@@【@@①記述したい内容を②の下に入力@@】@@ @@【@@②記述したい内容を入力後に①と②を@@ごと消して送信！！@@】@@" at bounding box center [126, 263] width 214 height 54
paste textarea "クリオ恵比寿弐番館"
drag, startPoint x: 219, startPoint y: 246, endPoint x: 0, endPoint y: 220, distance: 220.5
click at [0, 220] on div "けんけん 614759 ! 0 2日目 ホームメイトFC 三軒茶屋南口店 冬眠中 自社客 スミカ スミカ_BPO チャット全表示 2025-09-14 お待た…" at bounding box center [312, 154] width 625 height 308
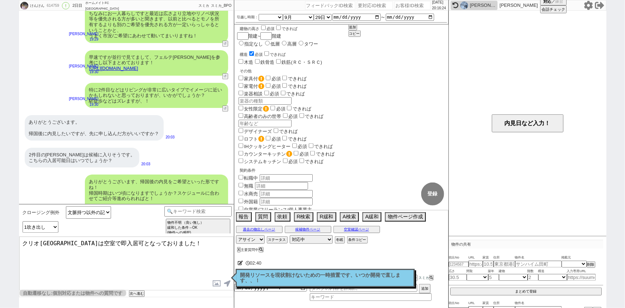
type textarea "クリオ恵比寿弐番館は空室で即入居可となっておりました！"
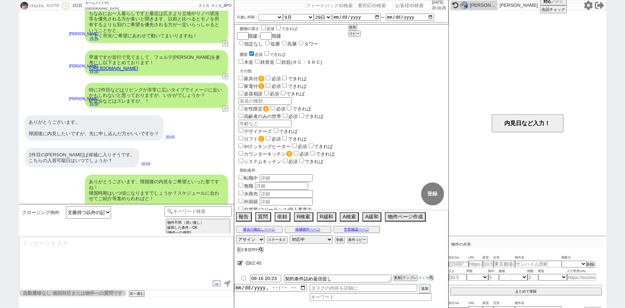
scroll to position [975, 0]
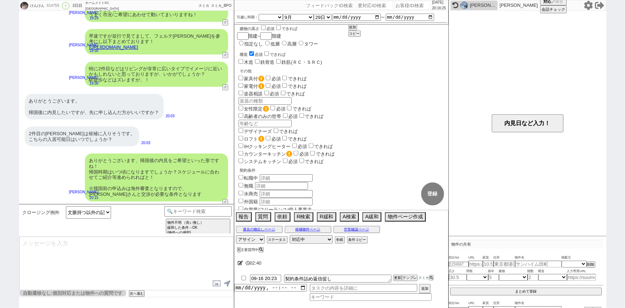
select select "535"
type textarea "@@【@@メッセージは打たず、以下やってください@@】@@ @@【@@タスク整理、追加、条件入力等のやるべきことはやりましたか？？全て終わったら自分に付いたア…"
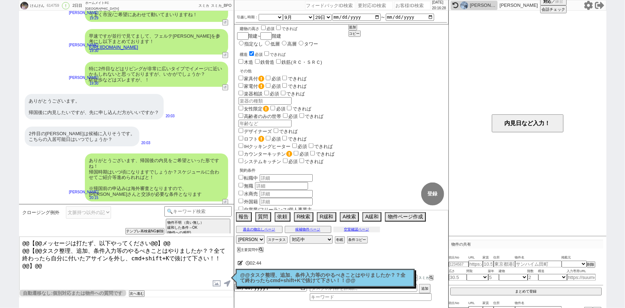
click at [351, 229] on button "空室確認ページ" at bounding box center [357, 229] width 47 height 6
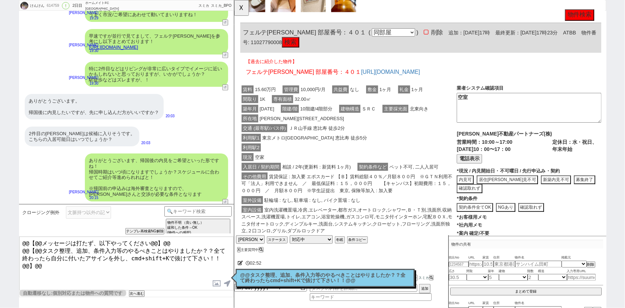
scroll to position [521, 0]
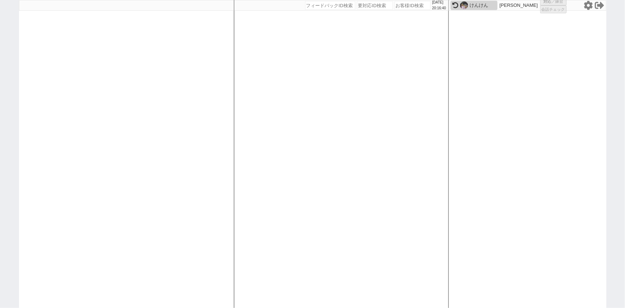
select select "1"
select select "2"
select select
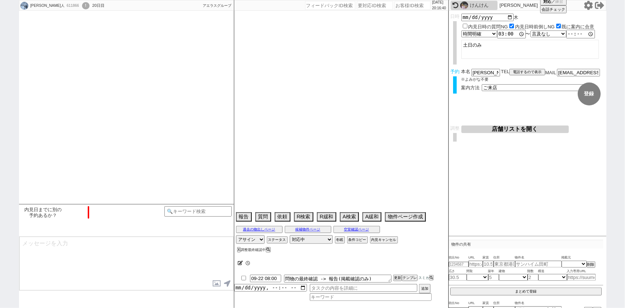
scroll to position [873, 0]
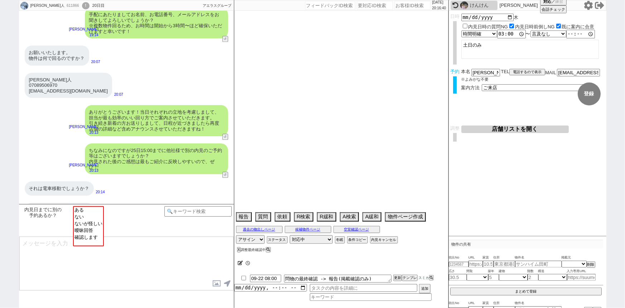
type textarea "＠物件近隣駐車場探さなくて大丈夫です、大量に無限に確認させられちゃいます。"
select select "16"
select select "0"
select select "16"
select select "533"
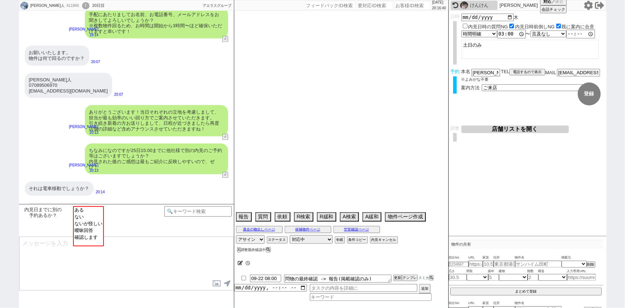
select select "35"
select select "1022"
select select "37"
select select "36"
select select "1064"
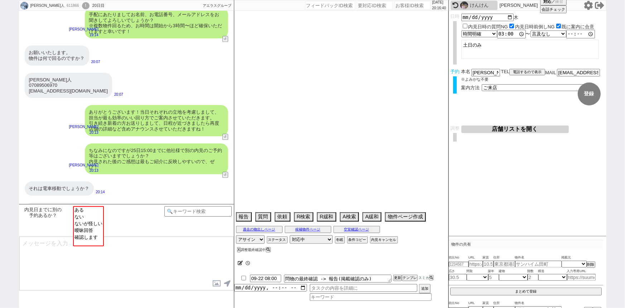
select select "38"
select select "1094"
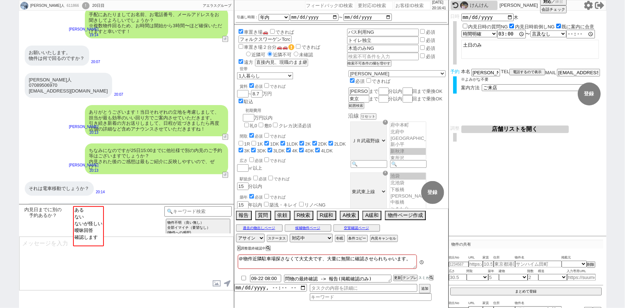
scroll to position [49, 0]
select select "ない"
click at [95, 216] on option "ない" at bounding box center [88, 216] width 29 height 7
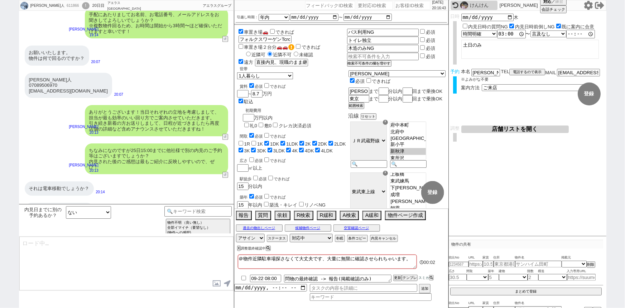
type textarea "かしこまりました！そうしましたら、今後もネットの物件もネット経由で問い合わせずに、LINEに頂けます幸いです！ 総合仲介でほぼ全ての物件を紹介可能ですので、当…"
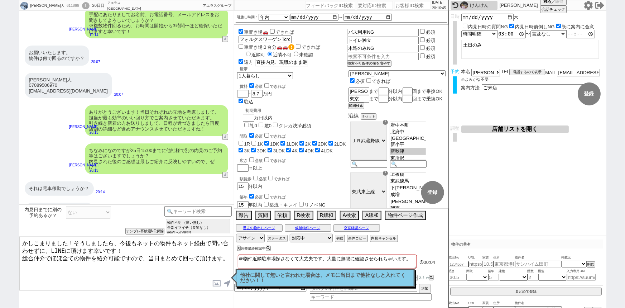
click at [414, 256] on textarea "＠物件近隣駐車場探さなくて大丈夫です、大量に無限に確認させられちゃいます。" at bounding box center [327, 261] width 179 height 14
type textarea "＠物件近隣駐車場探さなくて大丈夫です、大量に無限に確認させられちゃいます。"
checkbox input "false"
checkbox input "true"
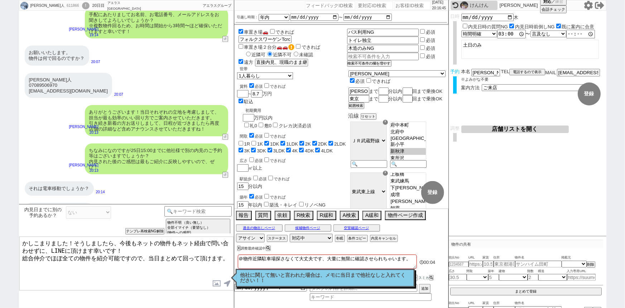
checkbox input "true"
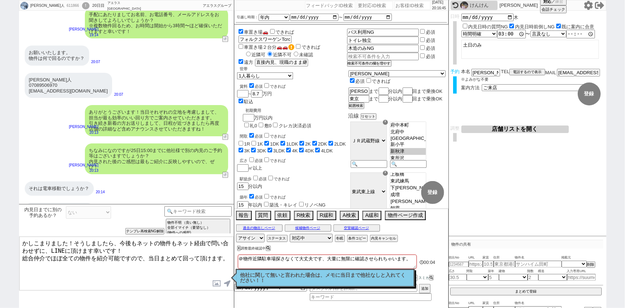
checkbox input "true"
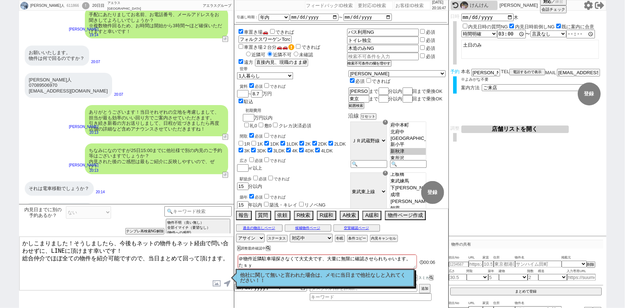
type textarea "＠物件近隣駐車場探さなくて大丈夫です、大量に無限に確認させられちゃいます。 たしゃ"
checkbox input "false"
checkbox input "true"
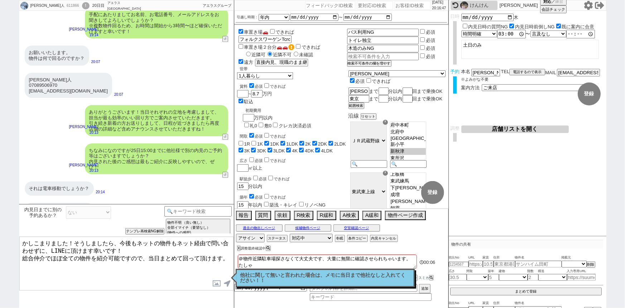
checkbox input "true"
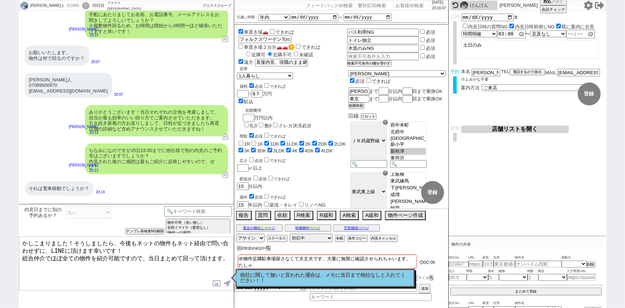
checkbox input "true"
type textarea "＠物件近隣駐車場探さなくて大丈夫です、大量に無限に確認させられちゃいます。 たしゃｎ"
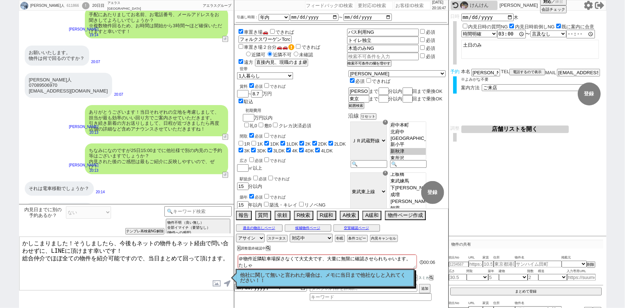
checkbox input "false"
checkbox input "true"
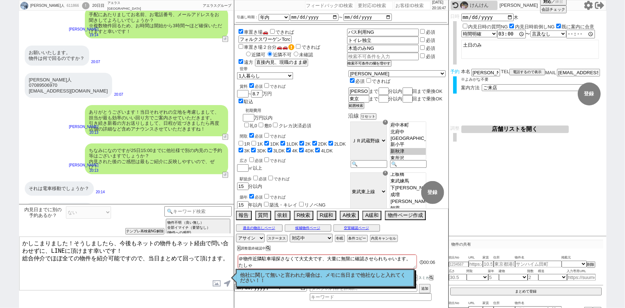
checkbox input "true"
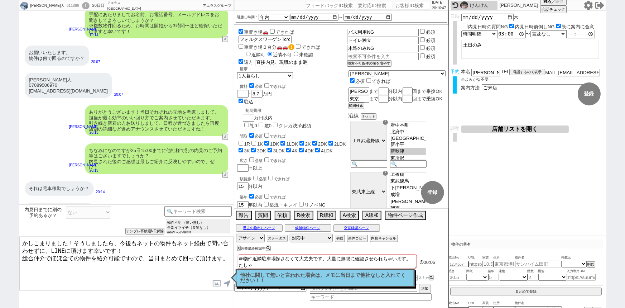
checkbox input "true"
type textarea "＠物件近隣駐車場探さなくて大丈夫です、大量に無限に確認させられちゃいます。 たしゃな"
checkbox input "false"
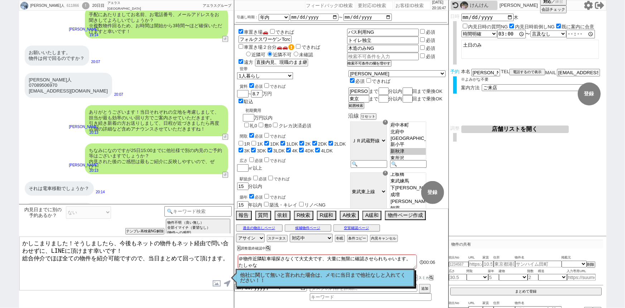
checkbox input "false"
checkbox input "true"
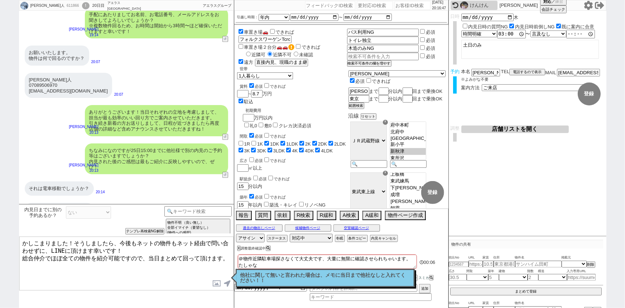
checkbox input "true"
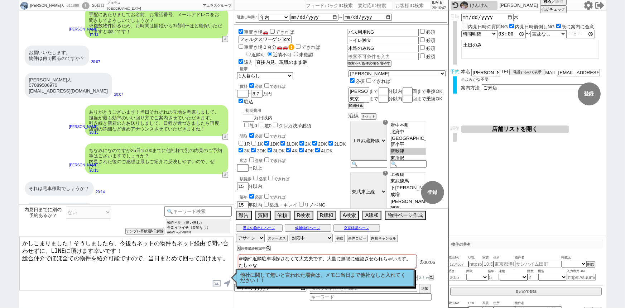
checkbox input "true"
type textarea "＠物件近隣駐車場探さなくて大丈夫です、大量に無限に確認させられちゃいます。 たしゃなｓ"
checkbox input "false"
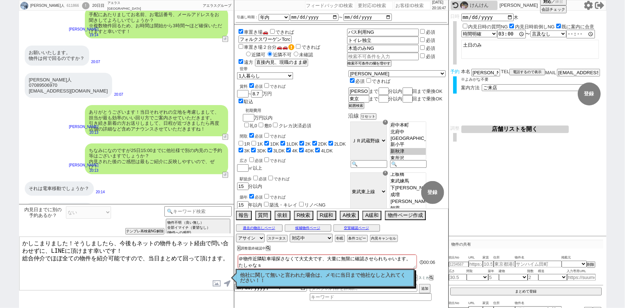
checkbox input "true"
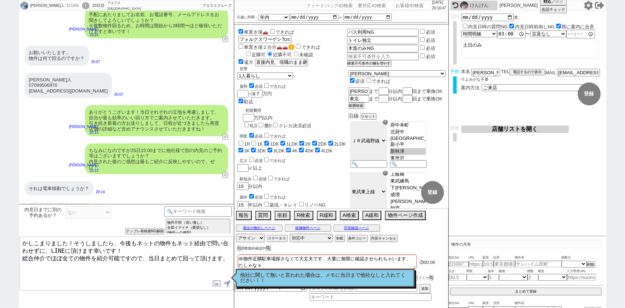
checkbox input "true"
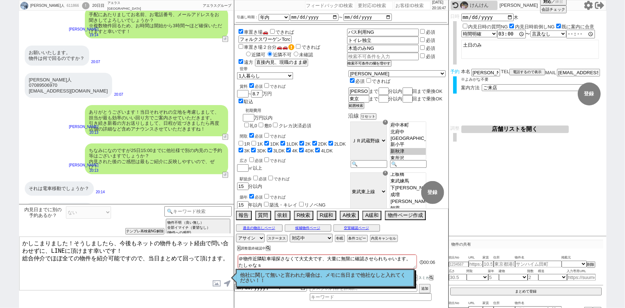
checkbox input "true"
type textarea "＠物件近隣駐車場探さなくて大丈夫です、大量に無限に確認させられちゃいます。 たしゃなし"
checkbox input "false"
checkbox input "true"
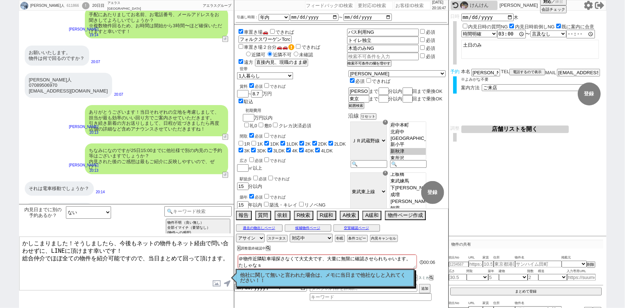
checkbox input "true"
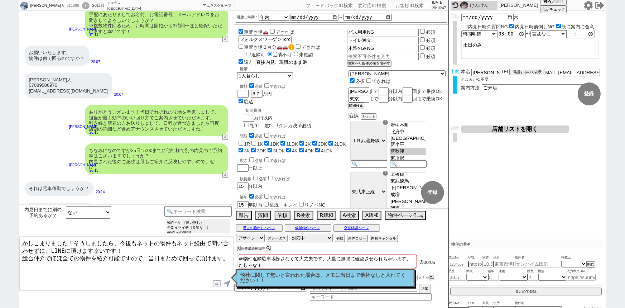
checkbox input "true"
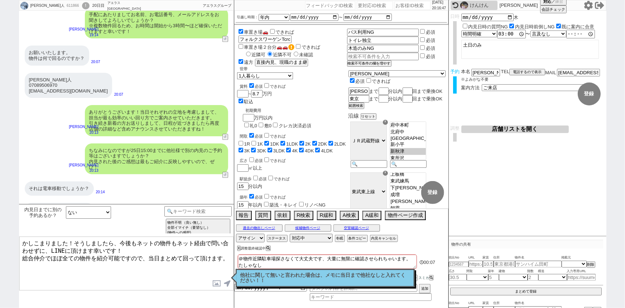
type textarea "＠物件近隣駐車場探さなくて大丈夫です、大量に無限に確認させられちゃいます。 他社なし"
checkbox input "false"
checkbox input "true"
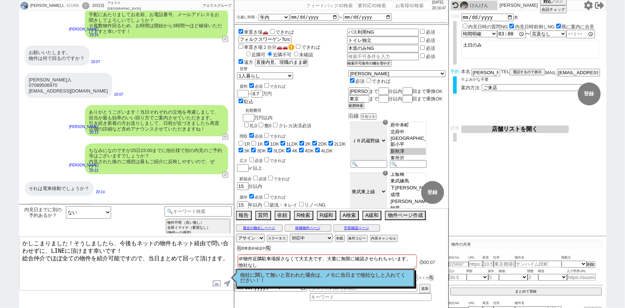
checkbox input "true"
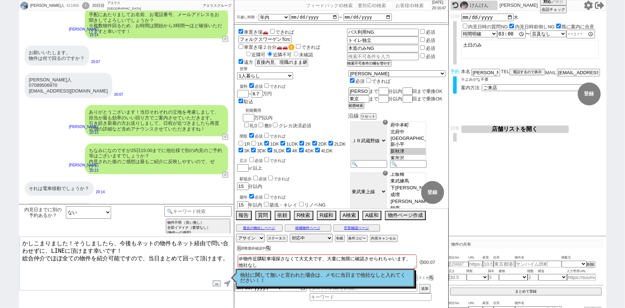
checkbox input "true"
checkbox input "false"
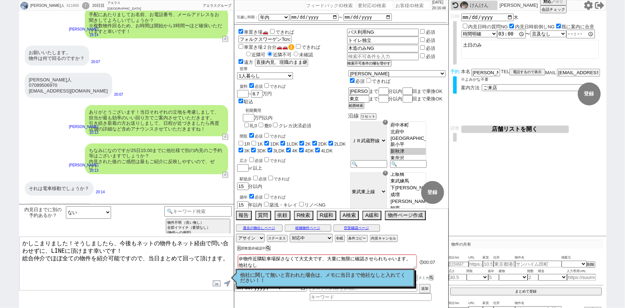
checkbox input "false"
checkbox input "true"
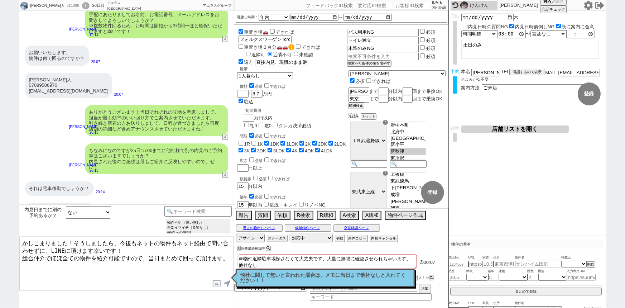
checkbox input "true"
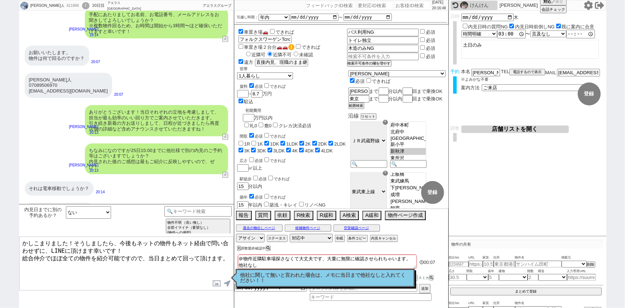
checkbox input "true"
type textarea "＠物件近隣駐車場探さなくて大丈夫です、大量に無限に確認させられちゃいます。 他社なし"
drag, startPoint x: 121, startPoint y: 240, endPoint x: 75, endPoint y: 235, distance: 46.1
click at [75, 235] on div "内見日までに別の予約あるか？ ある ない ないが怪しい 曖昧回答 確認します 内見日までの日数 -1 !=0 !=0&&!=1 !=4&&<9 !=null …" at bounding box center [126, 256] width 215 height 104
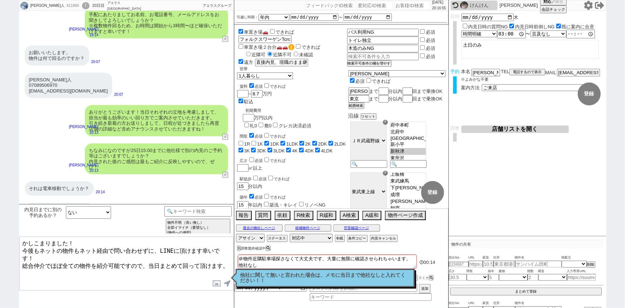
drag, startPoint x: 66, startPoint y: 240, endPoint x: 8, endPoint y: 235, distance: 59.0
click at [8, 235] on div "大隅 多人 611866 ! 0 20日目 アエラス新越谷店 冬眠中 自社客 アエラスグループ スミカ_BPO チャット全表示 2025-09-15 こっちは…" at bounding box center [312, 154] width 625 height 308
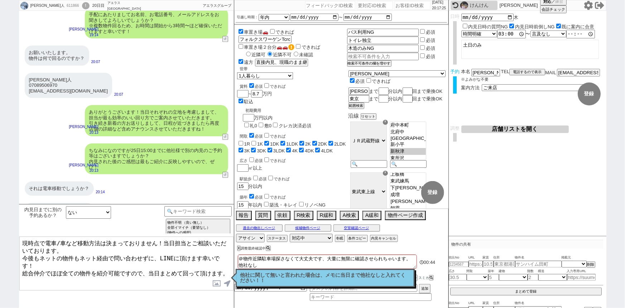
click at [78, 265] on textarea "現時点で電車/車など移動方法は決まっておりません！当日担当とご相談いただいております。 今後もネットの物件もネット経由で問い合わせずに、LINEに頂けます幸い…" at bounding box center [126, 263] width 214 height 54
type textarea "現時点で電車/車など移動方法は決まっておりません！当日担当とご相談いただいております。 今後もネットの物件もネット経由で問い合わせずに、LINEに頂けます幸い…"
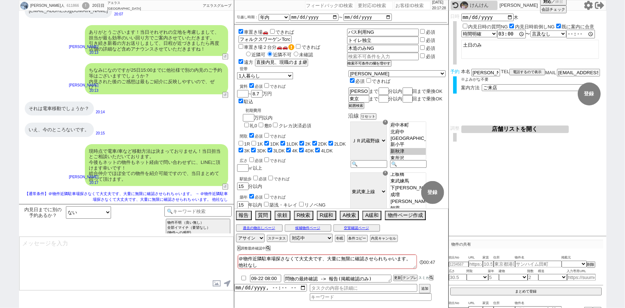
scroll to position [838, 0]
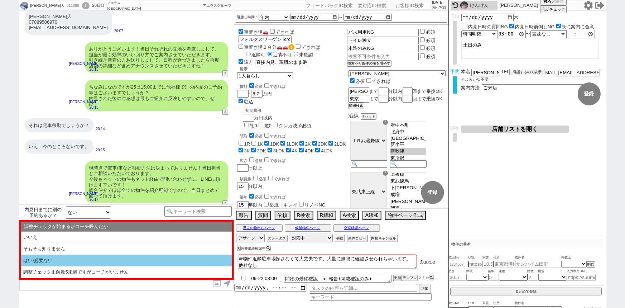
click at [77, 259] on li "はい/必要ない" at bounding box center [126, 261] width 211 height 12
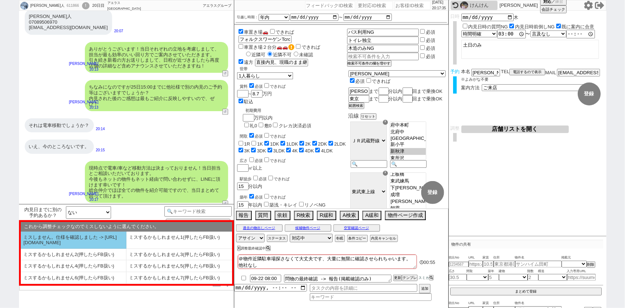
click at [104, 238] on li "ミスしません。仕様を確認しました -> https://jent.notion.site/841a6651aa67425da7d40ddfad41a184" at bounding box center [74, 239] width 106 height 17
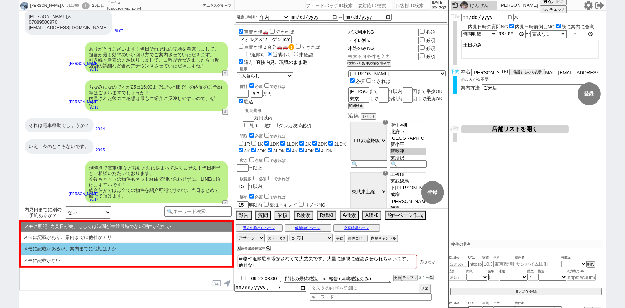
click at [104, 249] on li "メモに記載があるが、案内までに他社はナシ" at bounding box center [126, 249] width 211 height 12
select select "はい/必要ない"
select select "ミスしません。仕様を確認しました -> https://jent.notion.site/841a6651aa67425da7d40ddfad41a184"
select select "メモに記載があるが、案内までに他社はナシ"
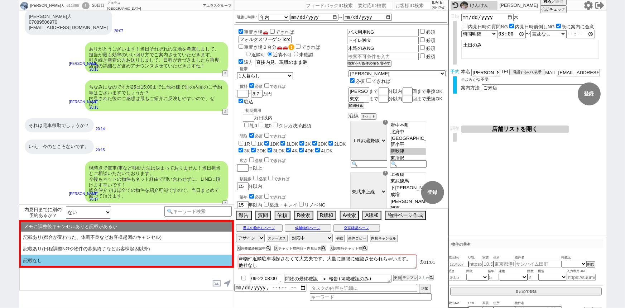
click at [106, 261] on li "記載なし" at bounding box center [126, 260] width 211 height 11
select select "記載なし"
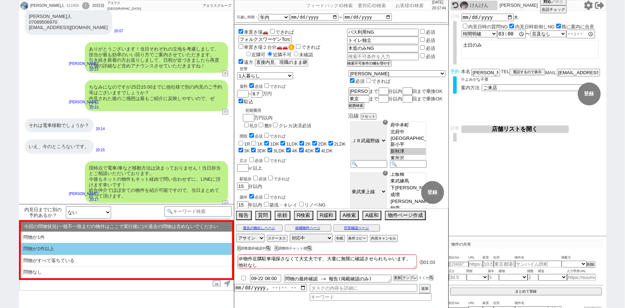
click at [143, 246] on li "問物が2件以上" at bounding box center [126, 249] width 211 height 12
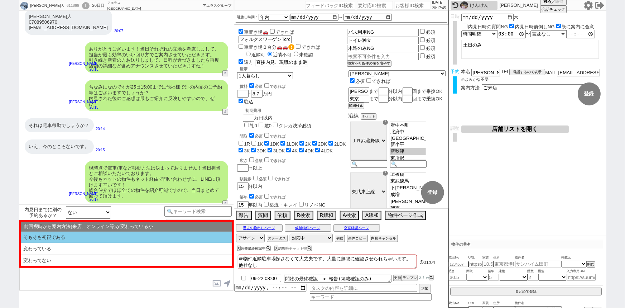
click at [110, 236] on li "そもそも初禊である" at bounding box center [126, 237] width 211 height 12
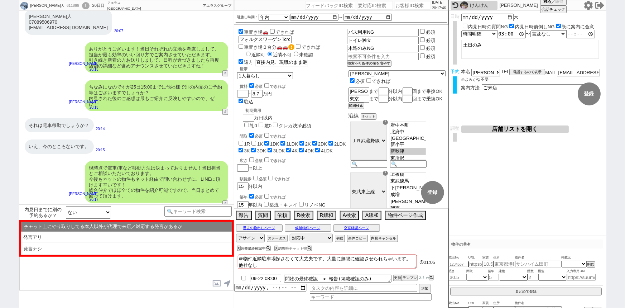
click at [97, 255] on div "チャット上にやり取りしてる本人以外が代理で来店／対応する発言があるか ※スクロール可 発言アリ 発言ナシ ▼" at bounding box center [126, 238] width 215 height 37
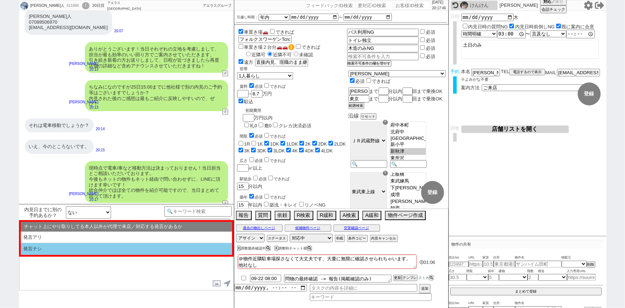
click at [86, 248] on li "発言ナシ" at bounding box center [126, 249] width 211 height 12
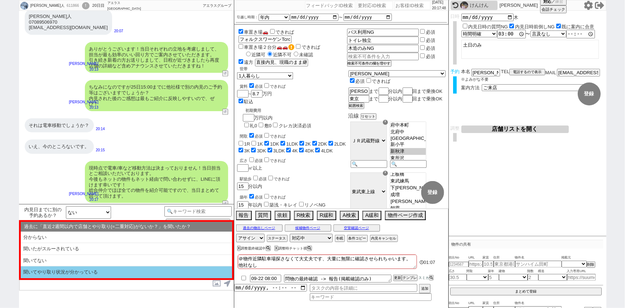
click at [66, 274] on li "聞いてやり取り状況が分かっている" at bounding box center [126, 272] width 211 height 12
select select "問物が2件以上"
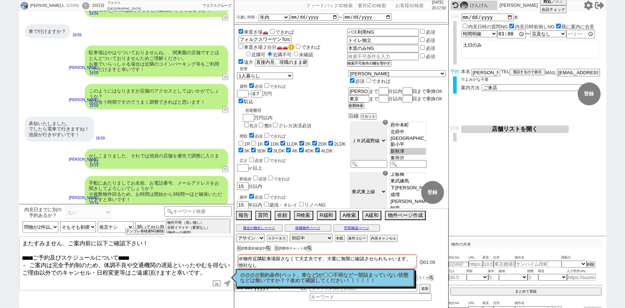
scroll to position [596, 0]
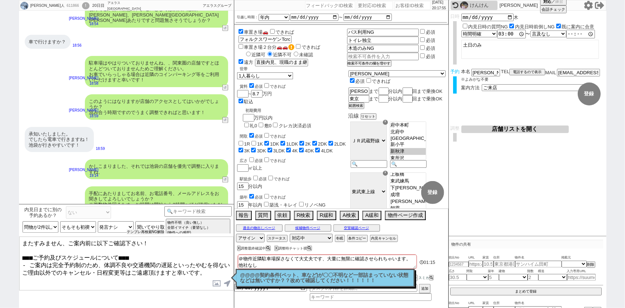
click at [147, 233] on button "テンプレ再検索NG解除" at bounding box center [146, 231] width 38 height 5
click at [157, 227] on select "過去に「直近2週間以内で店舗とやり取り(=二重対応)がないか？」を聞いたか？ 分からない 聞いたがスルーされている 聞いてない 聞いてやり取り状況が分かっている" at bounding box center [147, 226] width 36 height 11
click at [129, 221] on select "過去に「直近2週間以内で店舗とやり取り(=二重対応)がないか？」を聞いたか？ 分からない 聞いたがスルーされている 聞いてない 聞いてやり取り状況が分かっている" at bounding box center [147, 226] width 36 height 11
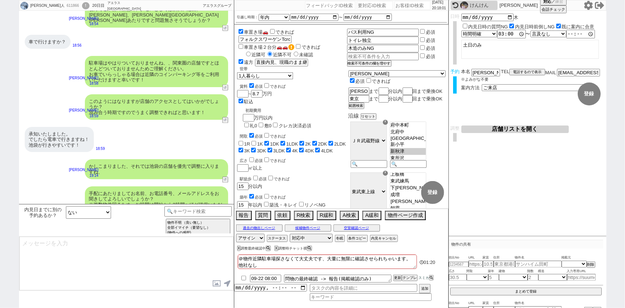
scroll to position [888, 0]
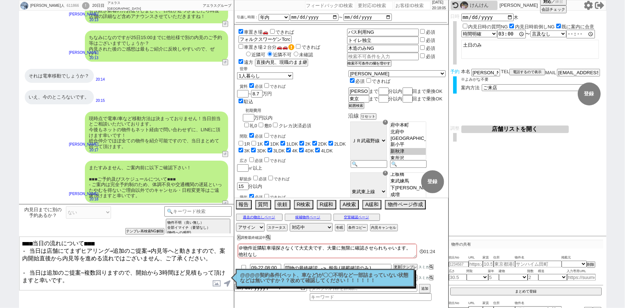
drag, startPoint x: 89, startPoint y: 278, endPoint x: 8, endPoint y: 282, distance: 81.1
click at [8, 282] on div "大隅 多人 611866 ! 0 20日目 アエラス新越谷店 冬眠中 自社客 アエラスグループ スミカ_BPO チャット全表示 2025-09-15 お待たせ…" at bounding box center [312, 154] width 625 height 308
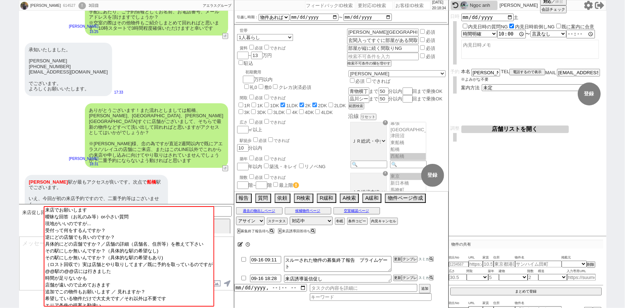
scroll to position [34, 0]
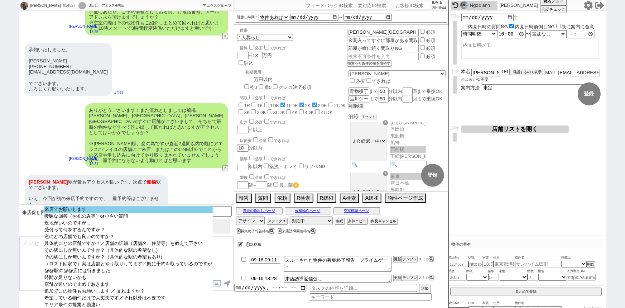
click at [141, 208] on option "来店でお願いします" at bounding box center [128, 209] width 169 height 7
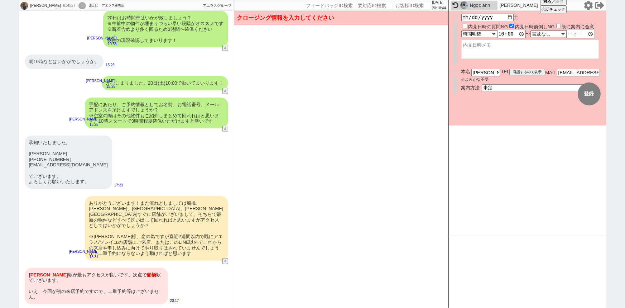
scroll to position [1531, 0]
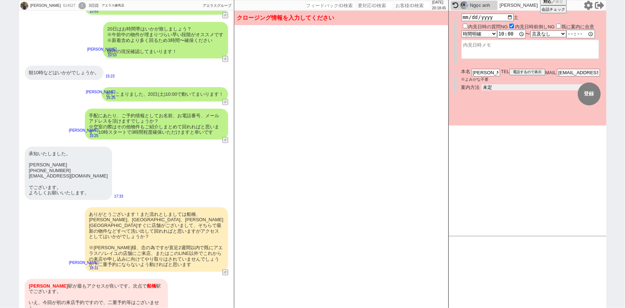
click at [491, 87] on select "未定 現地お待ち合わせ ご来店 先行申し込みのご案内or内見無しでの申し込みのご案内 オンラインでのご接客 オンラインで1件の内見のご案内" at bounding box center [535, 87] width 107 height 6
click at [482, 84] on select "未定 現地お待ち合わせ ご来店 先行申し込みのご案内or内見無しでの申し込みのご案内 オンラインでのご接客 オンラインで1件の内見のご案内" at bounding box center [535, 87] width 107 height 6
click at [493, 115] on form "変更 なし 登録 日時 2025-09-20 土 内見日時の質問NG 内見日時前倒しNG 既に案内に合意 言及なし 時間明確 午前 午後 お昼 夕方・夜 終日…" at bounding box center [528, 68] width 158 height 115
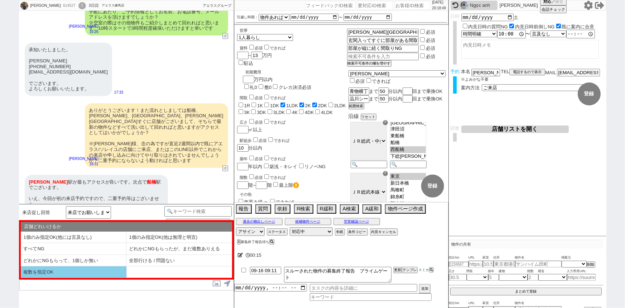
click at [75, 270] on li "複数を指定OK" at bounding box center [74, 271] width 106 height 11
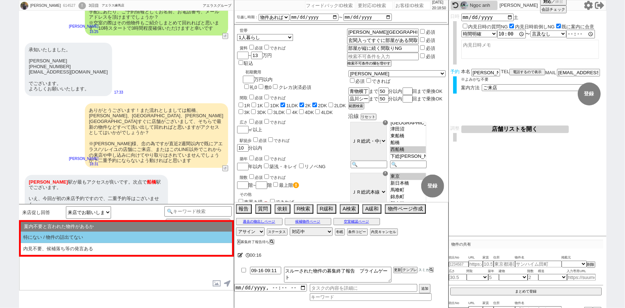
click at [102, 235] on li "特にない / 物件の話出てない" at bounding box center [126, 237] width 211 height 12
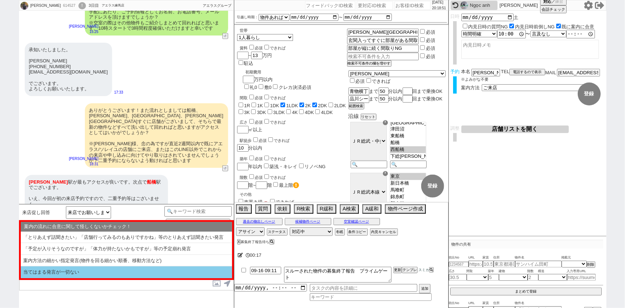
click at [72, 272] on li "当てはまる発言が一切ない" at bounding box center [126, 272] width 211 height 12
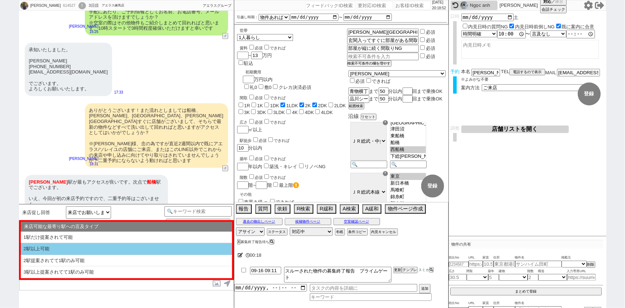
click at [84, 249] on li "2駅以上可能" at bounding box center [126, 249] width 211 height 12
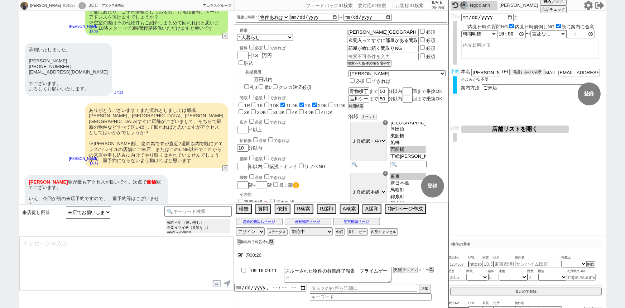
scroll to position [1662, 0]
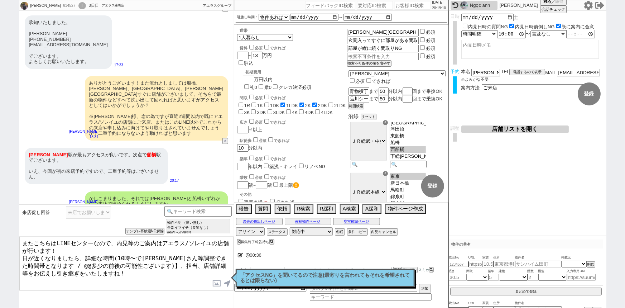
drag, startPoint x: 40, startPoint y: 258, endPoint x: 133, endPoint y: 262, distance: 92.8
click at [133, 262] on textarea "またこちらはLINEセンターなので、内見等のご案内はアエラス/ソレイユの店舗が行います！ 日が近くなりましたら、詳細な時間(10時〜で大家さん等調整できた時間…" at bounding box center [126, 263] width 214 height 54
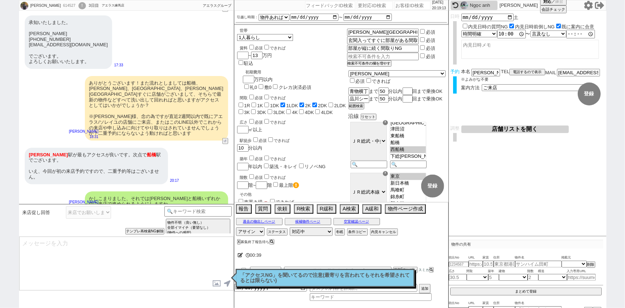
scroll to position [1705, 0]
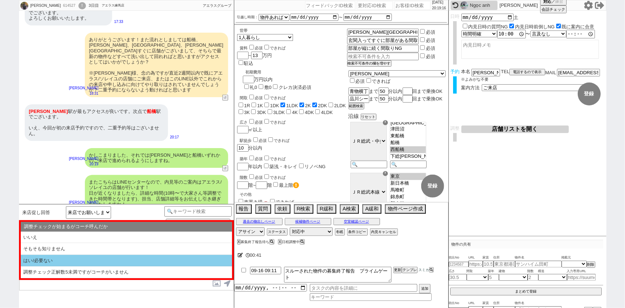
click at [121, 263] on li "はい/必要ない" at bounding box center [126, 261] width 211 height 12
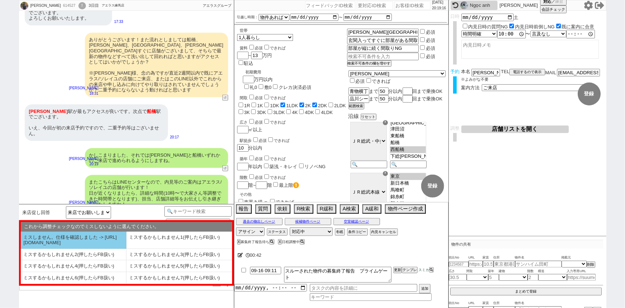
click at [90, 241] on li "ミスしません。仕様を確認しました -> https://jent.notion.site/841a6651aa67425da7d40ddfad41a184" at bounding box center [74, 239] width 106 height 17
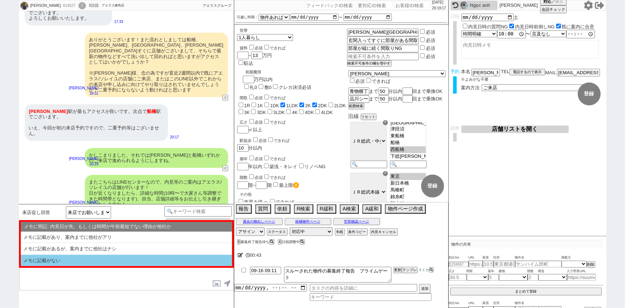
click at [112, 260] on li "メモに記載がない" at bounding box center [126, 260] width 211 height 11
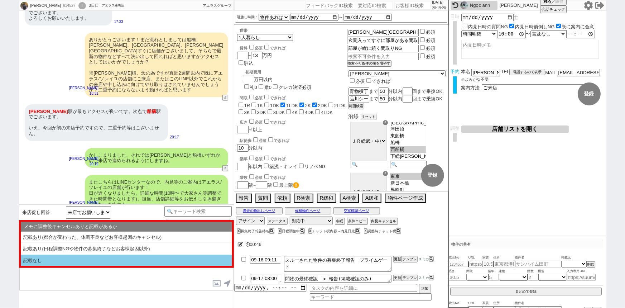
click at [108, 255] on li "記載なし" at bounding box center [126, 260] width 211 height 11
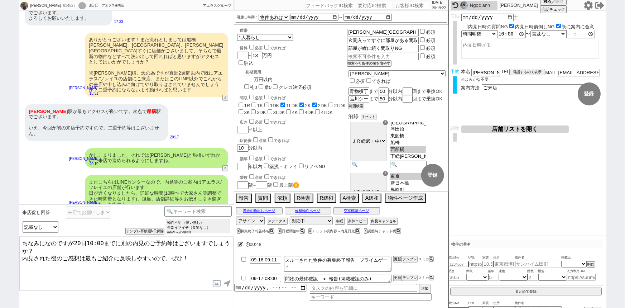
click at [118, 240] on textarea "ちなみになのですが20日10:00までに別の内見のご予約等はございますでしょうか？ 内見された後のご感想は最もご紹介に反映しやすいので、ぜひ！" at bounding box center [126, 263] width 214 height 54
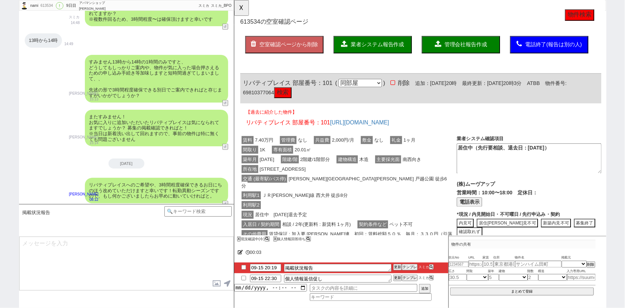
scroll to position [326, 0]
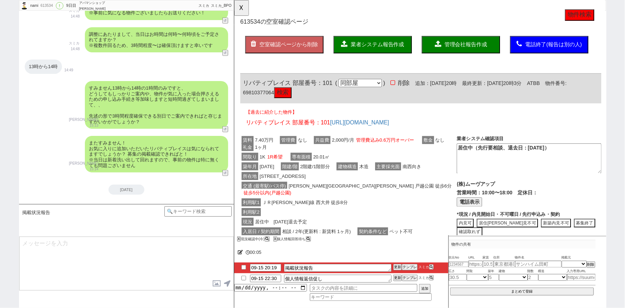
click at [360, 193] on div "所在地 品川区豊町４丁目18-4" at bounding box center [356, 189] width 233 height 10
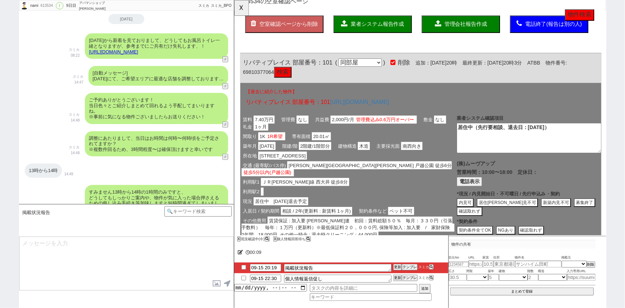
scroll to position [0, 0]
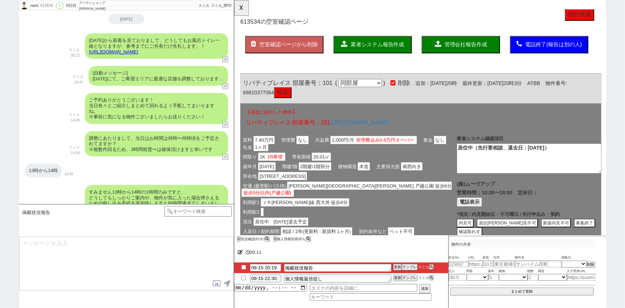
click at [392, 47] on span "業者システム報告作成" at bounding box center [387, 48] width 57 height 6
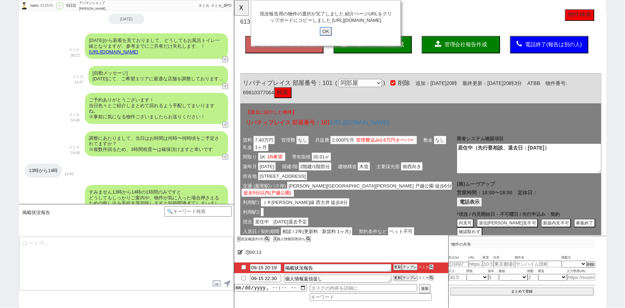
click at [337, 38] on input "OK" at bounding box center [332, 33] width 13 height 9
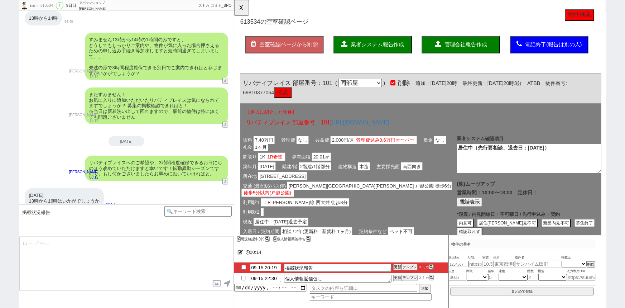
scroll to position [447, 0]
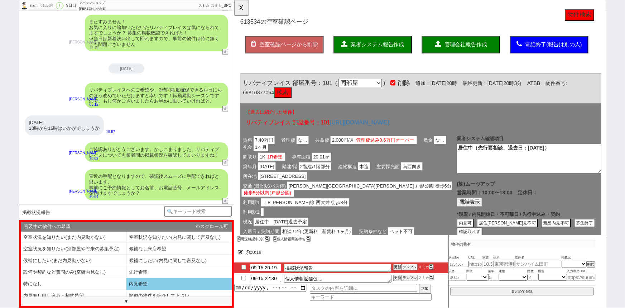
click at [145, 282] on li "内見希望" at bounding box center [179, 284] width 106 height 12
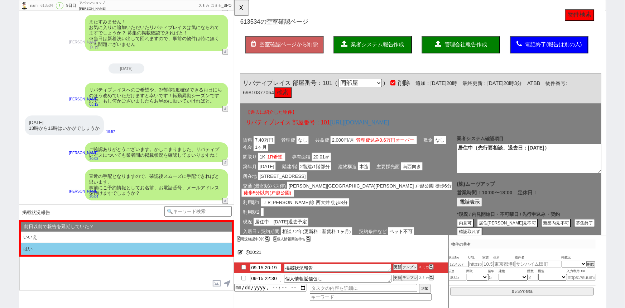
click at [85, 247] on li "はい" at bounding box center [126, 249] width 211 height 12
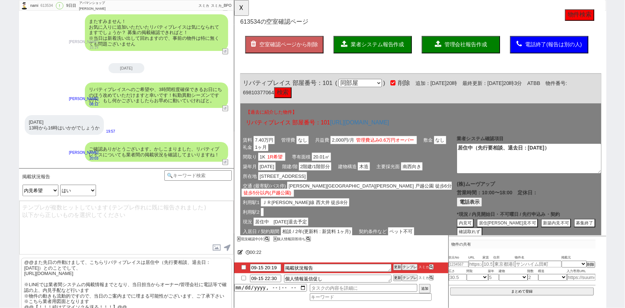
click at [54, 278] on p "@@また先日の件動けまして、こちらリバティプレイスは居住中（先行要相談、退去日：2025年10月4日）とのことでして、 https://tools.sumik…" at bounding box center [126, 285] width 211 height 54
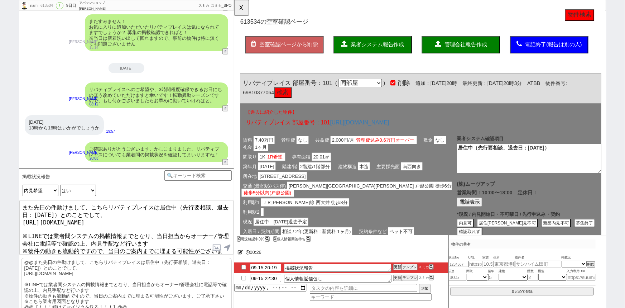
scroll to position [8, 0]
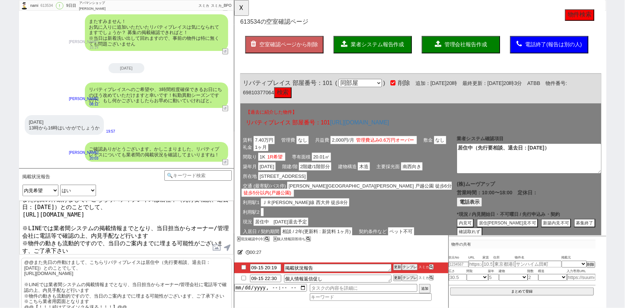
drag, startPoint x: 143, startPoint y: 251, endPoint x: 0, endPoint y: 284, distance: 146.3
click at [0, 284] on div "nami 613534 ! 0 9日目 アパマンショップ目黒西口店 冬眠中 自社客 スミカ スミカ_BPO チャット全表示 2025-09-10 引き続き相場…" at bounding box center [312, 154] width 625 height 308
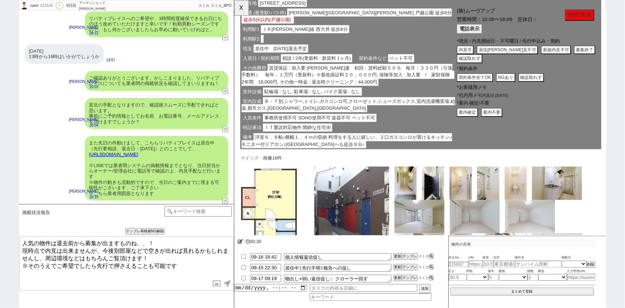
scroll to position [219, 0]
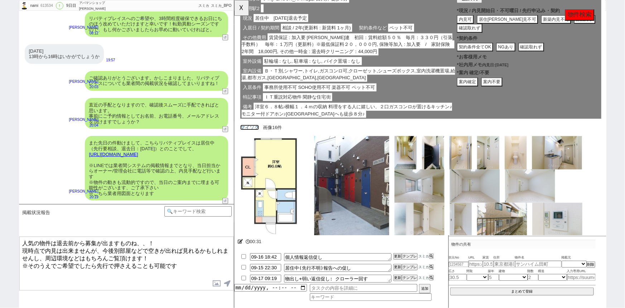
click at [255, 134] on link "マイソク" at bounding box center [250, 137] width 20 height 6
click at [217, 284] on label at bounding box center [216, 283] width 11 height 13
click at [0, 0] on input "file" at bounding box center [0, 0] width 0 height 0
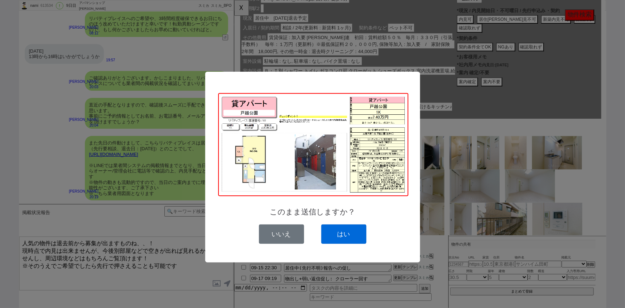
click at [349, 234] on button "はい" at bounding box center [343, 233] width 45 height 19
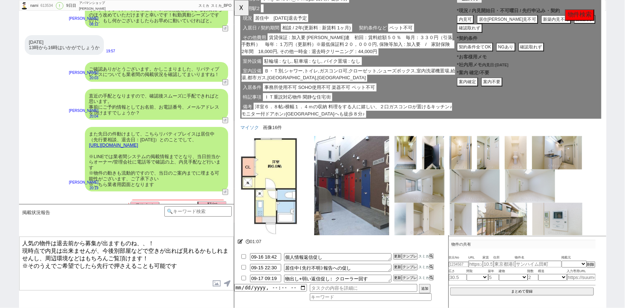
scroll to position [253, 0]
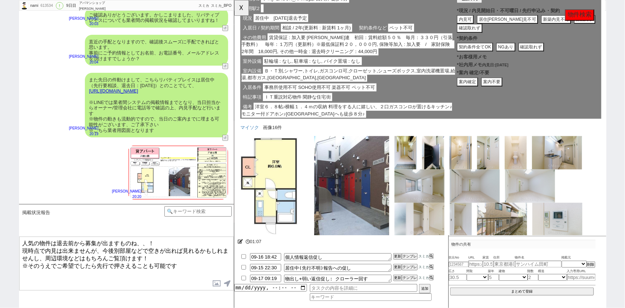
click at [93, 266] on textarea "人気の物件は退去前から募集が出ますものね、、！ 現時点で内見は出来ませんが、今後別部屋などで空きが出れば見れるかもしれませんし、周辺環境などはもちろんご覧頂け…" at bounding box center [126, 263] width 214 height 54
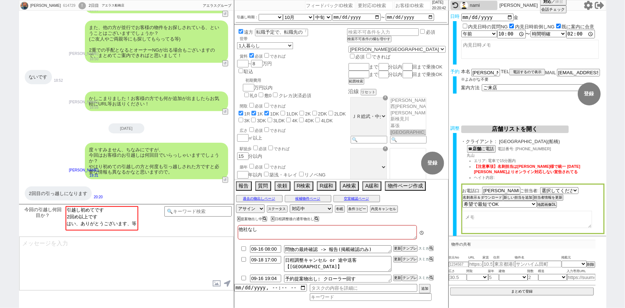
scroll to position [5, 0]
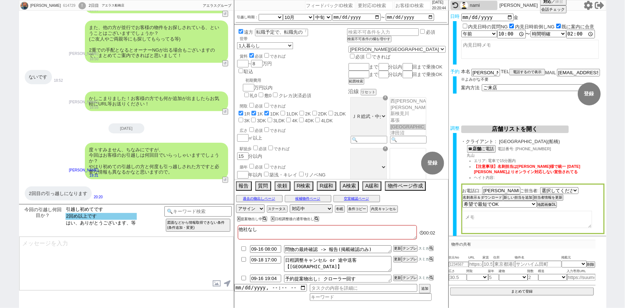
click at [89, 215] on option "2回め以上です" at bounding box center [101, 216] width 71 height 7
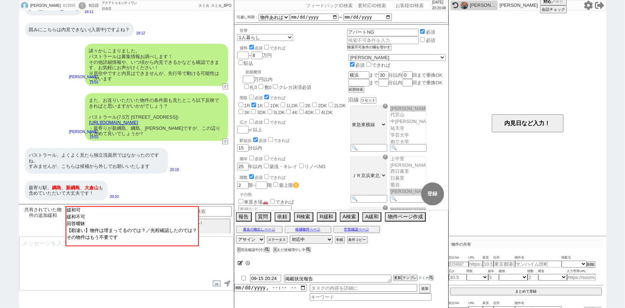
scroll to position [106, 0]
click at [225, 87] on button "↺" at bounding box center [226, 87] width 4 height 5
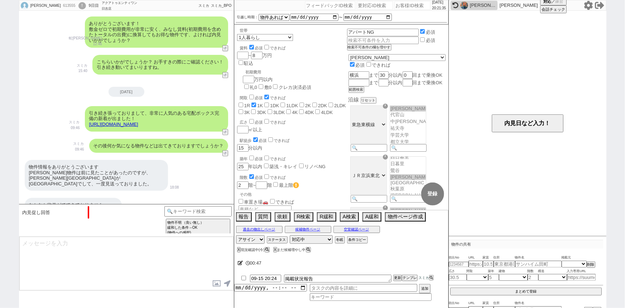
scroll to position [511, 0]
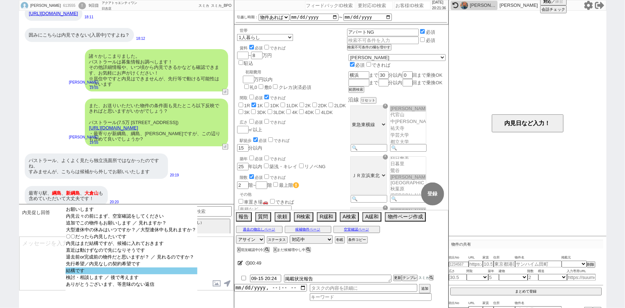
click at [96, 274] on option "結構です" at bounding box center [132, 270] width 132 height 7
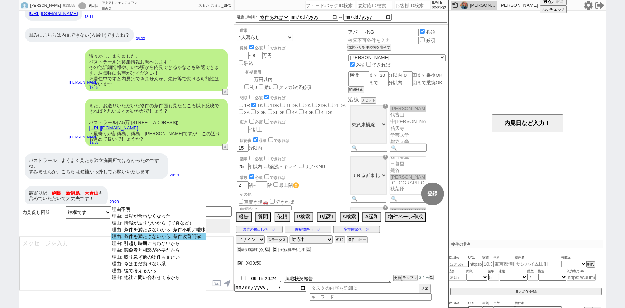
click at [174, 238] on option "理由: 条件を満たさないから: 条件改善明確" at bounding box center [158, 236] width 95 height 7
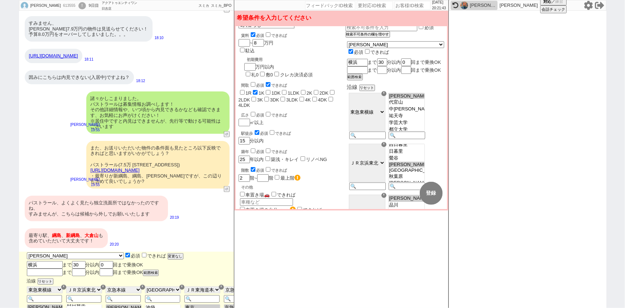
scroll to position [0, 0]
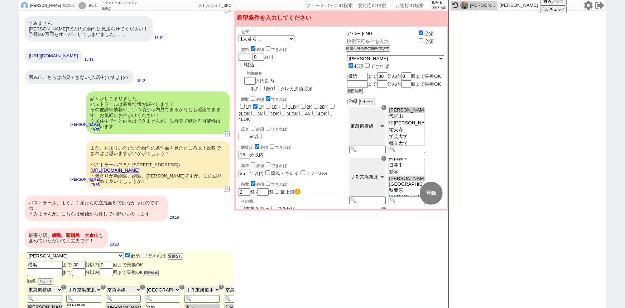
drag, startPoint x: 61, startPoint y: 227, endPoint x: 51, endPoint y: 229, distance: 10.1
click at [51, 229] on div "最寄り駅、 綱島 、 新綱島 、 大倉山 も 含めていただいて大丈夫です！" at bounding box center [66, 238] width 83 height 20
copy span "綱島"
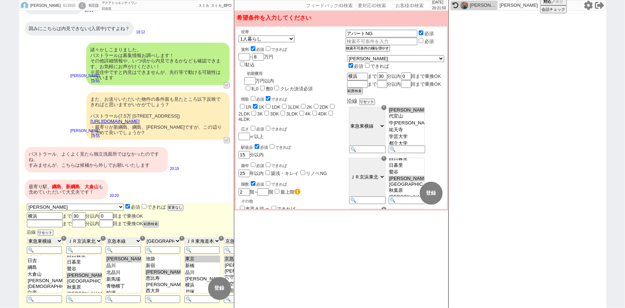
scroll to position [78, 0]
click at [424, 123] on option "綱島" at bounding box center [407, 119] width 36 height 7
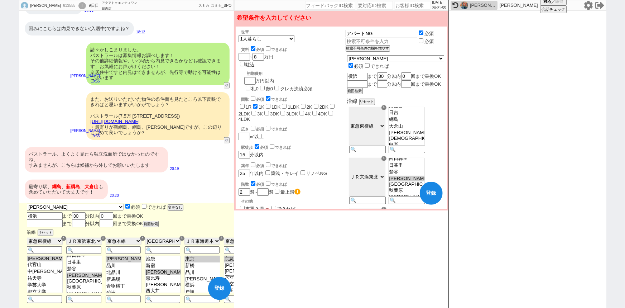
click at [424, 130] on option "大倉山" at bounding box center [407, 126] width 36 height 7
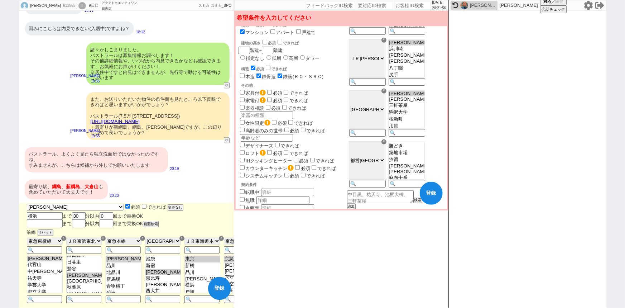
scroll to position [441, 0]
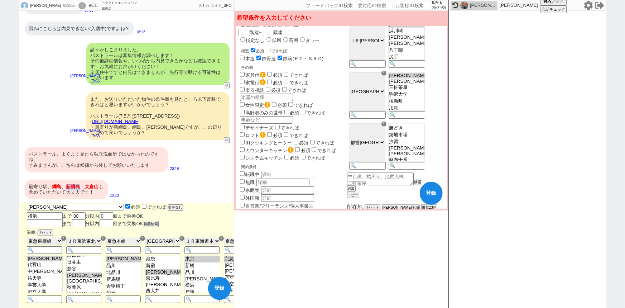
drag, startPoint x: 79, startPoint y: 179, endPoint x: 65, endPoint y: 179, distance: 14.0
click at [65, 179] on div "最寄り駅、 綱島 、 新綱島 、 大倉山 も 含めていただいて大丈夫です！" at bounding box center [66, 189] width 83 height 20
copy span "新綱島"
click at [354, 191] on button "追加" at bounding box center [350, 188] width 7 height 5
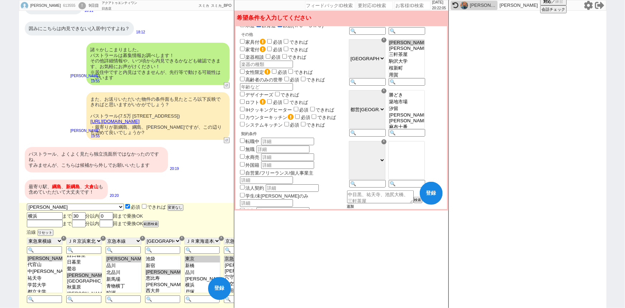
scroll to position [475, 0]
click at [412, 187] on input at bounding box center [406, 184] width 35 height 6
paste input "新綱島"
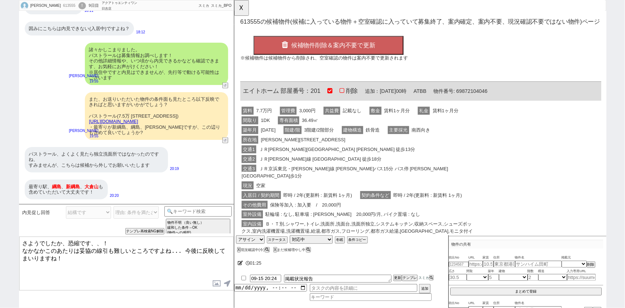
scroll to position [0, 0]
click at [243, 9] on button "☓" at bounding box center [240, 7] width 13 height 14
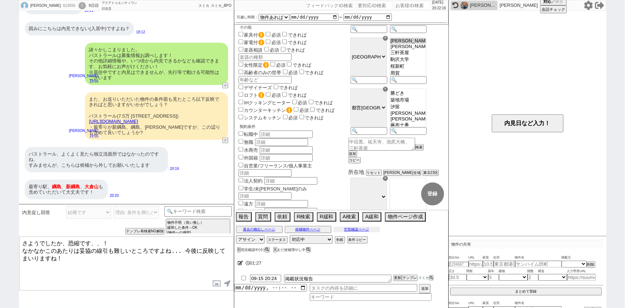
click at [359, 229] on button "空室確認ページ" at bounding box center [357, 229] width 47 height 6
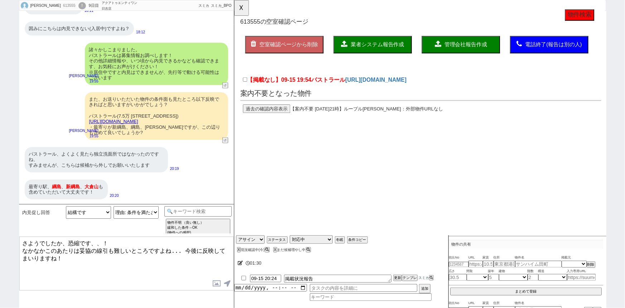
click at [80, 255] on textarea "さようでしたか、恐縮です、、！ なかなかこのあたりは妥協の線引も難しいところですよね... 今後に反映してまいりますね！" at bounding box center [126, 263] width 214 height 54
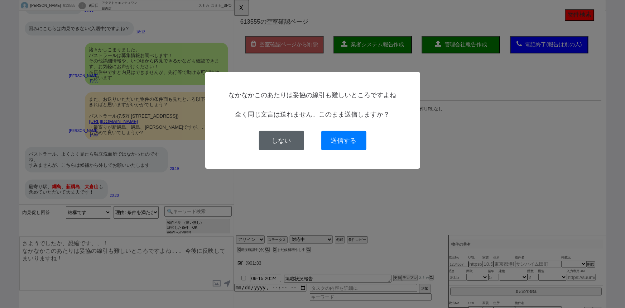
drag, startPoint x: 287, startPoint y: 145, endPoint x: 139, endPoint y: 39, distance: 181.4
click at [287, 145] on button "しない" at bounding box center [281, 140] width 45 height 19
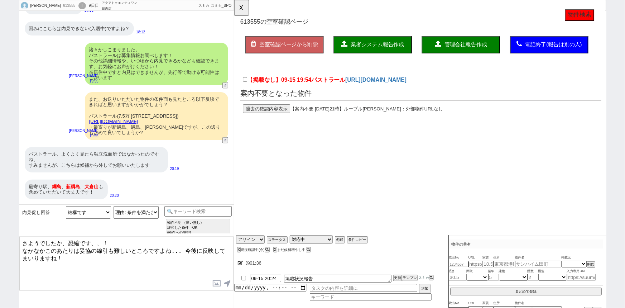
drag, startPoint x: 183, startPoint y: 249, endPoint x: 11, endPoint y: 248, distance: 172.3
click at [11, 248] on div "やまださん 613555 ! 0 9日目 アクアトゥエンティワン 日吉店 冬眠中 自社客 スミカ スミカ_BPO チャット全表示 2025-09-12 並行で…" at bounding box center [312, 154] width 625 height 308
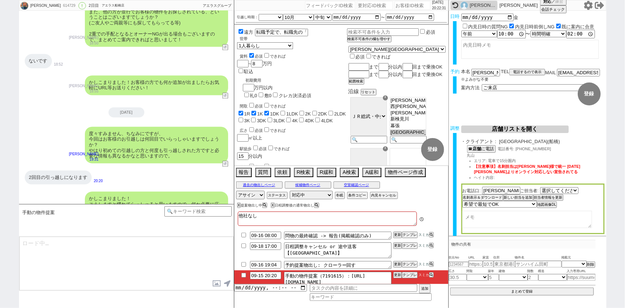
scroll to position [5, 0]
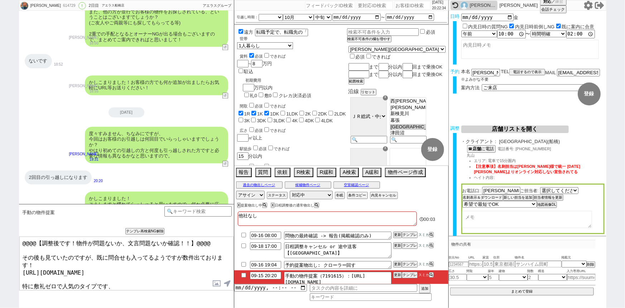
drag, startPoint x: 22, startPoint y: 252, endPoint x: 15, endPoint y: 234, distance: 20.1
click at [15, 234] on div "メグミ 614729 ! 0 2日目 アエラス船橋店 冬眠中 自社客 アエラスグループ スミカ_BPO チャット全表示 2025-09-14 ようこそLINE…" at bounding box center [312, 154] width 625 height 308
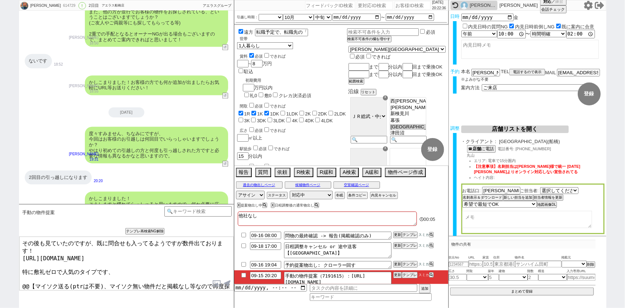
drag, startPoint x: 23, startPoint y: 275, endPoint x: 162, endPoint y: 323, distance: 147.3
click at [162, 307] on html "メグミ 614729 ! 0 2日目 アエラス船橋店 冬眠中 自社客 アエラスグループ スミカ_BPO チャット全表示 2025-09-14 ようこそLINE…" at bounding box center [312, 154] width 625 height 308
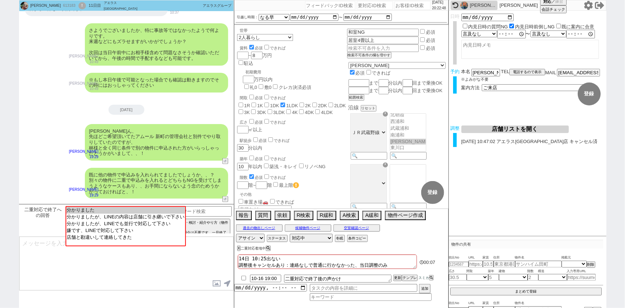
scroll to position [4691, 0]
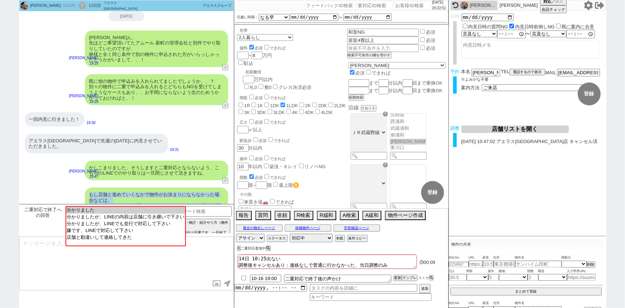
drag, startPoint x: 89, startPoint y: 150, endPoint x: 179, endPoint y: 176, distance: 93.6
click at [179, 187] on div "もし店舗と進めていくなかで物件がお決まりにならなかった場合などは、 担当に「LINEのほうで探していいですか？」といった旨ご確認いただき、 再度またご連絡いた…" at bounding box center [156, 205] width 143 height 37
copy div "もし店舗と進めていくなかで物件がお決まりにならなかった場合などは、 担当に「LINEのほうで探していいですか？」といった旨ご確認いただき、 再度またご連絡いた…"
click at [227, 104] on button "↺" at bounding box center [226, 106] width 4 height 5
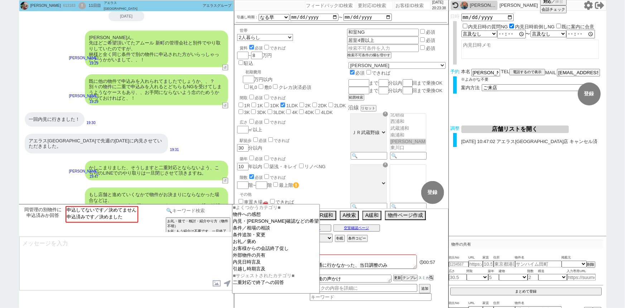
click at [197, 210] on input at bounding box center [198, 210] width 68 height 9
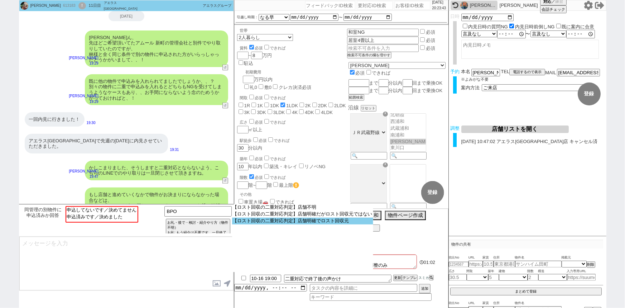
click at [293, 219] on option "【ロスト回収の二重対応判定】店舗明確でロスト回収元" at bounding box center [302, 220] width 141 height 7
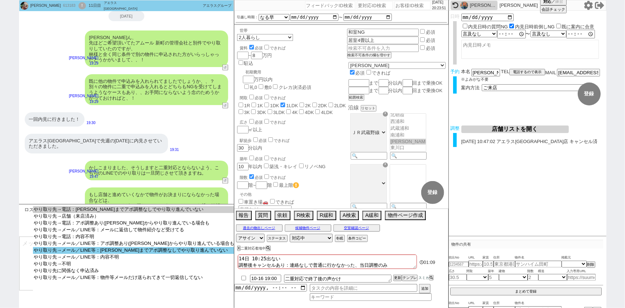
click at [193, 252] on option "やり取り先→メール／LINE等：空確までアポ調整なしでやり取り進んでいない" at bounding box center [134, 250] width 202 height 7
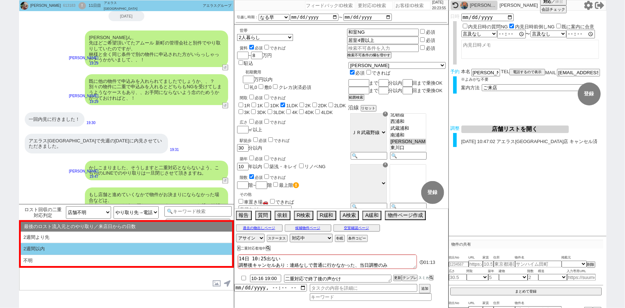
click at [93, 246] on li "2週間以内" at bounding box center [126, 249] width 211 height 12
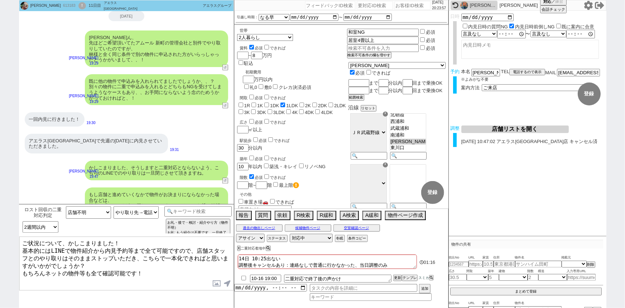
drag, startPoint x: 111, startPoint y: 240, endPoint x: 10, endPoint y: 236, distance: 101.4
click at [10, 236] on div "朱梨 613183 ! 0 11日目 アエラス新越谷店 冬眠中 自社客 アエラスグループ スミカ_BPO チャット全表示 2025-09-05 新しくフォロー…" at bounding box center [312, 154] width 625 height 308
click at [102, 268] on textarea "失礼いたしました、！ 基本的にはLINEで物件紹介から内見予約等まで全て可能ですので、店舗スタッフとのやり取りはそのままストップいただき、こちらで一本化できれ…" at bounding box center [126, 263] width 214 height 54
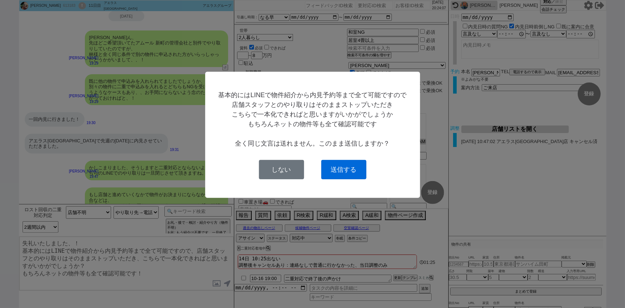
click at [334, 168] on button "送信する" at bounding box center [343, 169] width 45 height 19
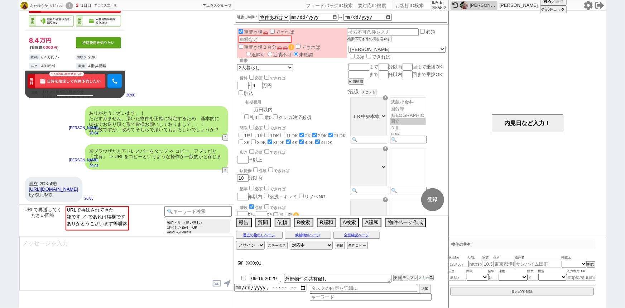
scroll to position [972, 0]
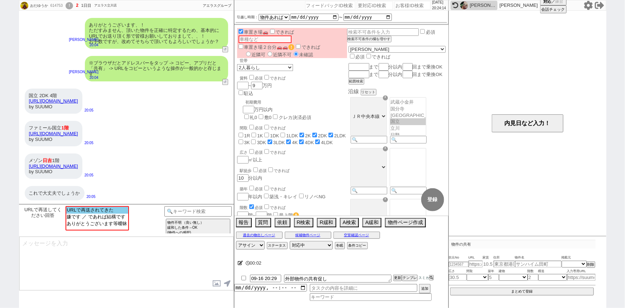
click at [119, 211] on option "URLで再送されてきた" at bounding box center [97, 210] width 62 height 7
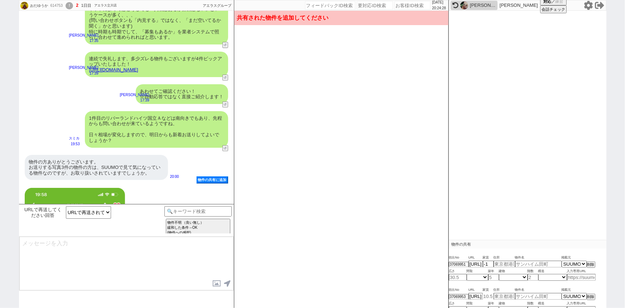
scroll to position [93, 0]
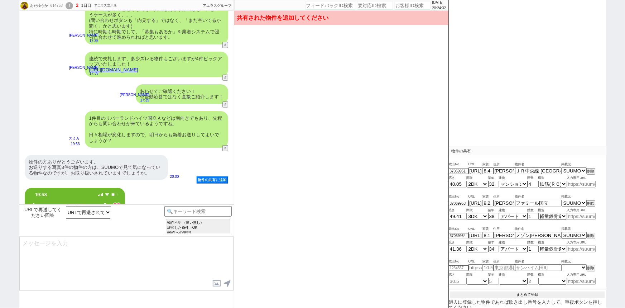
click at [523, 291] on button "まとめて登録" at bounding box center [527, 294] width 154 height 6
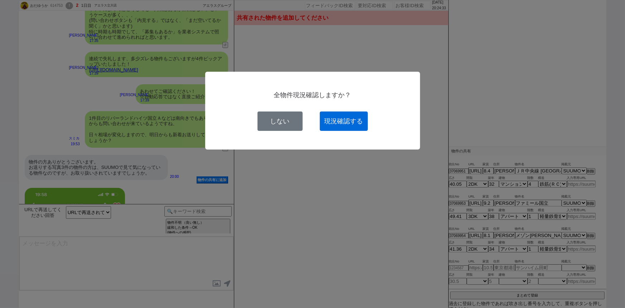
click at [348, 117] on button "現況確認する" at bounding box center [344, 120] width 48 height 19
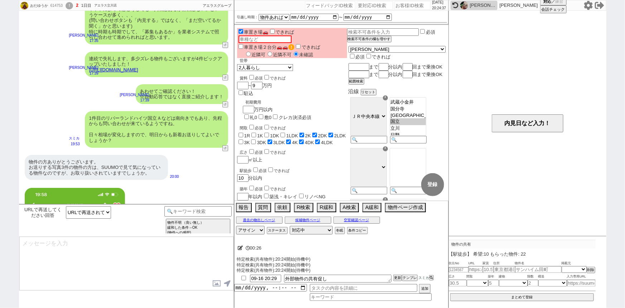
scroll to position [0, 0]
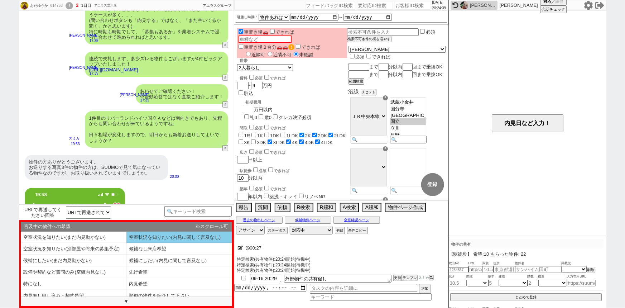
click at [140, 238] on li "空室状況を知りたい(内見に関して言及なし)" at bounding box center [179, 237] width 106 height 12
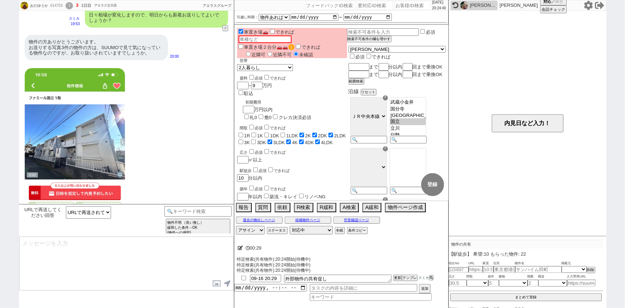
scroll to position [890, 0]
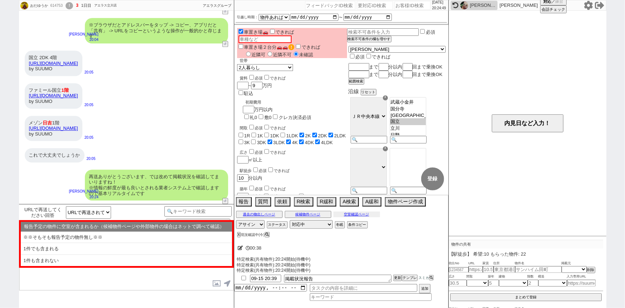
click at [344, 214] on button "空室確認ページ" at bounding box center [357, 214] width 47 height 6
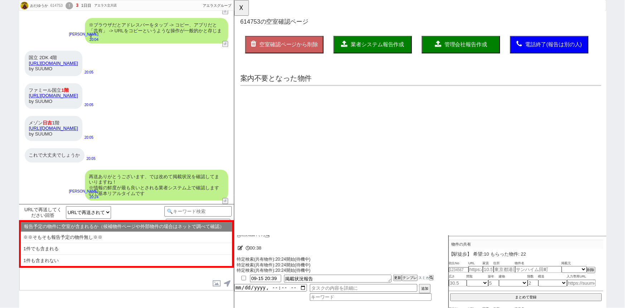
scroll to position [0, 0]
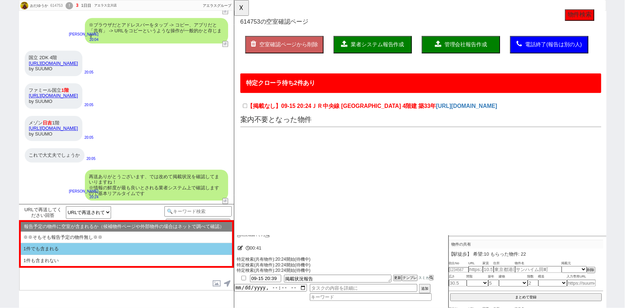
click at [131, 246] on li "1件でも含まれる" at bounding box center [126, 249] width 211 height 12
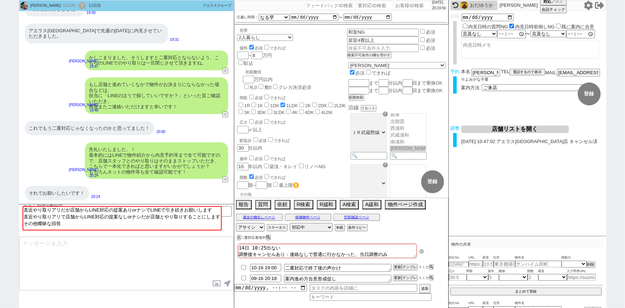
scroll to position [49, 0]
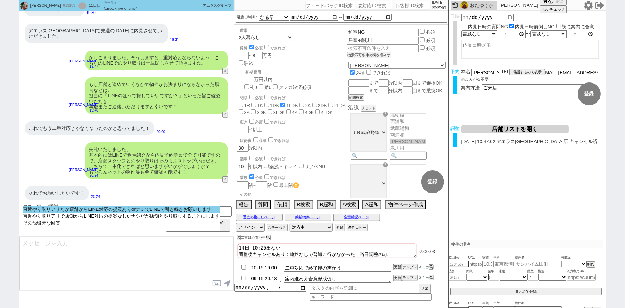
click at [159, 212] on option "直近やり取りアリだが店舗からLINE対応の提案ありorナシでLINEで引き続きお願いします" at bounding box center [122, 209] width 198 height 7
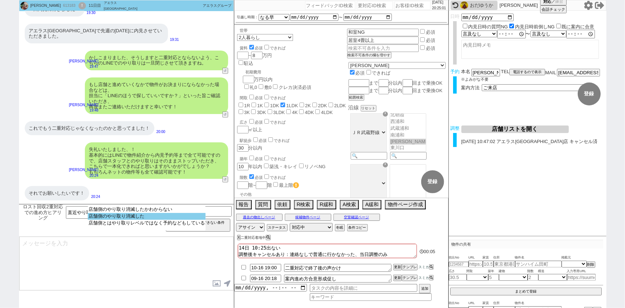
click at [137, 219] on option "店舗側のやり取り消滅した" at bounding box center [147, 216] width 118 height 7
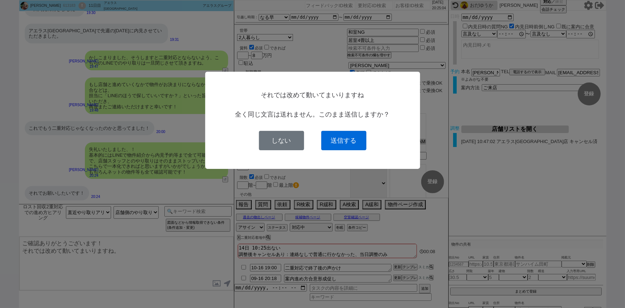
click at [349, 141] on button "送信する" at bounding box center [343, 140] width 45 height 19
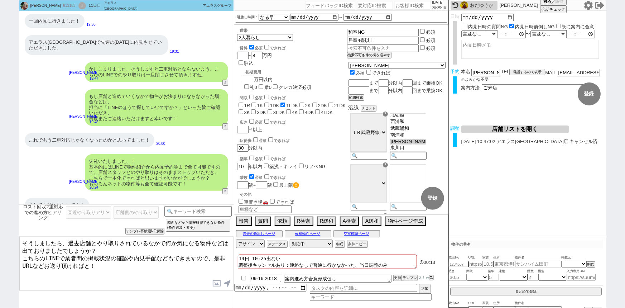
scroll to position [1146, 0]
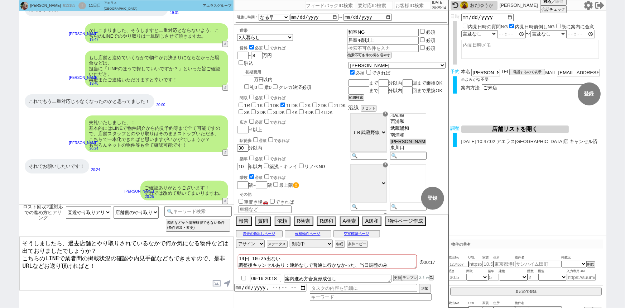
click at [244, 279] on input "checkbox" at bounding box center [244, 277] width 10 height 5
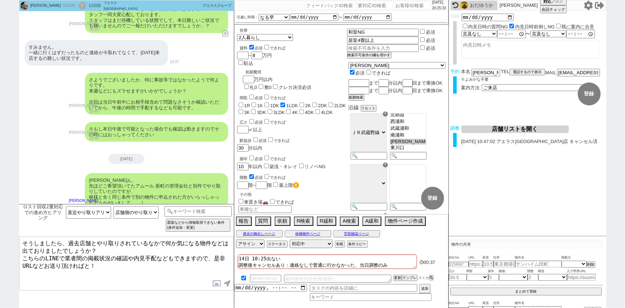
scroll to position [866, 0]
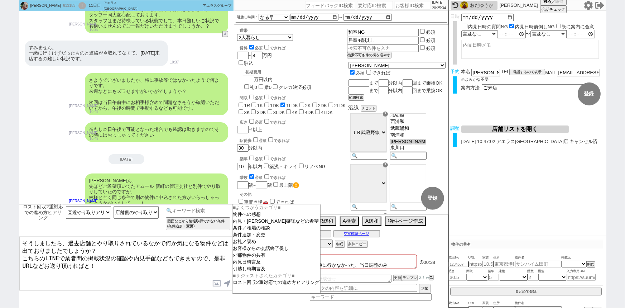
click at [174, 209] on input at bounding box center [198, 210] width 68 height 9
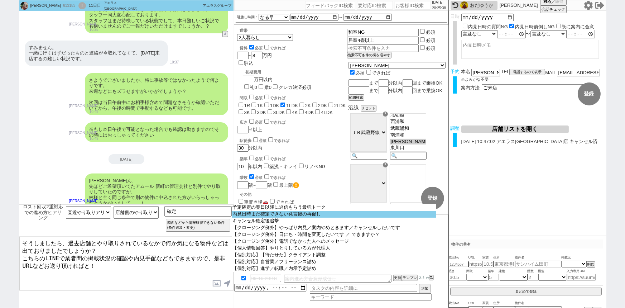
click at [253, 215] on option "内見日時まだ確定できない発言後の再促し" at bounding box center [334, 214] width 204 height 7
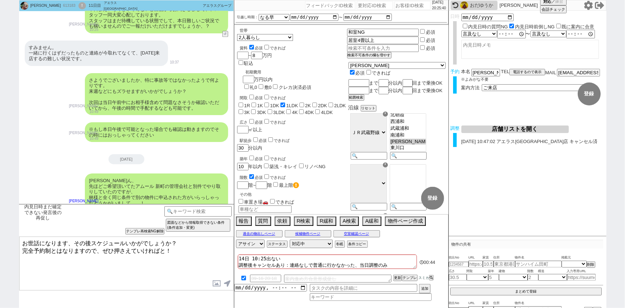
click at [74, 239] on textarea "お世話になります、その後スケジュールいかがでしょうか？ 完全予約制とはなりますので、ぜひ押さえていければと！" at bounding box center [126, 263] width 214 height 54
drag, startPoint x: 73, startPoint y: 240, endPoint x: 0, endPoint y: 226, distance: 74.0
click at [0, 226] on div "朱梨 613183 ! 0 11日目 アエラス新越谷店 冬眠中 自社客 アエラスグループ スミカ_BPO チャット全表示 2025-09-12 お待たせしてお…" at bounding box center [312, 154] width 625 height 308
click at [62, 241] on textarea "改めて、その後スケジュールいかがでしょうか？ 完全予約制とはなりますので、ぜひ押さえていければと！" at bounding box center [126, 263] width 214 height 54
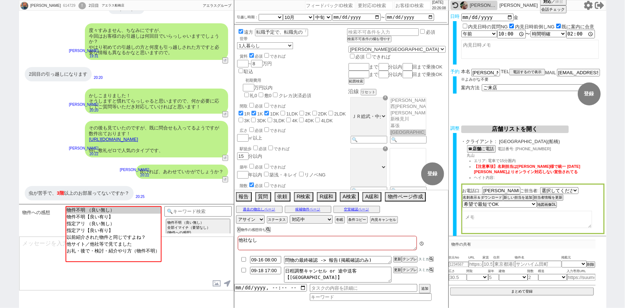
scroll to position [5, 0]
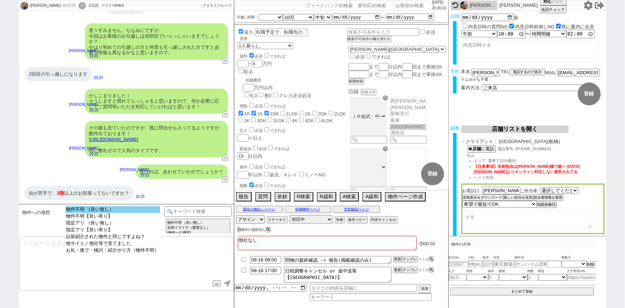
click at [109, 207] on option "物件不明 （良い無し）" at bounding box center [113, 209] width 95 height 7
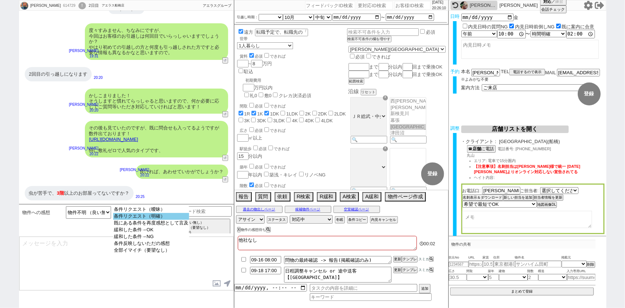
click at [134, 216] on option "条件リクエスト（明確）" at bounding box center [151, 216] width 76 height 7
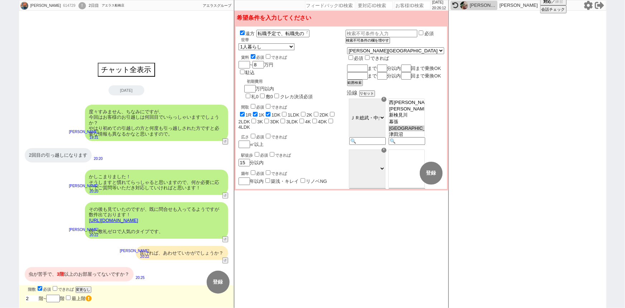
click at [33, 296] on input "2" at bounding box center [32, 298] width 14 height 6
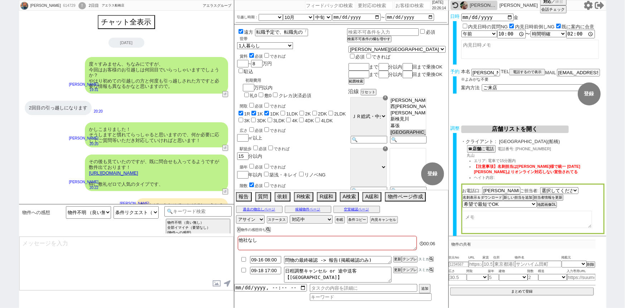
scroll to position [5, 0]
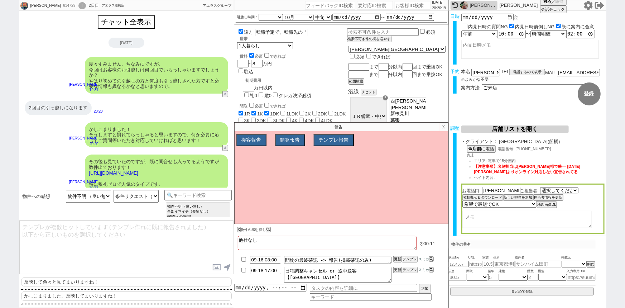
click at [52, 282] on p "反映して色々と見てまいりますね！" at bounding box center [126, 281] width 211 height 9
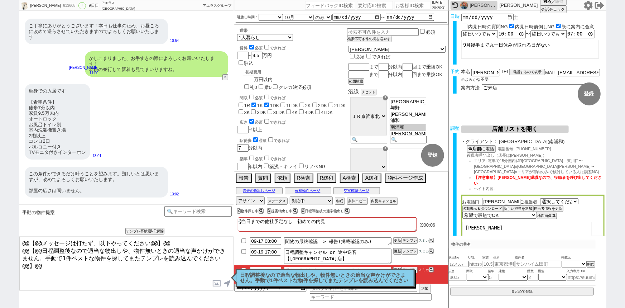
scroll to position [2830, 0]
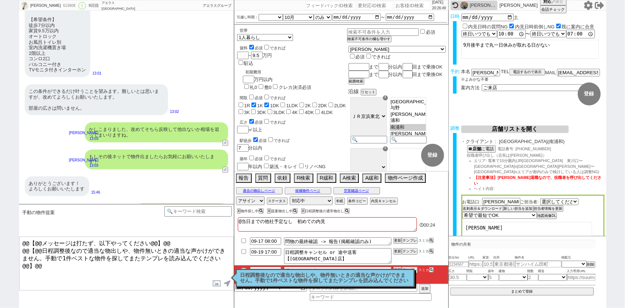
click at [83, 176] on div "ありがとうございます！ よろしくお願いいたします" at bounding box center [57, 186] width 64 height 20
click at [369, 178] on button "A緩和" at bounding box center [372, 177] width 18 height 8
click at [280, 274] on p "日程調整後なので適当な物出しや、物件無いときの適当な声かけができません。手動で1件ベストな物件を探してまたテンプレを読み込んでください" at bounding box center [325, 277] width 170 height 11
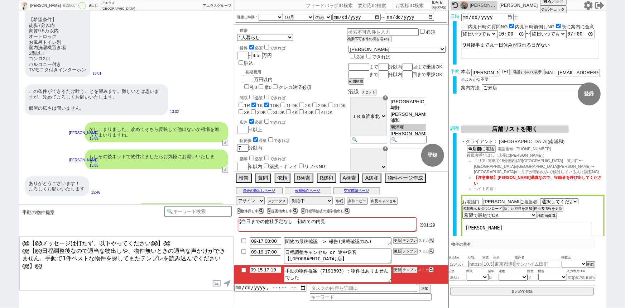
click at [262, 270] on input "09-15 17:19" at bounding box center [265, 270] width 31 height 6
click at [399, 269] on button "更新" at bounding box center [396, 269] width 7 height 5
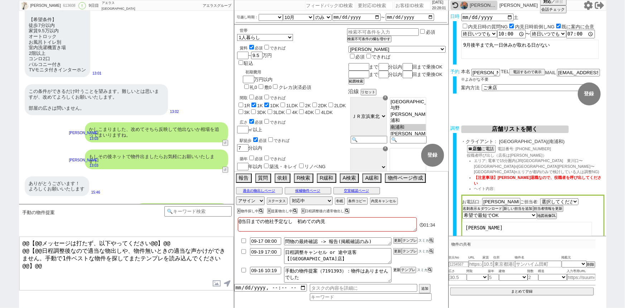
click at [399, 269] on button "更新" at bounding box center [396, 269] width 7 height 5
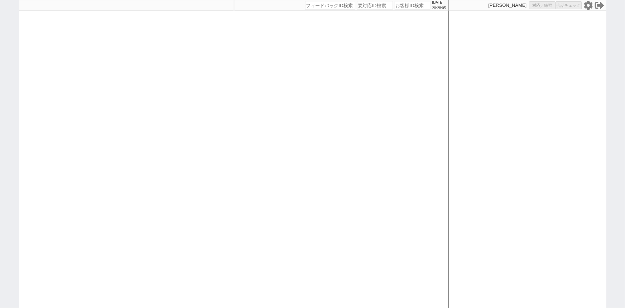
select select "2"
select select "1"
select select "2"
select select "5"
select select
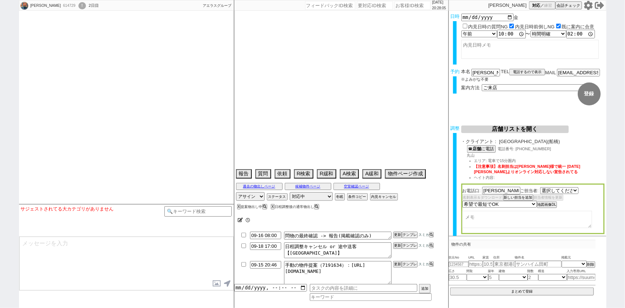
select select "[DATE]"
type textarea "他社なし"
select select
select select "[DATE]"
select select "10"
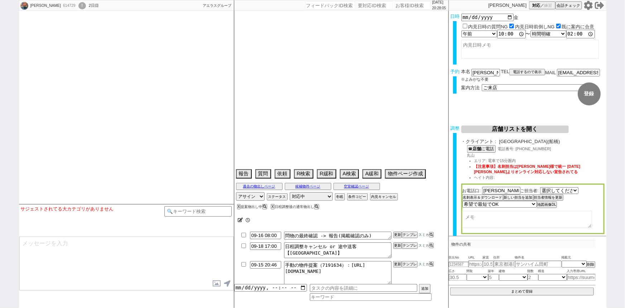
select select "33"
select select "0"
select select "12"
select select "810"
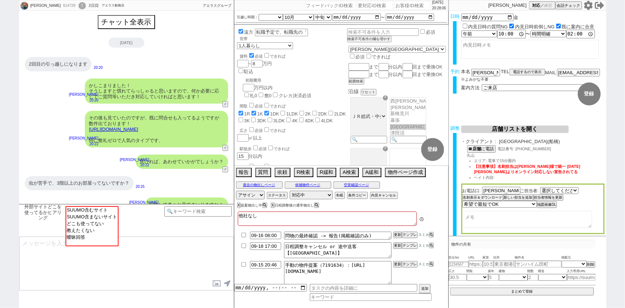
scroll to position [104, 0]
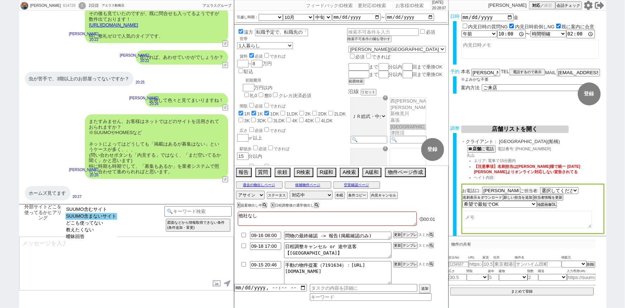
select select "SUUMO含まないサイト"
click at [101, 216] on option "SUUMO含まないサイト" at bounding box center [92, 216] width 52 height 7
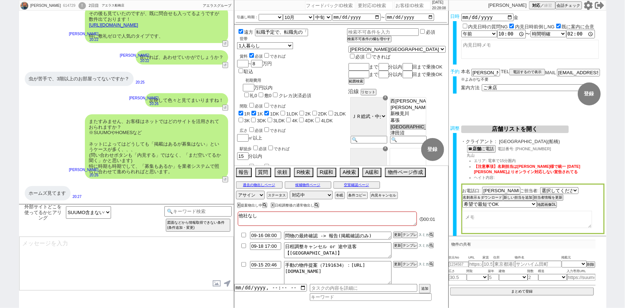
type textarea "ご確認ありがとうございます！ 賃貸サイトですと、やはり現状スーモさんが量だと[PERSON_NAME]、その他のサイトは網羅性は低いか、もし残っていても埋まっ…"
type textarea "こちらのお探しの参考にするため、また空室状況を確認するため等で、今後も「外部サイトで物件見つけられましたか？」と定期的にヒアリングさせて頂いてもよろしいでしょ…"
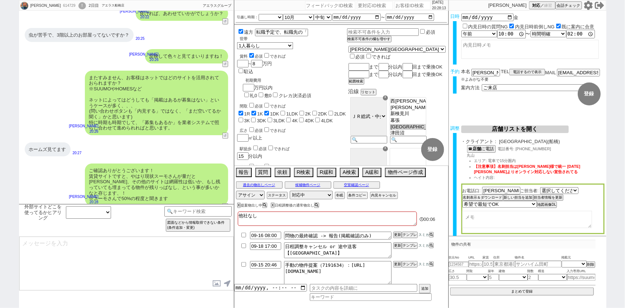
scroll to position [138, 0]
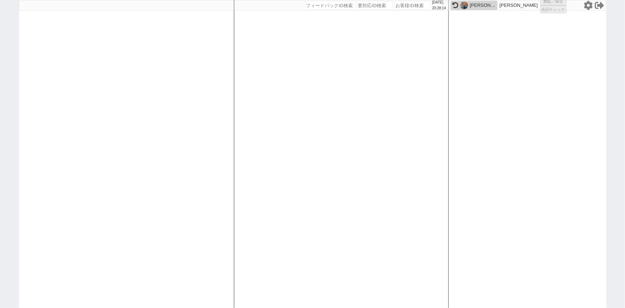
select select
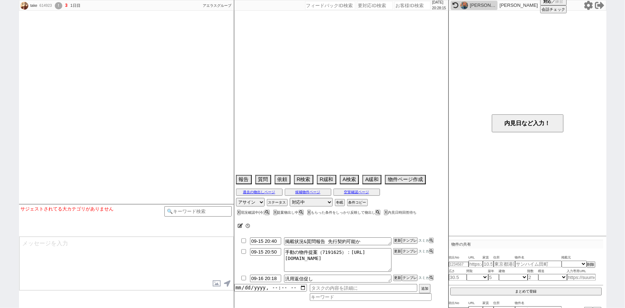
select select
select select "15"
select select "1"
select select "63"
select select "[DATE]"
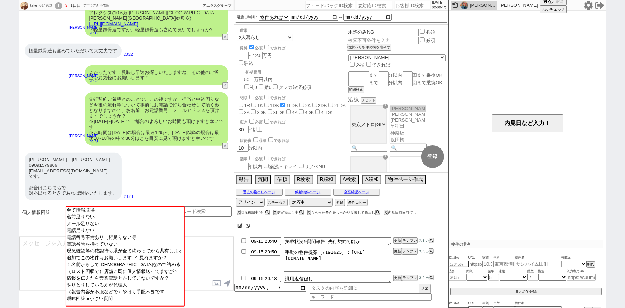
scroll to position [113, 0]
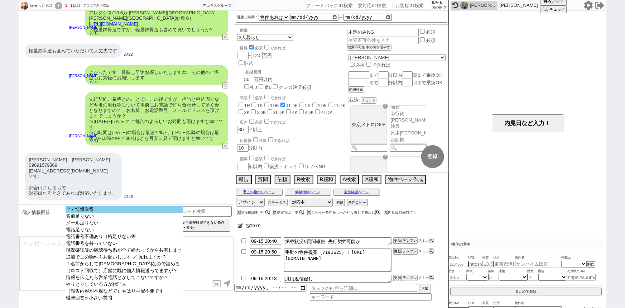
click at [108, 212] on option "全て情報取得" at bounding box center [125, 209] width 118 height 7
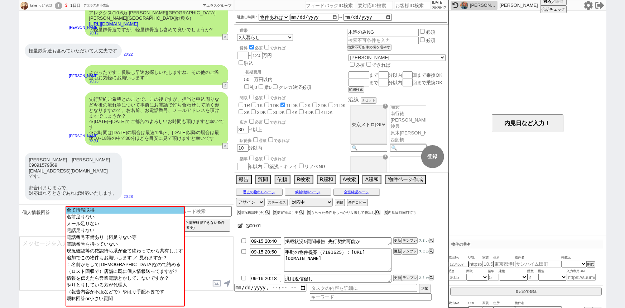
scroll to position [272, 0]
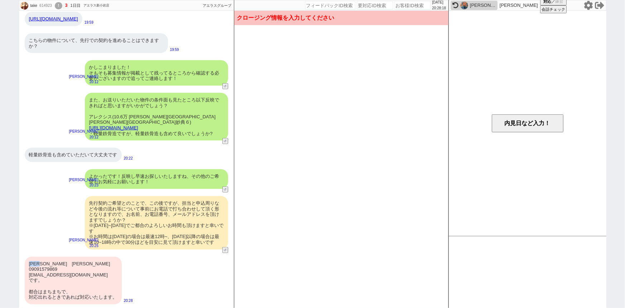
drag, startPoint x: 47, startPoint y: 264, endPoint x: 30, endPoint y: 262, distance: 17.6
click at [30, 262] on div "川村毅流　カワムラタケル 09091579869 kamo926@icloud.com です。 都合はまちまちで、 対応出れるときであれば対応いたします。" at bounding box center [73, 280] width 97 height 48
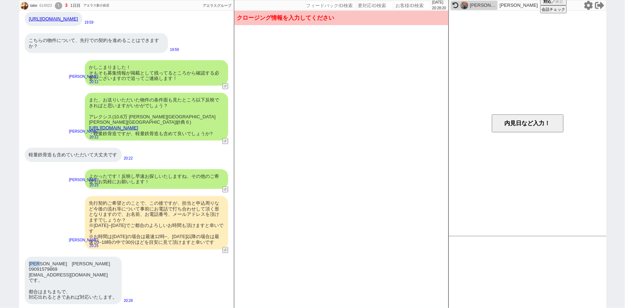
copy div "川村毅流"
click at [531, 122] on button "内見日など入力！" at bounding box center [528, 123] width 72 height 18
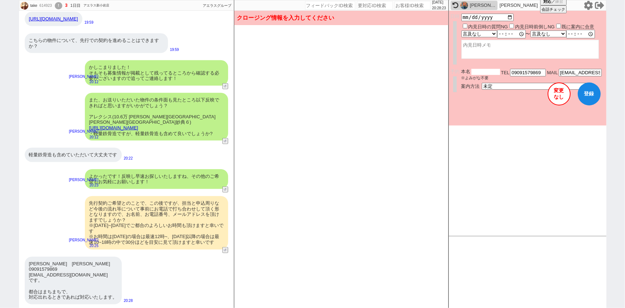
click at [475, 72] on input "text" at bounding box center [485, 72] width 29 height 6
paste input "[PERSON_NAME]流"
type input "[PERSON_NAME]流"
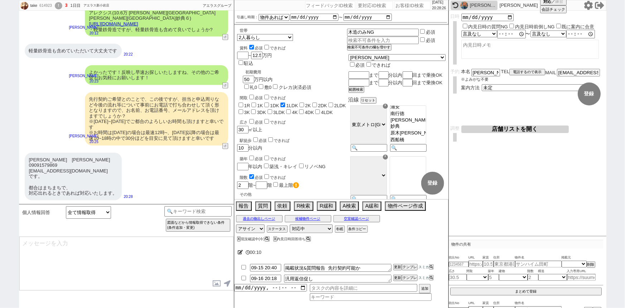
type textarea "@@【@@メッセージは打たず、以下やってください@@】@@ @@【@@内見日無くて個人情報が来るパターンが想定されてません、自由記述してください！ もしオンラ…"
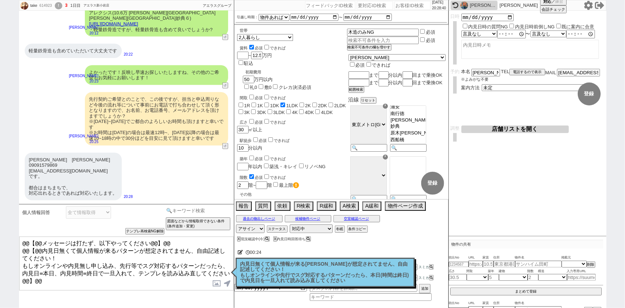
click at [206, 212] on input at bounding box center [198, 210] width 68 height 9
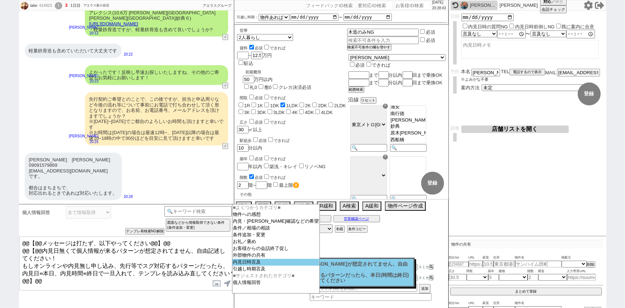
click at [248, 265] on option "内見日時言及" at bounding box center [275, 262] width 87 height 7
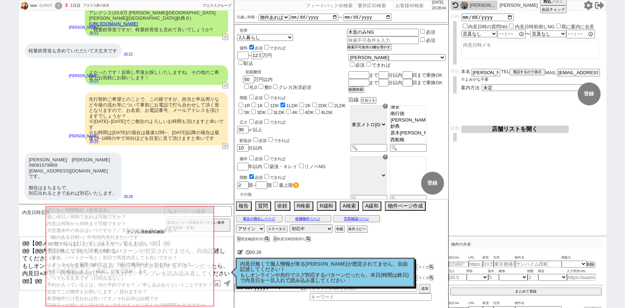
click at [154, 230] on button "テンプレ再検索NG解除" at bounding box center [146, 231] width 38 height 5
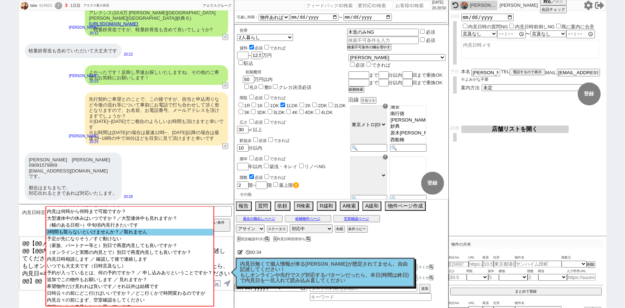
scroll to position [14, 0]
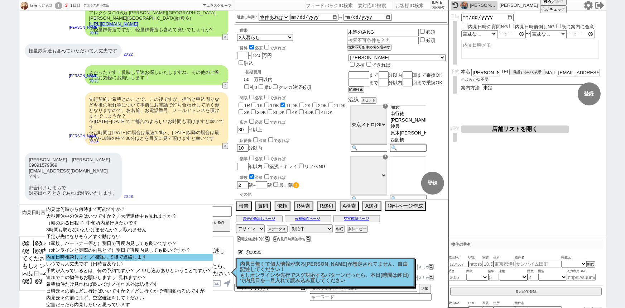
select select "内見日時相談します ／ 確認して後で連絡します"
click at [177, 260] on option "内見日時相談します ／ 確認して後で連絡します" at bounding box center [128, 257] width 167 height 7
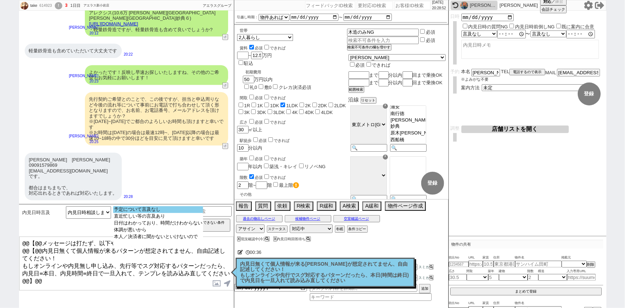
select select "予定について言及なし"
click at [157, 208] on option "予定について言及なし" at bounding box center [158, 209] width 90 height 7
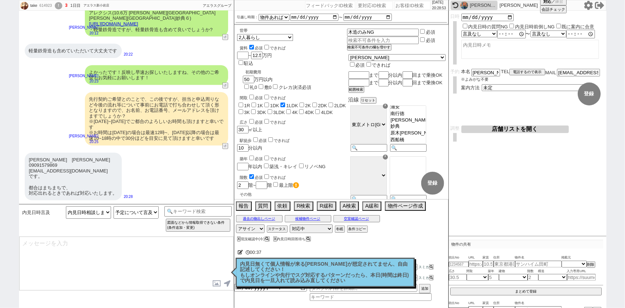
type textarea "お忙しいところ恐縮です、！ ちなみに、スケジュールについてはいつ頃までに頂けますでしょうか？"
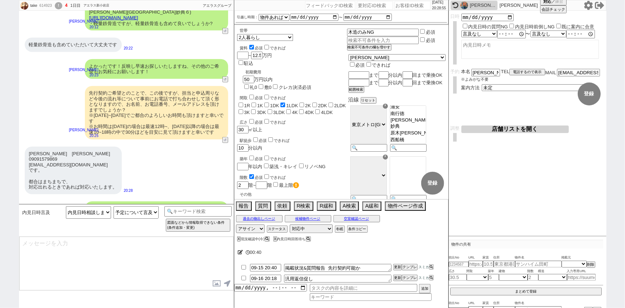
scroll to position [408, 0]
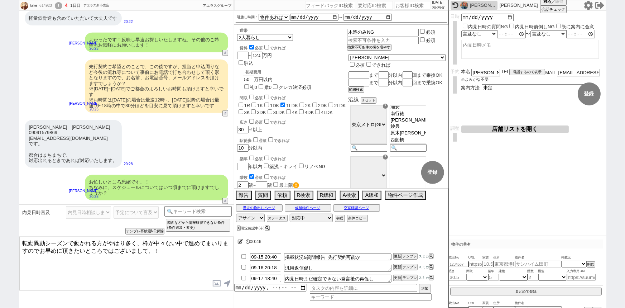
drag, startPoint x: 147, startPoint y: 249, endPoint x: 0, endPoint y: 206, distance: 153.5
click at [0, 206] on div "take 614923 ! 4 1日目 アエラス新小岩店 冬眠中 自社客 アエラスグループ スミカ_BPO チャット全表示 2025-09-15 エリア：東京…" at bounding box center [312, 154] width 625 height 308
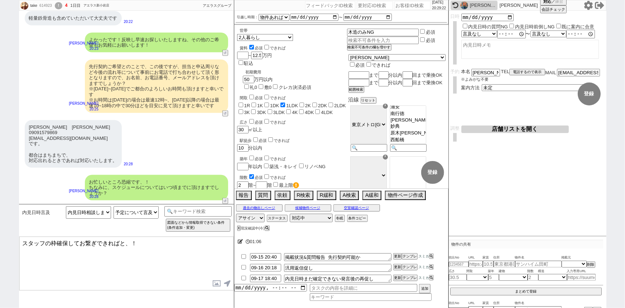
type textarea "スタッフの枠確保してお繋ぎできればと、！"
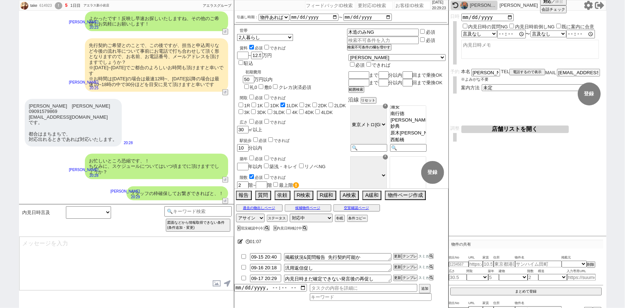
type input "09-15 20:44"
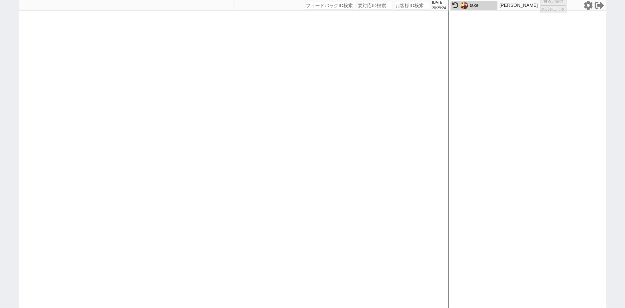
select select "2"
select select "1"
select select "2"
select select "5"
select select
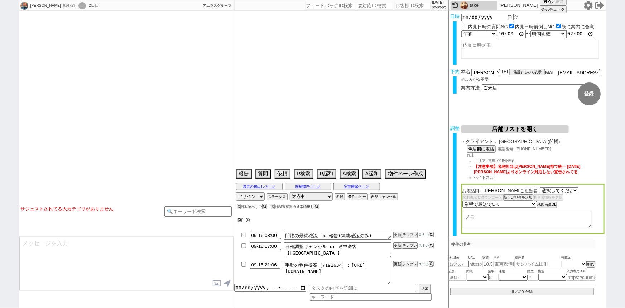
select select "1415"
select select
select select "2025"
select select "10"
select select "33"
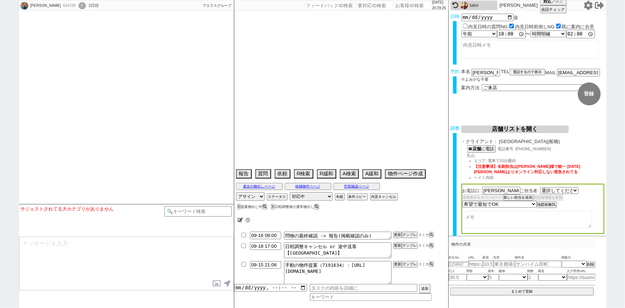
select select "0"
select select "12"
select select "810"
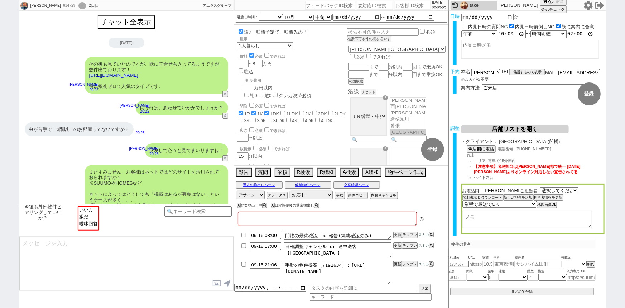
type textarea "他社なし"
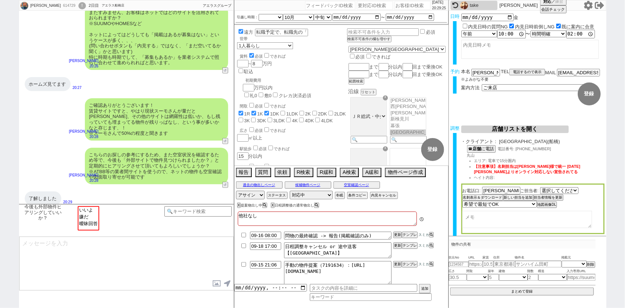
scroll to position [5, 0]
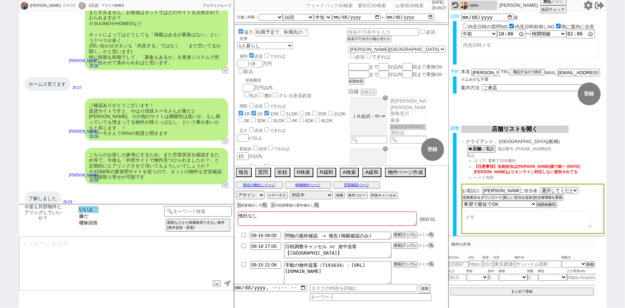
select select "いいよ"
click at [86, 208] on option "いいよ" at bounding box center [88, 209] width 20 height 7
type textarea "ありがとうございます！ どうしても先に頂いている情報だけですとお出しできない物件もあり、、恐れ入りますが、お客様の情報収集も参考にもしつつ動ければと思います。"
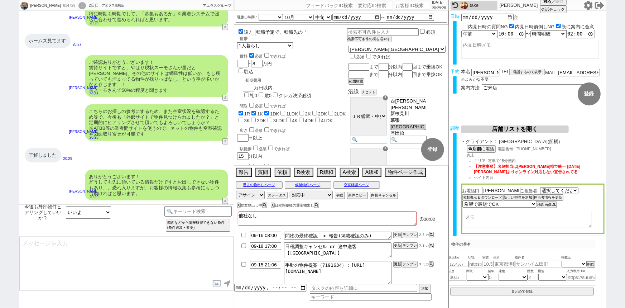
scroll to position [133, 0]
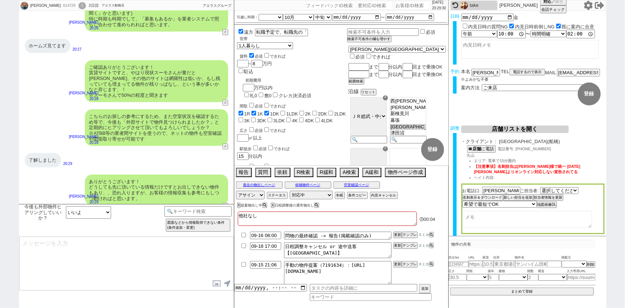
type textarea "早速ですが、最近お探しされている中で気になられている物件はございますでしょうか？ ございましたら、物件のURLを頂けますと幸いです！"
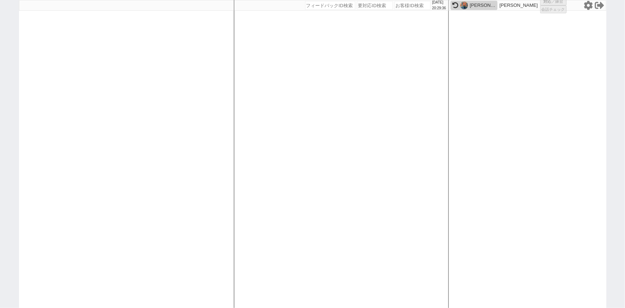
select select "1"
select select "6"
select select "2"
select select "5"
select select
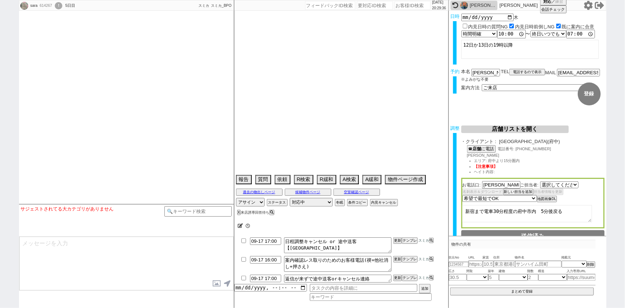
select select "1867"
type textarea "大阪 同居人だけ一時的に東京にいる @当日までの他社予定なし"
select select "2025"
select select "10"
select select "37"
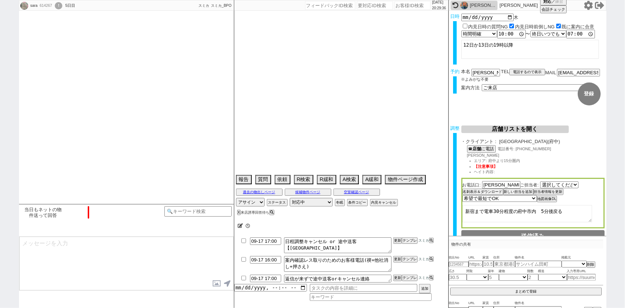
select select "1"
select select "29"
select select "44"
select select "1167"
select select "15"
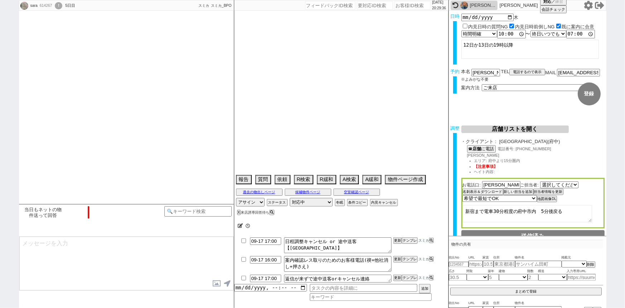
select select "522"
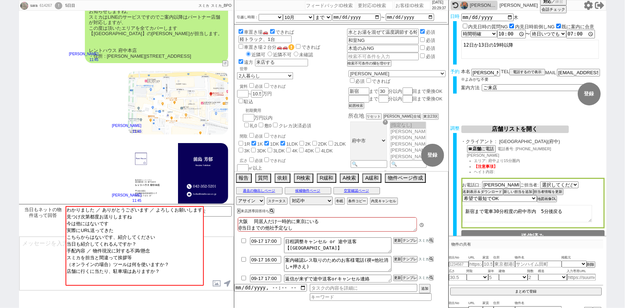
scroll to position [142, 0]
click at [19, 153] on div "小澤結 11:45" at bounding box center [126, 173] width 215 height 69
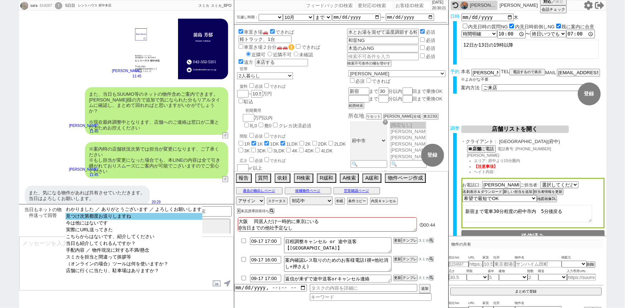
select select "見つけ次第都度お送りしますね"
click at [102, 215] on option "見つけ次第都度お送りしますね" at bounding box center [134, 216] width 137 height 7
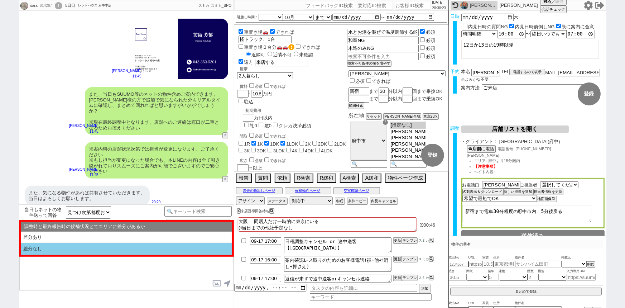
click at [85, 252] on li "差分なし" at bounding box center [126, 249] width 211 height 12
select select "差分なし"
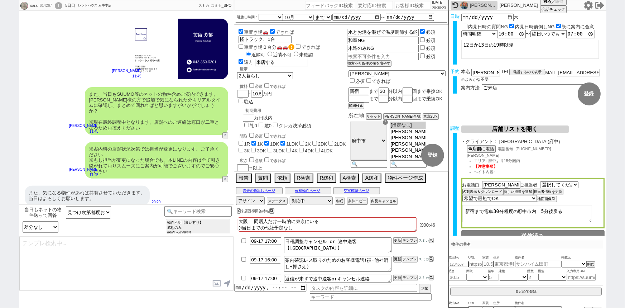
type textarea "かしこまりました、担当に事前に共有いたしますのでお気軽にお送りください！ また、今回お繋ぎできたレントハウス 府中本店ですが、 都内に多店舗展開するレントハウ…"
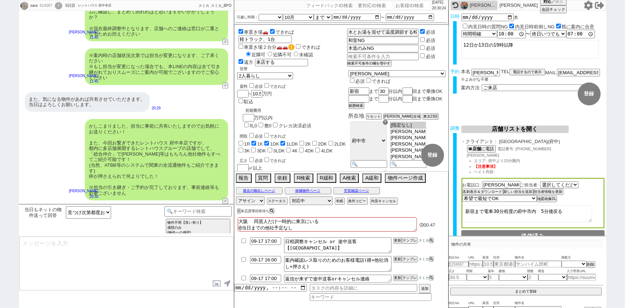
scroll to position [771, 0]
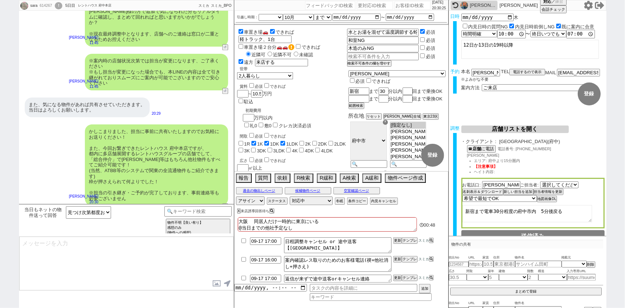
type textarea "手配内容も改めてメールにてお送りいたしますね。 それでは当日はどうぞよろしくお願いいたします！"
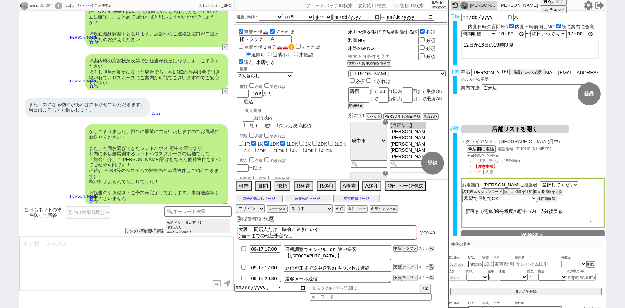
scroll to position [798, 0]
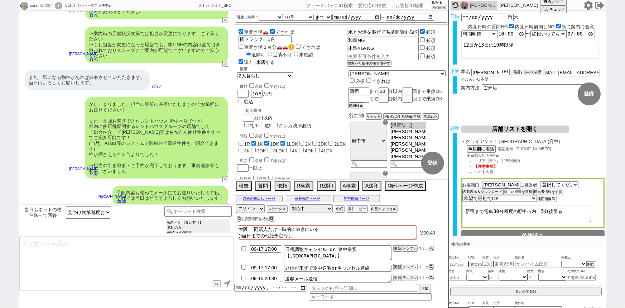
type textarea "■■■ご案内の流れ■■■ 1. 担当から詳細なヒアリング 2. 最新物件の洗い出し 3. 事前の物件含め、最新状況を直接確認 4. 募集中のものをまとめて内見…"
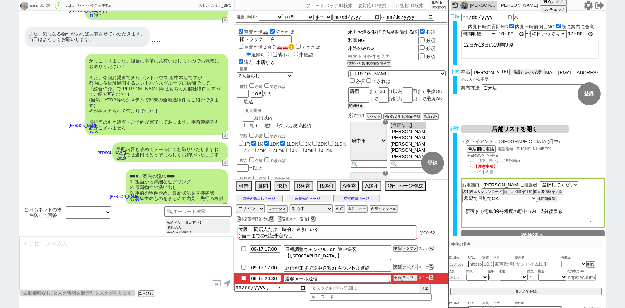
scroll to position [43, 0]
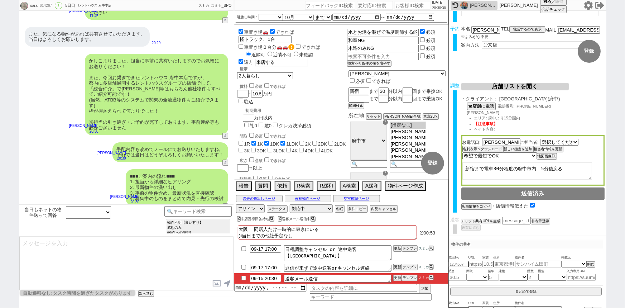
click at [488, 219] on button "チャット共有URLを生成" at bounding box center [480, 221] width 39 height 5
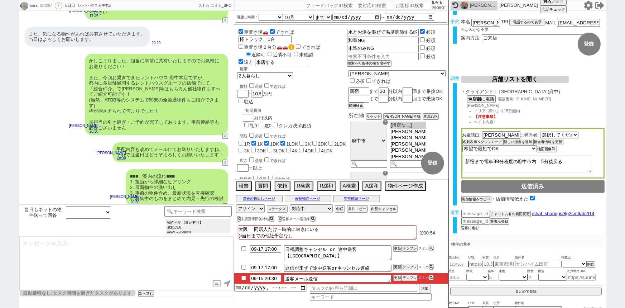
click at [477, 225] on button "送客に進む" at bounding box center [470, 227] width 18 height 5
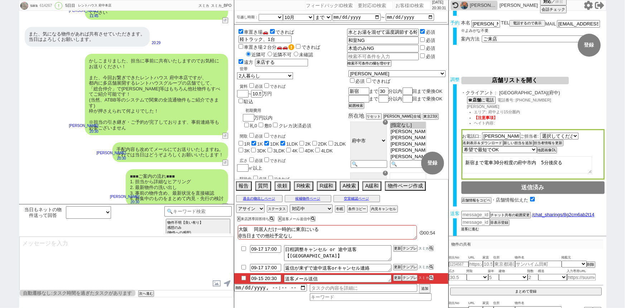
scroll to position [197, 0]
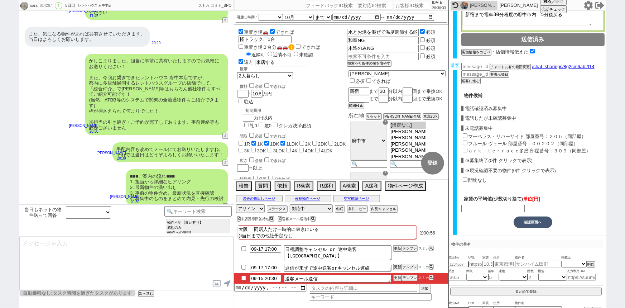
click at [466, 133] on input "マーベラス・リバーサイド 部屋番号：２０５（同部屋）" at bounding box center [465, 135] width 5 height 5
checkbox input "true"
type input "95000"
checkbox input "true"
checkbox input "false"
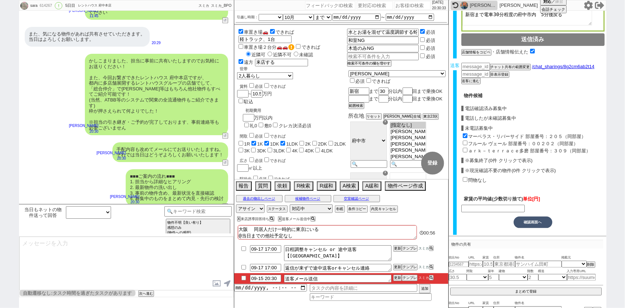
checkbox input "false"
checkbox input "true"
checkbox input "false"
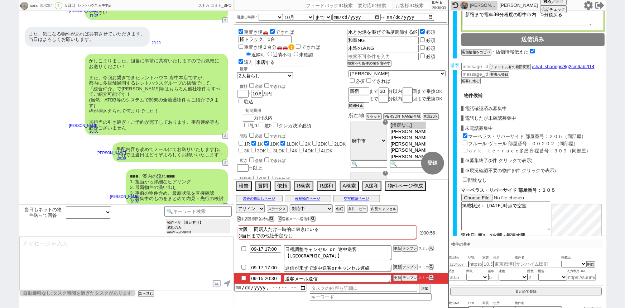
click at [466, 140] on input "フルール ヴェール 部屋番号：００２０２（同部屋）" at bounding box center [465, 142] width 5 height 5
checkbox input "true"
type input "99500"
checkbox input "true"
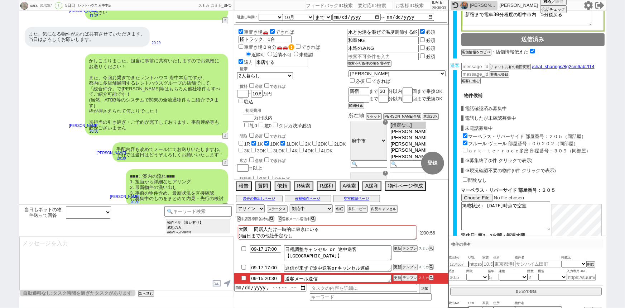
checkbox input "false"
checkbox input "true"
click at [466, 149] on input "ａｒｋ－ｔｅｒｒａｃｅ多磨 部屋番号：３０９（同部屋）" at bounding box center [465, 150] width 5 height 5
checkbox input "true"
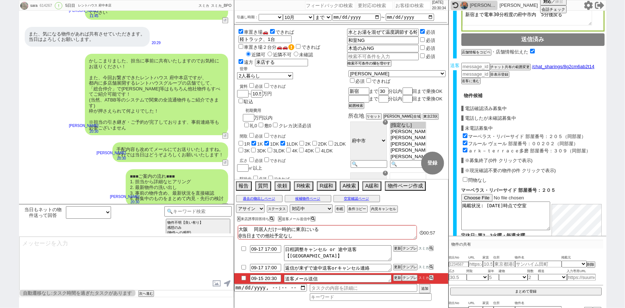
type input "99666"
checkbox input "true"
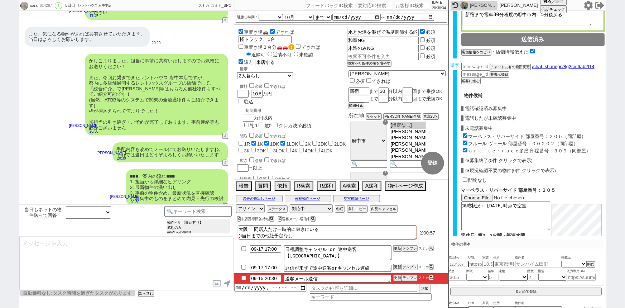
checkbox input "true"
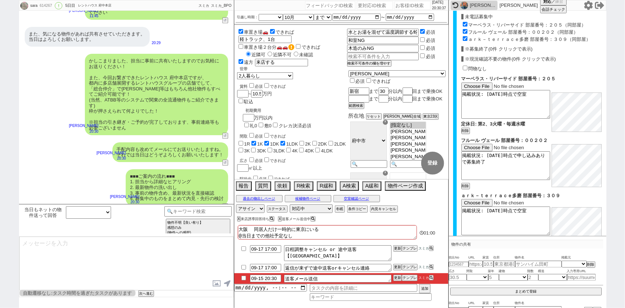
scroll to position [307, 0]
click at [466, 30] on input "フルール ヴェール 部屋番号：００２０２（同部屋）" at bounding box center [465, 32] width 5 height 5
checkbox input "false"
type input "97500"
checkbox input "true"
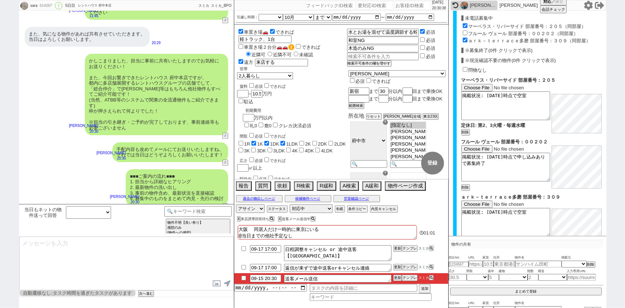
checkbox input "false"
checkbox input "true"
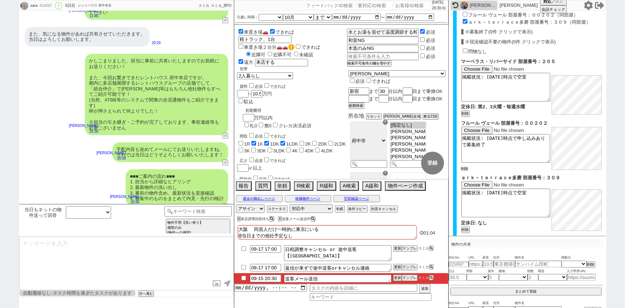
click at [465, 171] on div "掲載状況: 9月15日時点で申し込みありで募集終了 削除" at bounding box center [506, 148] width 90 height 45
click at [466, 168] on button "削除" at bounding box center [464, 168] width 7 height 5
checkbox input "true"
checkbox input "false"
checkbox input "true"
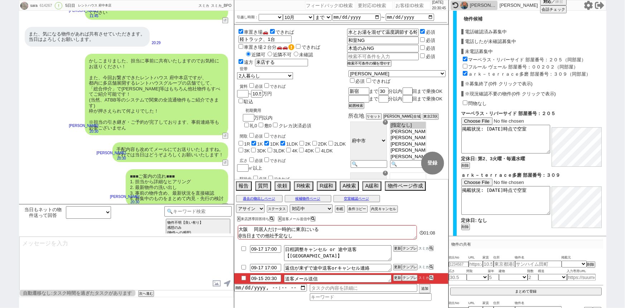
scroll to position [323, 0]
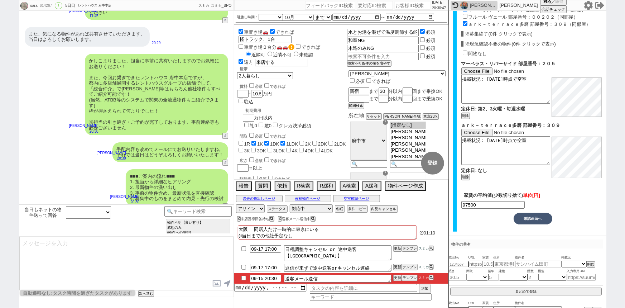
click at [536, 216] on button "確認画面へ" at bounding box center [533, 218] width 39 height 11
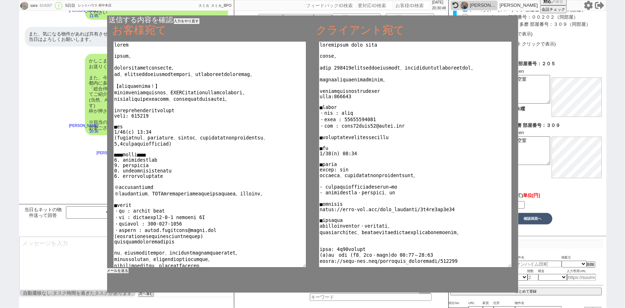
click at [123, 271] on button "メールを送る" at bounding box center [117, 270] width 21 height 5
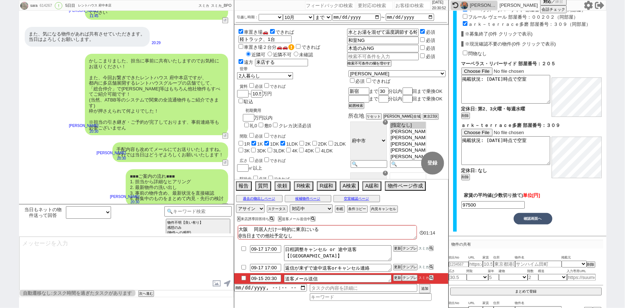
click at [243, 276] on input "checkbox" at bounding box center [244, 277] width 10 height 5
checkbox input "true"
drag, startPoint x: 298, startPoint y: 212, endPoint x: 301, endPoint y: 210, distance: 4.1
click at [298, 212] on select "対応中 引き継ぎ完了 ブロック 長期間返信なし 紹介不可 別の所で決まった 客の都合で引越しが無くなった 接客開始後に冬眠" at bounding box center [311, 208] width 43 height 9
select select "100"
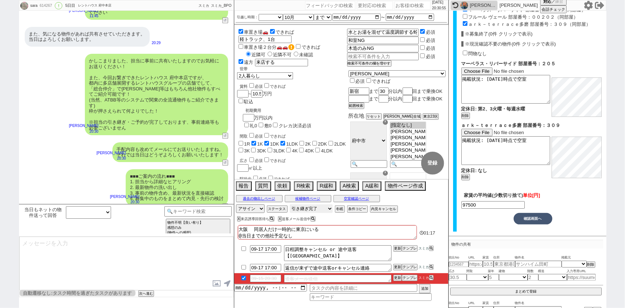
click at [290, 204] on select "対応中 引き継ぎ完了 ブロック 長期間返信なし 紹介不可 別の所で決まった 客の都合で引越しが無くなった 接客開始後に冬眠" at bounding box center [311, 208] width 43 height 9
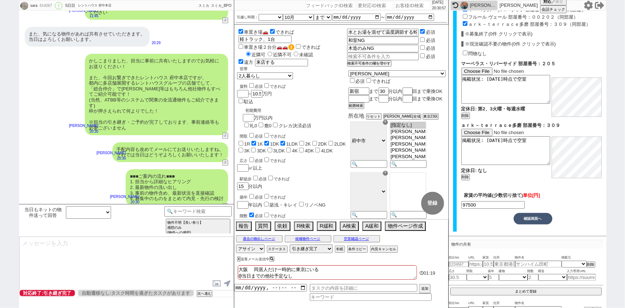
click at [395, 7] on input "number" at bounding box center [413, 5] width 36 height 9
paste input "613206"
type input "613206"
select select "500"
select select
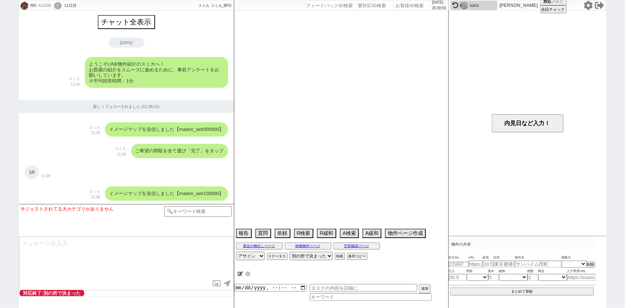
type textarea "娘の代理 旧ID:23306　条件から別IDと判断"
select select "2025"
select select "9"
select select "27"
select select "0"
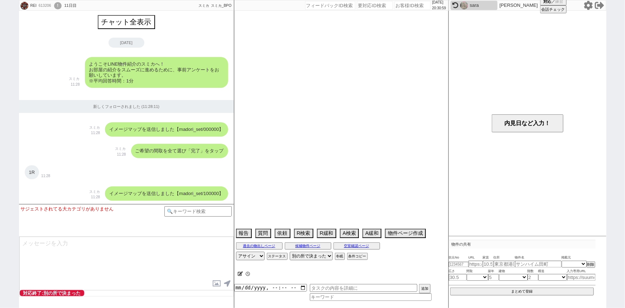
select select "62"
select select "1511"
select select "66"
select select "1610"
select select "75"
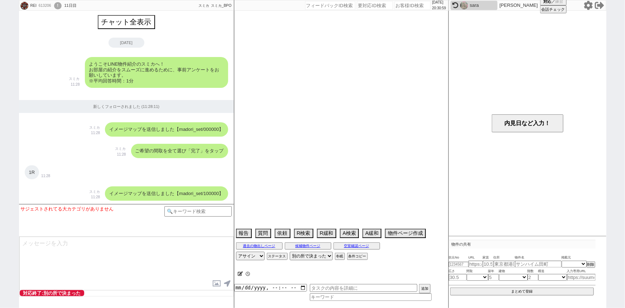
select select "1796"
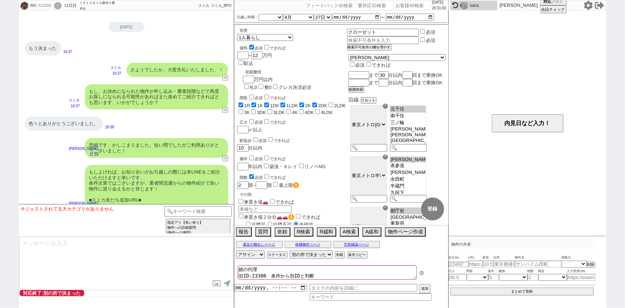
scroll to position [56, 0]
click at [74, 255] on textarea at bounding box center [126, 263] width 214 height 54
type textarea "s"
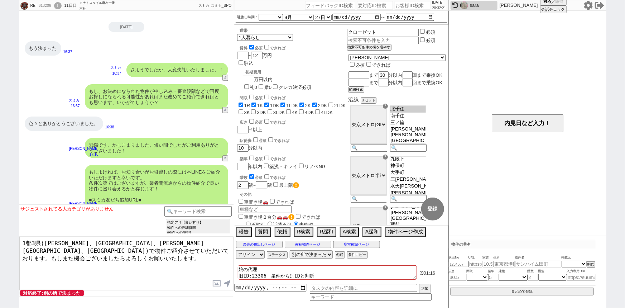
type textarea "1都3県(東京都、神奈川県、千葉県、埼玉県)で物件ご紹介させていただいております。もしまた機会ございましたらよろしくお願いいたします。"
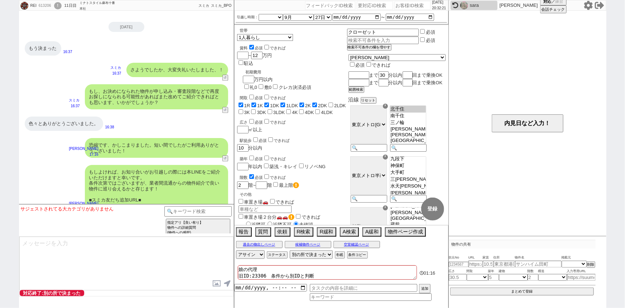
scroll to position [2209, 0]
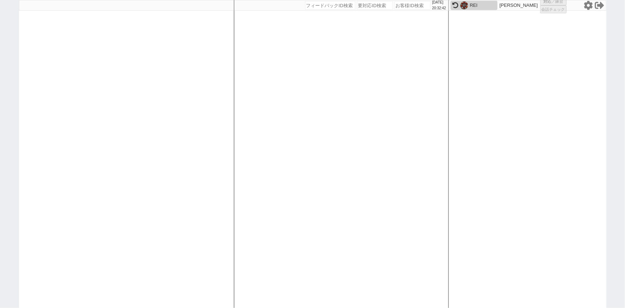
select select "1"
select select
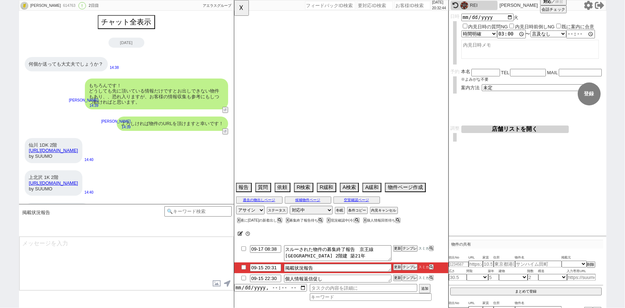
select select "2025"
select select "9"
select select "36"
select select "0"
select select "2"
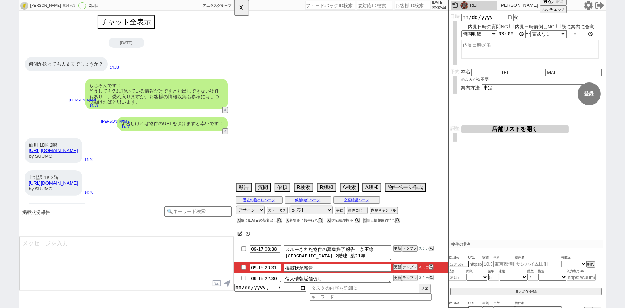
select select "3"
select select "4"
select select "5"
select select "6"
select select "7"
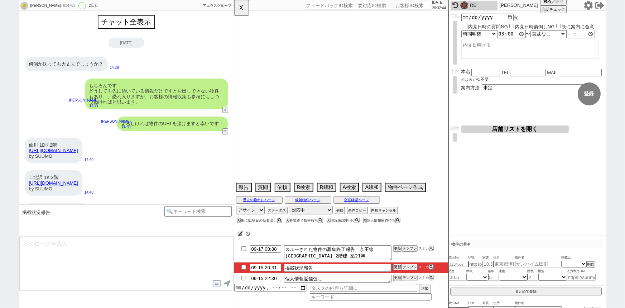
select select "8"
select select "9"
select select "10"
select select "11"
select select "12"
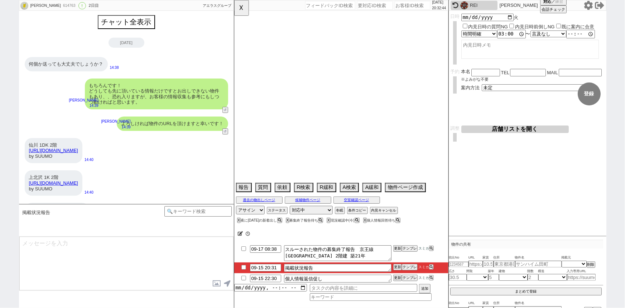
select select "13"
select select "14"
select select "15"
select select "16"
select select "17"
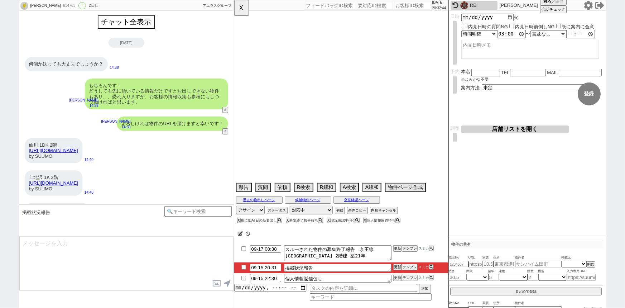
select select "18"
select select "19"
select select "20"
select select "21"
select select "22"
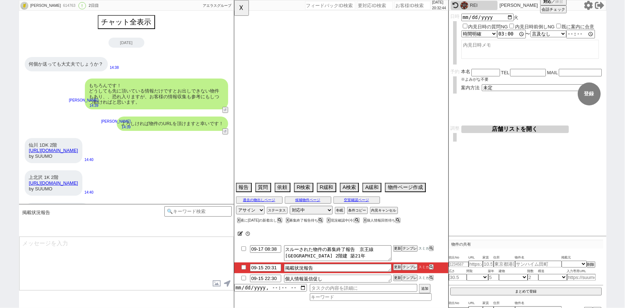
select select "23"
select select "24"
select select "25"
select select "26"
select select "27"
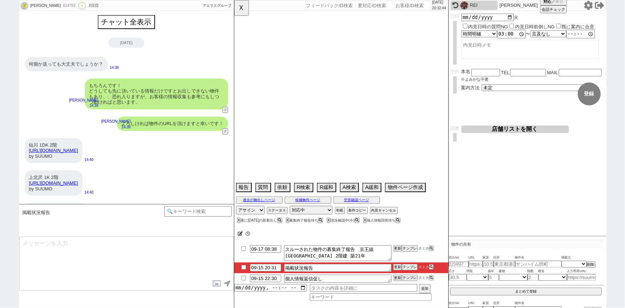
select select "28"
select select "29"
select select "30"
select select "31"
select select "32"
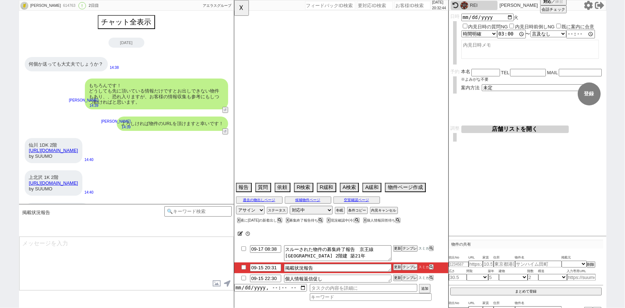
select select "33"
select select "34"
select select "35"
select select "36"
select select "37"
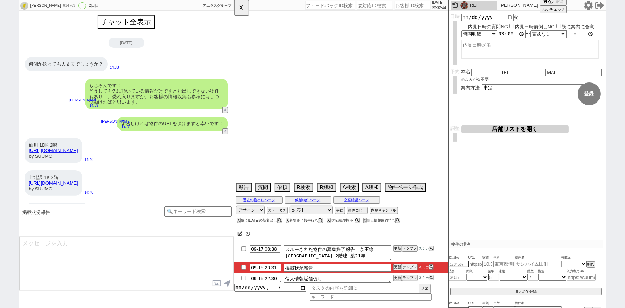
select select "38"
select select "39"
select select "40"
select select "41"
select select "42"
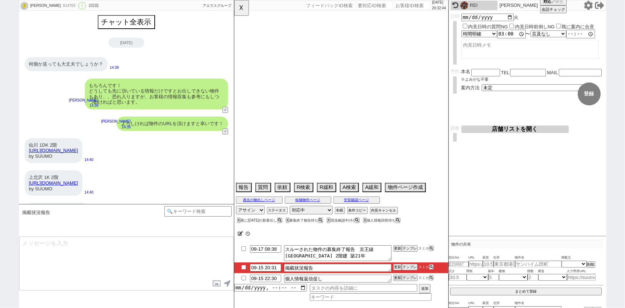
select select "43"
select select "45"
select select "46"
select select "47"
select select "48"
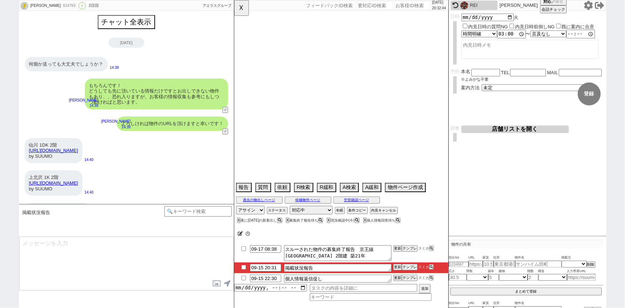
select select "49"
select select "23"
select select "730"
select select "75"
select select "817"
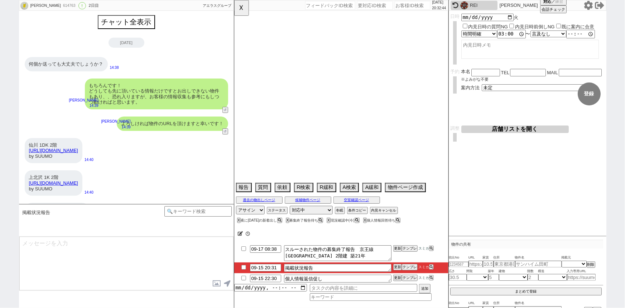
select select "14"
select select "60"
select select "63"
select select "62"
select select "29"
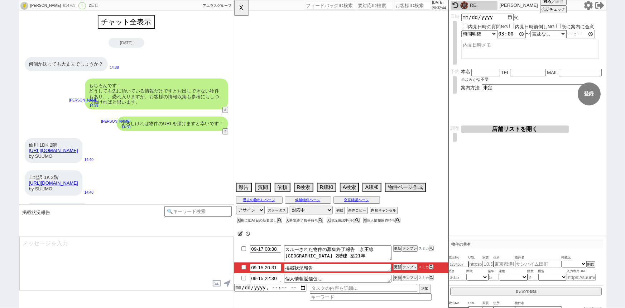
select select "65"
select select "1579"
select select "71"
select select "70"
select select "1680"
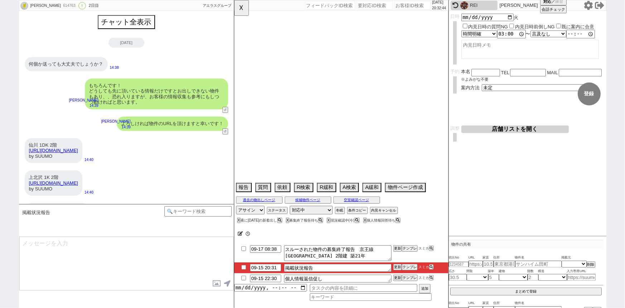
select select "64"
select select "69"
select select "67"
select select "59"
select select "19"
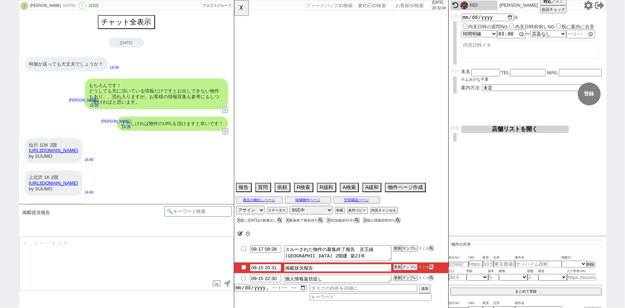
select select "9"
select select "332"
select select "27"
select select "74"
select select "66"
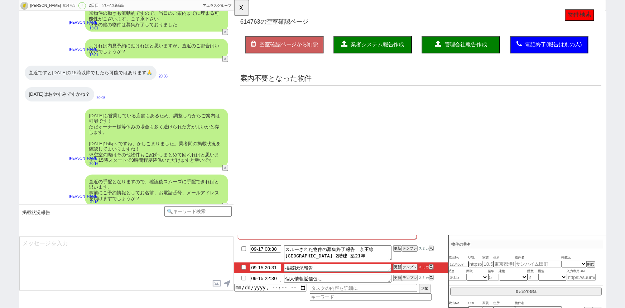
scroll to position [135, 0]
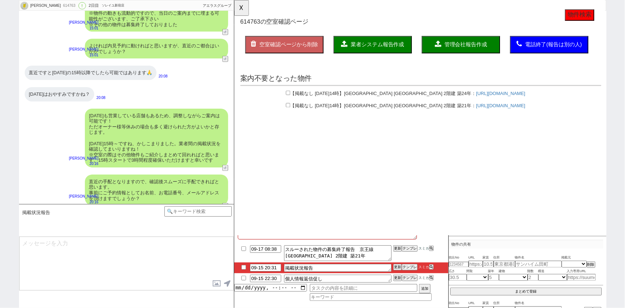
click at [118, 134] on div "水曜日も営業している店舗もあるため、調整しながらご案内は可能です！ ただオーナー様等休みの場合も多く避けられた方がよいかと存じます。 明日15時～ですね、かし…" at bounding box center [156, 138] width 143 height 59
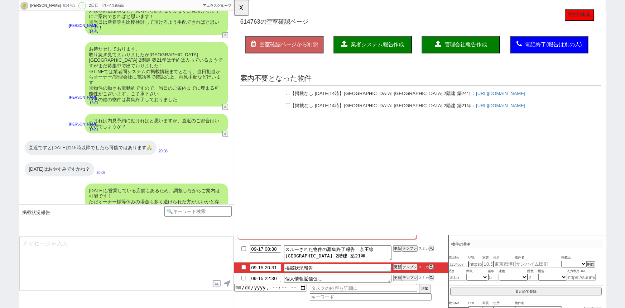
scroll to position [350, 0]
click at [291, 115] on input "checkbox" at bounding box center [291, 113] width 5 height 5
click at [380, 47] on span "業者システム報告作成" at bounding box center [387, 48] width 57 height 6
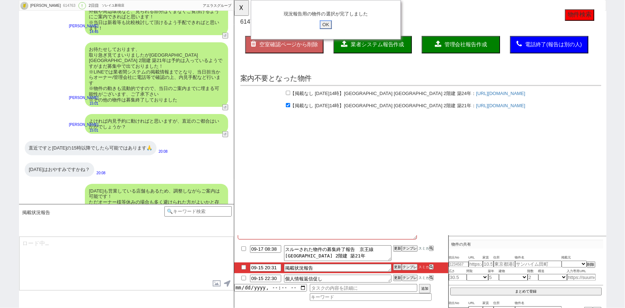
click at [332, 25] on input "OK" at bounding box center [332, 26] width 13 height 9
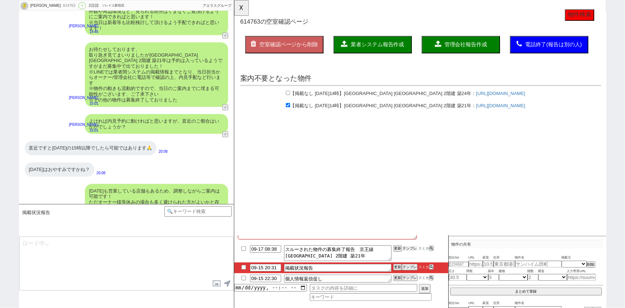
click at [410, 247] on button "テンプレ" at bounding box center [410, 248] width 16 height 5
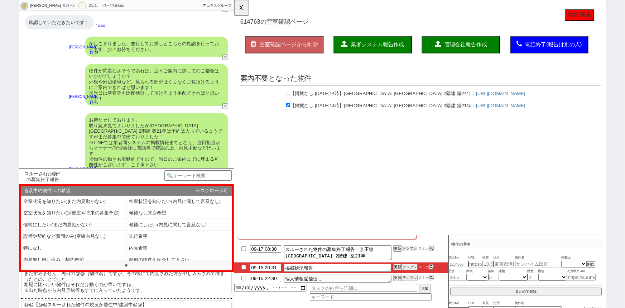
scroll to position [279, 0]
click at [408, 248] on button "テンプレ" at bounding box center [410, 248] width 16 height 5
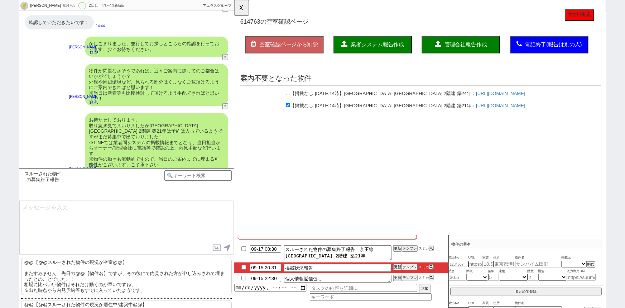
click at [97, 272] on p "@@【@@スルーされた物件の現況が空室@@】 またすみません、先日の@@【物件名】ですが、その後にて内見された方が申し込みされて埋まったとのことでした、！ 相…" at bounding box center [126, 276] width 211 height 37
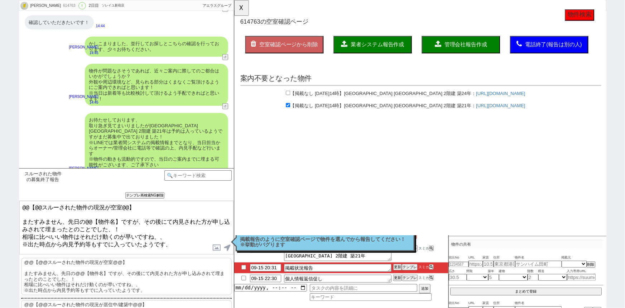
drag, startPoint x: 21, startPoint y: 219, endPoint x: 14, endPoint y: 177, distance: 41.8
click at [14, 177] on div "ひかる 614763 ! 0 2日目 ソレイユ新宿店 冬眠中 自社客 アエラスグループ スミカ_BPO チャット全表示 2025-09-15 何個か送っても大…" at bounding box center [312, 154] width 625 height 308
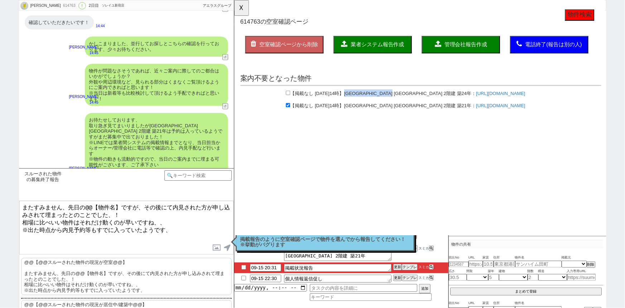
drag, startPoint x: 370, startPoint y: 99, endPoint x: 436, endPoint y: 100, distance: 66.3
click at [436, 100] on div "【掲載なし 2025年9月15日14時】 京王線 上北沢駅 2階建 築24年 ： https://suumo.jp/chintai/bc_1004591958…" at bounding box center [434, 101] width 388 height 10
copy span "京王線 上北沢駅 2階建 築24年"
drag, startPoint x: 372, startPoint y: 113, endPoint x: 433, endPoint y: 115, distance: 60.9
click at [433, 115] on div "【掲載なし 2025年9月15日14時】 京王線 仙川駅 2階建 築21年 ： https://suumo.jp/chintai/bc_10045898354…" at bounding box center [434, 114] width 388 height 10
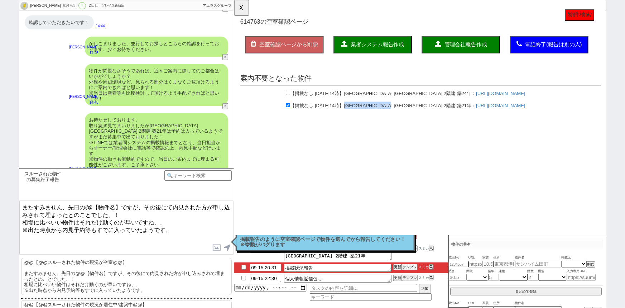
copy span "京王線 仙川駅 2階建 築21年"
drag, startPoint x: 119, startPoint y: 205, endPoint x: 68, endPoint y: 201, distance: 51.7
click at [68, 201] on textarea "またすみません、先日の@@【物件名】ですが、その後にて内見された方が申し込みされて埋まったとのことでした、！ 相場に比べいい物件はそれだけ動くのが早いですね、…" at bounding box center [126, 228] width 214 height 54
paste textarea "京王線 仙川駅 2階建 築21年"
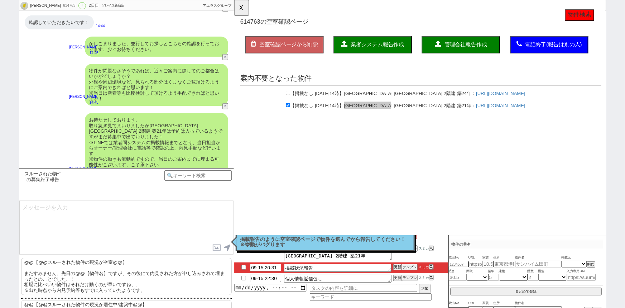
scroll to position [388, 0]
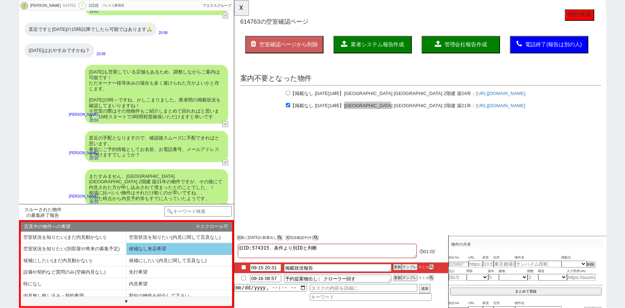
click at [178, 251] on li "候補なし来店希望" at bounding box center [179, 249] width 106 height 12
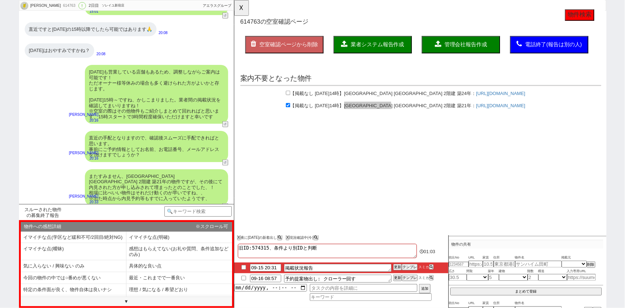
click at [242, 265] on input "checkbox" at bounding box center [244, 267] width 10 height 5
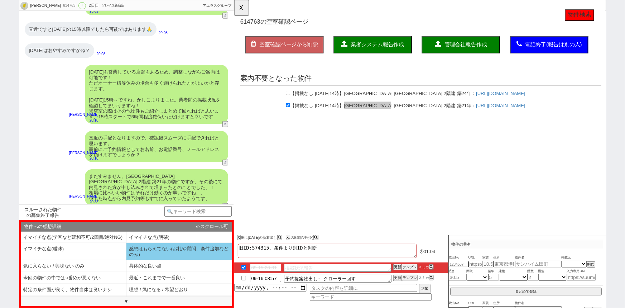
click at [173, 258] on li "感想はもらえてない(お礼や質問、条件追加などのみ)" at bounding box center [179, 251] width 106 height 17
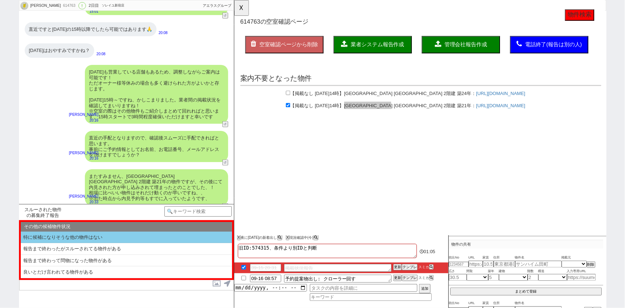
click at [97, 233] on li "特に候補になりそうな他の物件はない" at bounding box center [126, 237] width 211 height 12
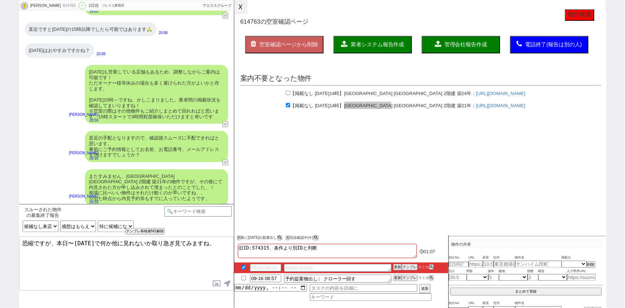
click at [243, 9] on button "☓" at bounding box center [240, 7] width 13 height 14
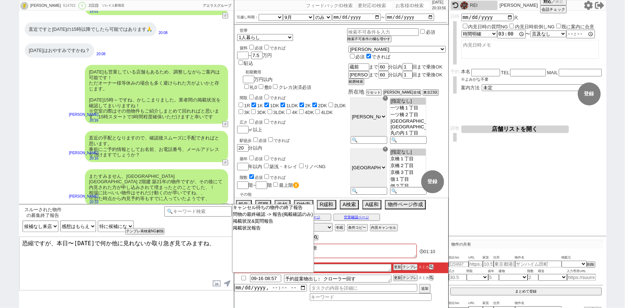
click at [155, 247] on textarea "恐縮ですが、本日〜明日で何か他に見れないか取り急ぎ見てみますね、" at bounding box center [126, 263] width 214 height 54
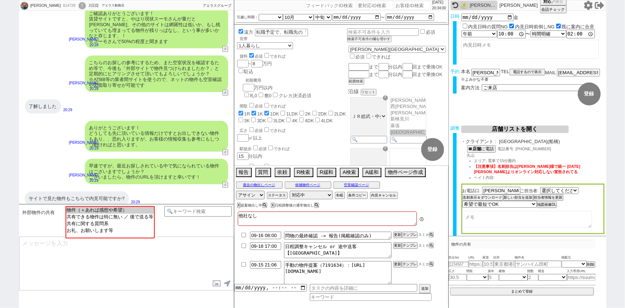
scroll to position [5, 0]
click at [197, 212] on input at bounding box center [198, 210] width 68 height 9
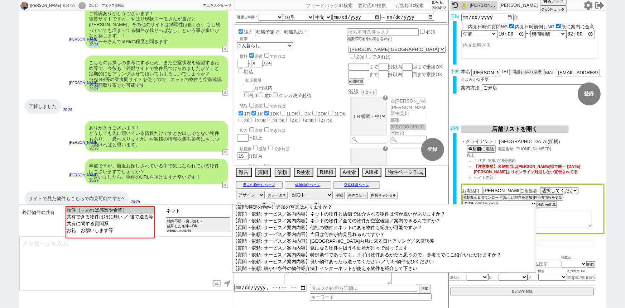
scroll to position [349, 0]
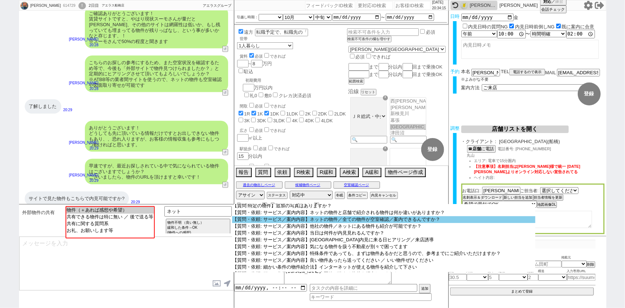
click at [425, 223] on option "【質問・依頼: サービス／案内内容】ネットの物件／全ての物件が空室確認／案内できるんですか？" at bounding box center [383, 219] width 303 height 7
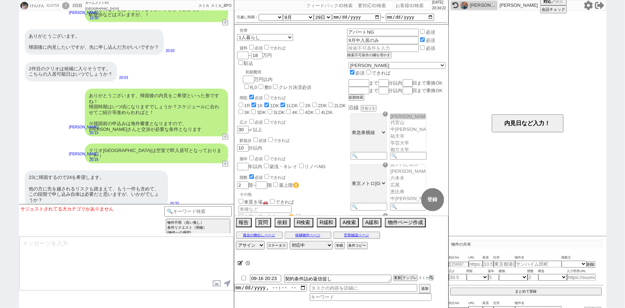
scroll to position [113, 0]
drag, startPoint x: 139, startPoint y: 127, endPoint x: 95, endPoint y: 132, distance: 45.0
click at [95, 143] on div "クリオ恵比寿弐番館は空室で即入居可となっておりました！" at bounding box center [156, 153] width 143 height 20
copy div "クリオ恵比寿弐番館"
click at [537, 120] on button "内見日など入力！" at bounding box center [528, 123] width 72 height 18
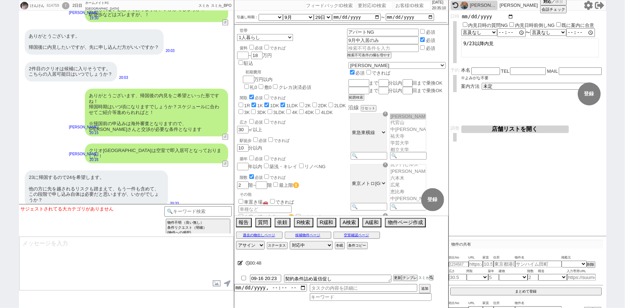
click at [509, 20] on div "内見日時の質問NG 内見日時前倒しNG 既に案内に合意 言及なし 時間明確 午前 午後 お昼 夕方・夜 終日いつでも その他 〜 言及なし 時間明確 午前 午…" at bounding box center [532, 37] width 143 height 47
click at [506, 14] on input "date" at bounding box center [487, 17] width 53 height 6
click at [509, 16] on input "date" at bounding box center [487, 17] width 53 height 6
click at [521, 27] on label "内見日時前倒しNG" at bounding box center [535, 26] width 40 height 5
click at [514, 27] on input "内見日時前倒しNG" at bounding box center [511, 26] width 5 height 5
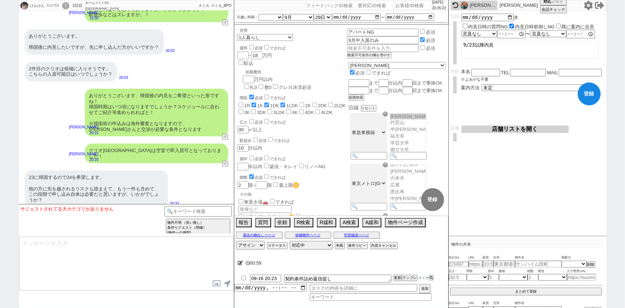
drag, startPoint x: 504, startPoint y: 45, endPoint x: 441, endPoint y: 51, distance: 63.3
click at [441, 51] on div "けんけん 614759 ! 0 2日目 ホームメイトFC 三軒茶屋南口店 冬眠中 自社客 スミカ スミカ_BPO チャット全表示 2025-09-14 ようこ…" at bounding box center [312, 154] width 587 height 308
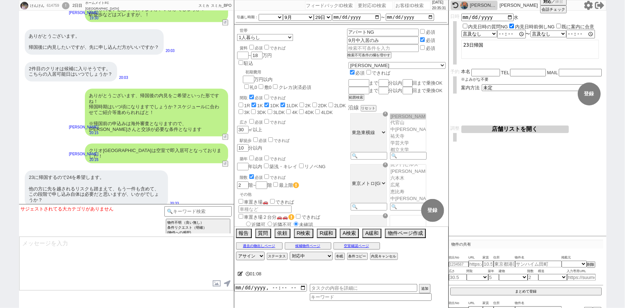
click at [328, 301] on div "01:08 追加" at bounding box center [341, 286] width 214 height 43
click at [326, 299] on input at bounding box center [371, 297] width 122 height 6
click at [260, 289] on input "datetime-local" at bounding box center [270, 287] width 73 height 6
click at [424, 290] on button "追加" at bounding box center [424, 289] width 10 height 8
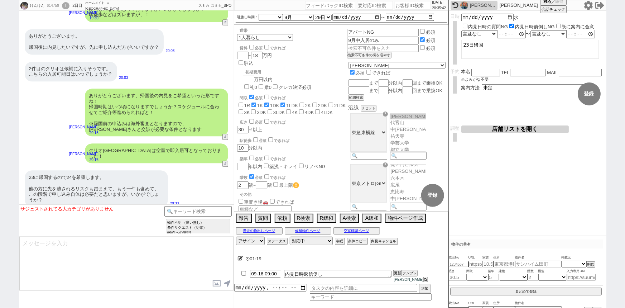
click at [70, 241] on textarea at bounding box center [126, 263] width 214 height 54
paste textarea "クリオ恵比寿弐番館"
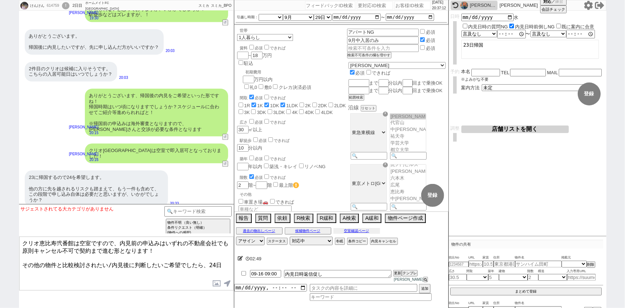
click at [372, 233] on button "空室確認ページ" at bounding box center [357, 231] width 47 height 6
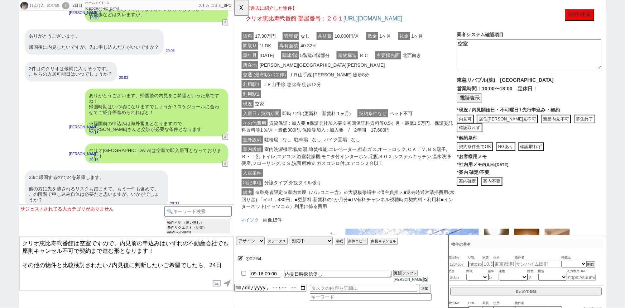
scroll to position [128, 0]
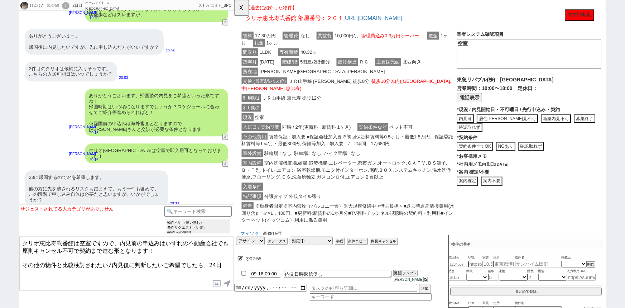
click at [226, 259] on textarea "クリオ恵比寿弐番館は空室ですので、内見前の申込みはいずれの不動産会社でも原則キャンセル不可で契約まで進む形となります！ その他の物件と比較検討されたい/内見後…" at bounding box center [126, 263] width 214 height 54
click at [201, 270] on textarea "クリオ恵比寿弐番館は空室ですので、内見前の申込みはいずれの不動産会社でも原則キャンセル不可で契約まで進む形となります！ その他の物件と比較検討されたい/内見後…" at bounding box center [126, 263] width 214 height 54
drag, startPoint x: 201, startPoint y: 270, endPoint x: 19, endPoint y: 252, distance: 183.6
click at [19, 252] on div "クリオ恵比寿弐番館は空室ですので、内見前の申込みはいずれの不動産会社でも原則キャンセル不可で契約まで進む形となります！ その他の物件と比較検討されたい/内見後…" at bounding box center [126, 263] width 215 height 54
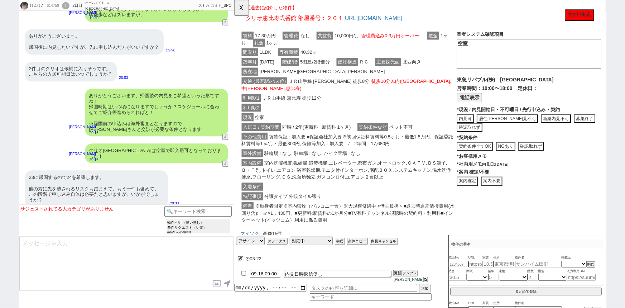
scroll to position [2216, 0]
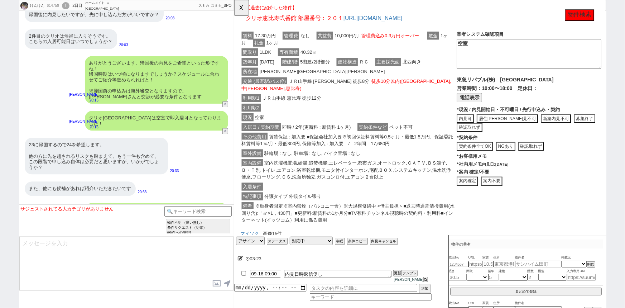
click at [79, 259] on textarea at bounding box center [126, 263] width 214 height 54
paste textarea "その他の物件と比較検討されたい/内見後に判断したいご希望でしたら、24日内見後に物件が問題なければ手続き進めていただければと思います。"
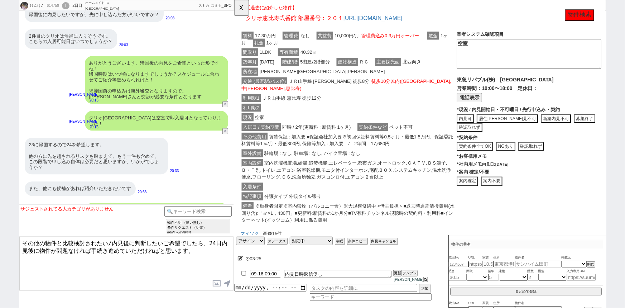
click at [22, 250] on textarea "その他の物件と比較検討されたい/内見後に判断したいご希望でしたら、24日内見後に物件が問題なければ手続き進めていただければと思います。" at bounding box center [126, 263] width 214 height 54
click at [202, 256] on textarea "その他の物件と比較検討されたい/内見後に判断したいご希望でしたら、24日内見後に物件が問題なければ手続き進めていただければと思います。" at bounding box center [126, 263] width 214 height 54
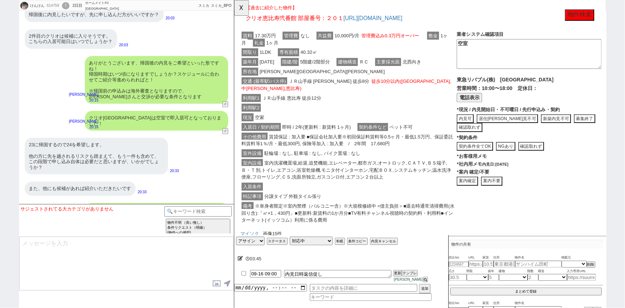
scroll to position [2249, 0]
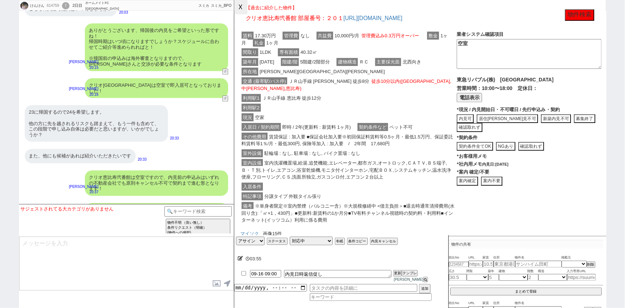
click at [240, 9] on button "☓" at bounding box center [240, 7] width 13 height 14
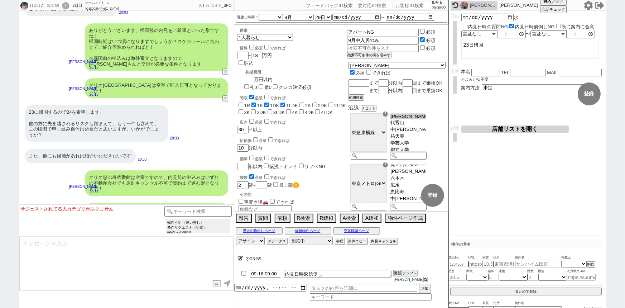
click at [51, 8] on div "614759" at bounding box center [53, 6] width 16 height 6
copy div "614759"
click at [78, 199] on div "その他の物件と比較検討されたい/内見後に判断したいご希望でしたら、24日内見後に物件が問題なければ手続き進めていただければと思いますがいかがでしょうか？ 小澤…" at bounding box center [126, 215] width 215 height 33
click at [75, 189] on p "20:37" at bounding box center [83, 192] width 29 height 6
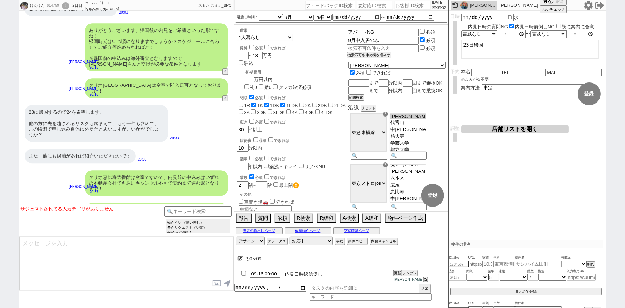
click at [56, 272] on textarea at bounding box center [126, 263] width 214 height 54
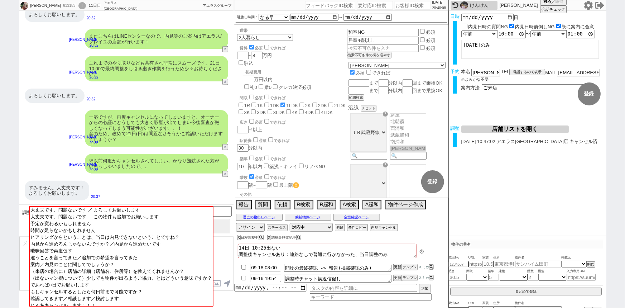
scroll to position [49, 0]
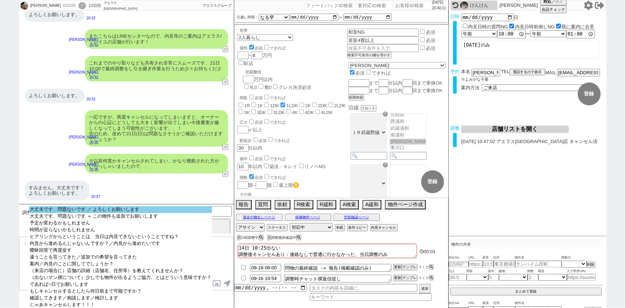
click at [168, 211] on option "大丈夫です、問題ないです ／ よろしくお願いします" at bounding box center [120, 209] width 183 height 7
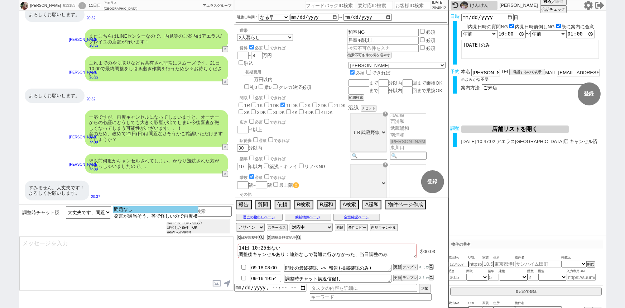
click at [172, 211] on option "問題なし" at bounding box center [155, 209] width 85 height 7
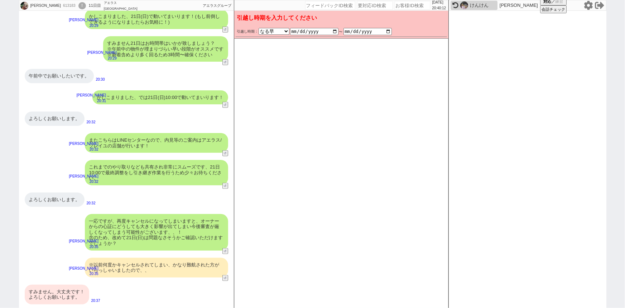
scroll to position [340, 0]
click at [172, 214] on div "一応ですが、再度キャンセルになってしまいますと、オーナーからの心証にどうしても大きく影響が出てしまい今後審査が厳しくなってしまう可能性がございます、、！ 念の…" at bounding box center [156, 232] width 143 height 37
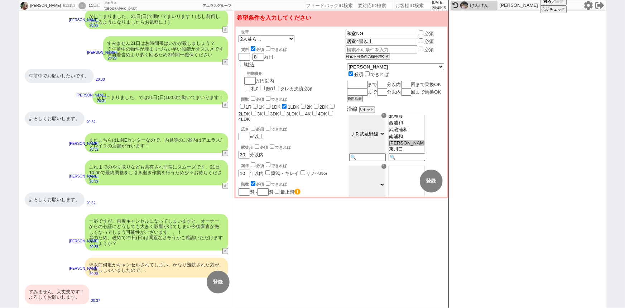
click at [171, 215] on div "一応ですが、再度キャンセルになってしまいますと、オーナーからの心証にどうしても大きく影響が出てしまい今後審査が厳しくなってしまう可能性がございます、、！ 念の…" at bounding box center [156, 232] width 143 height 37
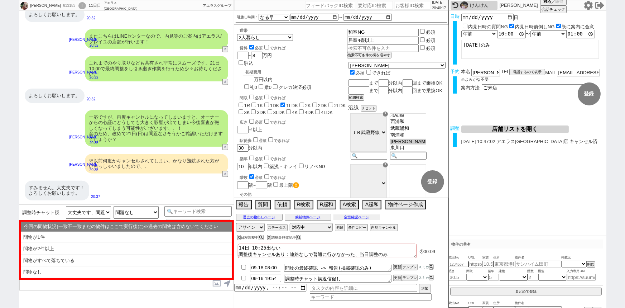
click at [354, 220] on div "過去の物出しページ 候補物件ページ 空室確認ページ" at bounding box center [341, 216] width 214 height 9
click at [358, 215] on button "空室確認ページ" at bounding box center [357, 217] width 47 height 6
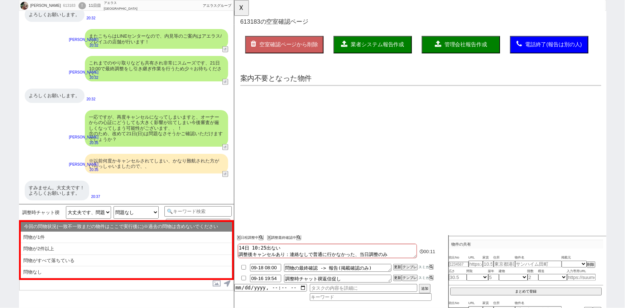
scroll to position [0, 0]
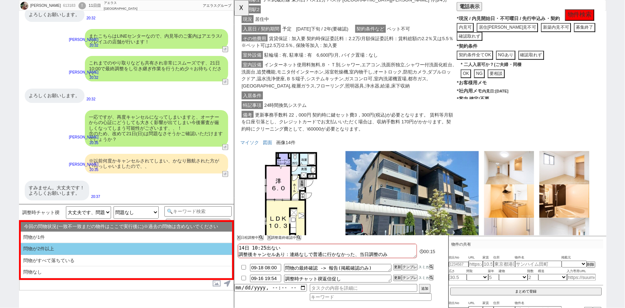
click at [117, 246] on li "問物が2件以上" at bounding box center [126, 249] width 211 height 12
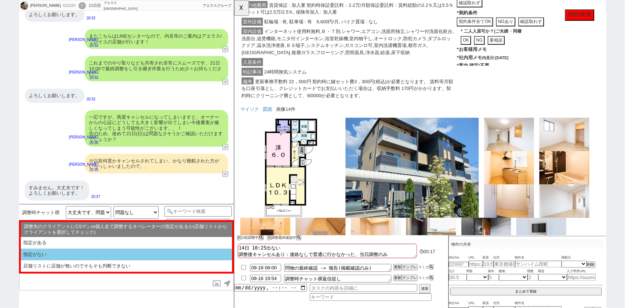
click at [78, 256] on li "指定がない" at bounding box center [126, 255] width 211 height 12
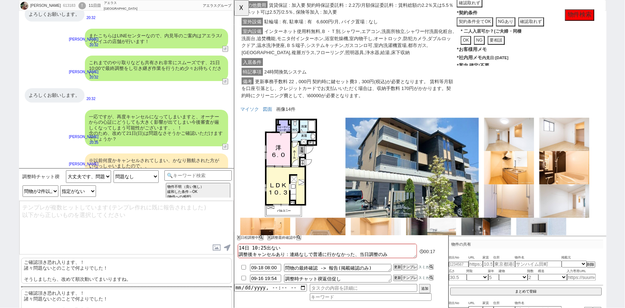
click at [53, 270] on p "ご確認頂き恐れ入ります、！ 諸々問題ないとのことで何よりでした！ そうしましたら、改めて順次動いてまいりますね。" at bounding box center [126, 271] width 211 height 26
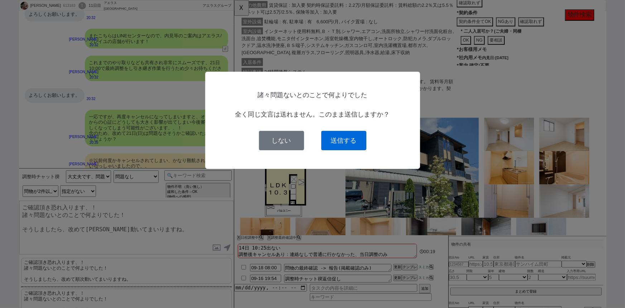
click at [339, 143] on button "送信する" at bounding box center [343, 140] width 45 height 19
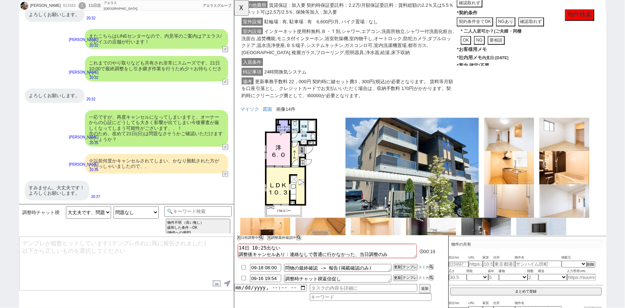
scroll to position [363, 0]
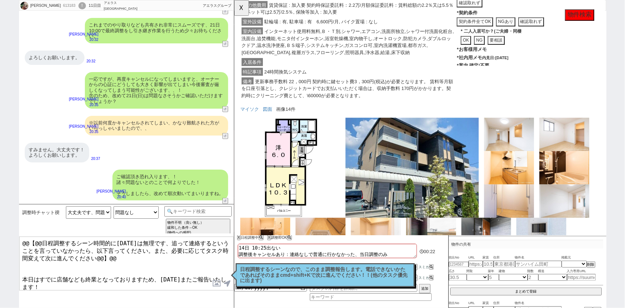
drag, startPoint x: 20, startPoint y: 268, endPoint x: 3, endPoint y: 210, distance: 60.4
click at [3, 210] on div "朱梨 613183 ! 0 11日目 アエラス新越谷店 冬眠中 自社客 アエラスグループ スミカ_BPO チャット全表示 2025-09-15 これでもう二重…" at bounding box center [312, 154] width 625 height 308
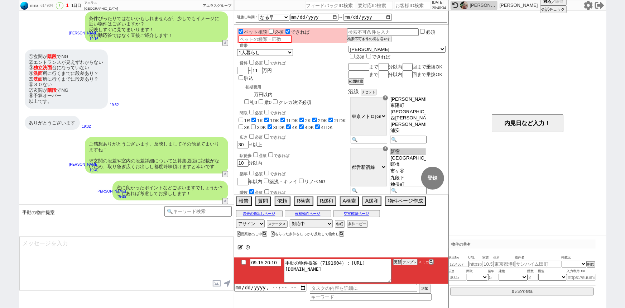
scroll to position [85, 0]
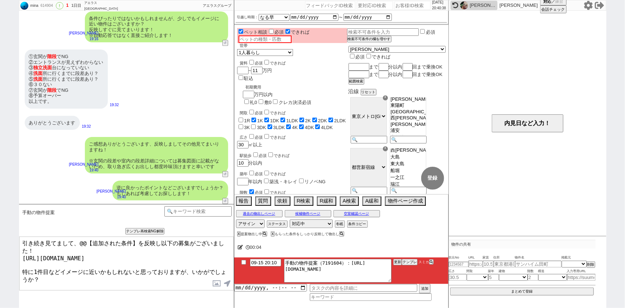
drag, startPoint x: 136, startPoint y: 239, endPoint x: 78, endPoint y: 233, distance: 58.0
click at [78, 233] on div "手動の物件提案 あなたはパートナーですか？ 0 0||null 1 内見日までの日数 -1 !=0 !=0&&!=1 !=4&&<9 !=null !=nul…" at bounding box center [126, 256] width 215 height 104
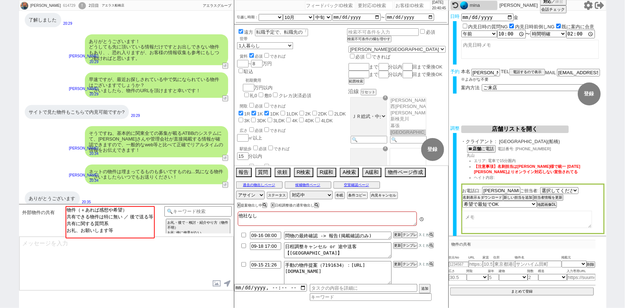
scroll to position [5, 0]
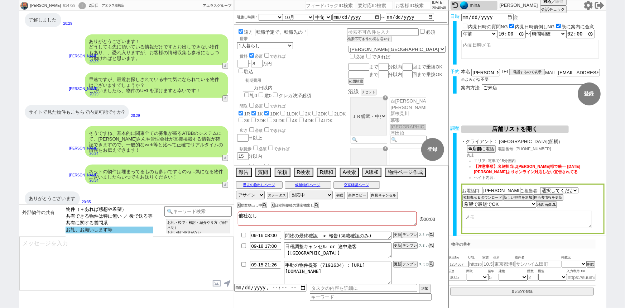
click at [84, 233] on option "お礼、お願いします等" at bounding box center [110, 229] width 88 height 7
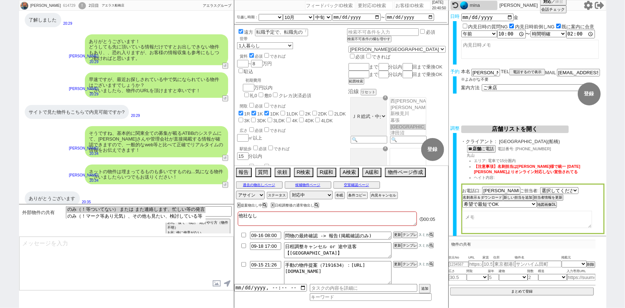
drag, startPoint x: 86, startPoint y: 214, endPoint x: 92, endPoint y: 211, distance: 6.4
click at [92, 211] on select "のみ（！等ついてない） または また連絡します、忙しい等の発言 のみ（！マーク等あり元気）、その他も見たい、検討している等" at bounding box center [136, 214] width 139 height 16
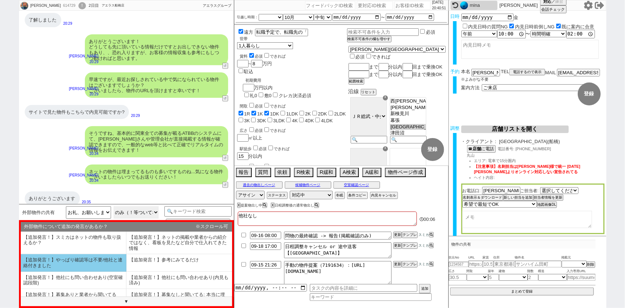
scroll to position [43, 0]
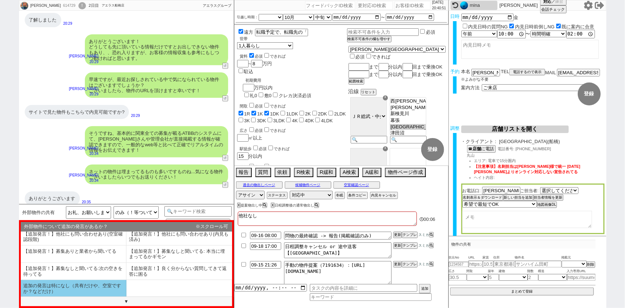
click at [51, 291] on li "追加の発言は特になし（共有だけや、空室ですか？などだけ）" at bounding box center [74, 288] width 106 height 17
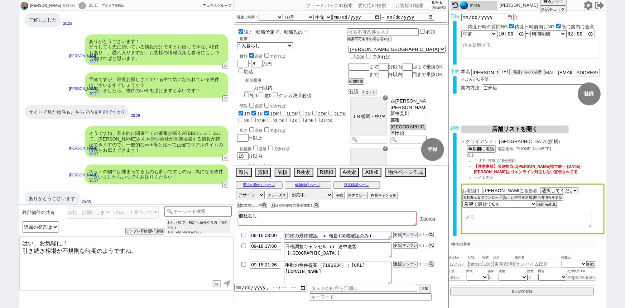
drag, startPoint x: 35, startPoint y: 240, endPoint x: 0, endPoint y: 235, distance: 35.2
click at [0, 235] on div "メグミ 614729 ! 0 2日目 アエラス船橋店 冬眠中 自社客 アエラスグループ スミカ_BPO チャット全表示 2025-09-15 ホームズ見てます…" at bounding box center [312, 154] width 625 height 308
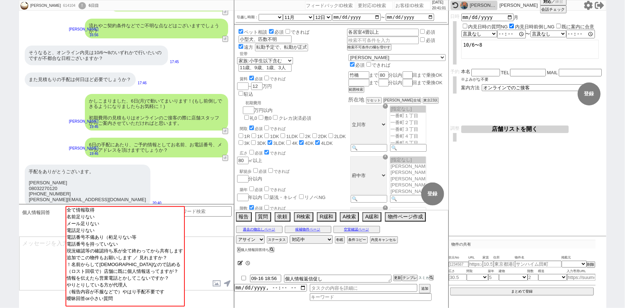
scroll to position [106, 0]
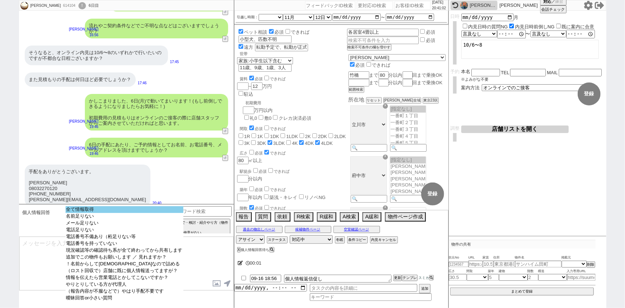
click at [83, 210] on option "全て情報取得" at bounding box center [125, 209] width 118 height 7
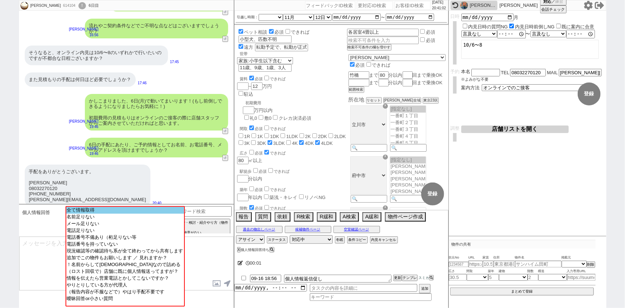
scroll to position [2660, 0]
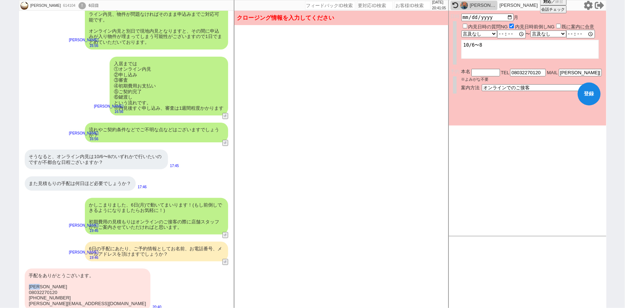
drag, startPoint x: 48, startPoint y: 258, endPoint x: 21, endPoint y: 259, distance: 26.5
click at [21, 265] on div "手配をありがとうございます。 平畑隆詩 08032270120 +8617317303252 takashi-hirahata@jins.com 20:40" at bounding box center [126, 289] width 215 height 49
copy div "平畑隆詩"
click at [478, 71] on input "text" at bounding box center [485, 72] width 29 height 6
paste input "平畑隆詩"
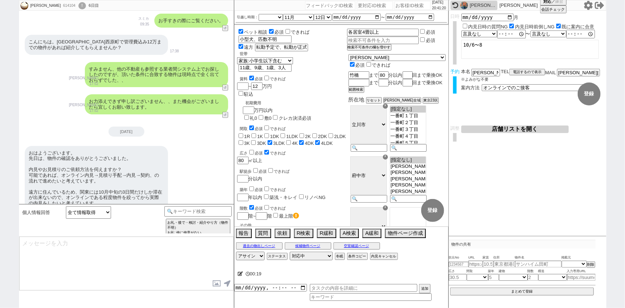
scroll to position [2764, 0]
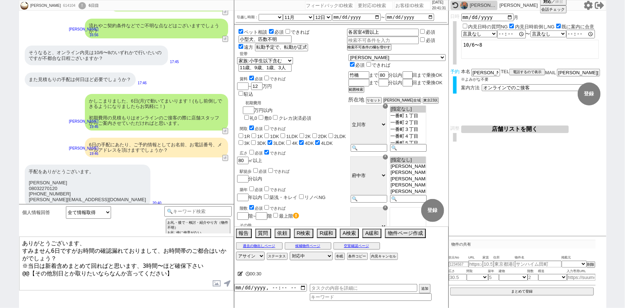
drag, startPoint x: 191, startPoint y: 275, endPoint x: 0, endPoint y: 289, distance: 191.9
click at [0, 289] on div "Takashi Hirahata 614104 ! 0 6日目 冬眠中 自社客 スミカ スミカ_BPO チャット全表示 2025-09-10 可能です！ 15…" at bounding box center [312, 154] width 625 height 308
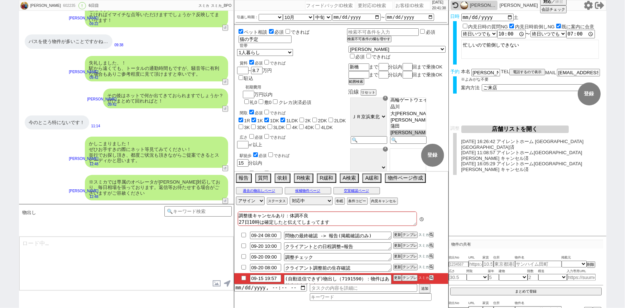
scroll to position [193, 0]
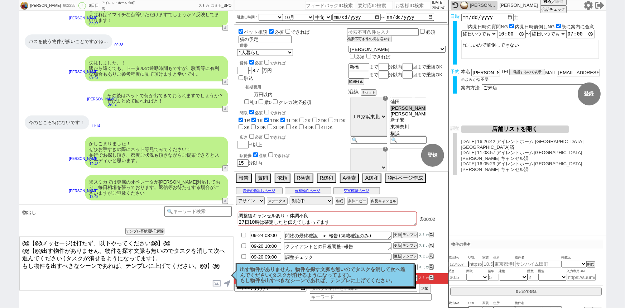
click at [262, 271] on p "出す物件がありません。物件を探す文脈も無いのでタスクを消して次へ進んでください(タスクが消せるようになってます)。 もし物件を出すべきなシーンであれば、テンプ…" at bounding box center [325, 275] width 170 height 17
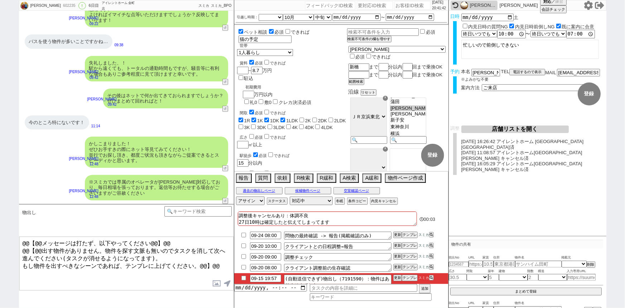
click at [243, 276] on input "checkbox" at bounding box center [244, 277] width 10 height 5
click at [72, 134] on div "かしこまりました！ ぜひお手すきの際にネット等見てみてください！ 並行でお探し頂き、都度ご状況も頂きながらご提案できるとスピーディかと思います。 小澤結 12…" at bounding box center [126, 152] width 215 height 38
click at [395, 5] on input "number" at bounding box center [413, 5] width 36 height 9
paste input "614923"
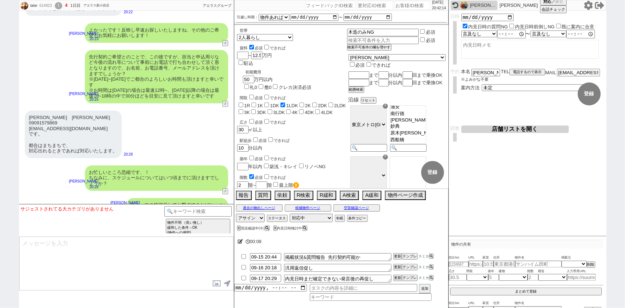
scroll to position [959, 0]
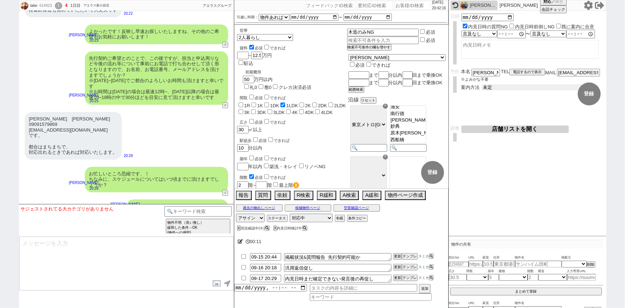
click at [503, 86] on select "未定 現地お待ち合わせ ご来店 先行申し込みのご案内or内見無しでの申し込みのご案内 オンラインでのご接客 オンラインで1件の内見のご案内" at bounding box center [535, 87] width 107 height 6
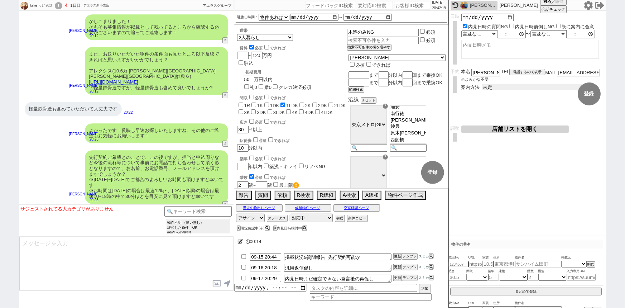
scroll to position [859, 0]
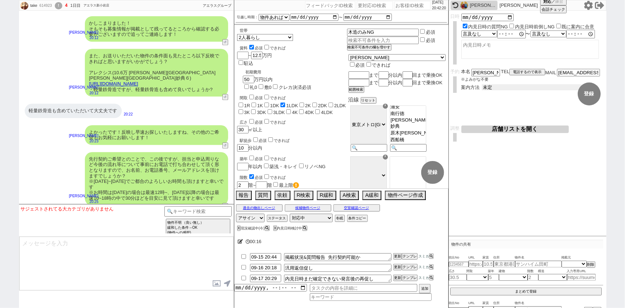
click at [491, 87] on select "未定 現地お待ち合わせ ご来店 先行申し込みのご案内or内見無しでの申し込みのご案内 オンラインでのご接客 オンラインで1件の内見のご案内" at bounding box center [535, 87] width 107 height 6
click at [482, 84] on select "未定 現地お待ち合わせ ご来店 先行申し込みのご案内or内見無しでの申し込みのご案内 オンラインでのご接客 オンラインで1件の内見のご案内" at bounding box center [535, 87] width 107 height 6
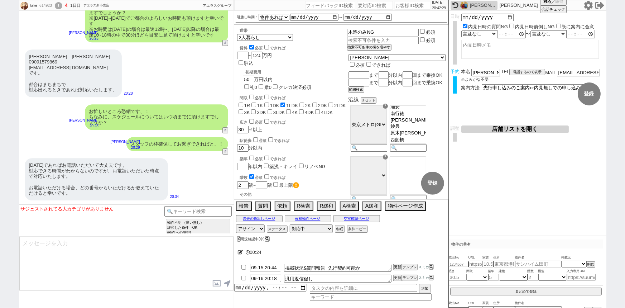
scroll to position [1027, 0]
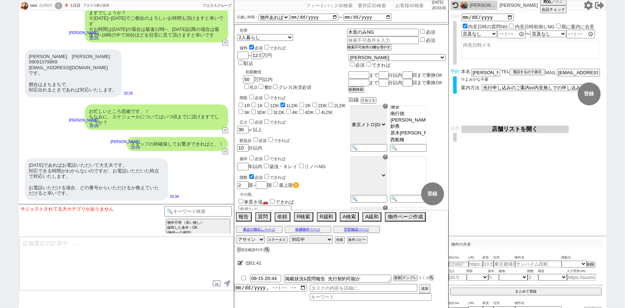
click at [91, 139] on div "スタッフの枠確保してお繋ぎできればと、！ 小澤結 20:29 39426-A2" at bounding box center [126, 143] width 215 height 21
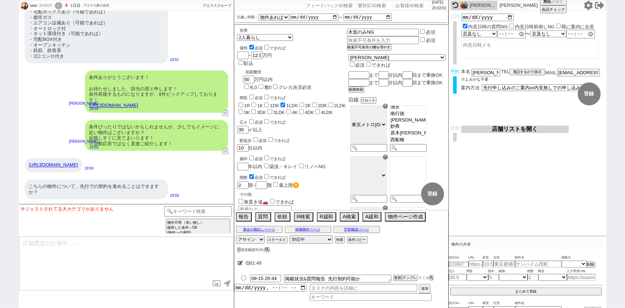
scroll to position [668, 0]
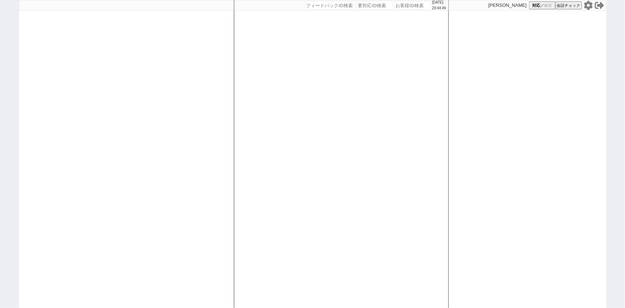
click at [589, 9] on icon at bounding box center [588, 5] width 9 height 9
click at [403, 6] on input "number" at bounding box center [413, 5] width 36 height 9
paste input "614923"
type input "614923"
select select "6"
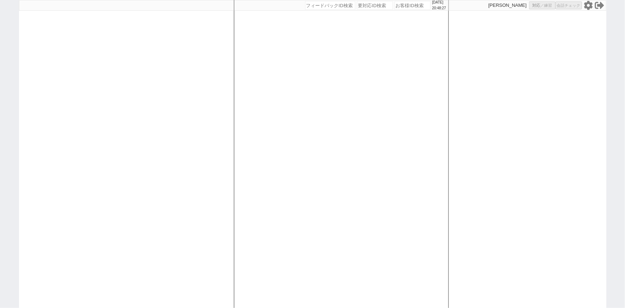
select select "6"
select select "3"
select select
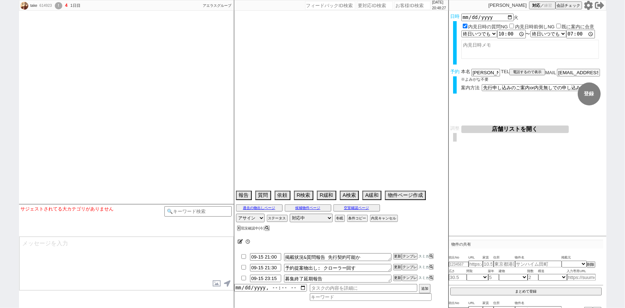
select select "15"
select select "1"
select select "63"
select select "1551"
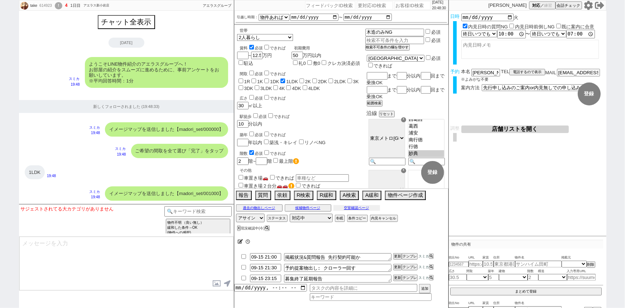
click at [354, 208] on button "空室確認ページ" at bounding box center [357, 208] width 47 height 6
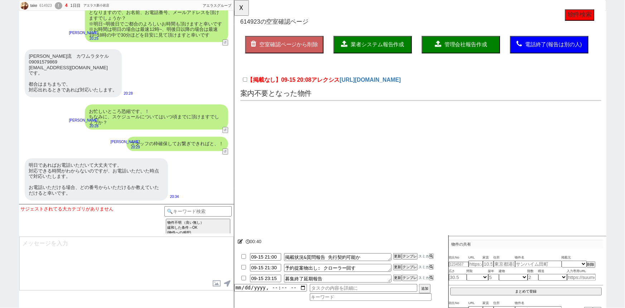
click at [88, 150] on div "スタッフの枠確保してお繋ぎできればと、！ [PERSON_NAME] 20:29 39426-A2" at bounding box center [126, 143] width 215 height 21
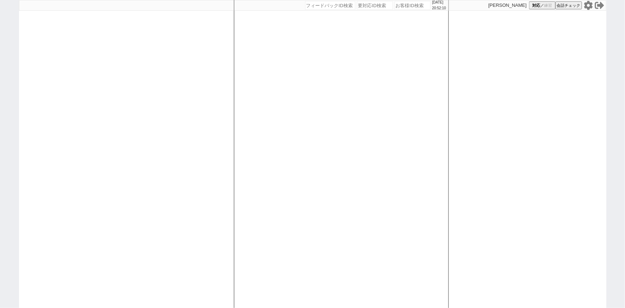
click at [407, 7] on input "number" at bounding box center [413, 5] width 36 height 9
paste input "614923"
type input "614923"
select select "3"
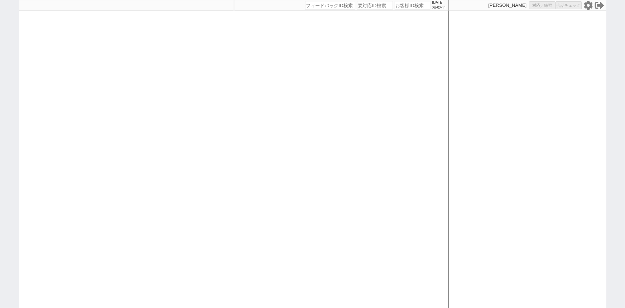
select select "3"
select select
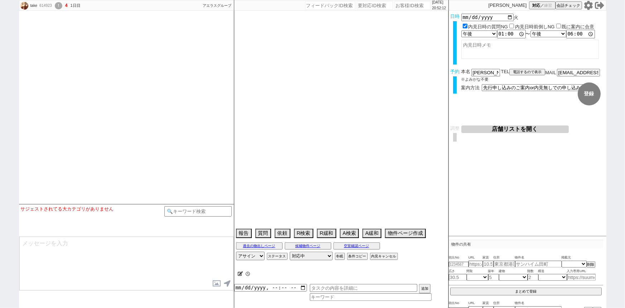
select select "15"
select select "1"
select select "63"
select select "1551"
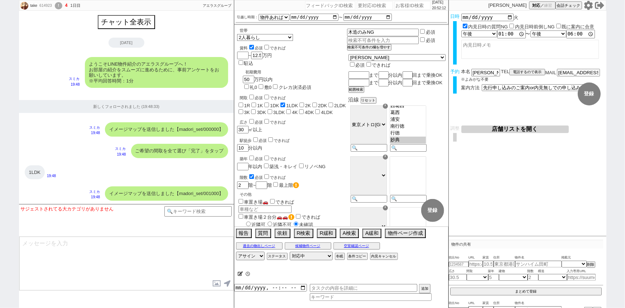
scroll to position [113, 0]
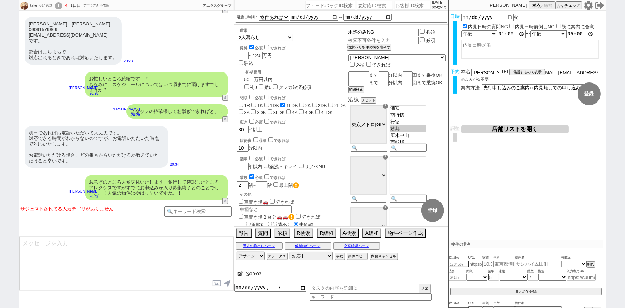
click at [524, 130] on button "店舗リストを開く" at bounding box center [514, 129] width 107 height 8
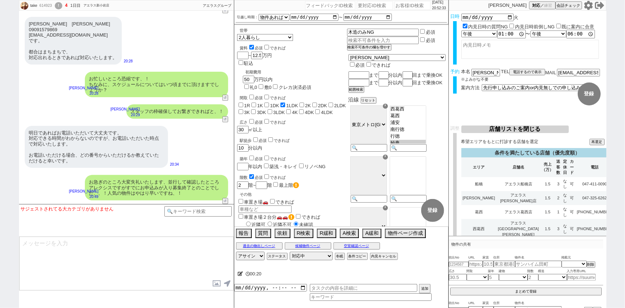
scroll to position [99, 0]
click at [100, 167] on div "[DATE]であればお電話いただいて大丈夫です。 対応できる時間がわからないのですが、お電話いただいた時点で対応いたします。 お電話いただける場合、どの番号か…" at bounding box center [96, 147] width 143 height 42
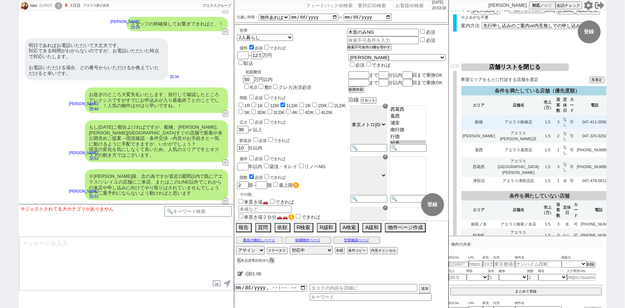
scroll to position [62, 0]
